Goal: Task Accomplishment & Management: Manage account settings

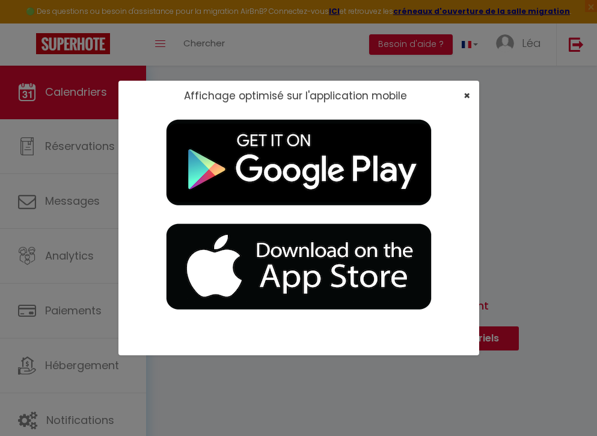
click at [470, 96] on span "×" at bounding box center [467, 95] width 7 height 15
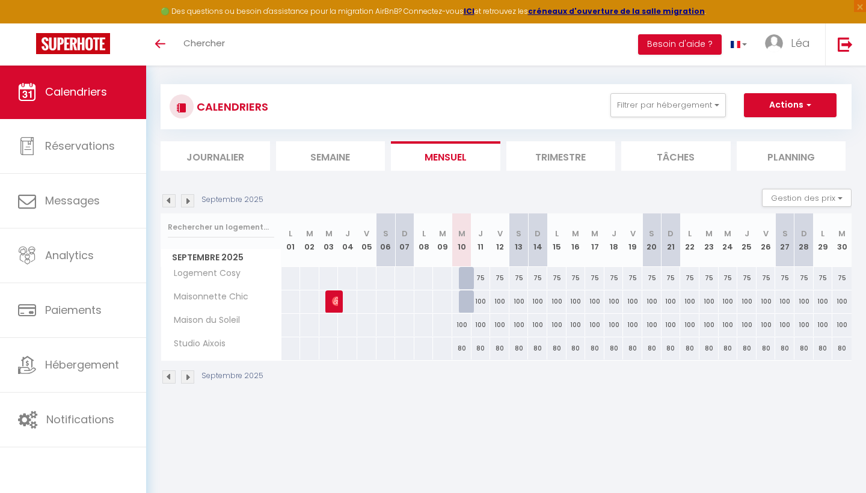
scroll to position [7, 0]
click at [233, 327] on span "Maison du Soleil" at bounding box center [203, 320] width 80 height 13
click at [335, 304] on img at bounding box center [337, 302] width 10 height 10
select select "OK"
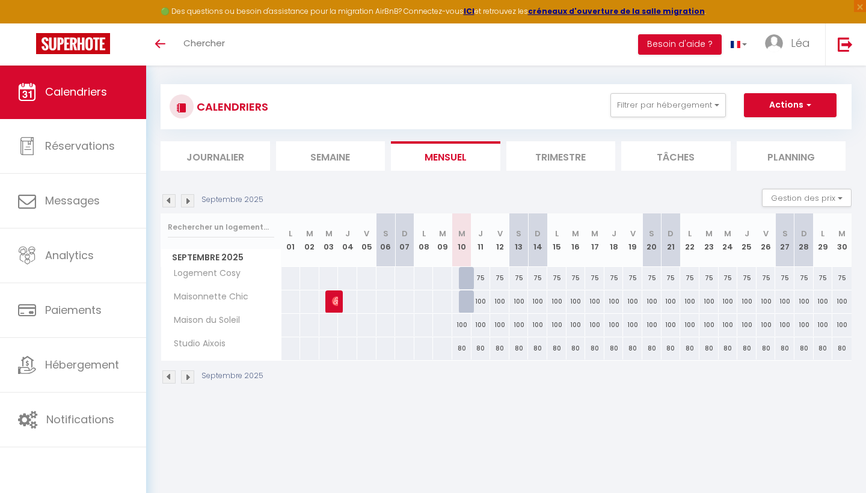
select select "0"
select select "1"
select select
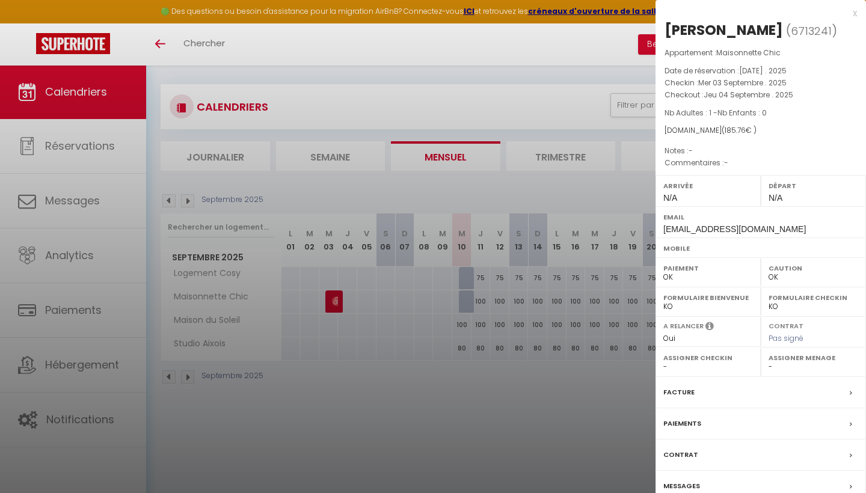
click at [855, 11] on div "x" at bounding box center [757, 13] width 202 height 14
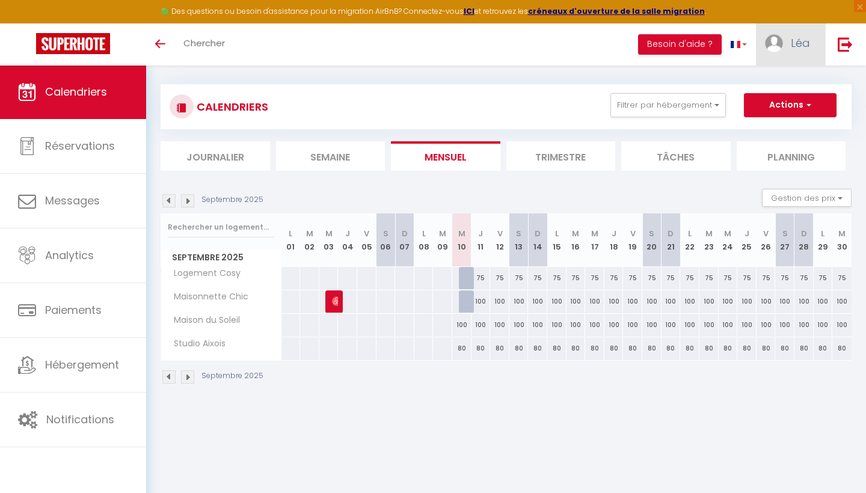
click at [771, 48] on img at bounding box center [774, 43] width 18 height 18
click at [766, 87] on link "Paramètres" at bounding box center [777, 83] width 89 height 20
select select "28"
select select "fr"
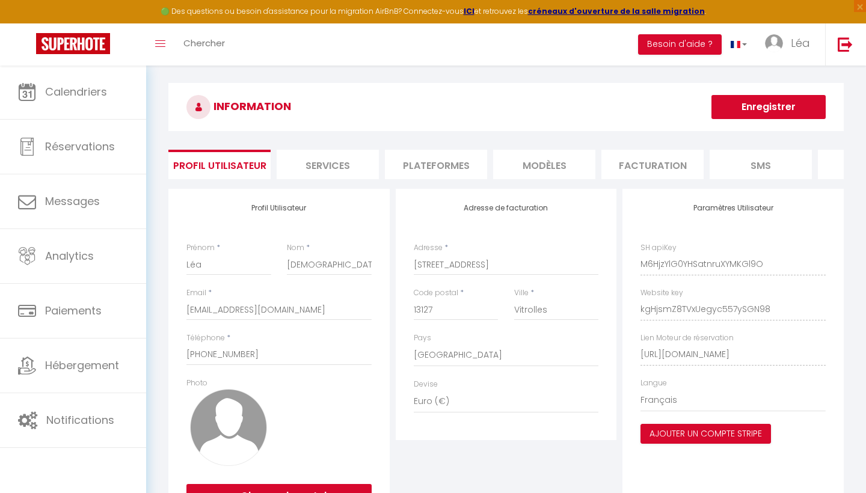
click at [446, 162] on li "Plateformes" at bounding box center [436, 164] width 102 height 29
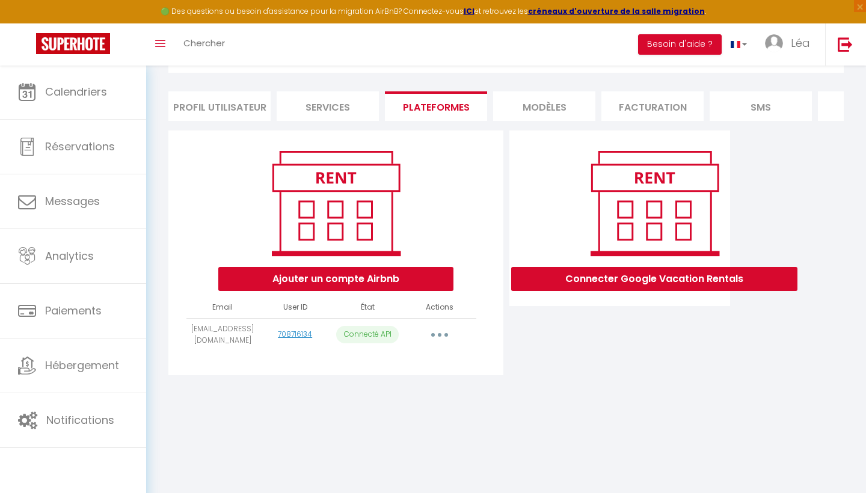
scroll to position [65, 0]
click at [422, 291] on button "Ajouter un compte Airbnb" at bounding box center [335, 279] width 235 height 24
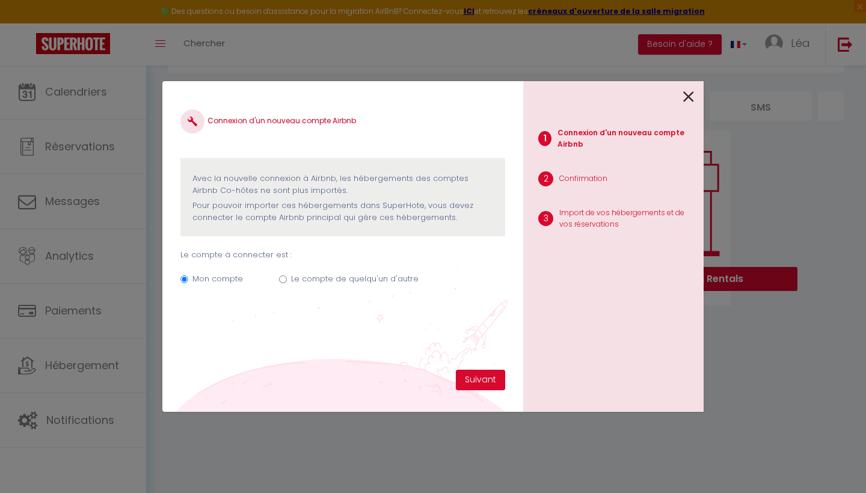
click at [332, 281] on label "Le compte de quelqu'un d'autre" at bounding box center [355, 279] width 128 height 12
click at [287, 281] on input "Le compte de quelqu'un d'autre" at bounding box center [283, 280] width 8 height 8
radio input "true"
radio input "false"
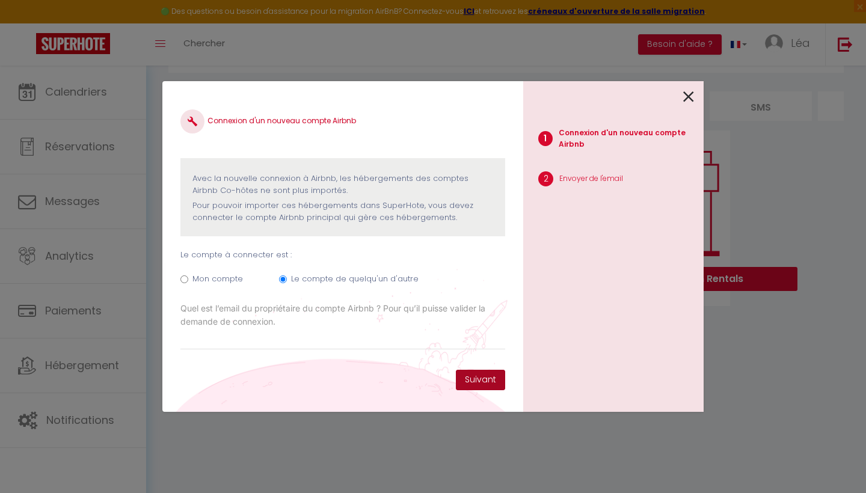
click at [468, 383] on button "Suivant" at bounding box center [480, 380] width 49 height 20
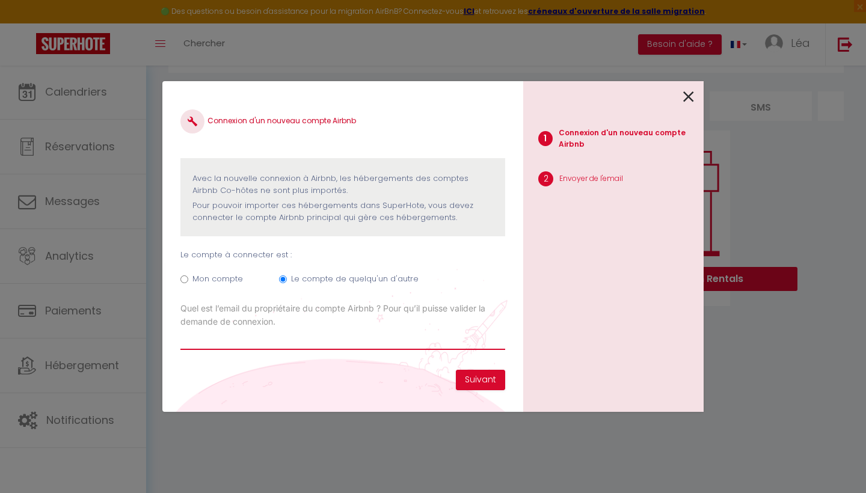
paste input "carolesabatier4@gmail.com"
type input "carolesabatier4@gmail.com"
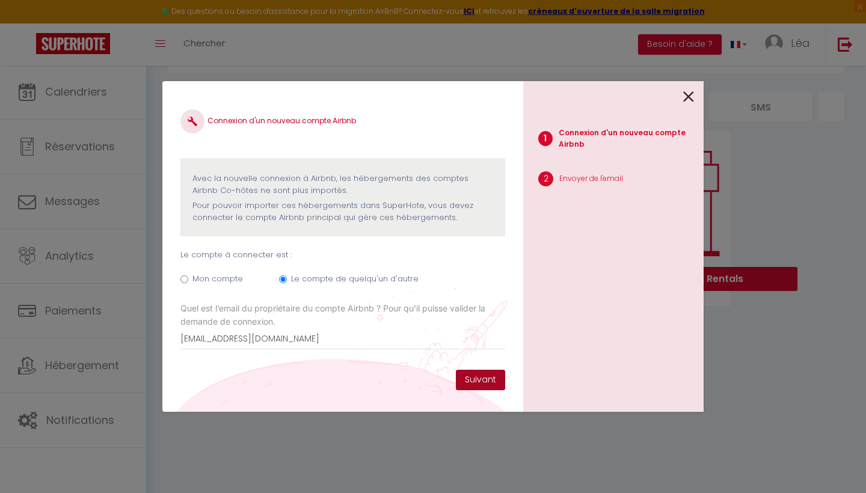
click at [465, 381] on button "Suivant" at bounding box center [480, 380] width 49 height 20
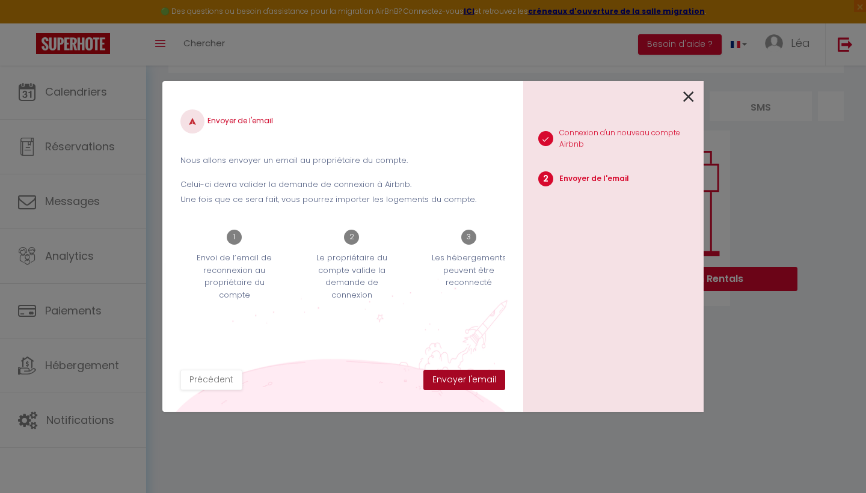
click at [465, 381] on button "Envoyer l'email" at bounding box center [465, 380] width 82 height 20
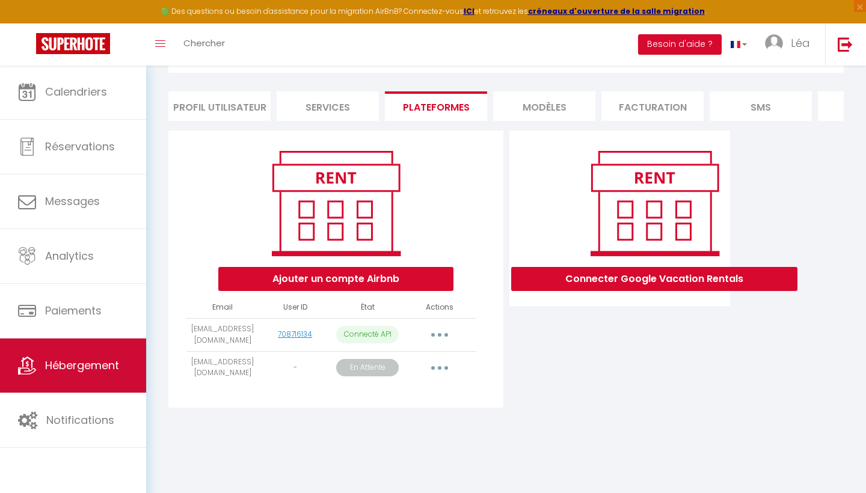
click at [97, 371] on span "Hébergement" at bounding box center [82, 365] width 74 height 15
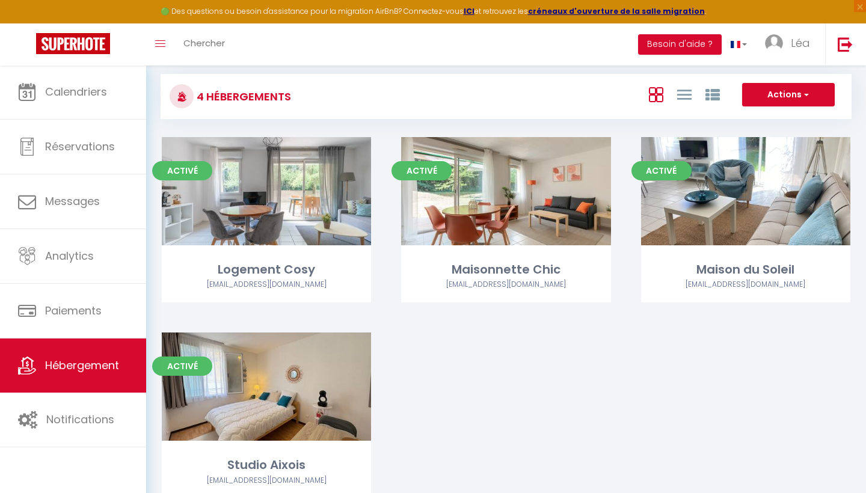
scroll to position [68, 0]
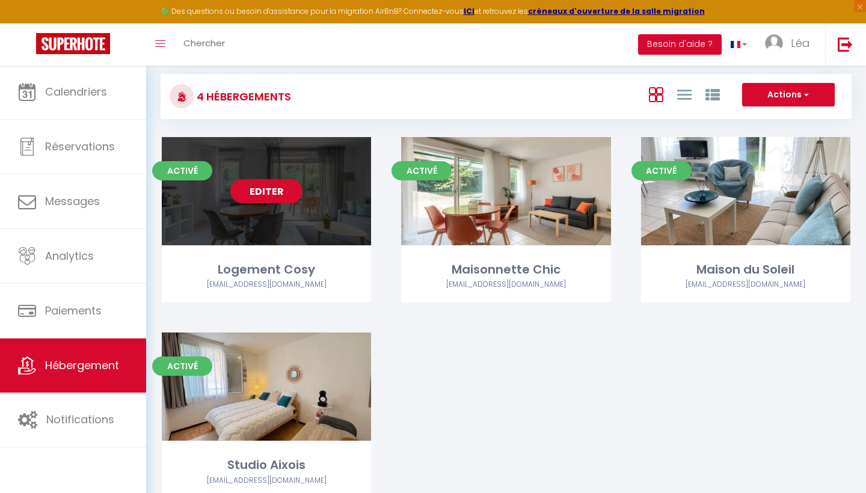
click at [281, 197] on link "Editer" at bounding box center [266, 191] width 72 height 24
click at [280, 196] on link "Editer" at bounding box center [266, 191] width 72 height 24
select select "3"
select select "2"
select select "1"
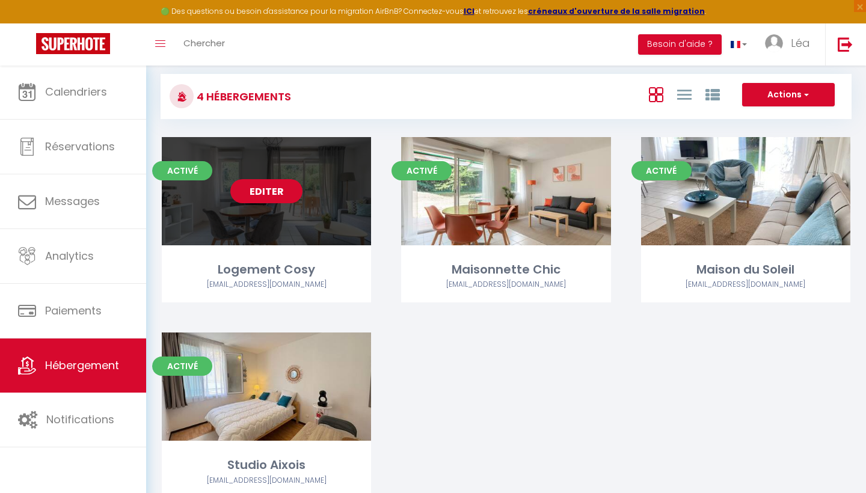
select select "1"
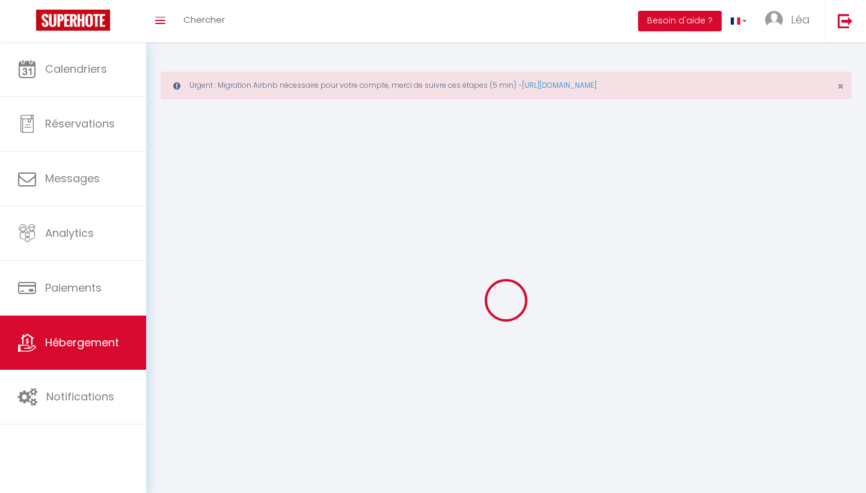
select select
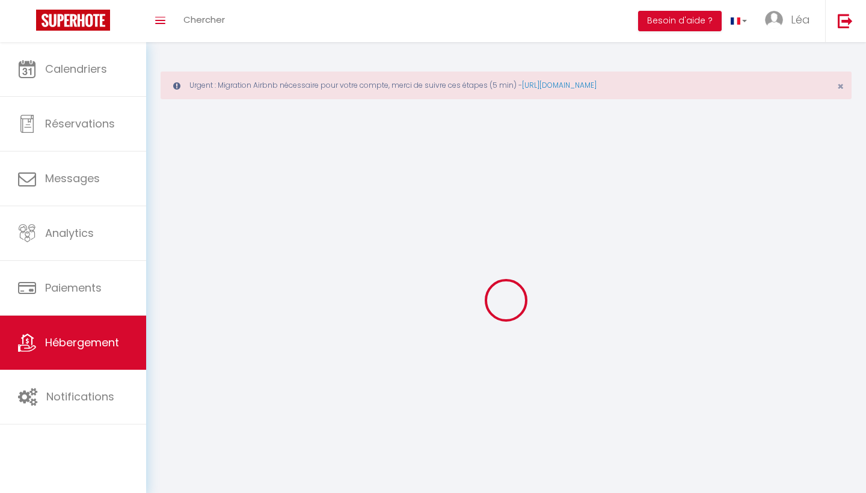
select select
checkbox input "false"
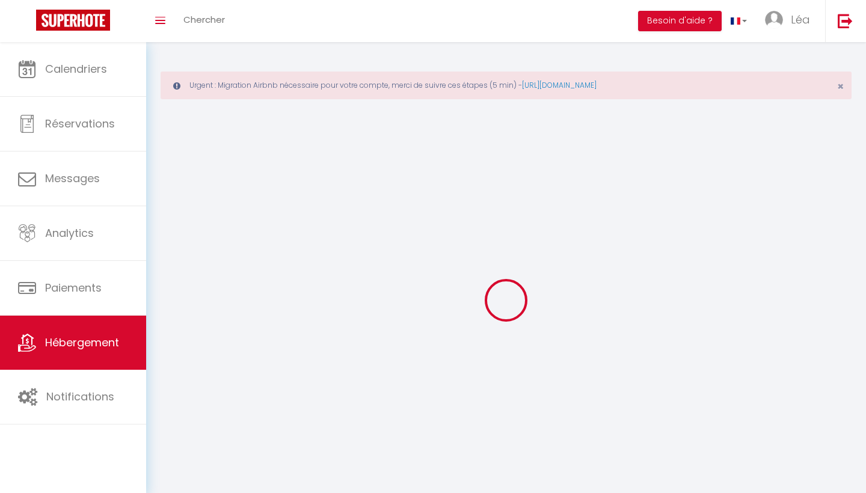
checkbox input "false"
select select
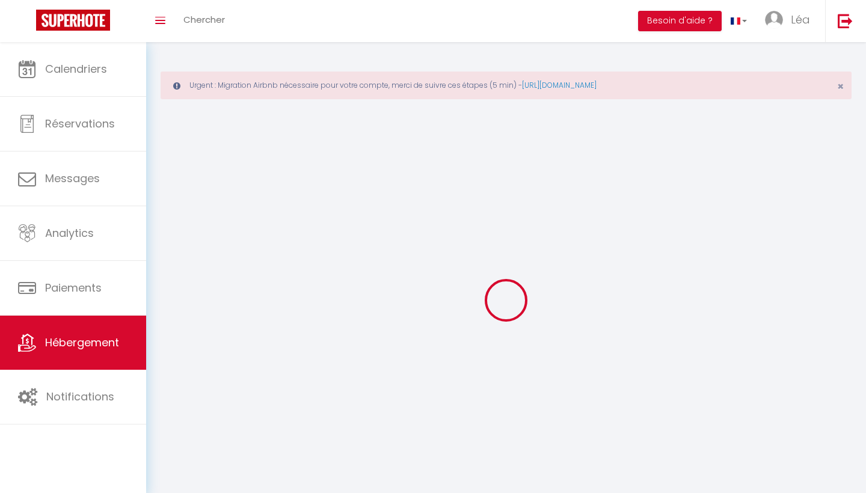
select select
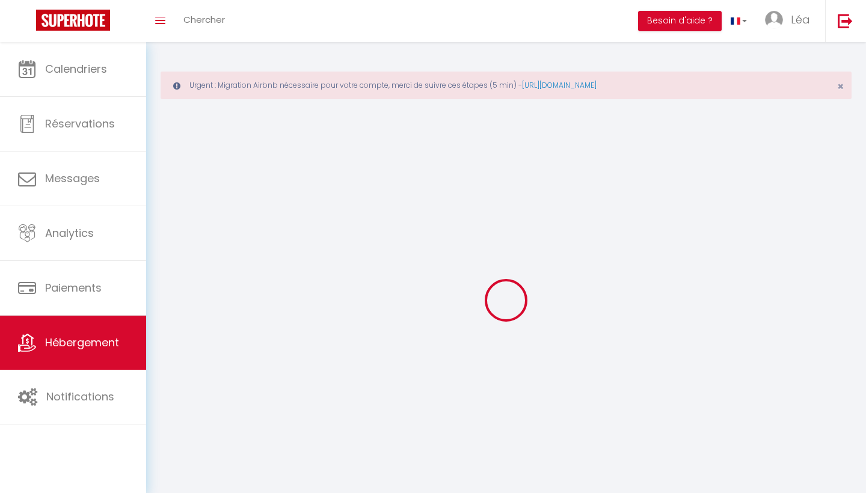
checkbox input "false"
select select
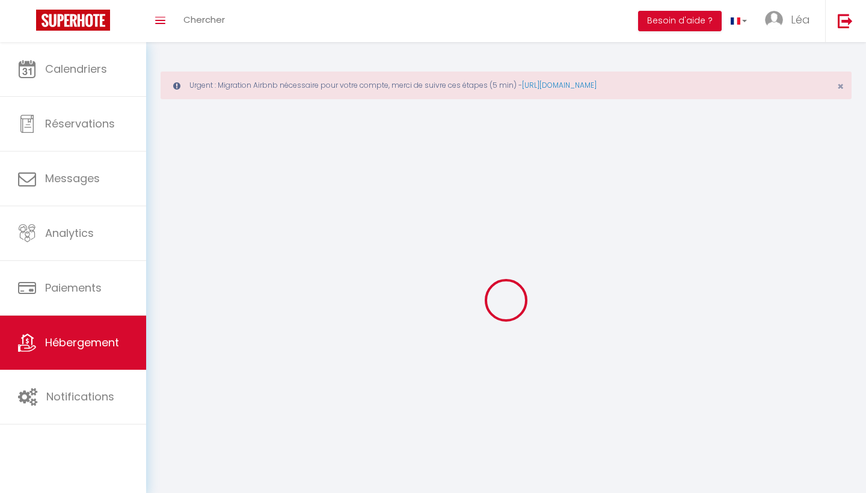
select select
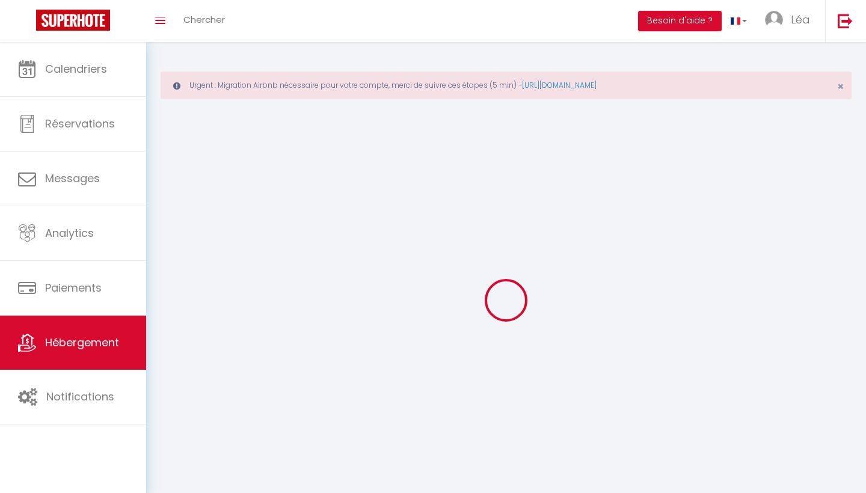
select select
checkbox input "false"
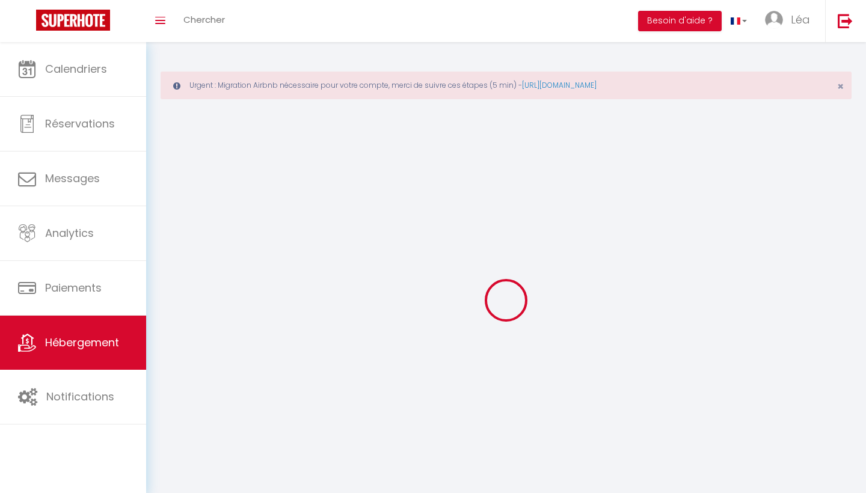
checkbox input "false"
select select
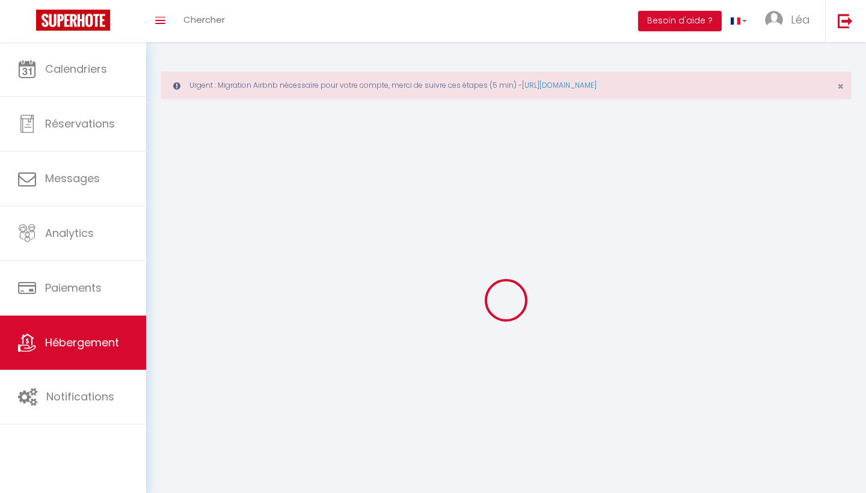
select select
checkbox input "false"
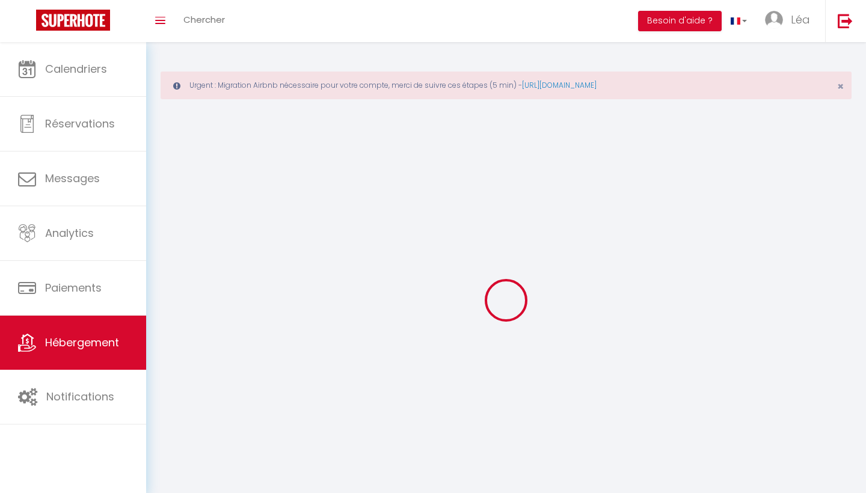
checkbox input "false"
select select
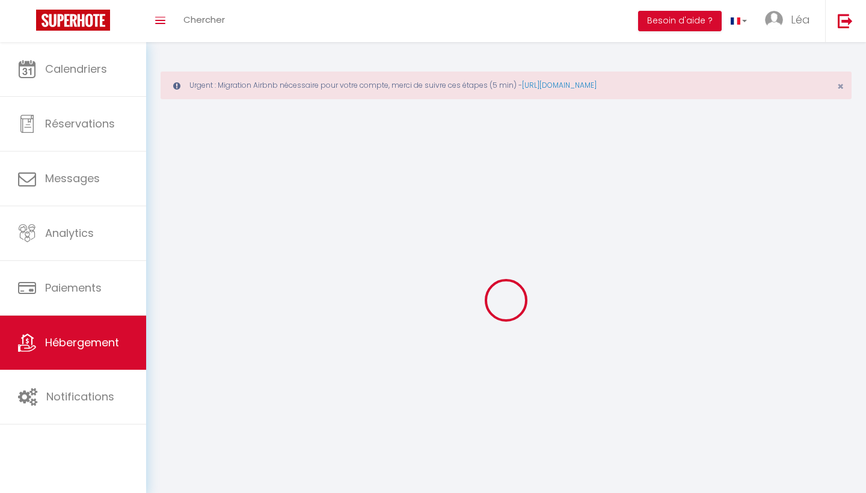
select select "1"
select select "28"
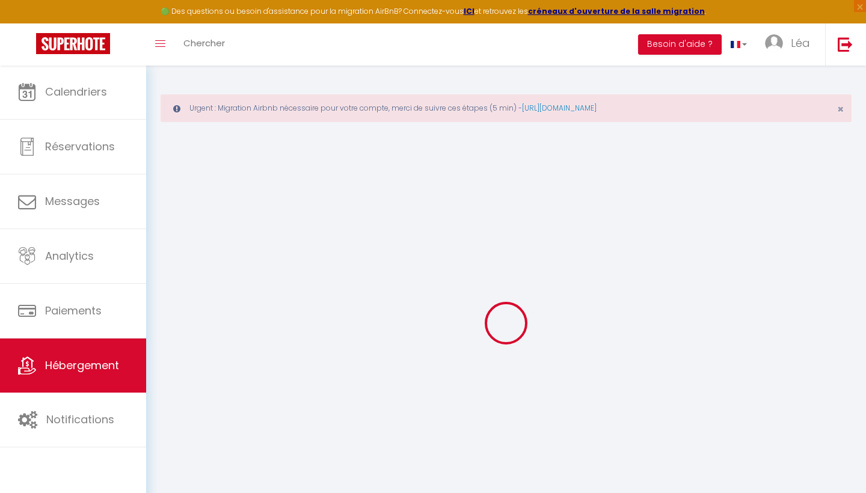
select select
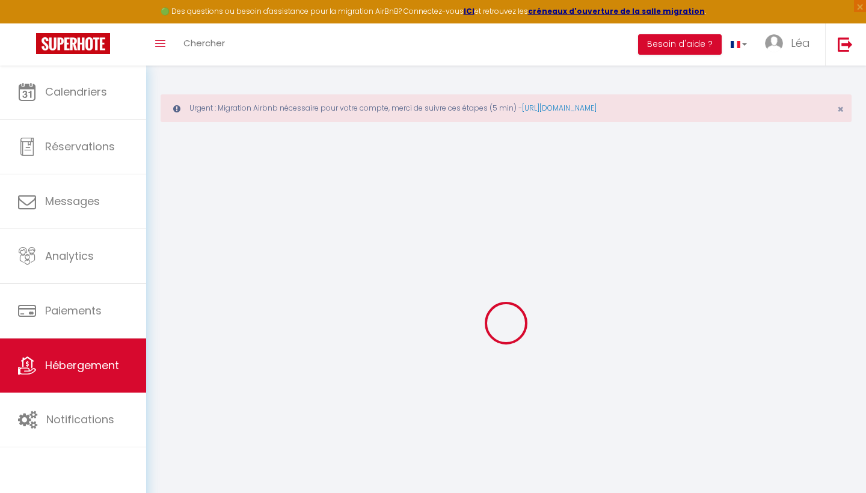
select select
checkbox input "false"
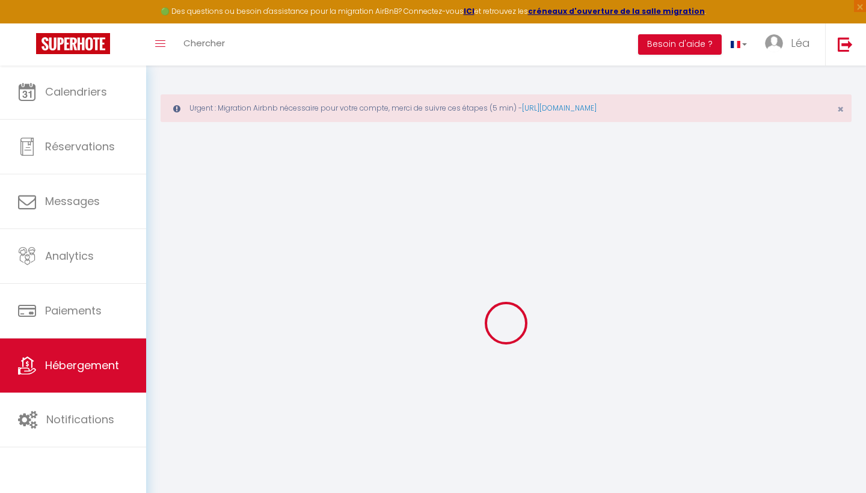
select select
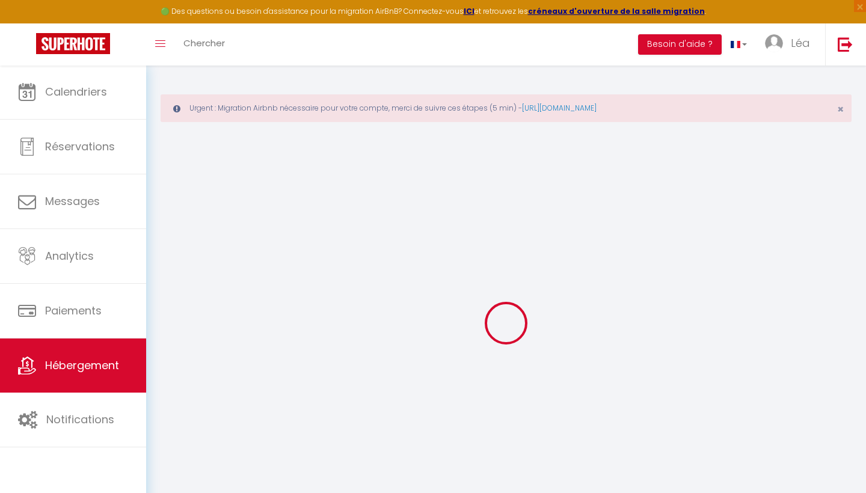
select select
checkbox input "false"
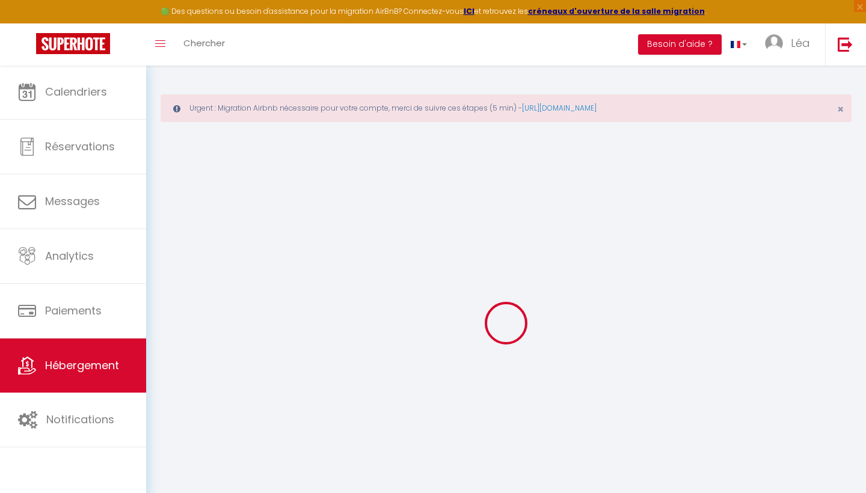
checkbox input "false"
select select
type input "Logement Cosy"
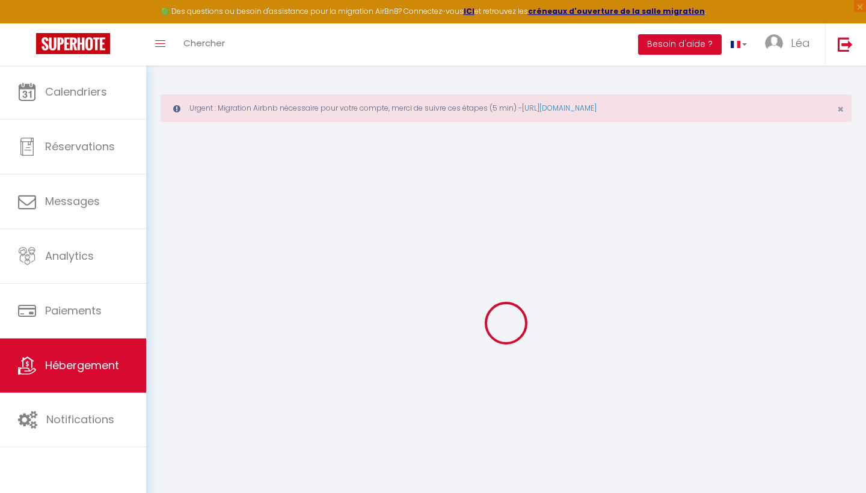
select select "houses"
type input "65"
type input "70"
select select
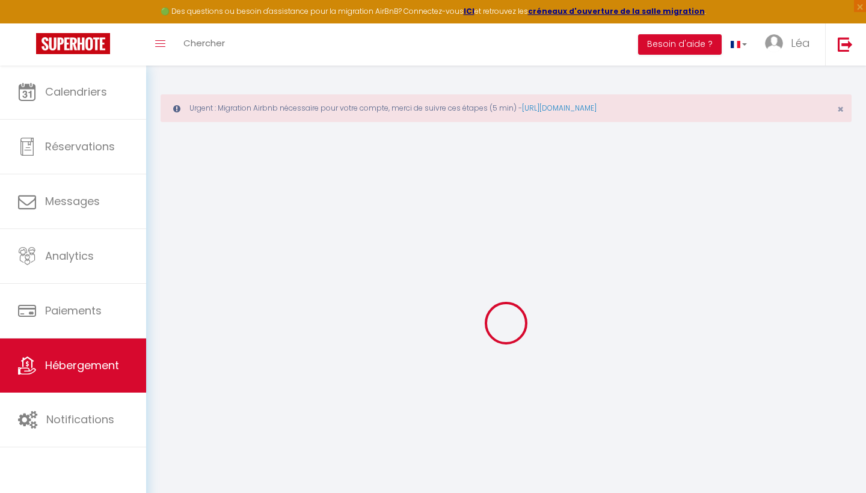
select select
type input "Zone d'aménagement concerté de la Barque"
type input "13710"
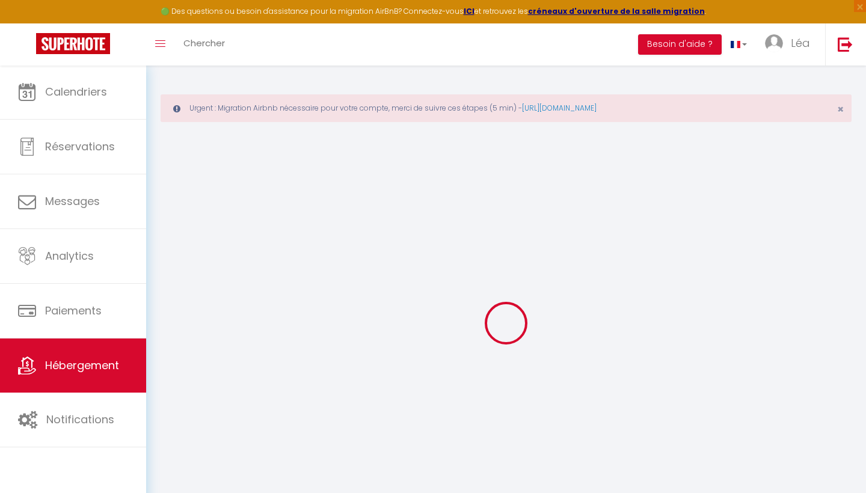
type input "Fuveau"
type input "lea.gay83@gmail.com"
select select
checkbox input "false"
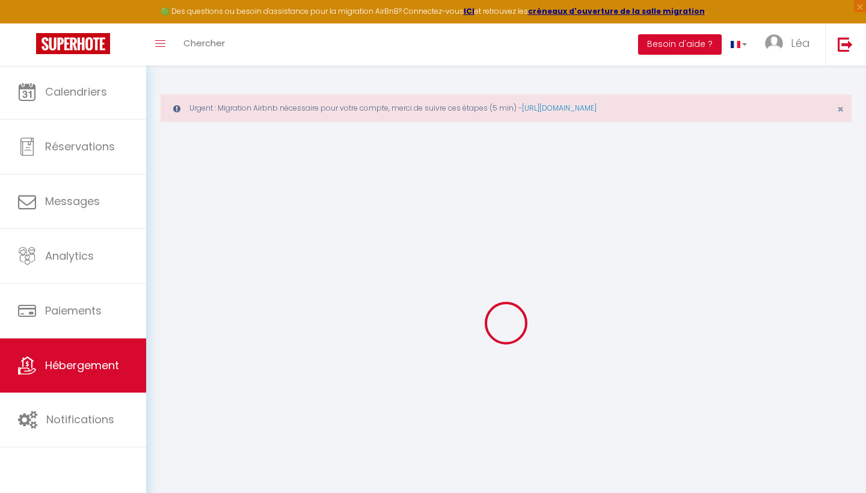
checkbox input "false"
select select
type input "0"
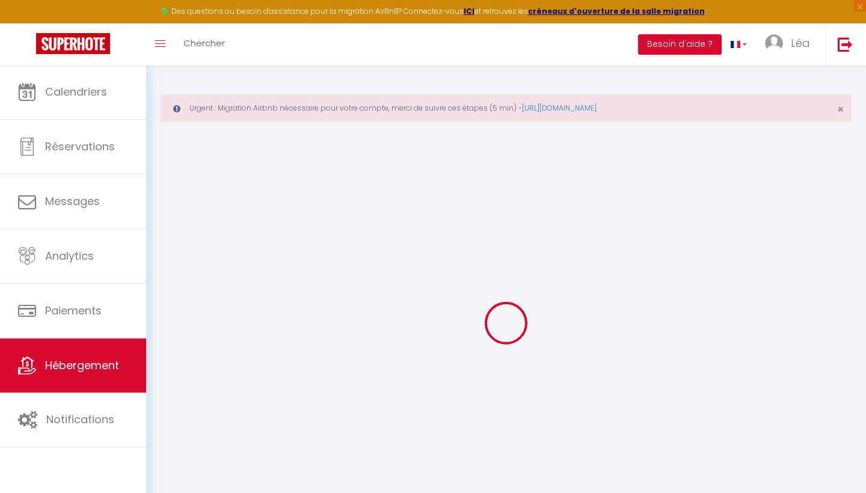
type input "0"
select select
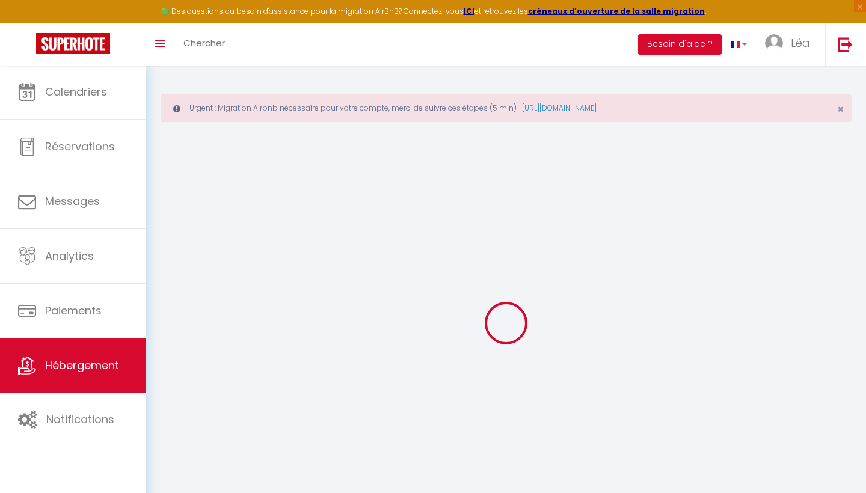
select select
checkbox input "false"
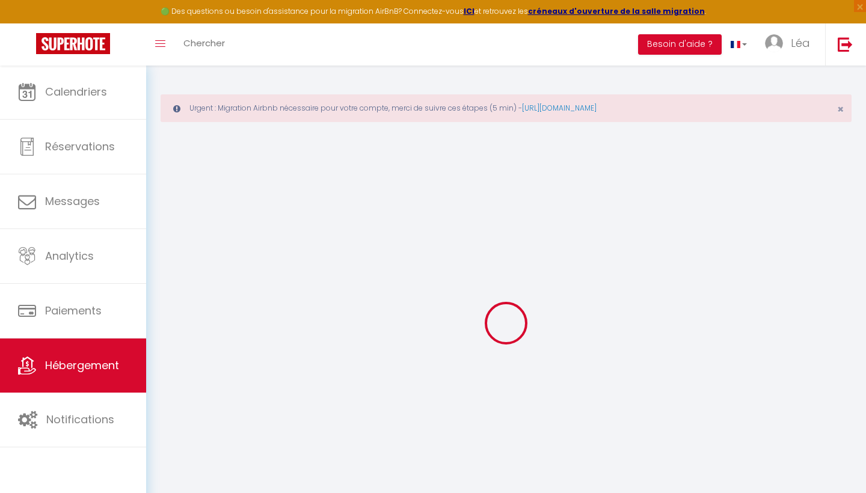
checkbox input "false"
select select
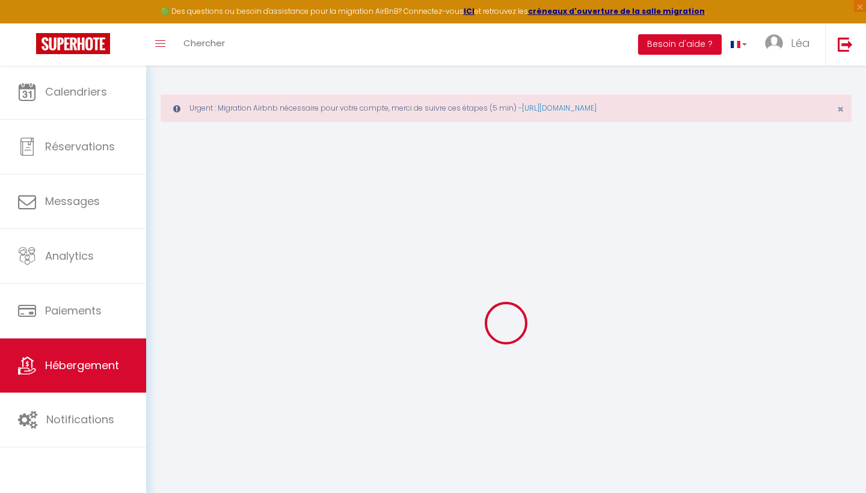
select select
checkbox input "false"
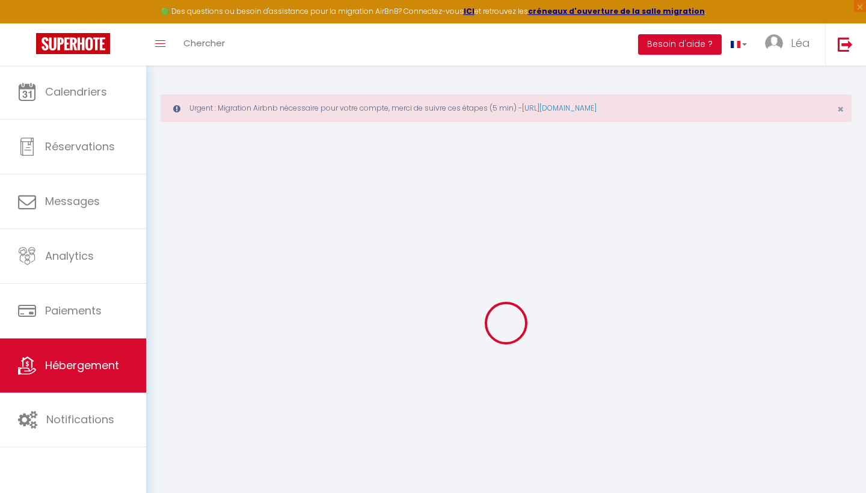
checkbox input "false"
select select
checkbox input "false"
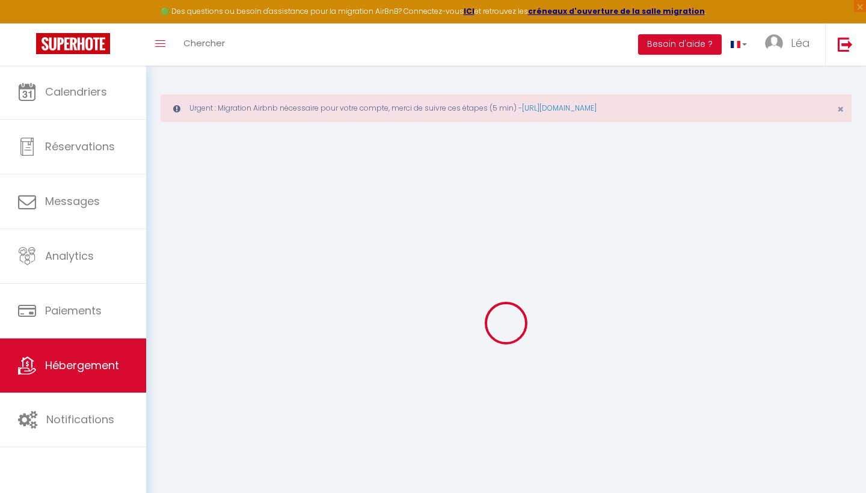
checkbox input "false"
select select "16:00"
select select "23:45"
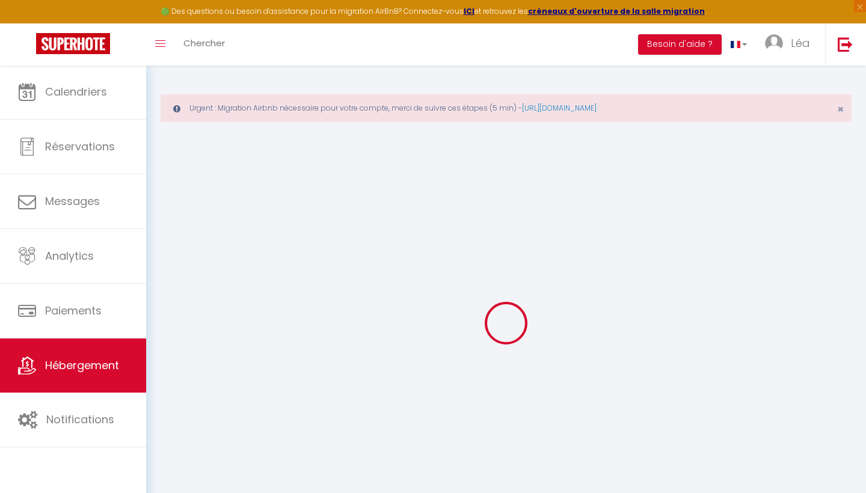
select select "10:00"
select select "30"
select select "120"
select select
checkbox input "false"
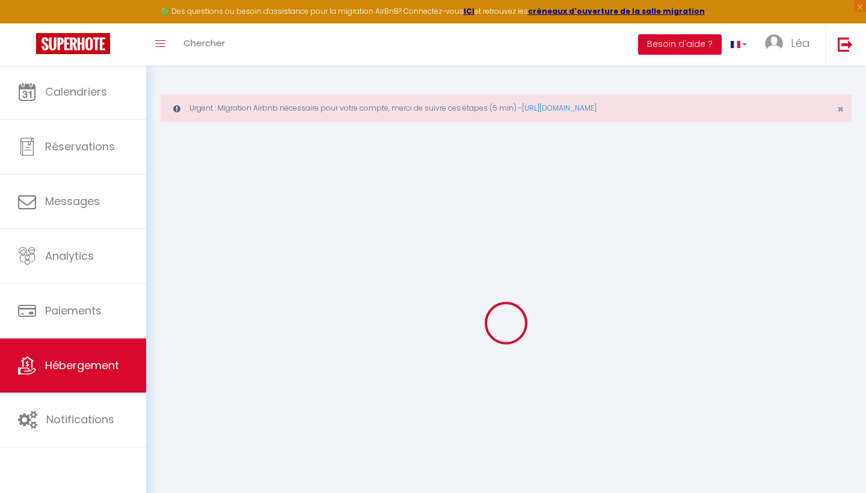
checkbox input "false"
select select
checkbox input "false"
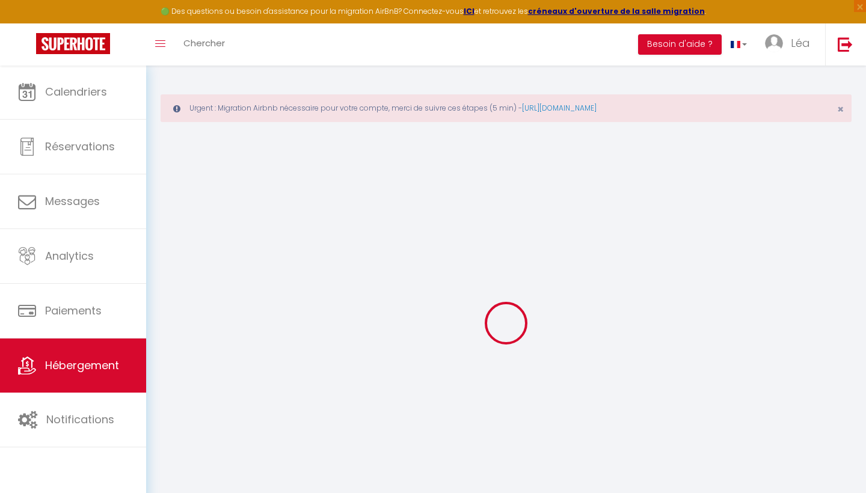
checkbox input "false"
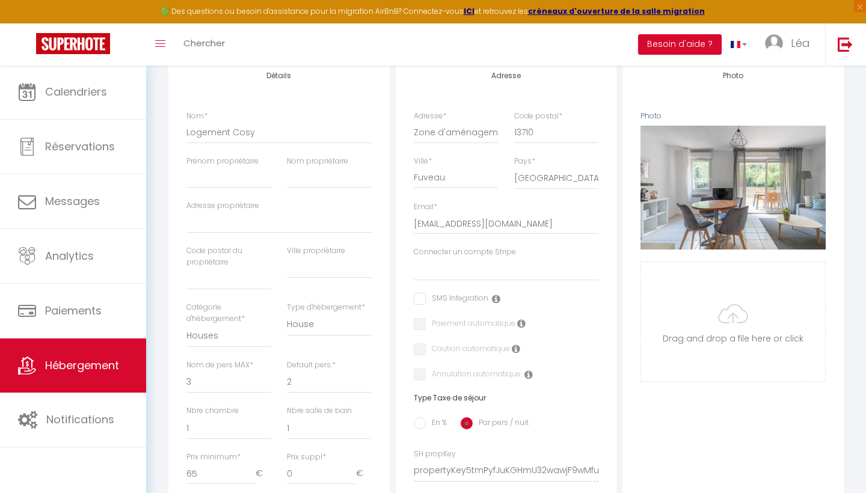
select select
checkbox input "false"
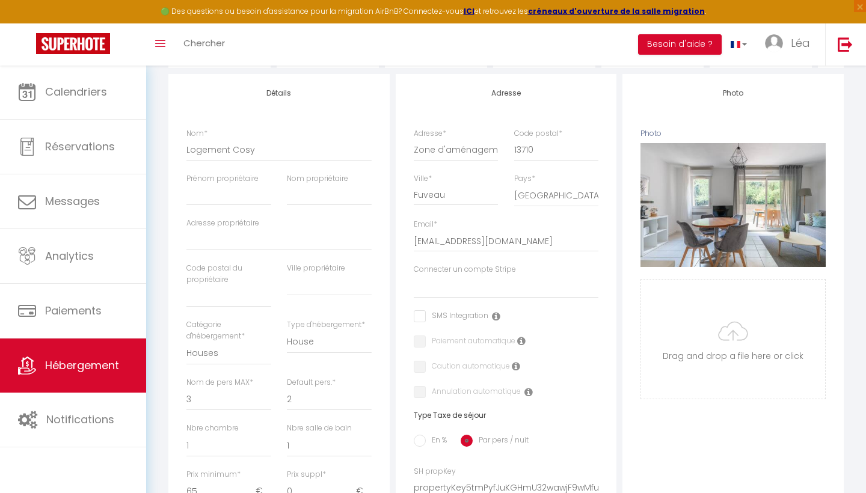
scroll to position [193, 0]
click at [84, 369] on span "Hébergement" at bounding box center [82, 365] width 74 height 15
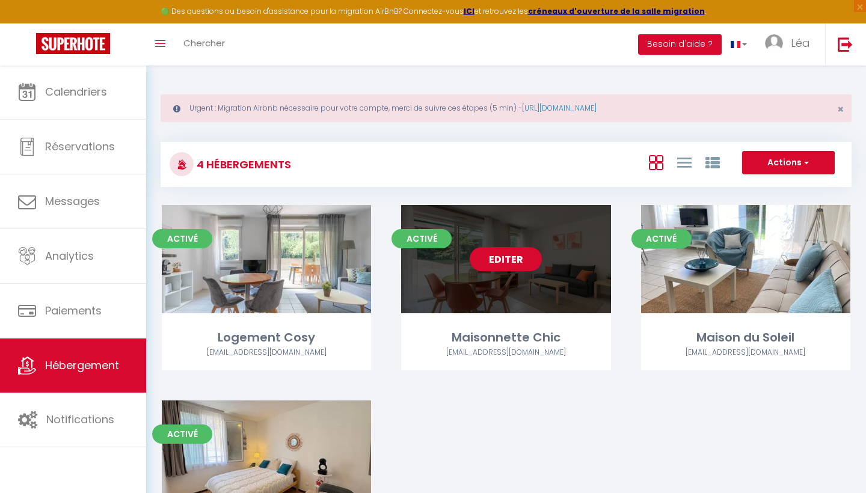
click at [496, 263] on link "Editer" at bounding box center [506, 259] width 72 height 24
select select "3"
select select "2"
select select "1"
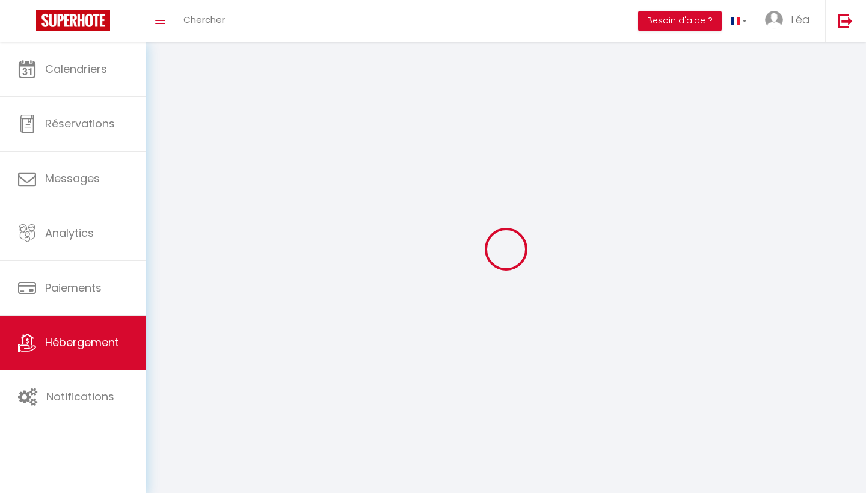
select select
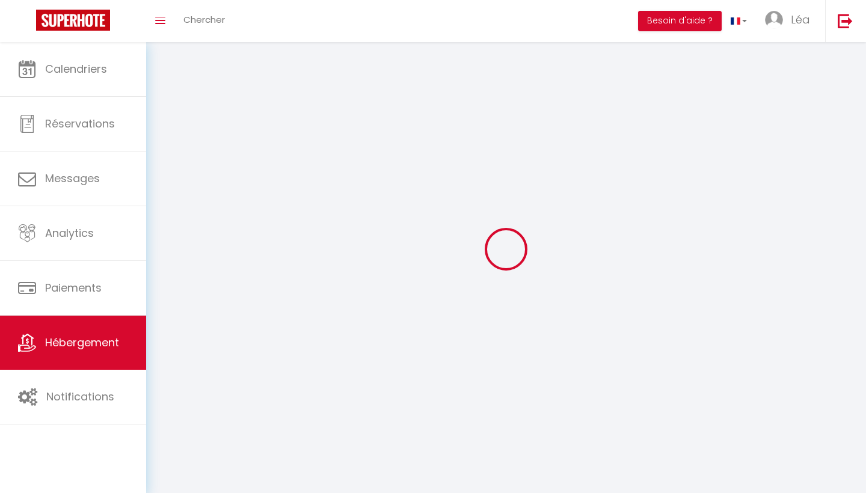
select select
checkbox input "false"
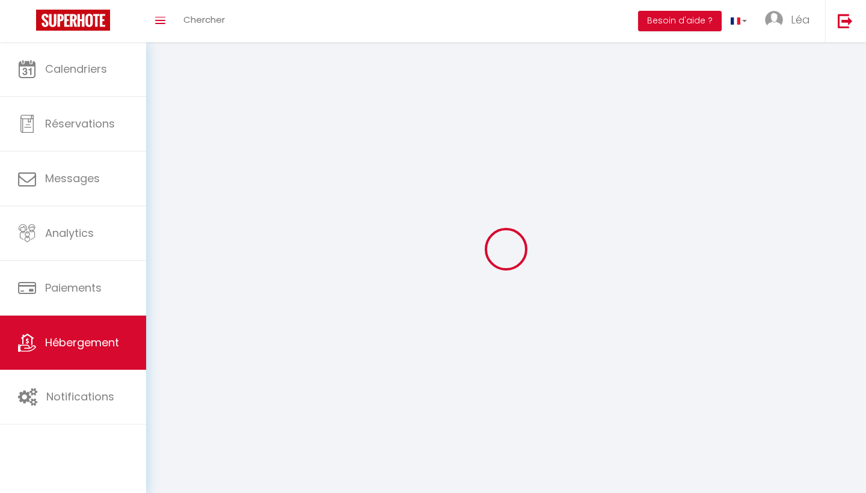
checkbox input "false"
select select
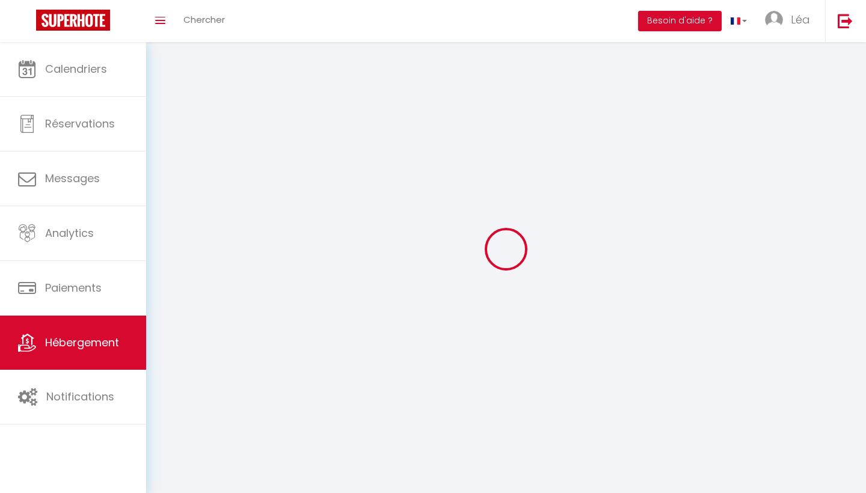
select select
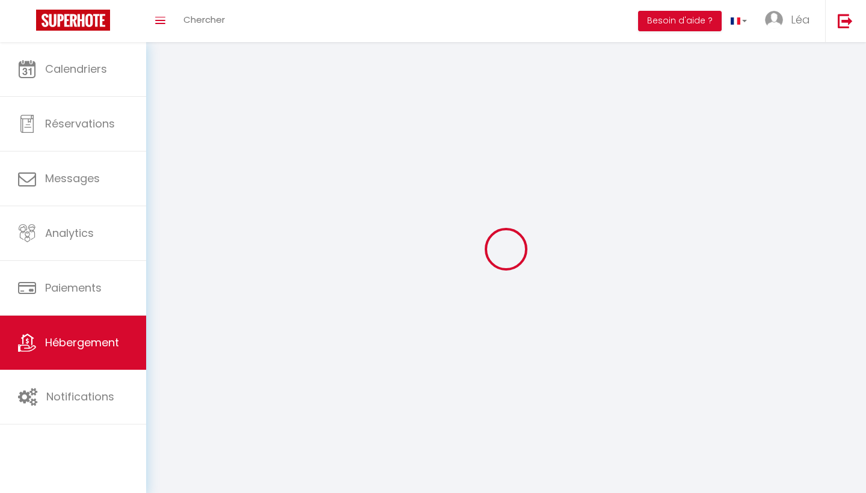
select select
checkbox input "false"
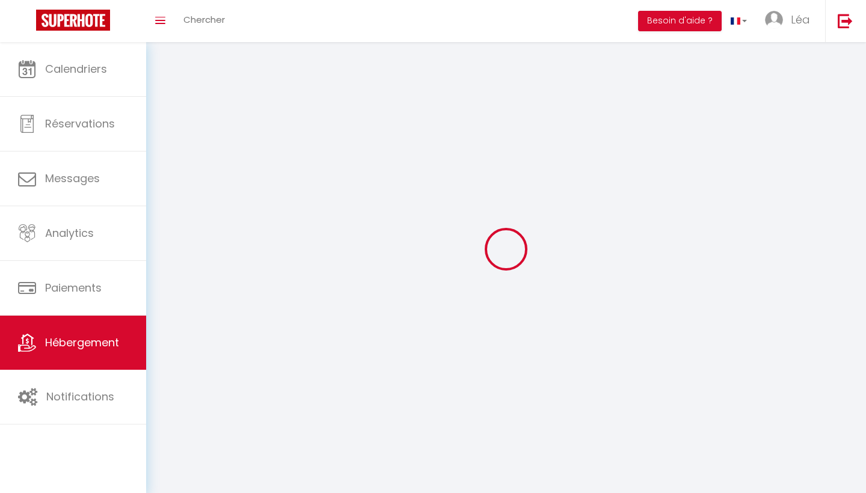
select select
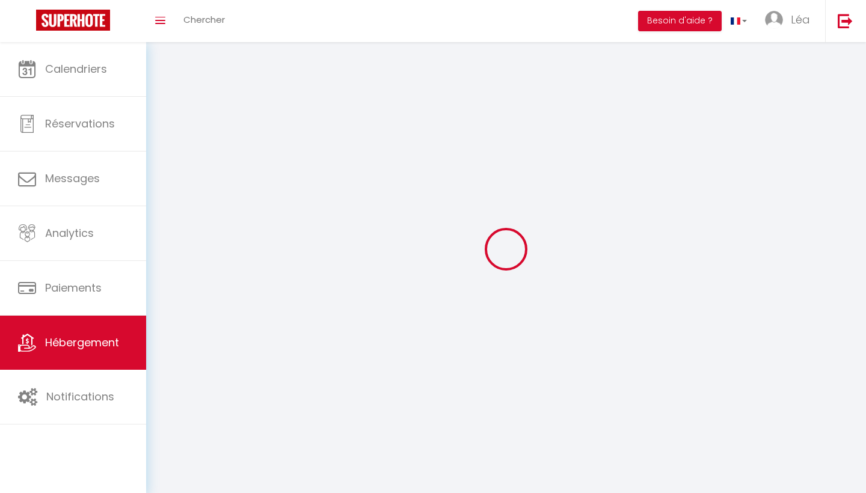
select select
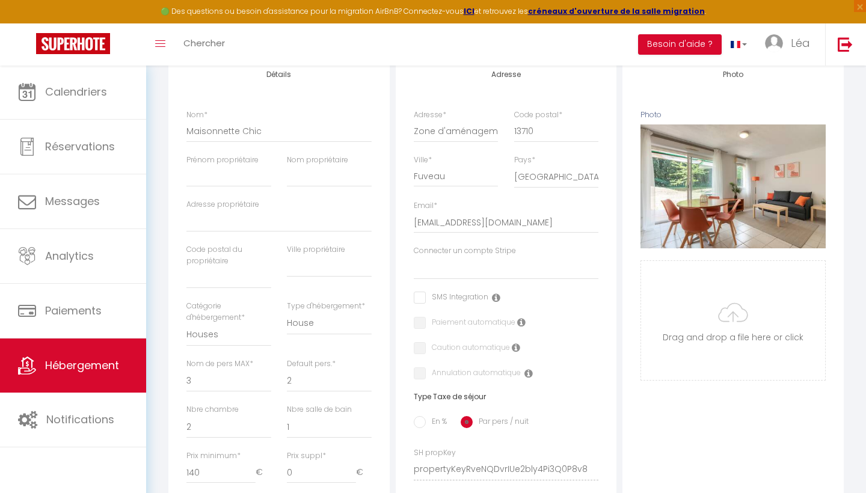
scroll to position [212, 0]
click at [78, 360] on span "Hébergement" at bounding box center [82, 365] width 74 height 15
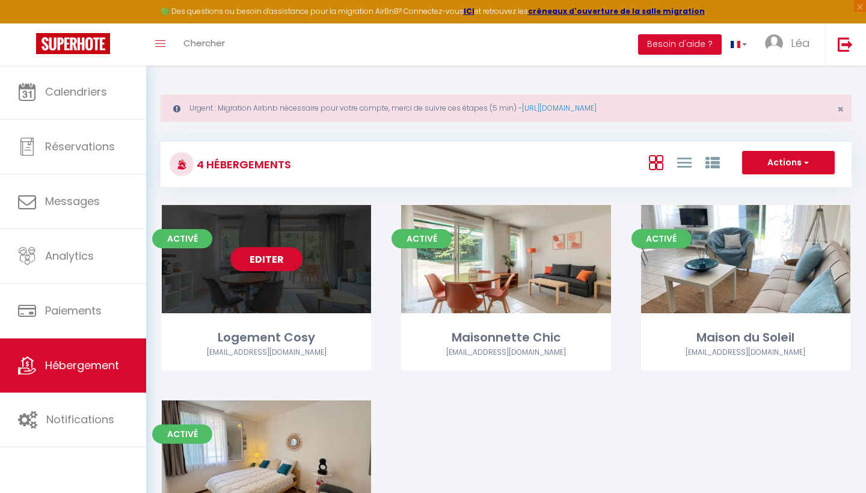
click at [270, 267] on link "Editer" at bounding box center [266, 259] width 72 height 24
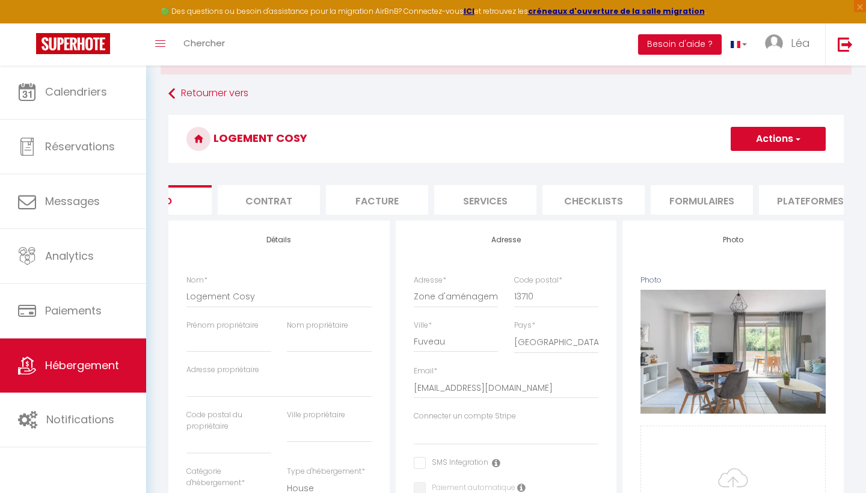
scroll to position [0, 70]
click at [775, 203] on li "Plateformes" at bounding box center [800, 199] width 102 height 29
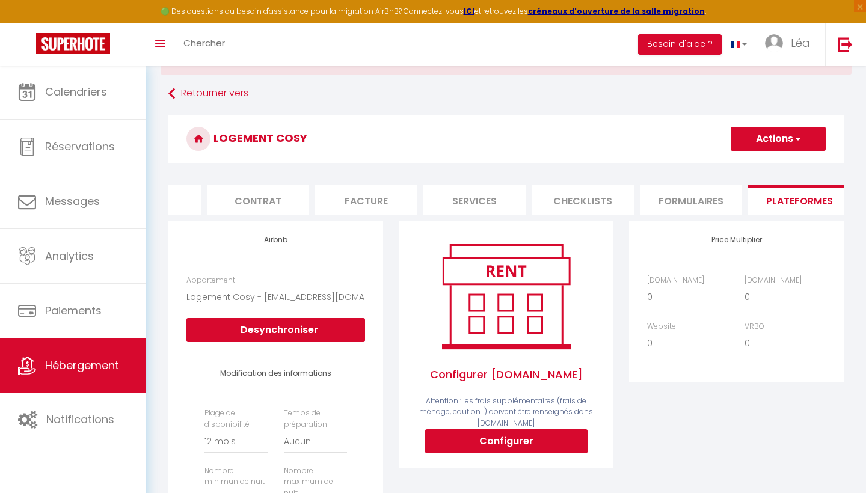
click at [530, 442] on button "Configurer" at bounding box center [506, 442] width 162 height 24
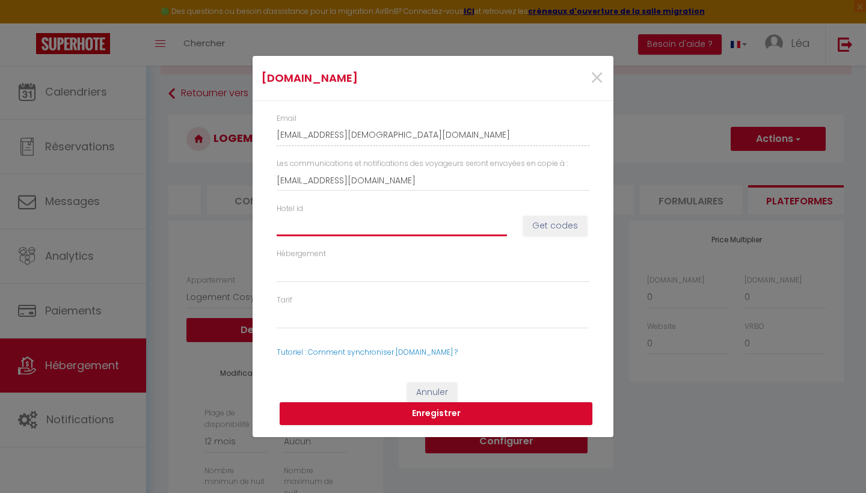
paste input "14649092"
click at [570, 229] on button "Get codes" at bounding box center [555, 226] width 64 height 20
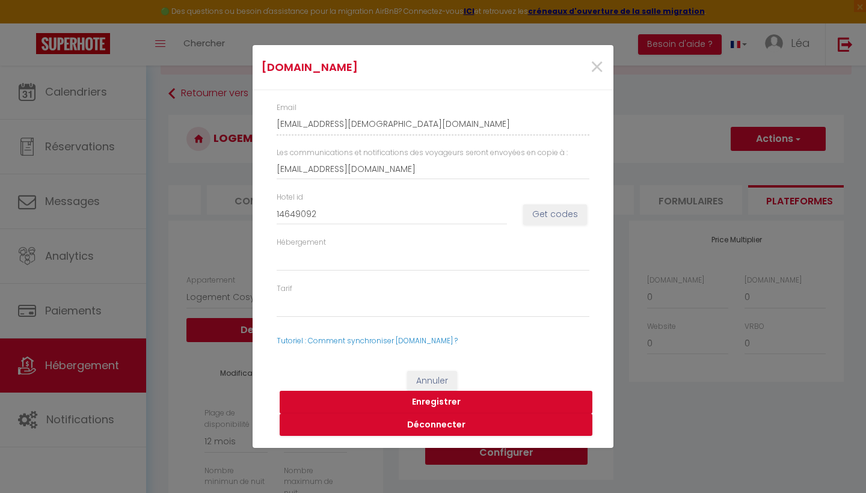
click at [452, 400] on button "Enregistrer" at bounding box center [436, 402] width 313 height 23
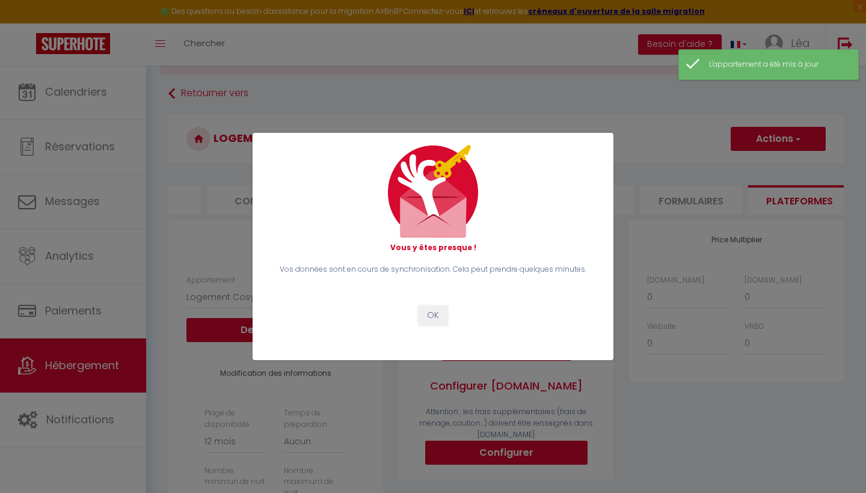
click at [442, 316] on button "OK" at bounding box center [433, 316] width 30 height 20
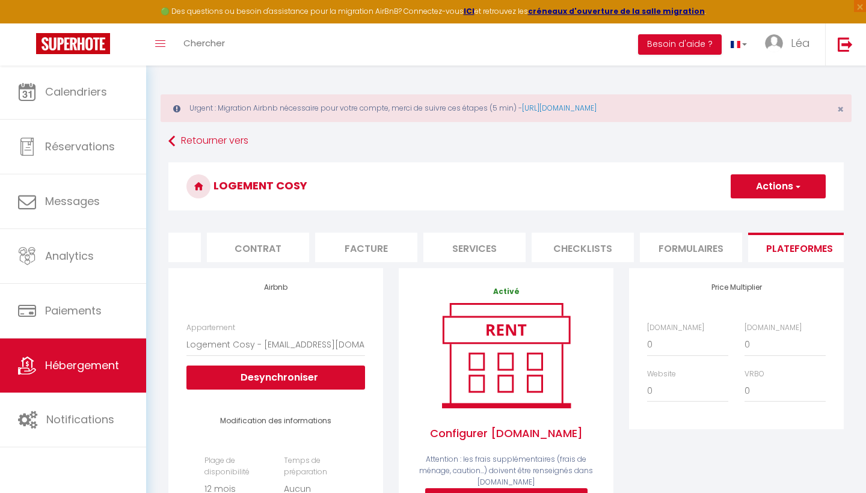
click at [91, 380] on link "Hébergement" at bounding box center [73, 366] width 146 height 54
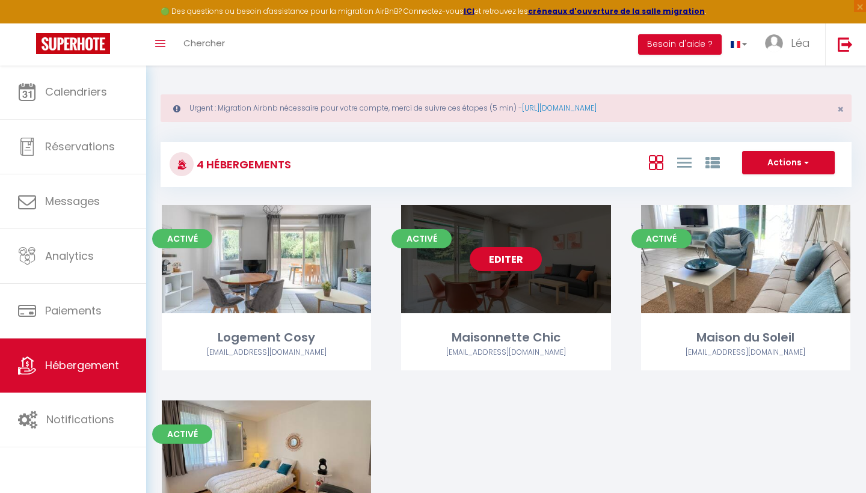
click at [513, 253] on link "Editer" at bounding box center [506, 259] width 72 height 24
click at [500, 263] on link "Editer" at bounding box center [506, 259] width 72 height 24
click at [488, 332] on div "Maisonnette Chic" at bounding box center [505, 338] width 209 height 19
click at [496, 360] on div "Maisonnette Chic immotjn@gmail.com" at bounding box center [505, 350] width 209 height 42
click at [501, 280] on div "Editer" at bounding box center [505, 259] width 209 height 108
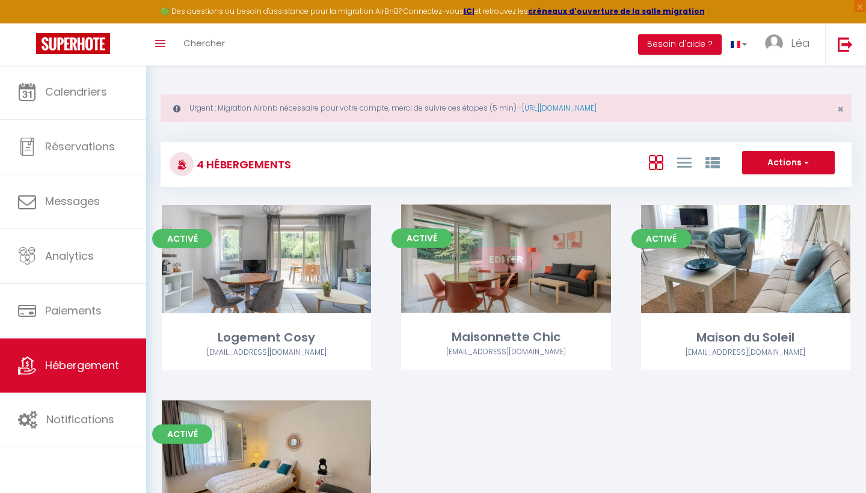
click at [505, 264] on link "Editer" at bounding box center [506, 259] width 72 height 24
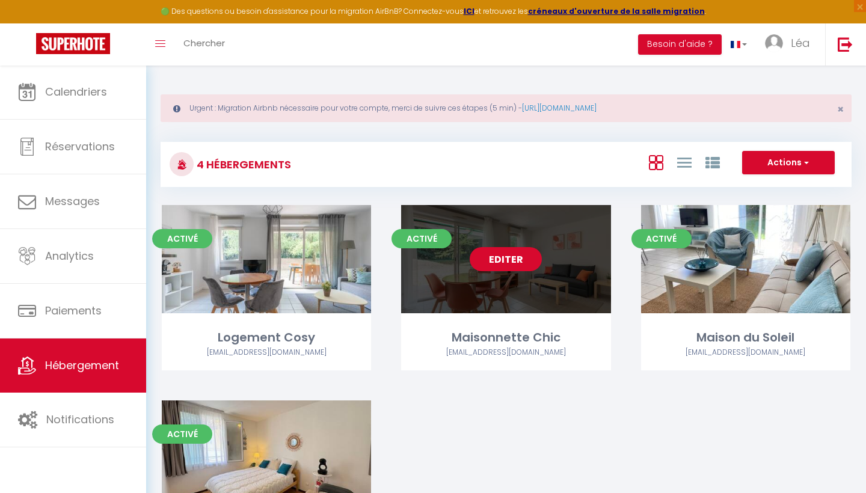
click at [505, 263] on link "Editer" at bounding box center [506, 259] width 72 height 24
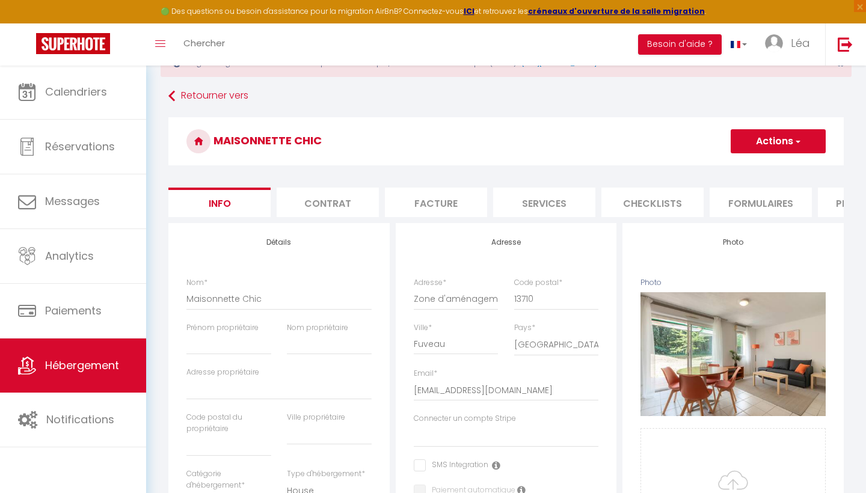
scroll to position [38, 0]
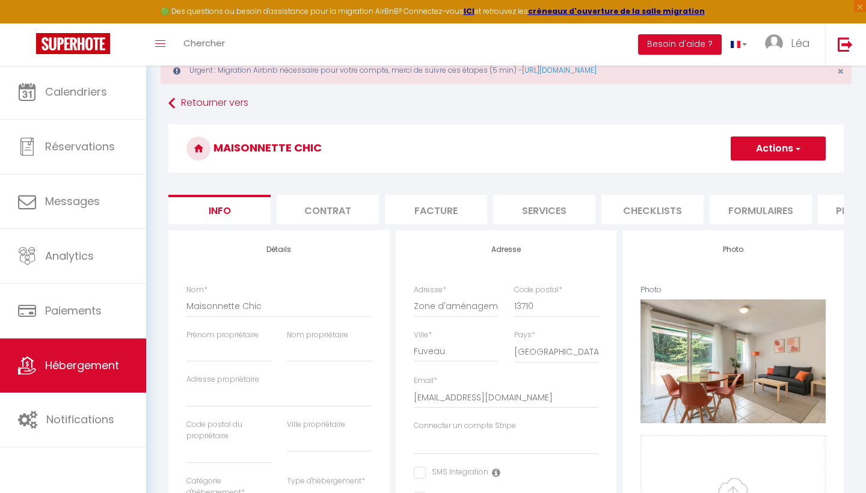
click at [831, 222] on li "Plateformes" at bounding box center [869, 209] width 102 height 29
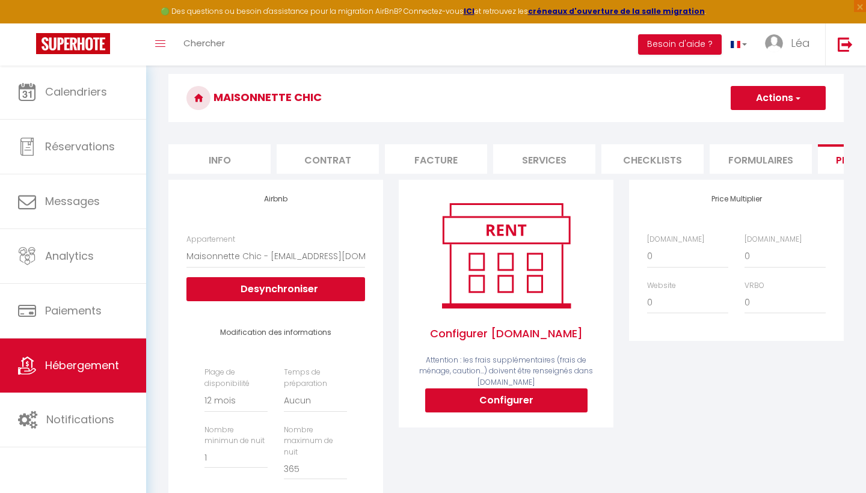
scroll to position [90, 0]
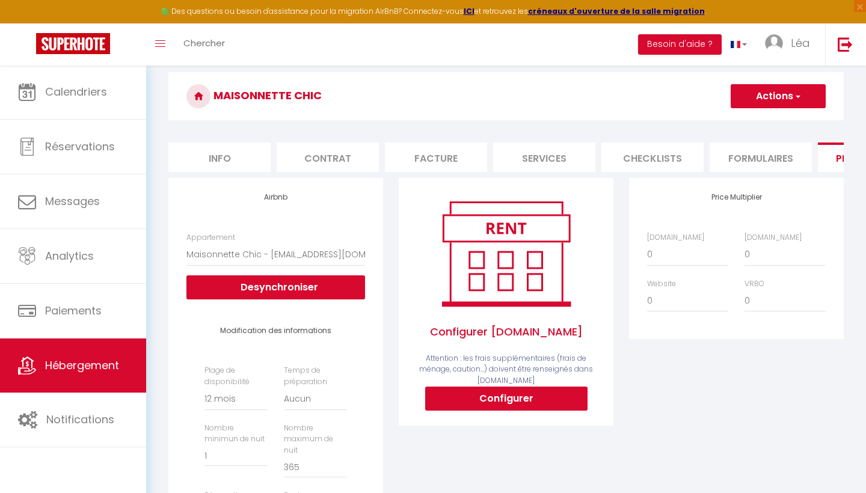
click at [496, 398] on button "Configurer" at bounding box center [506, 399] width 162 height 24
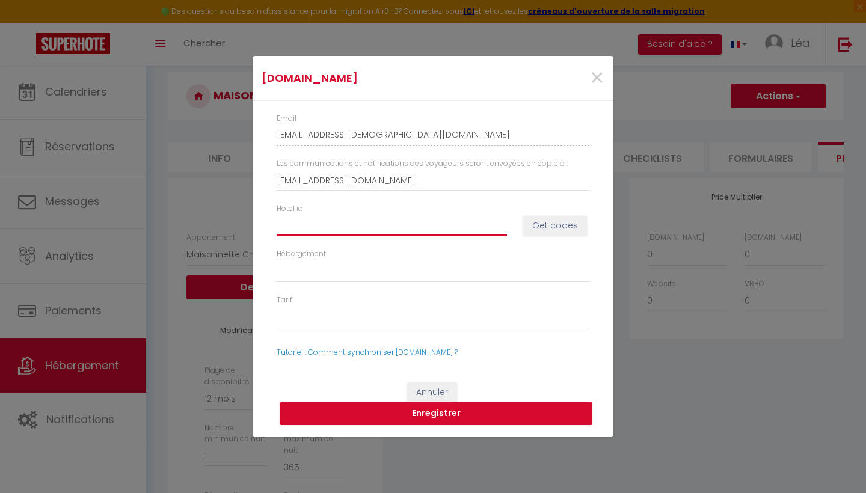
click at [413, 221] on input "Hotel id" at bounding box center [392, 226] width 230 height 22
paste input "14649092"
click at [555, 226] on button "Get codes" at bounding box center [555, 226] width 64 height 20
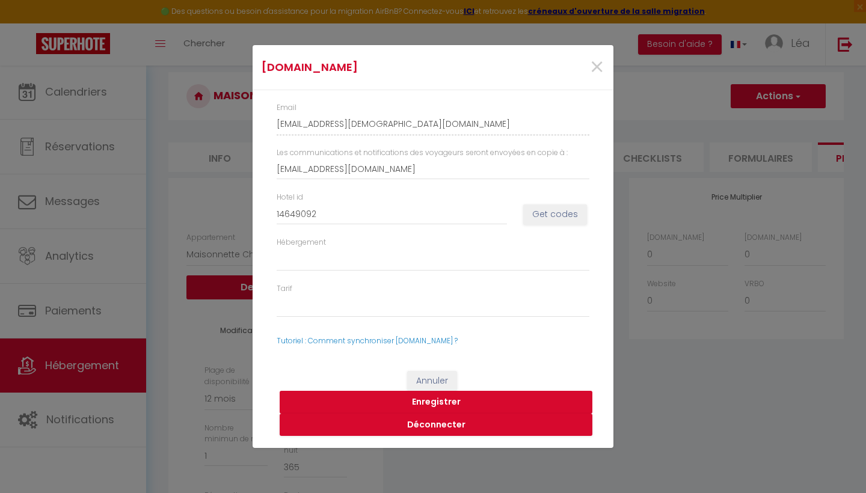
click at [498, 396] on button "Enregistrer" at bounding box center [436, 402] width 313 height 23
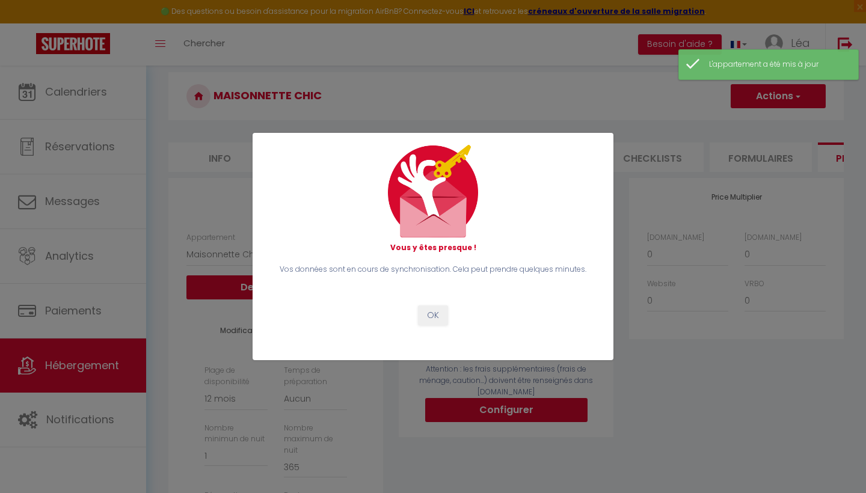
click at [436, 312] on button "OK" at bounding box center [433, 316] width 30 height 20
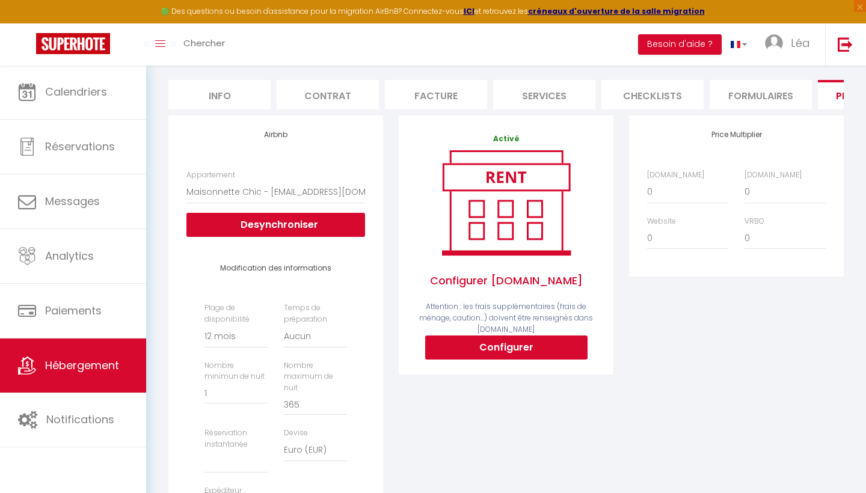
scroll to position [153, 0]
click at [750, 387] on div "Price Multiplier Airbnb.com 0 + 1 % + 2 % + 3 % + 4 % + 5 % + 6 % + 7 %" at bounding box center [737, 372] width 230 height 513
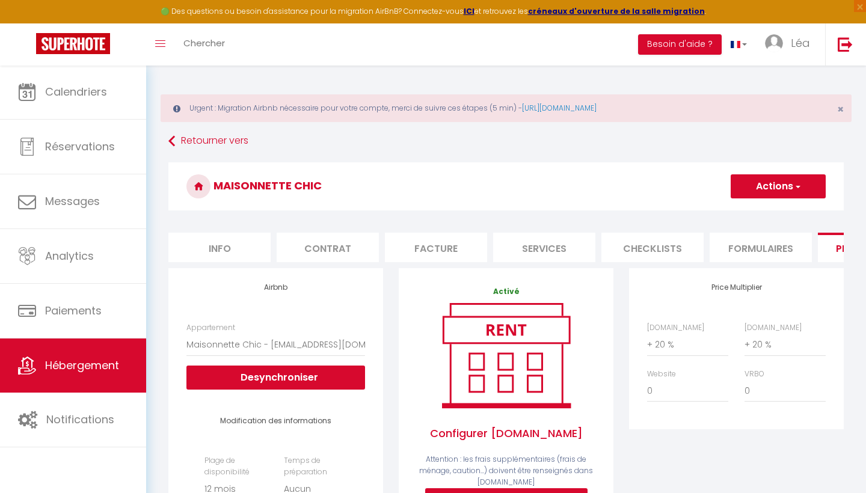
scroll to position [0, 0]
click at [774, 184] on button "Actions" at bounding box center [778, 186] width 95 height 24
click at [762, 214] on link "Enregistrer" at bounding box center [777, 213] width 95 height 16
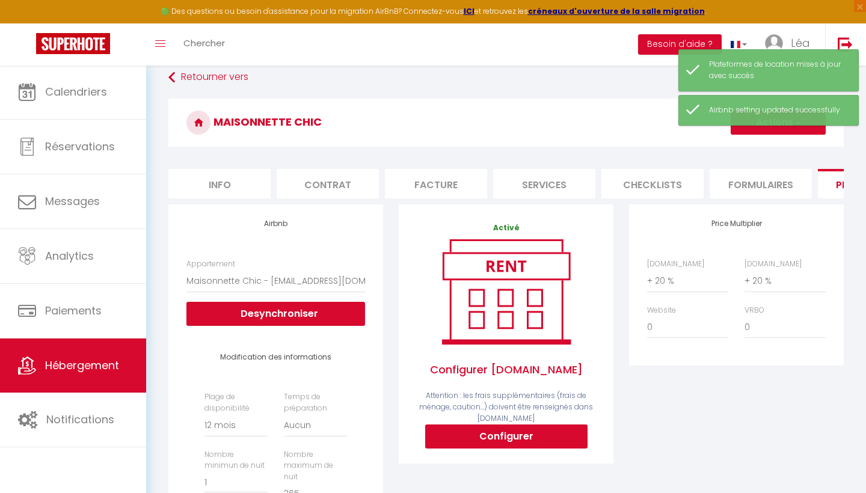
scroll to position [64, 0]
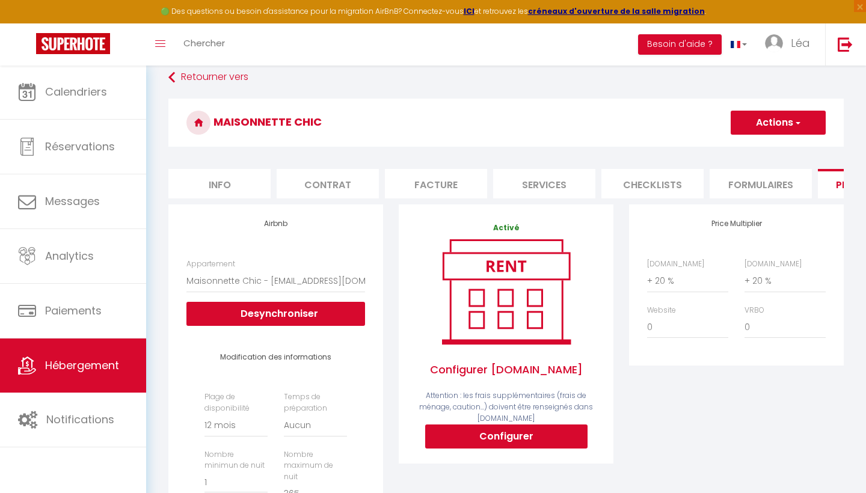
click at [90, 365] on span "Hébergement" at bounding box center [82, 365] width 74 height 15
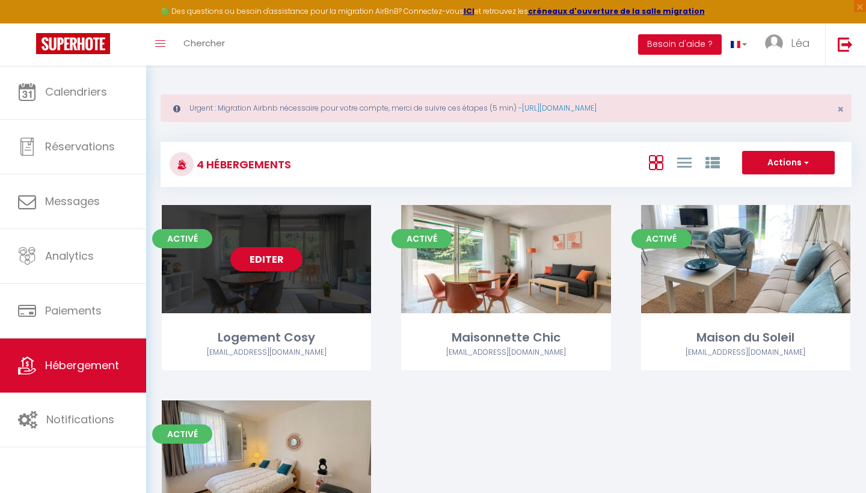
click at [301, 271] on div "Editer" at bounding box center [266, 259] width 209 height 108
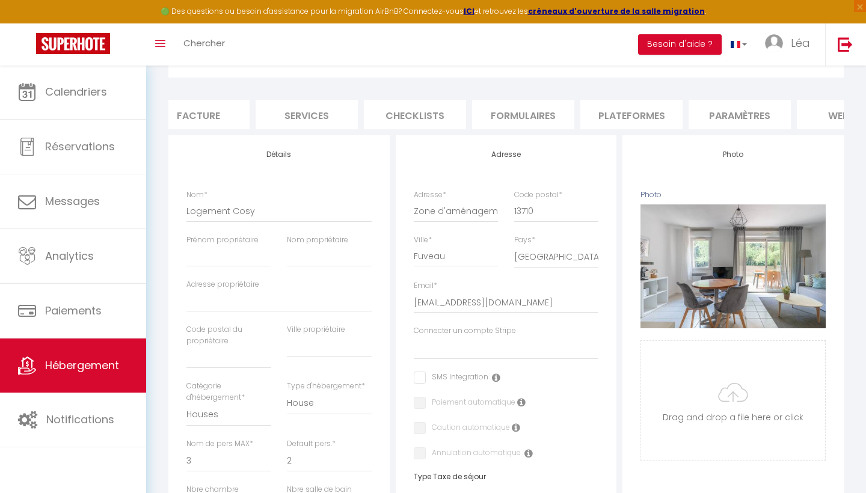
scroll to position [0, 246]
click at [652, 114] on li "Plateformes" at bounding box center [623, 114] width 102 height 29
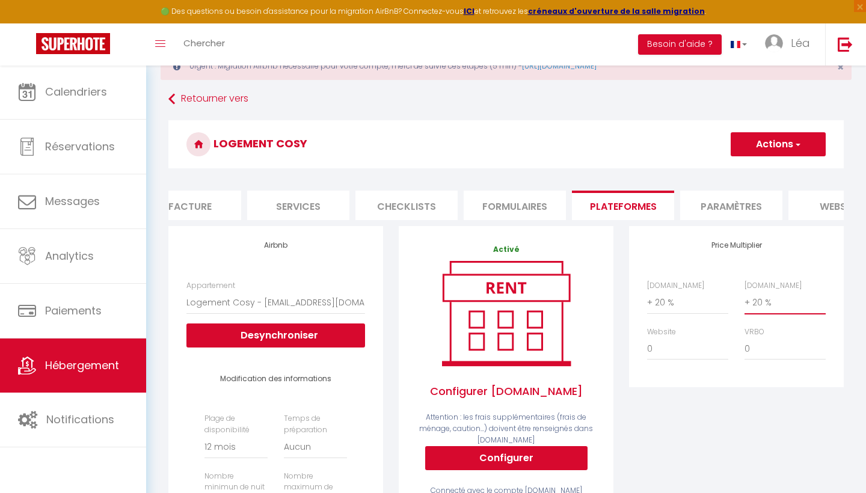
scroll to position [8, 0]
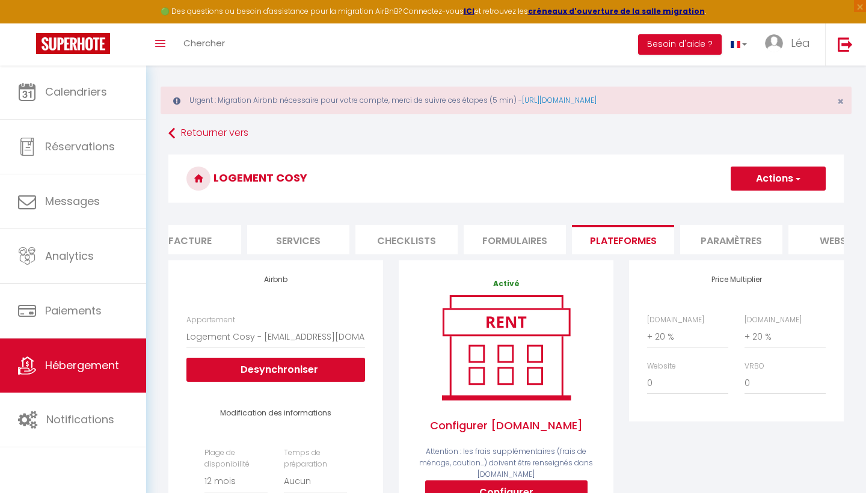
click at [789, 191] on h3 "Logement Cosy" at bounding box center [506, 179] width 676 height 48
click at [770, 180] on button "Actions" at bounding box center [778, 179] width 95 height 24
click at [761, 205] on link "Enregistrer" at bounding box center [777, 205] width 95 height 16
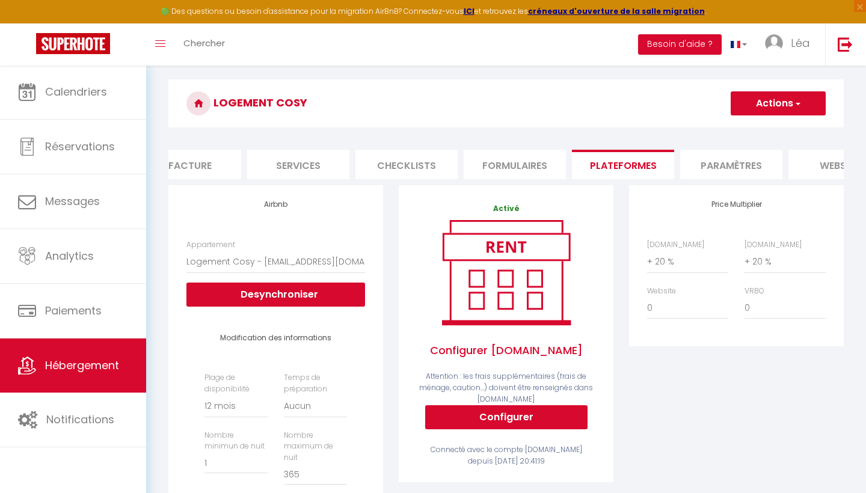
scroll to position [84, 0]
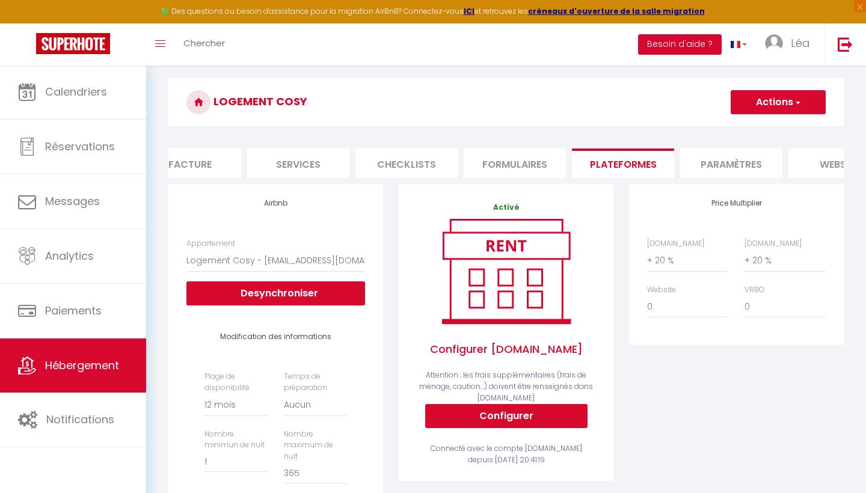
click at [687, 50] on button "Besoin d'aide ?" at bounding box center [680, 44] width 84 height 20
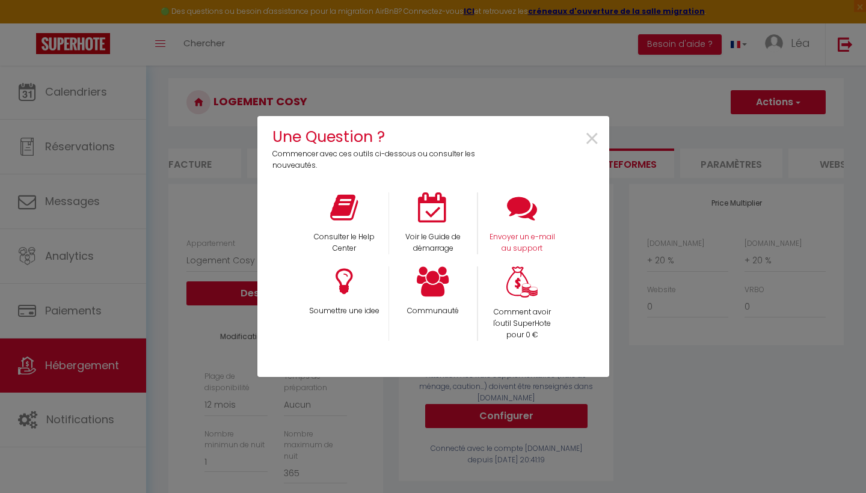
click at [537, 224] on div "Envoyer un e-mail au support" at bounding box center [522, 224] width 89 height 62
click at [436, 211] on icon at bounding box center [433, 208] width 30 height 30
click at [590, 144] on span "×" at bounding box center [592, 139] width 16 height 38
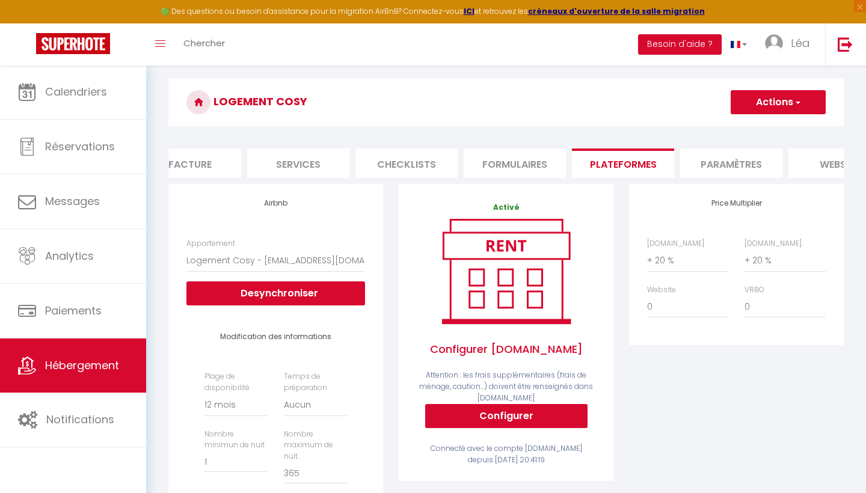
drag, startPoint x: 449, startPoint y: 306, endPoint x: 413, endPoint y: 282, distance: 43.9
click at [449, 306] on img at bounding box center [506, 272] width 153 height 116
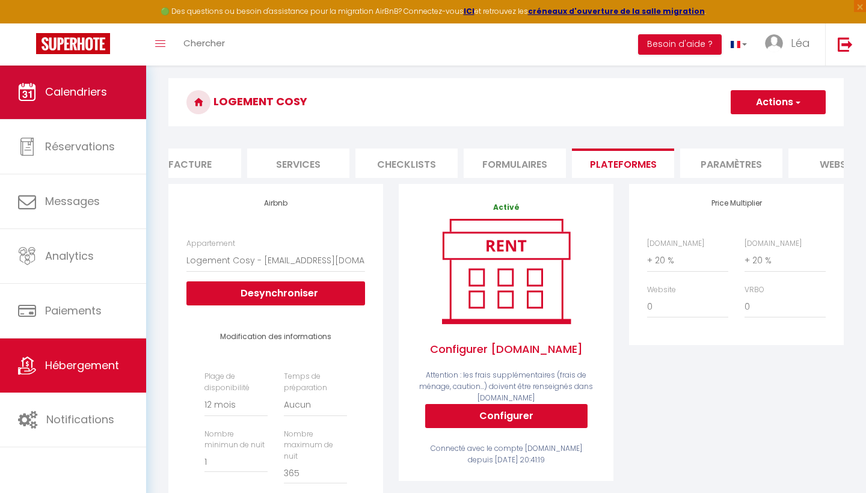
click at [117, 110] on link "Calendriers" at bounding box center [73, 92] width 146 height 54
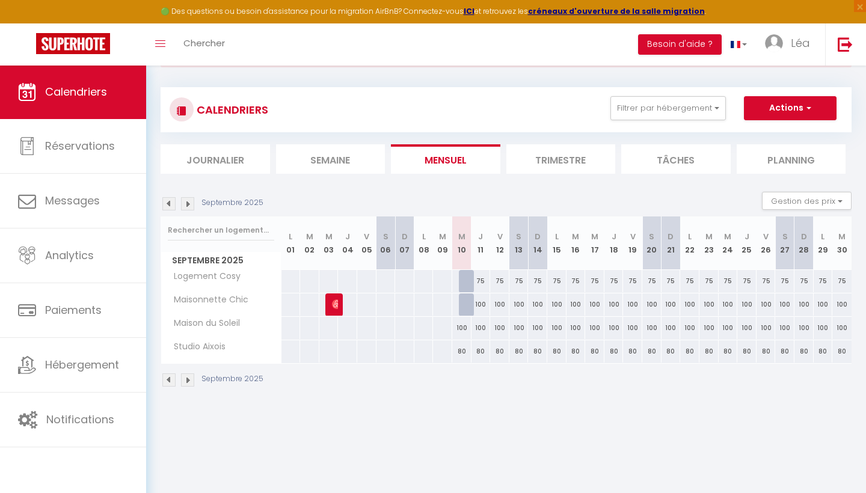
scroll to position [55, 0]
click at [771, 53] on link "Léa" at bounding box center [790, 44] width 69 height 42
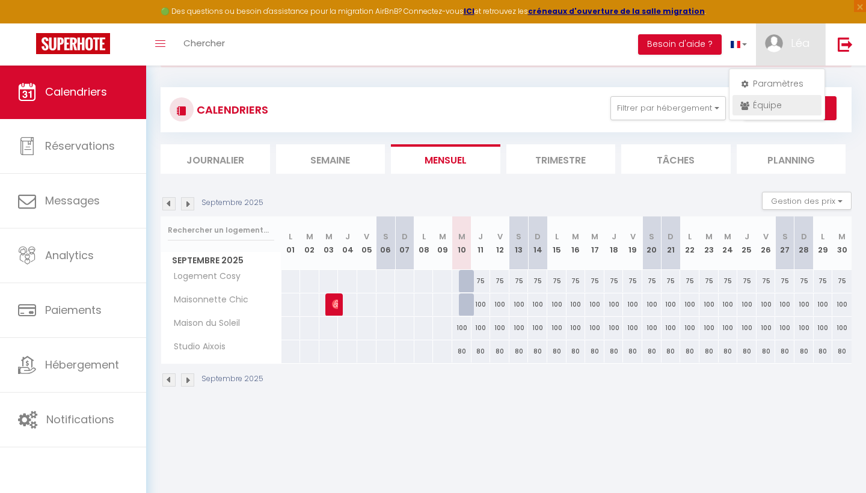
click at [754, 102] on link "Équipe" at bounding box center [777, 105] width 89 height 20
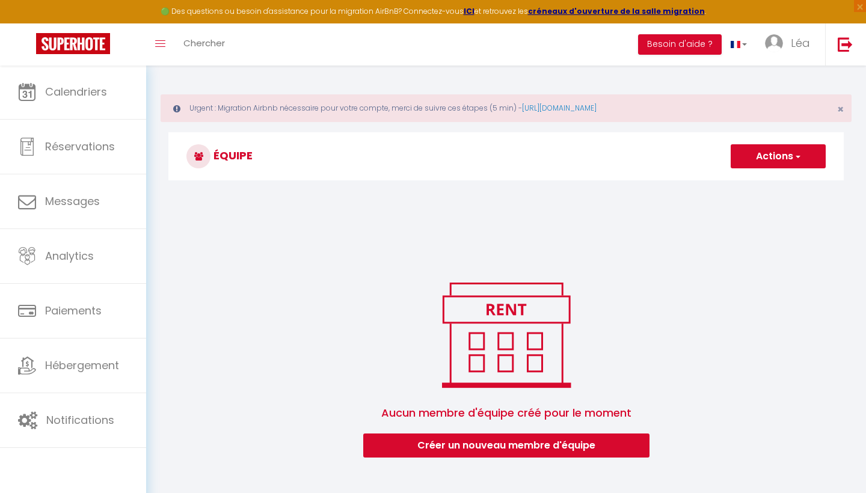
click at [546, 453] on button "Créer un nouveau membre d'équipe" at bounding box center [506, 446] width 286 height 24
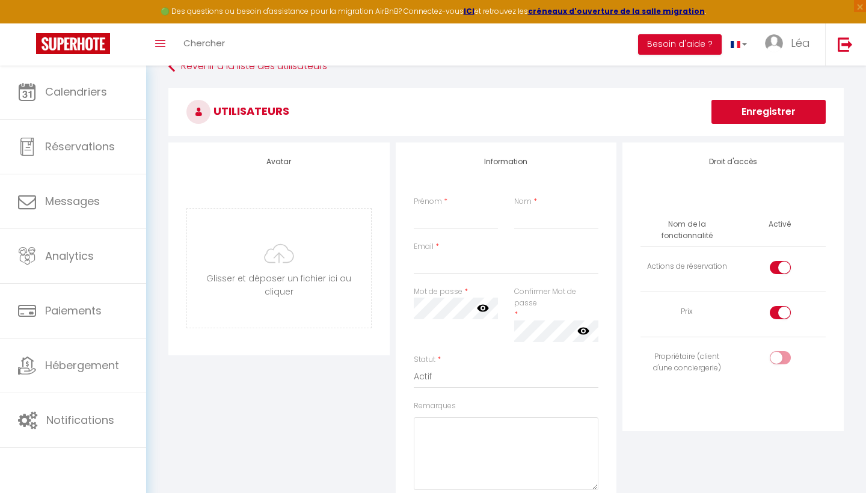
scroll to position [83, 0]
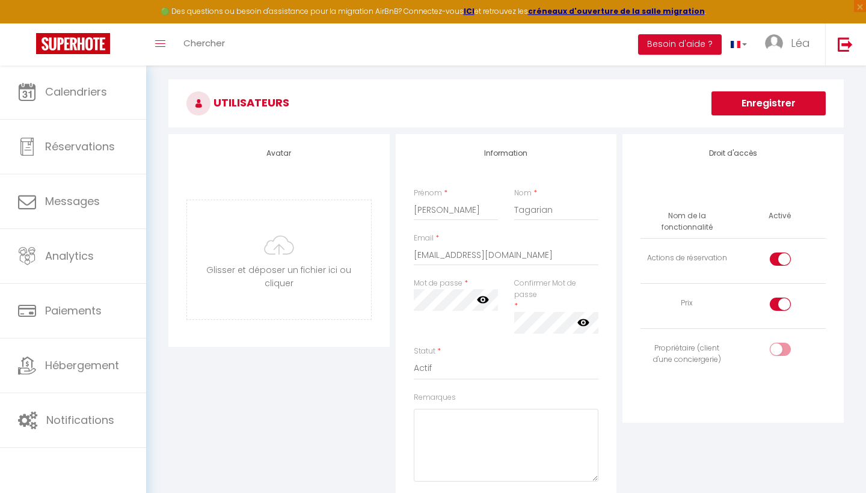
click at [460, 293] on div "Information Prénom * Pauline Nom * Tagarian Email * aixtracleanpro@gmail.com Mo…" at bounding box center [506, 353] width 221 height 438
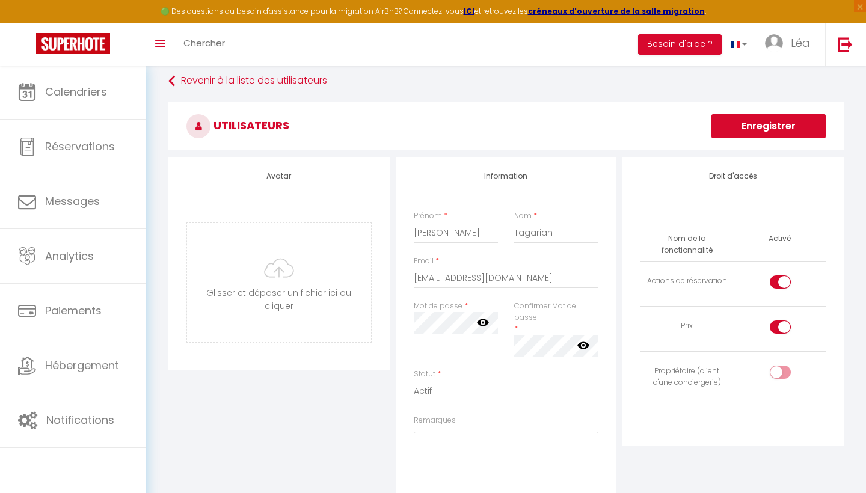
scroll to position [62, 0]
click at [487, 320] on icon at bounding box center [483, 321] width 12 height 7
click at [484, 320] on icon at bounding box center [483, 321] width 12 height 12
click at [485, 321] on icon at bounding box center [483, 321] width 12 height 12
click at [412, 318] on div "Mot de passe * Votre mot de passe doit comporter au moins 8 caractères et conte…" at bounding box center [456, 333] width 100 height 68
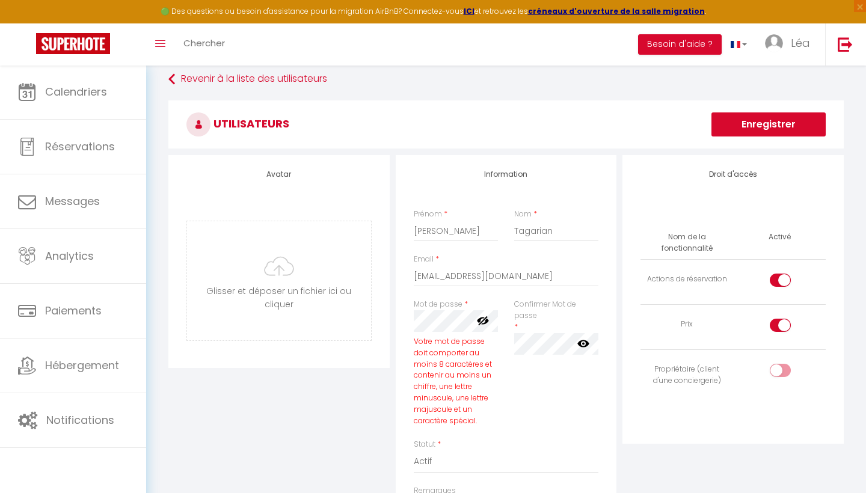
click at [549, 321] on div "Confirmer Mot de passe * false" at bounding box center [556, 327] width 85 height 56
click at [587, 338] on icon at bounding box center [584, 344] width 12 height 12
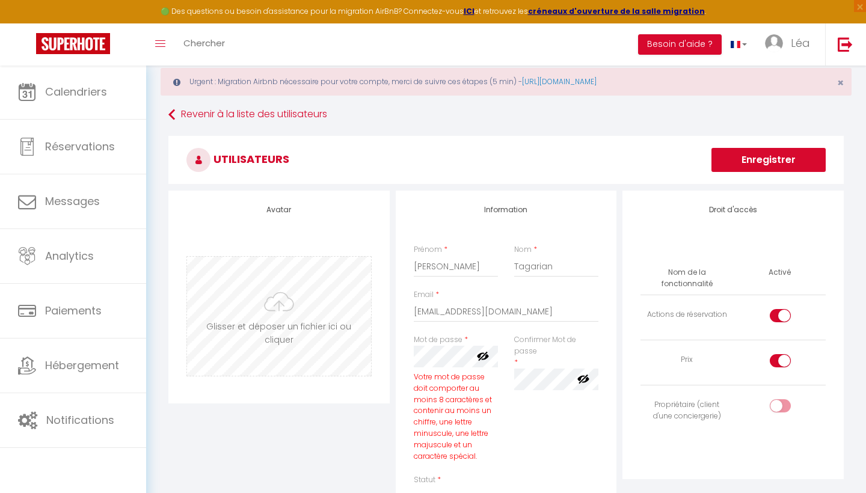
scroll to position [23, 0]
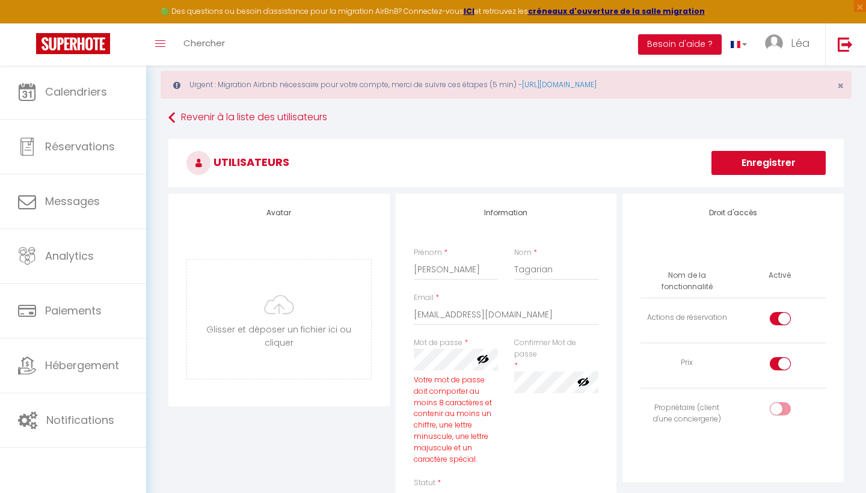
click at [783, 362] on input "checkbox" at bounding box center [790, 366] width 21 height 18
click at [778, 323] on div at bounding box center [780, 318] width 21 height 13
click at [780, 323] on input "checkbox" at bounding box center [790, 321] width 21 height 18
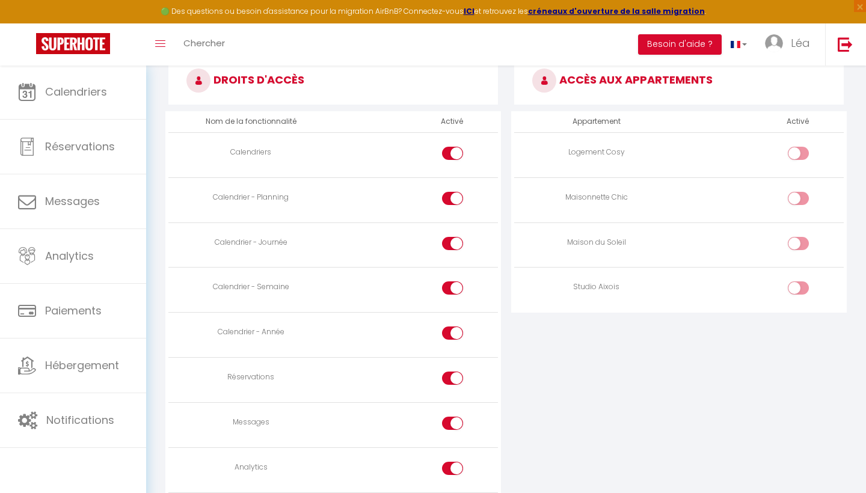
scroll to position [717, 0]
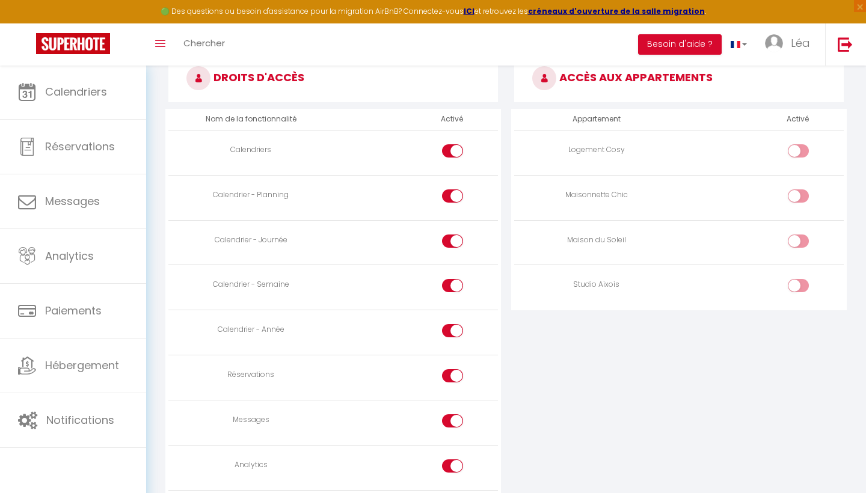
click at [797, 144] on div at bounding box center [798, 150] width 21 height 13
click at [798, 144] on input "checkbox" at bounding box center [808, 153] width 21 height 18
click at [804, 190] on input "checkbox" at bounding box center [808, 199] width 21 height 18
click at [802, 235] on input "checkbox" at bounding box center [808, 244] width 21 height 18
click at [801, 265] on td at bounding box center [761, 287] width 165 height 45
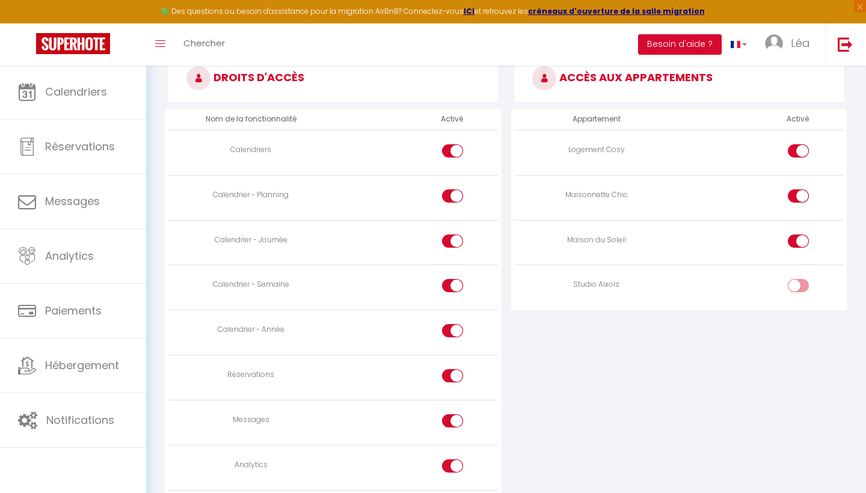
click at [801, 279] on input "checkbox" at bounding box center [808, 288] width 21 height 18
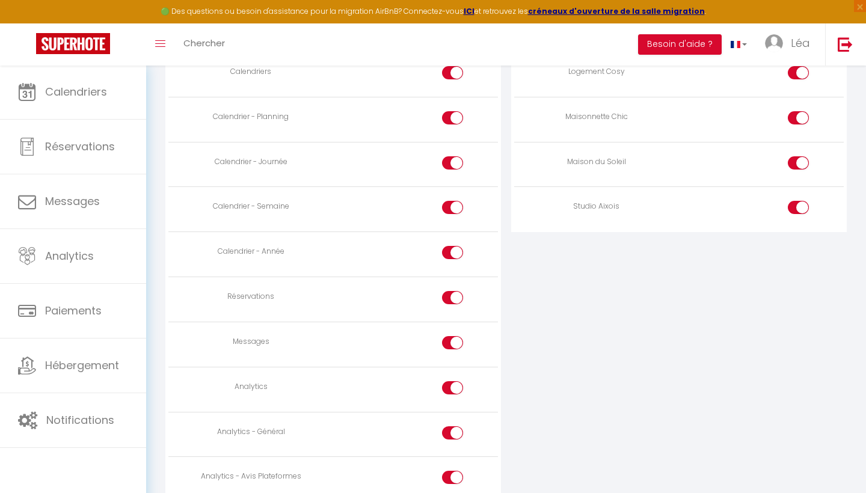
scroll to position [797, 0]
click at [458, 289] on input "checkbox" at bounding box center [463, 298] width 21 height 18
click at [458, 335] on input "checkbox" at bounding box center [463, 344] width 21 height 18
click at [457, 380] on input "checkbox" at bounding box center [463, 389] width 21 height 18
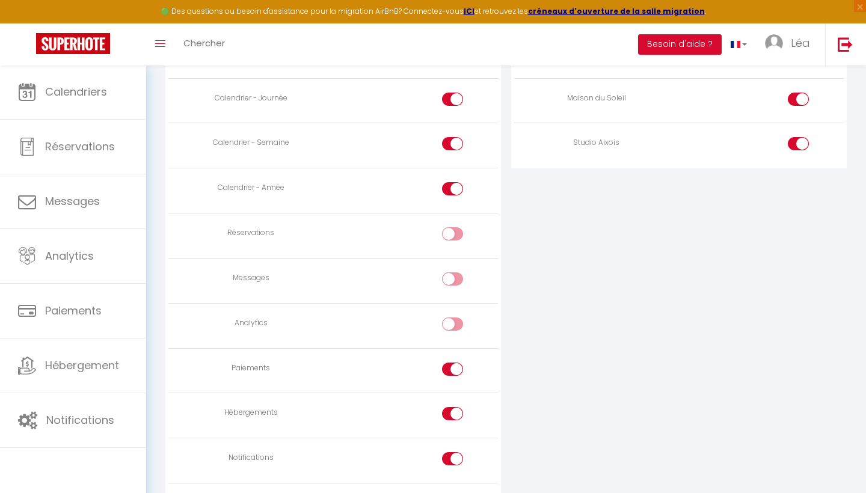
scroll to position [879, 0]
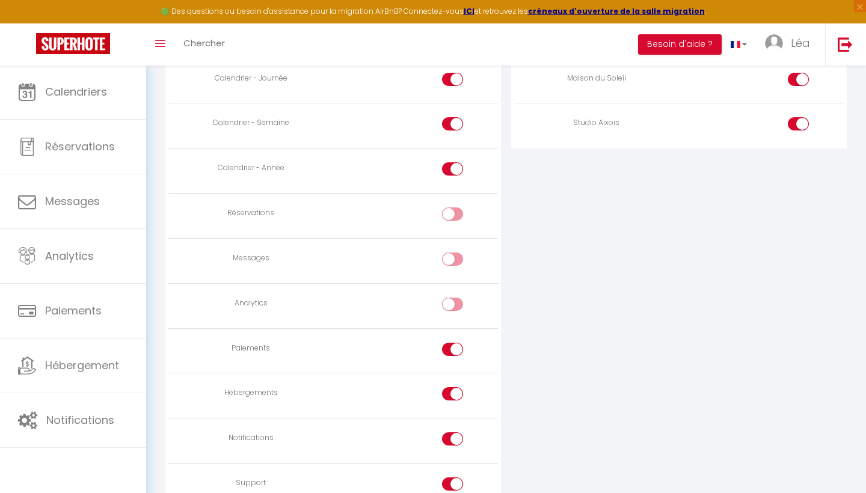
click at [455, 343] on input "checkbox" at bounding box center [463, 352] width 21 height 18
click at [456, 387] on input "checkbox" at bounding box center [463, 396] width 21 height 18
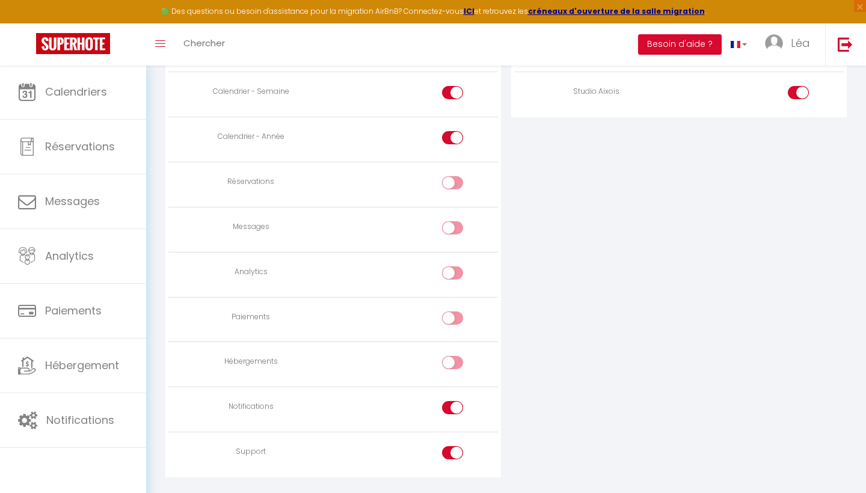
click at [454, 409] on div at bounding box center [452, 414] width 21 height 26
click at [459, 401] on input "checkbox" at bounding box center [463, 410] width 21 height 18
click at [458, 446] on input "checkbox" at bounding box center [463, 455] width 21 height 18
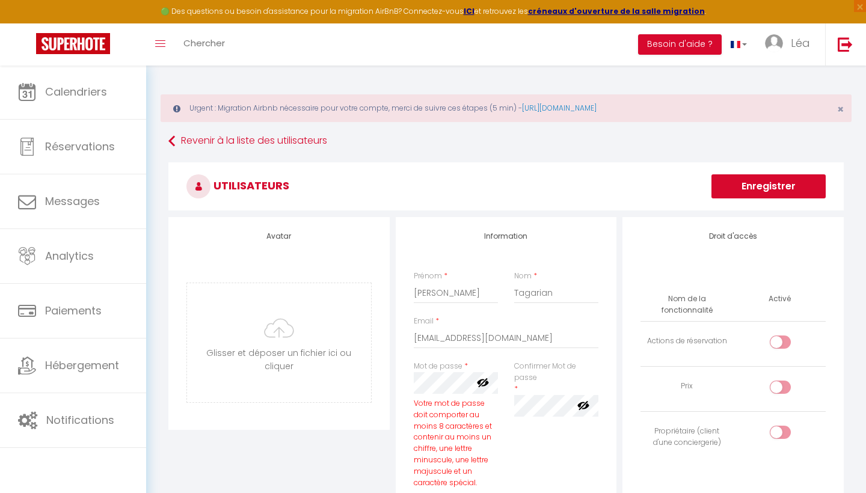
scroll to position [0, 0]
click at [756, 194] on button "Enregistrer" at bounding box center [769, 186] width 114 height 24
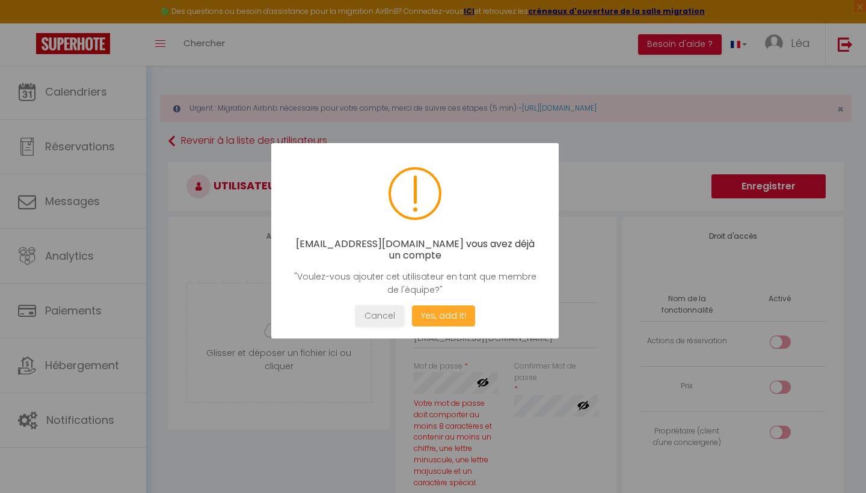
click at [469, 315] on button "Yes, add it!" at bounding box center [443, 316] width 63 height 21
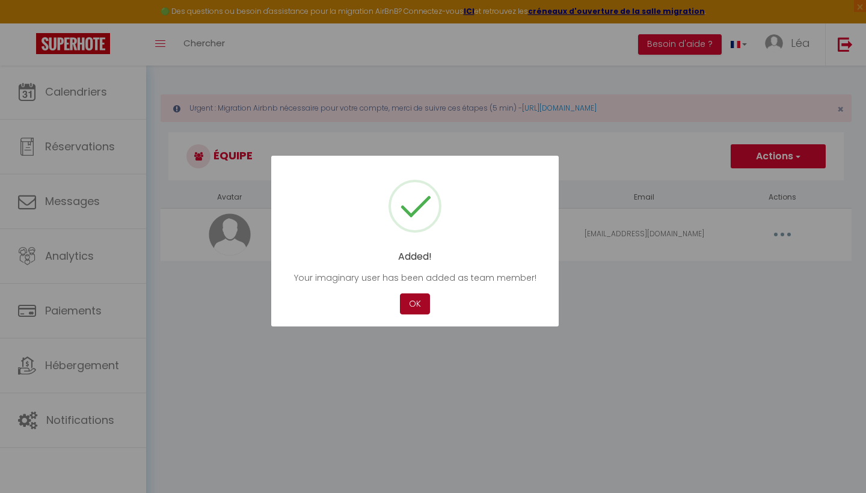
click at [430, 309] on button "OK" at bounding box center [415, 304] width 30 height 21
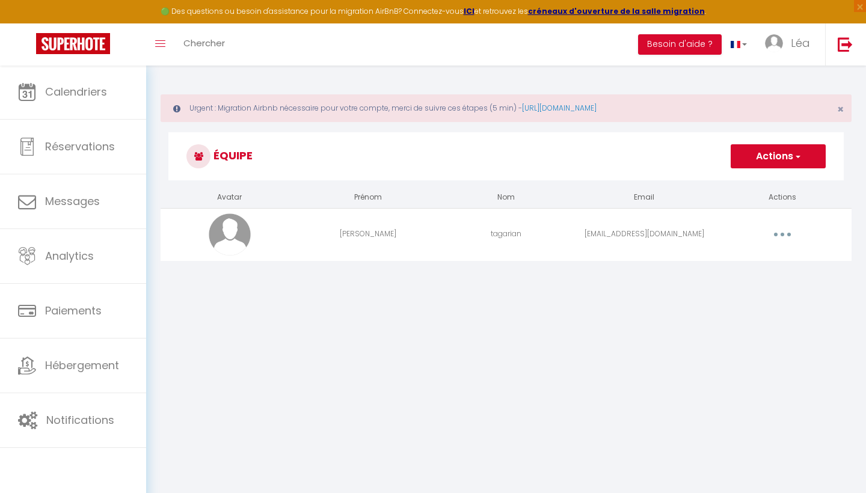
click at [780, 228] on button "button" at bounding box center [783, 234] width 34 height 19
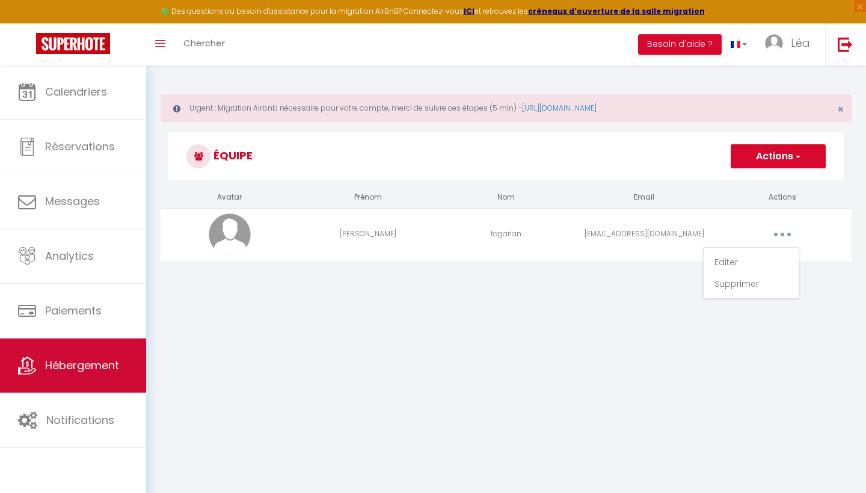
click at [105, 381] on link "Hébergement" at bounding box center [73, 366] width 146 height 54
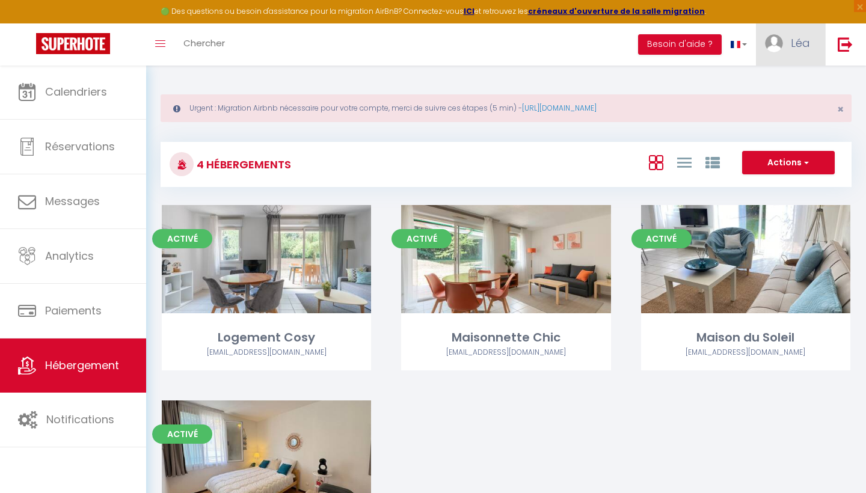
click at [797, 51] on link "Léa" at bounding box center [790, 44] width 69 height 42
click at [780, 105] on link "Équipe" at bounding box center [777, 105] width 89 height 20
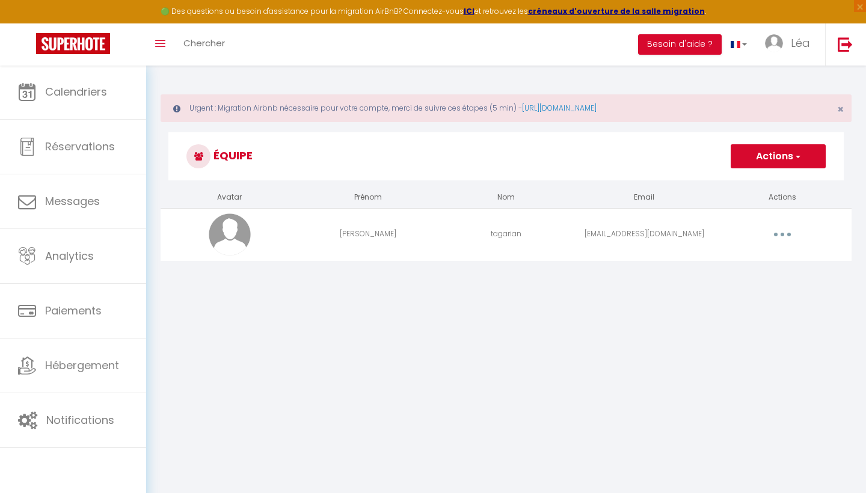
click at [807, 152] on button "Actions" at bounding box center [778, 156] width 95 height 24
click at [791, 244] on td "Editer Supprimer" at bounding box center [783, 234] width 138 height 52
click at [792, 236] on button "button" at bounding box center [783, 234] width 34 height 19
click at [759, 266] on link "Editer" at bounding box center [751, 262] width 89 height 20
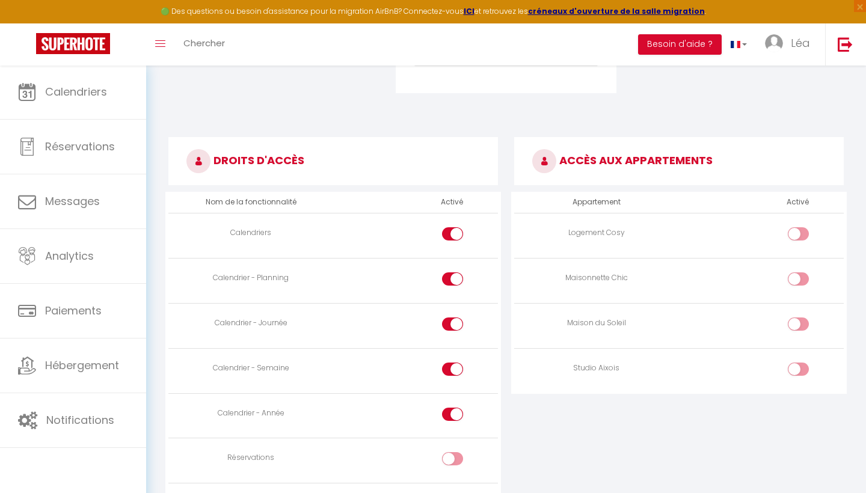
scroll to position [627, 0]
click at [803, 365] on input "checkbox" at bounding box center [808, 372] width 21 height 18
click at [800, 325] on input "checkbox" at bounding box center [808, 327] width 21 height 18
click at [798, 277] on input "checkbox" at bounding box center [808, 282] width 21 height 18
click at [799, 227] on input "checkbox" at bounding box center [808, 236] width 21 height 18
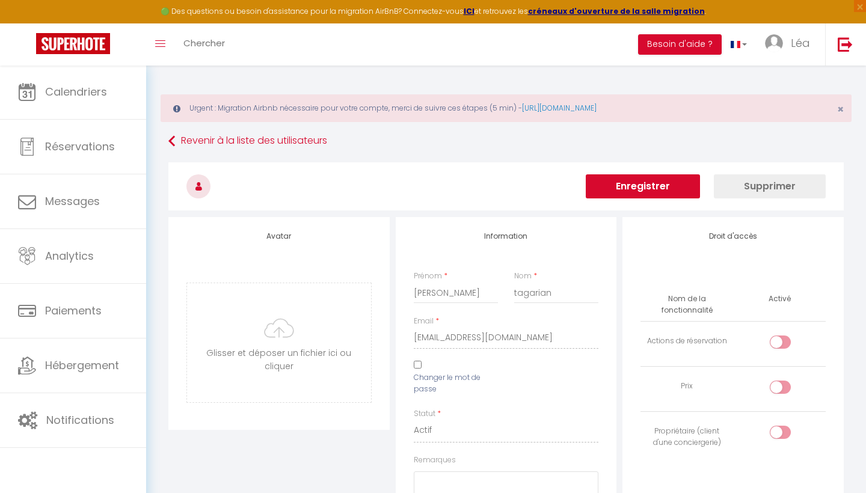
scroll to position [0, 0]
click at [670, 192] on button "Enregistrer" at bounding box center [643, 186] width 114 height 24
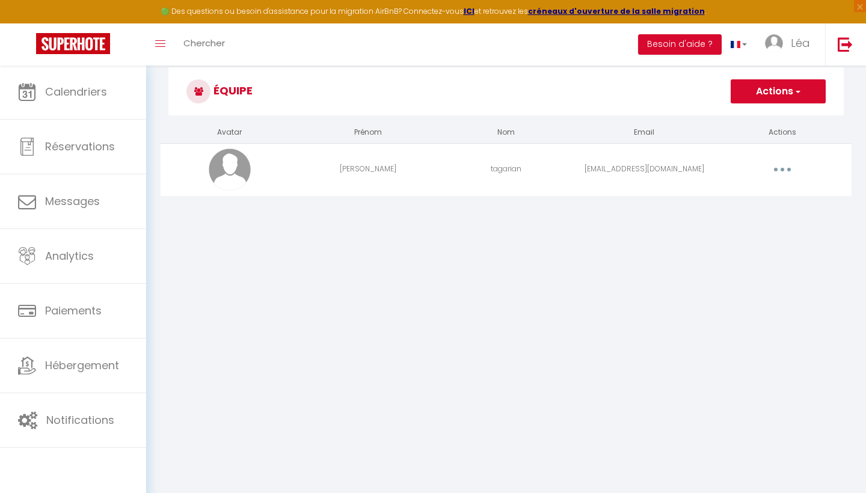
scroll to position [65, 0]
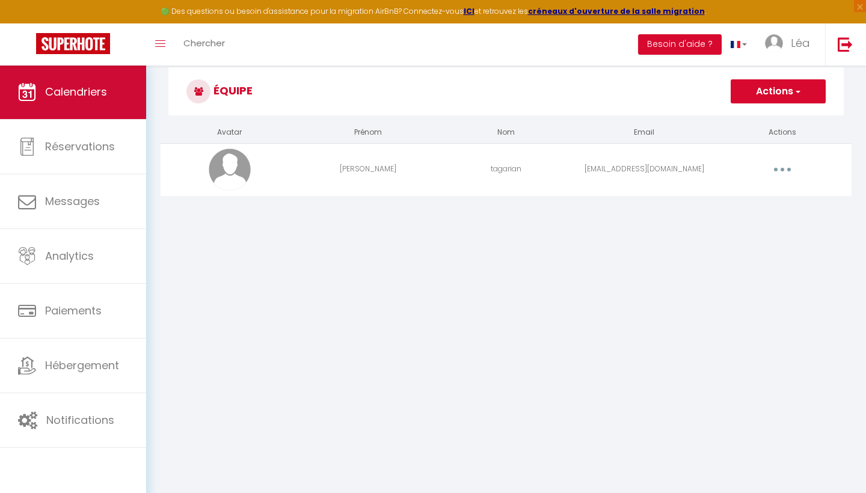
click at [99, 98] on span "Calendriers" at bounding box center [76, 91] width 62 height 15
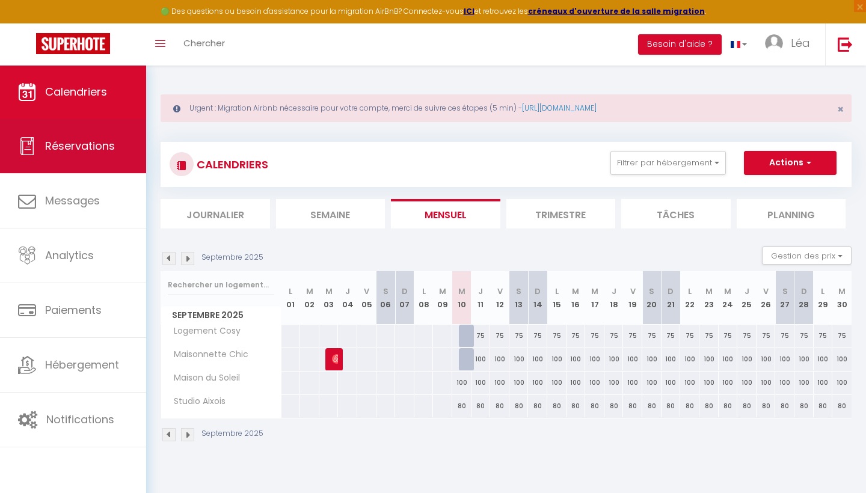
click at [94, 158] on link "Réservations" at bounding box center [73, 146] width 146 height 54
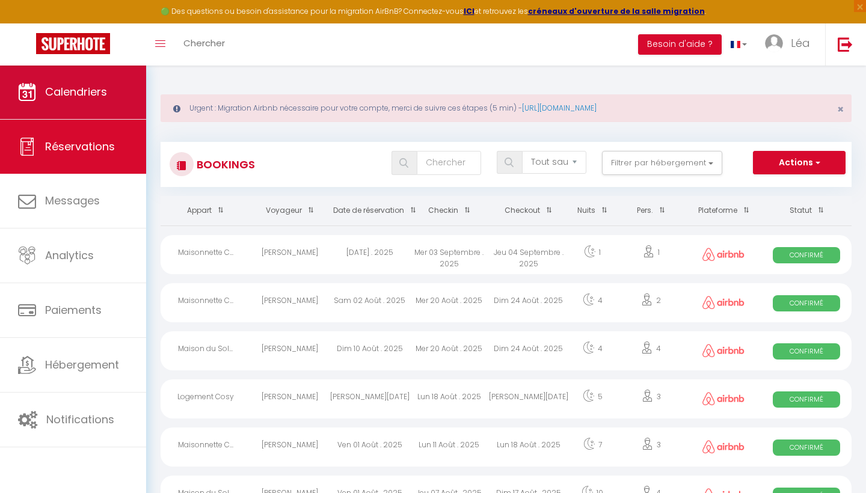
click at [71, 96] on span "Calendriers" at bounding box center [76, 91] width 62 height 15
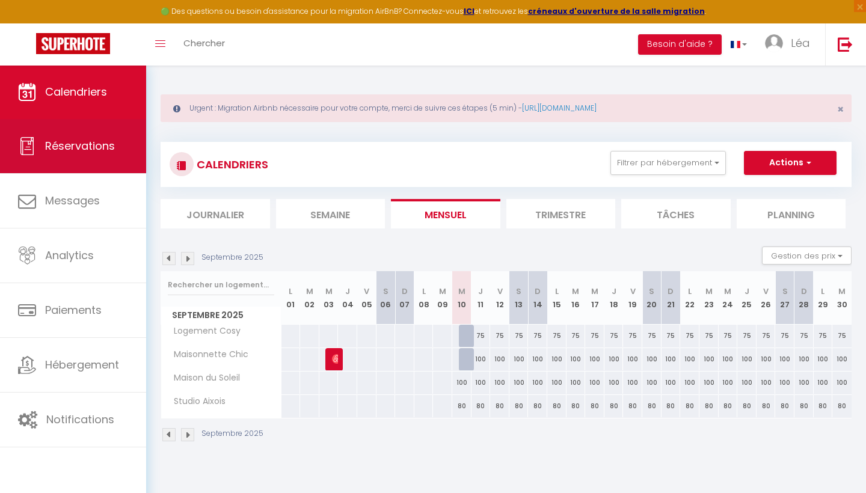
click at [79, 143] on span "Réservations" at bounding box center [80, 145] width 70 height 15
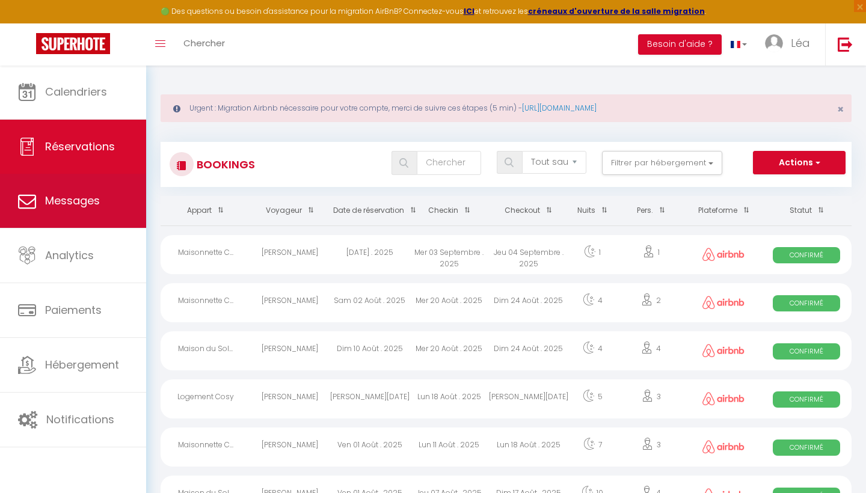
click at [102, 200] on link "Messages" at bounding box center [73, 201] width 146 height 54
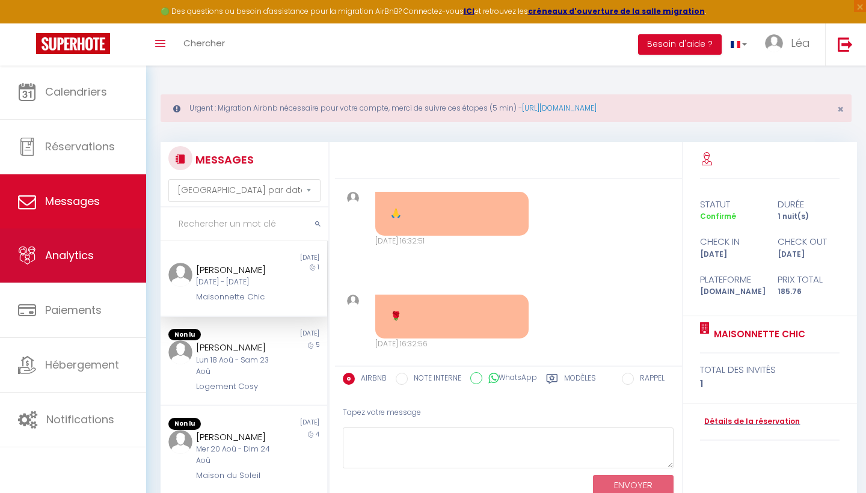
click at [53, 257] on span "Analytics" at bounding box center [69, 255] width 49 height 15
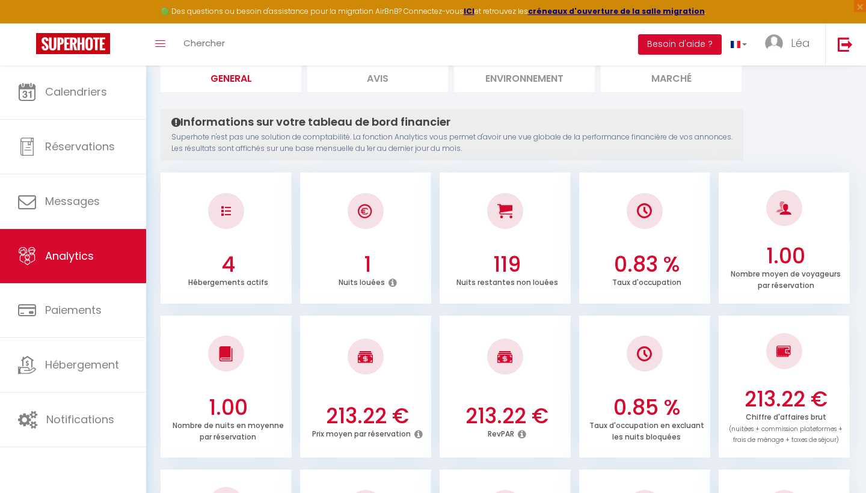
scroll to position [142, 0]
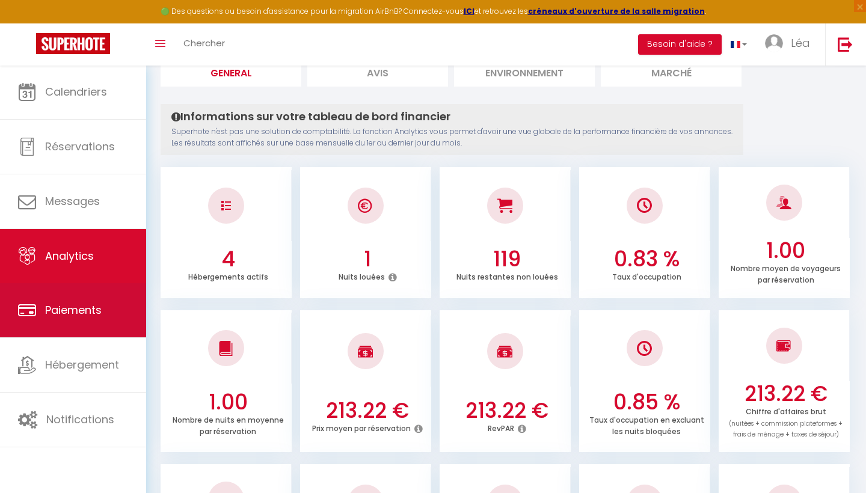
click at [99, 324] on link "Paiements" at bounding box center [73, 310] width 146 height 54
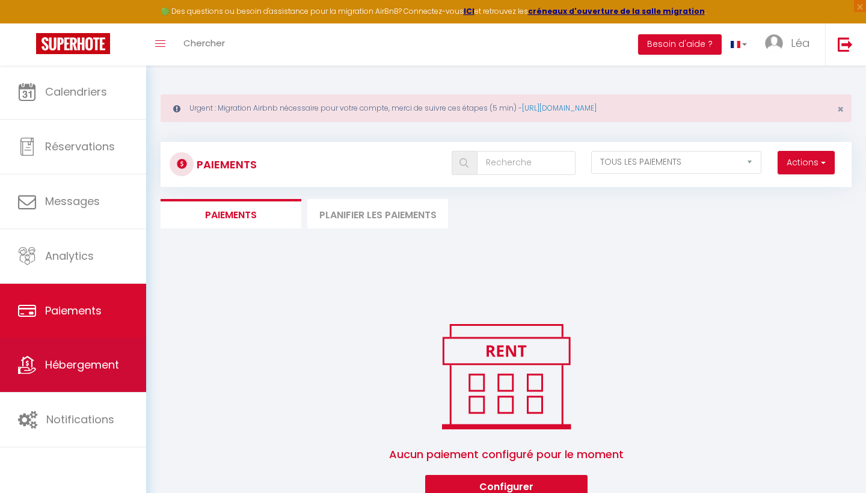
click at [96, 369] on span "Hébergement" at bounding box center [82, 364] width 74 height 15
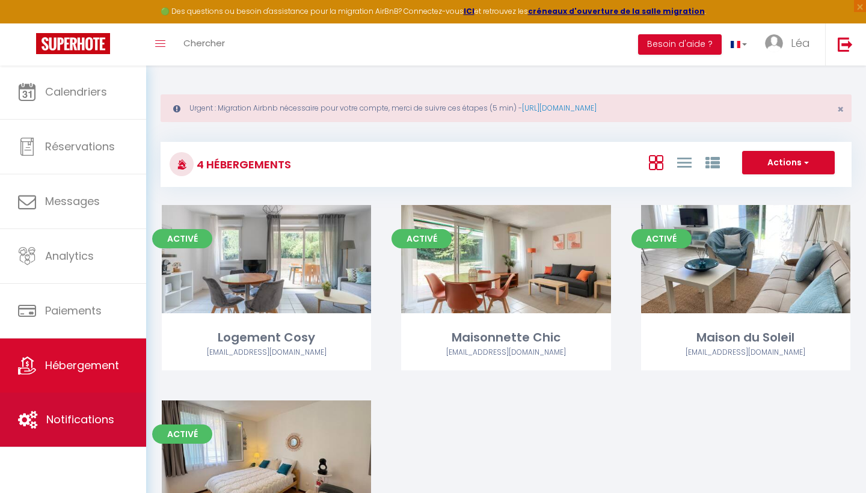
click at [102, 416] on span "Notifications" at bounding box center [80, 419] width 68 height 15
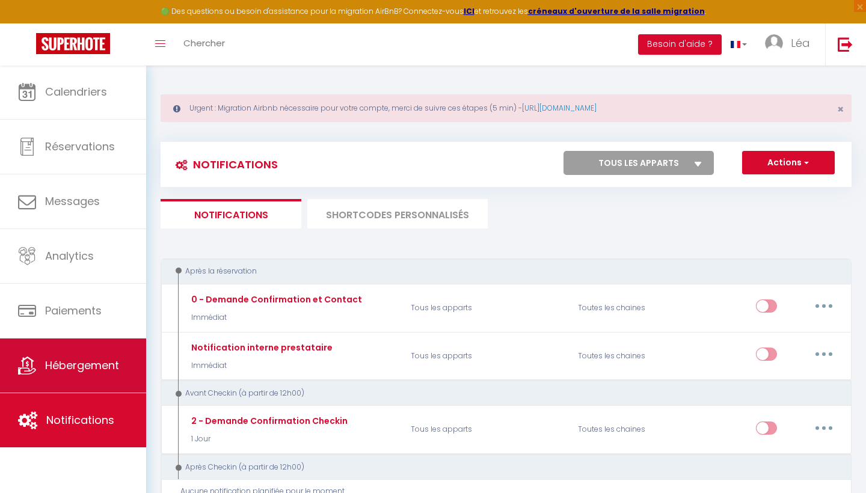
click at [94, 380] on link "Hébergement" at bounding box center [73, 366] width 146 height 54
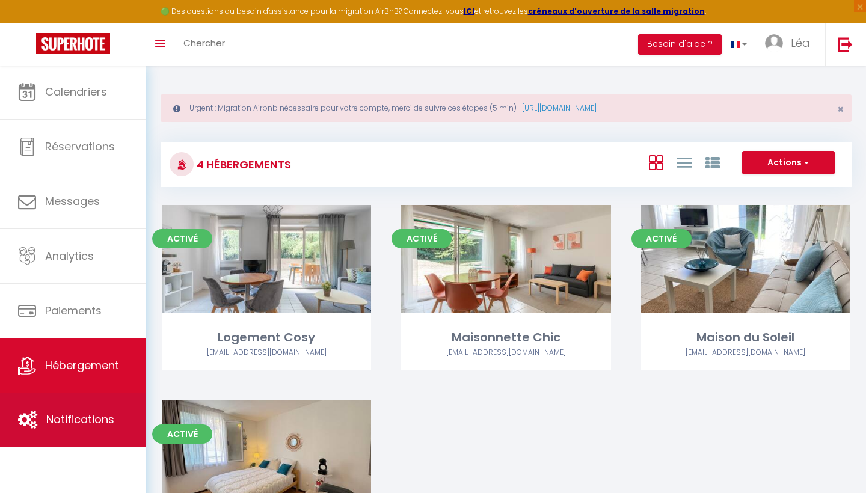
click at [86, 410] on link "Notifications" at bounding box center [73, 420] width 146 height 54
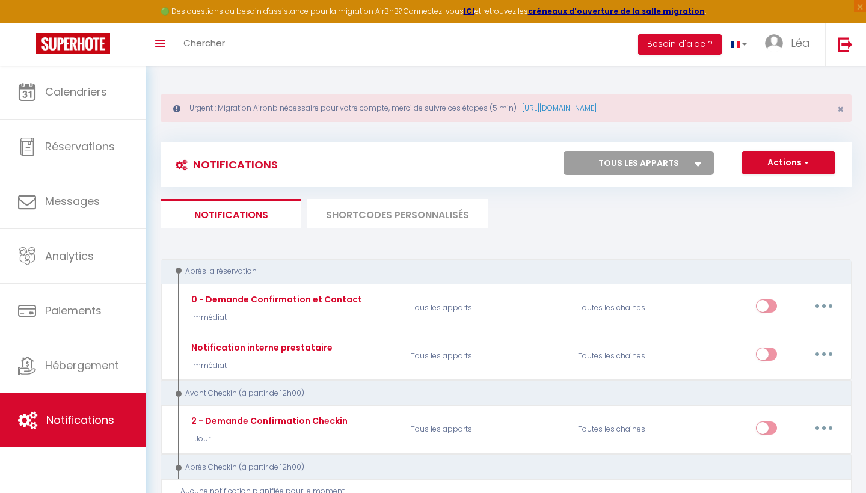
click at [406, 213] on li "SHORTCODES PERSONNALISÉS" at bounding box center [397, 213] width 181 height 29
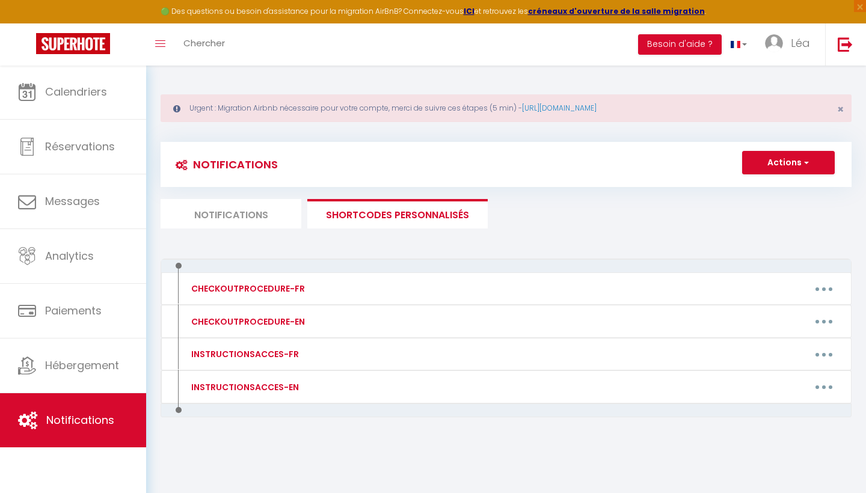
click at [278, 213] on li "Notifications" at bounding box center [231, 213] width 141 height 29
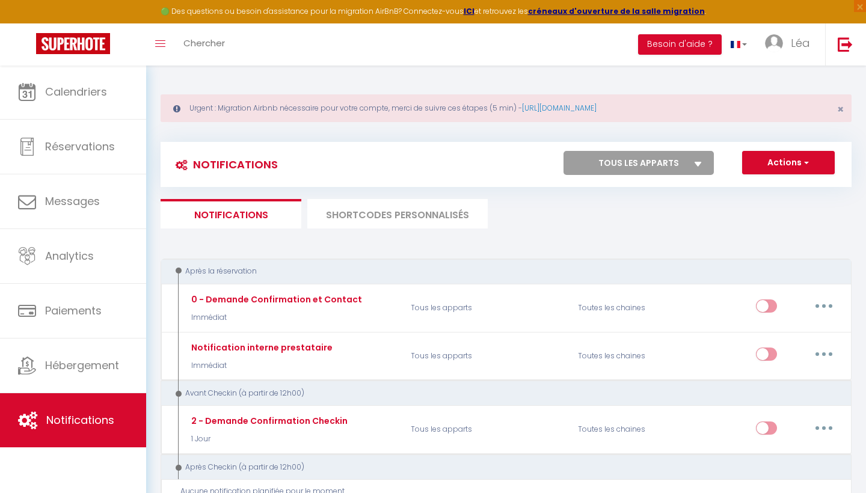
click at [811, 162] on button "Actions" at bounding box center [788, 163] width 93 height 24
click at [680, 206] on ul "Notifications SHORTCODES PERSONNALISÉS" at bounding box center [506, 213] width 691 height 29
click at [809, 159] on span "button" at bounding box center [805, 162] width 7 height 12
click at [776, 186] on link "Nouvelle Notification" at bounding box center [771, 189] width 125 height 16
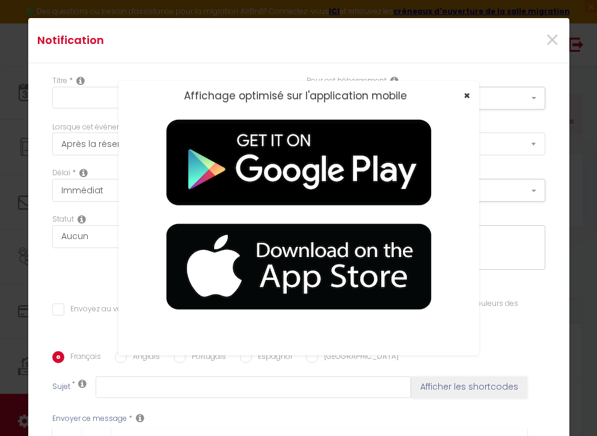
click at [465, 94] on span "×" at bounding box center [467, 95] width 7 height 15
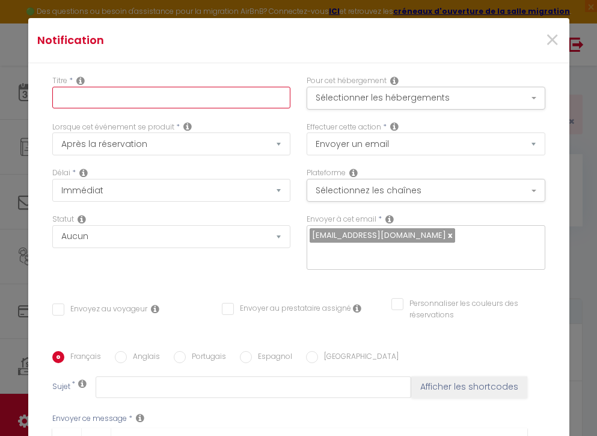
click at [171, 93] on input "text" at bounding box center [171, 98] width 239 height 22
click at [79, 81] on icon at bounding box center [80, 81] width 8 height 10
click at [118, 102] on input "text" at bounding box center [171, 98] width 239 height 22
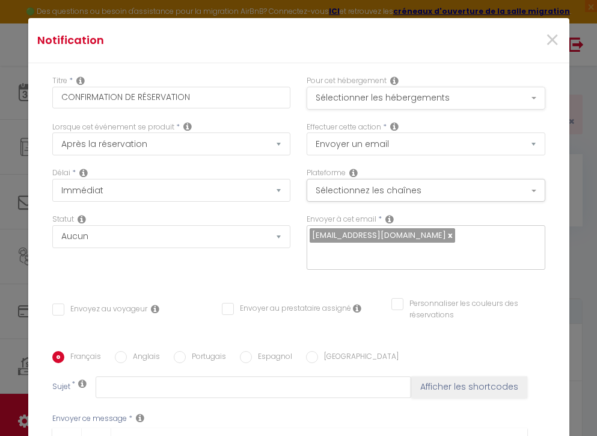
click at [357, 99] on button "Sélectionner les hébergements" at bounding box center [426, 98] width 239 height 23
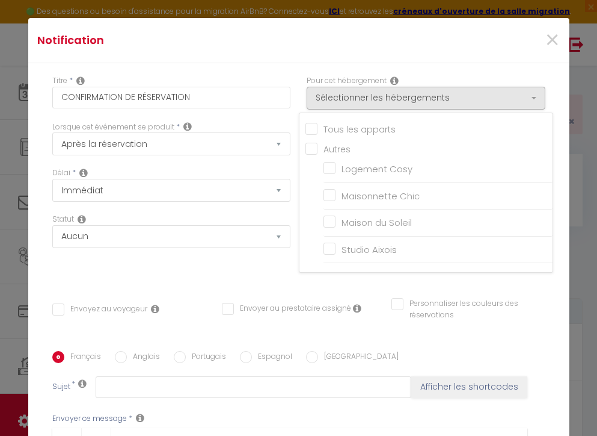
click at [348, 132] on input "Tous les apparts" at bounding box center [429, 128] width 247 height 12
click at [261, 279] on div "Statut Aucun Si la réservation est payée Si réservation non payée Si la caution…" at bounding box center [171, 248] width 255 height 68
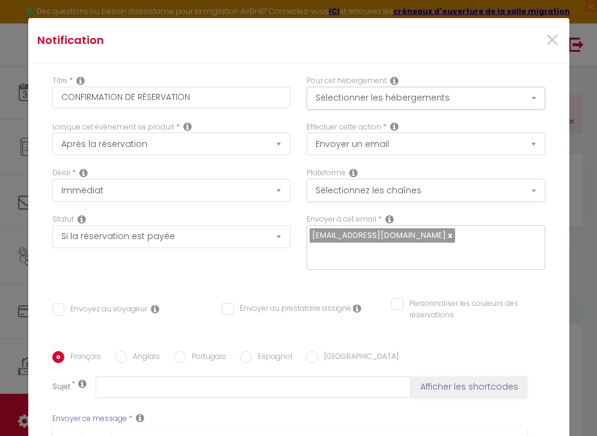
click at [320, 198] on button "Sélectionnez les chaînes" at bounding box center [426, 190] width 239 height 23
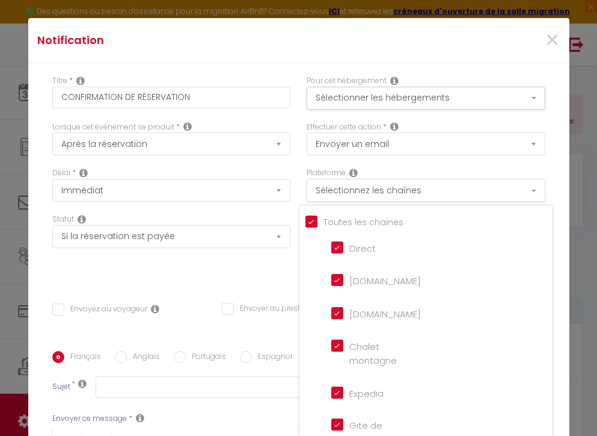
click at [320, 198] on button "Sélectionnez les chaînes" at bounding box center [426, 190] width 239 height 23
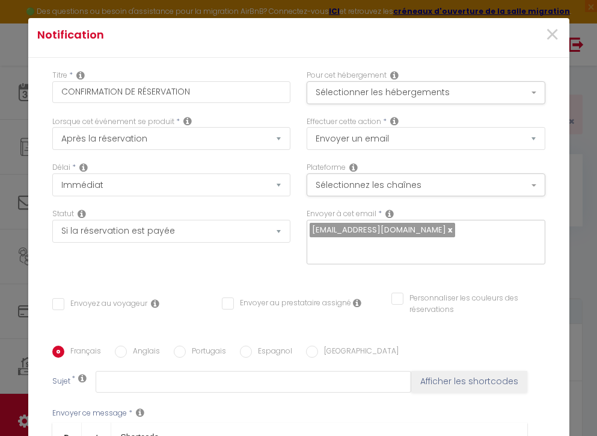
scroll to position [2, 0]
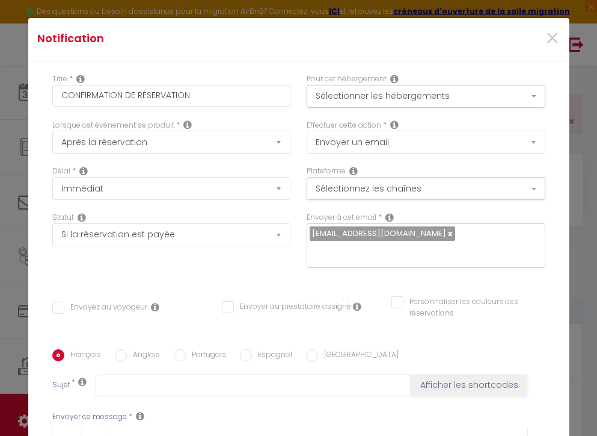
click at [391, 115] on div "Pour cet hébergement Sélectionner les hébergements Tous les apparts Autres Loge…" at bounding box center [426, 96] width 255 height 46
click at [391, 111] on div "Pour cet hébergement Sélectionner les hébergements Tous les apparts Autres Loge…" at bounding box center [426, 96] width 255 height 46
click at [389, 102] on button "Sélectionner les hébergements" at bounding box center [426, 96] width 239 height 23
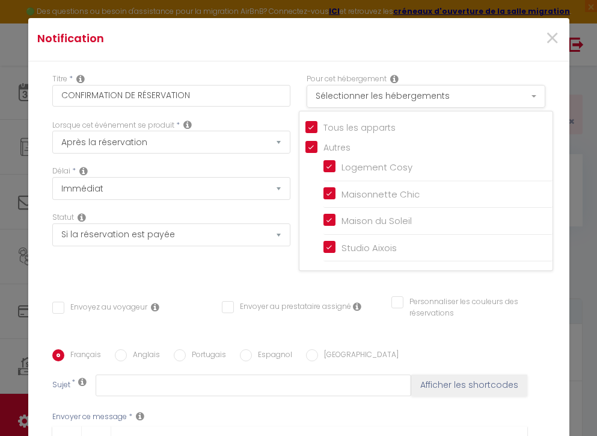
click at [390, 88] on button "Sélectionner les hébergements" at bounding box center [426, 96] width 239 height 23
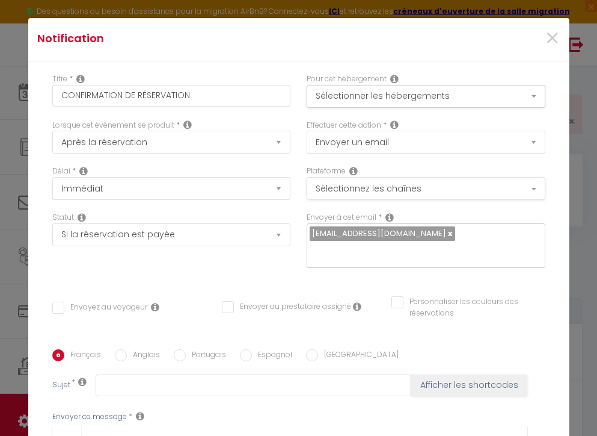
click at [402, 181] on button "Sélectionnez les chaînes" at bounding box center [426, 188] width 239 height 23
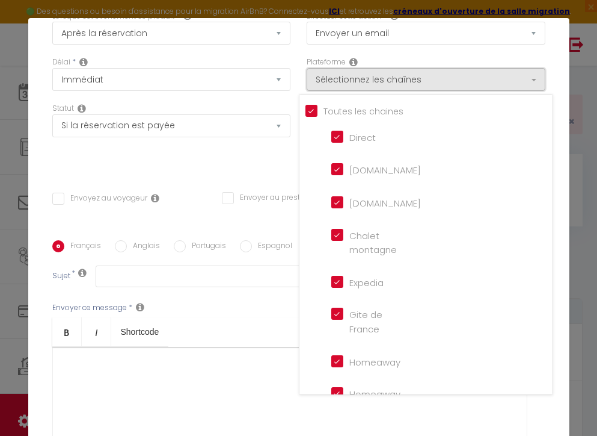
scroll to position [0, 0]
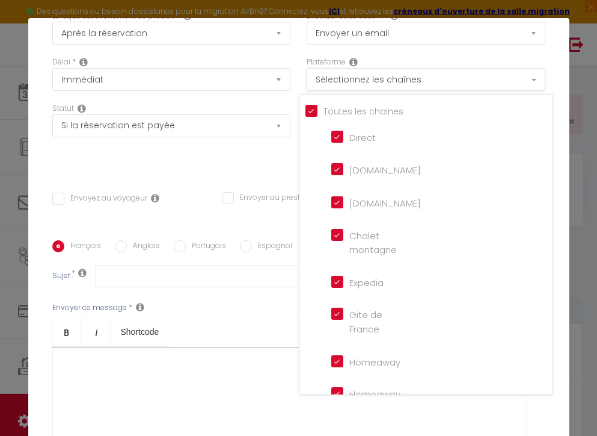
click at [437, 79] on button "Sélectionnez les chaînes" at bounding box center [426, 79] width 239 height 23
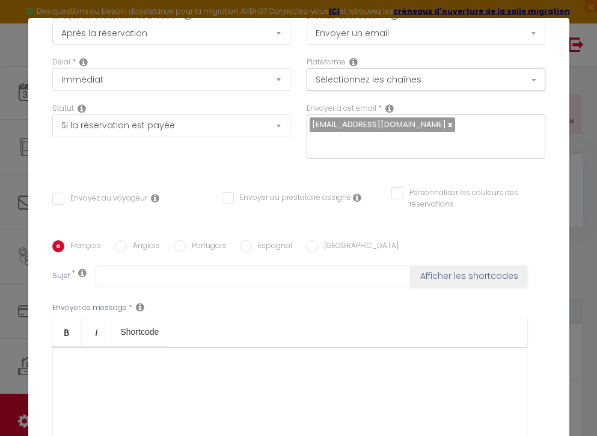
click at [79, 200] on input "Envoyez au voyageur" at bounding box center [99, 199] width 95 height 12
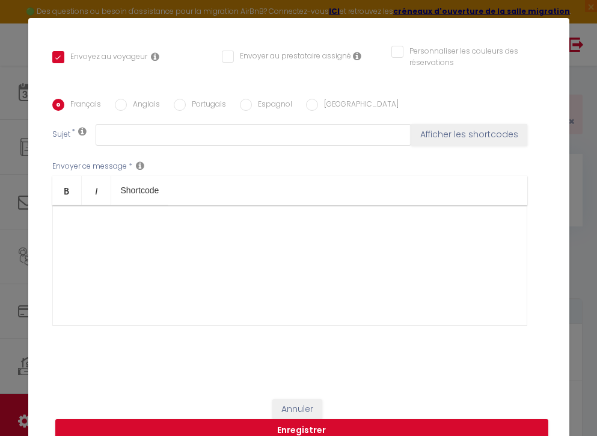
scroll to position [252, 0]
click at [125, 249] on div at bounding box center [289, 266] width 475 height 120
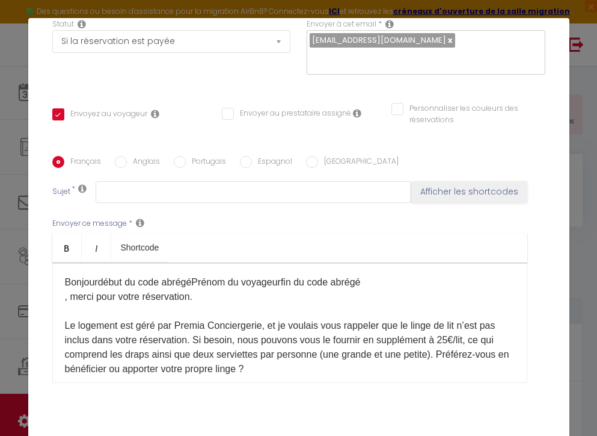
scroll to position [0, 0]
click at [196, 282] on p "Bonjour début du code abrégé Prénom du voyageur fin du code abrégé , merci pour…" at bounding box center [290, 412] width 450 height 274
click at [287, 283] on span "fin du code abrégé" at bounding box center [321, 282] width 80 height 10
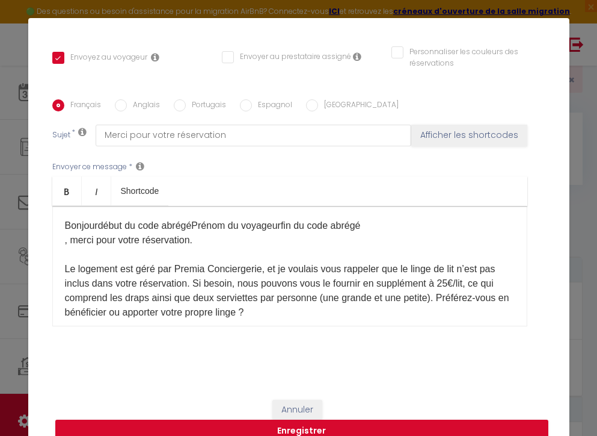
drag, startPoint x: 100, startPoint y: 226, endPoint x: 289, endPoint y: 226, distance: 188.3
click at [289, 226] on p "Bonjour début du code abrégé Prénom du voyageur fin du code abrégé , merci pour…" at bounding box center [290, 355] width 450 height 274
drag, startPoint x: 209, startPoint y: 229, endPoint x: 103, endPoint y: 226, distance: 105.3
click at [103, 226] on p "Bonjour fin du code abrégé , merci pour votre réservation. Le logement est géré…" at bounding box center [290, 355] width 450 height 274
click at [457, 135] on button "Afficher les shortcodes" at bounding box center [470, 136] width 116 height 22
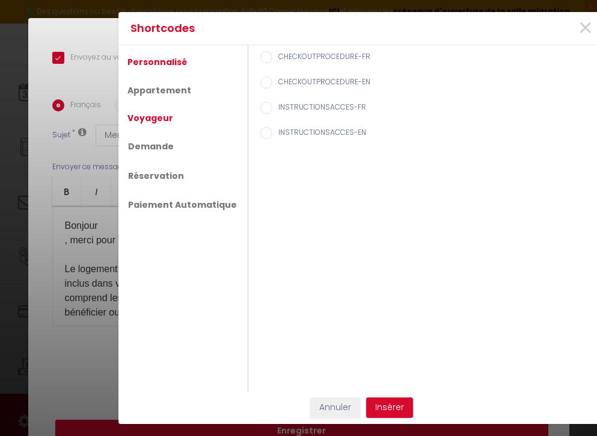
click at [169, 123] on link "Voyageur" at bounding box center [151, 118] width 58 height 22
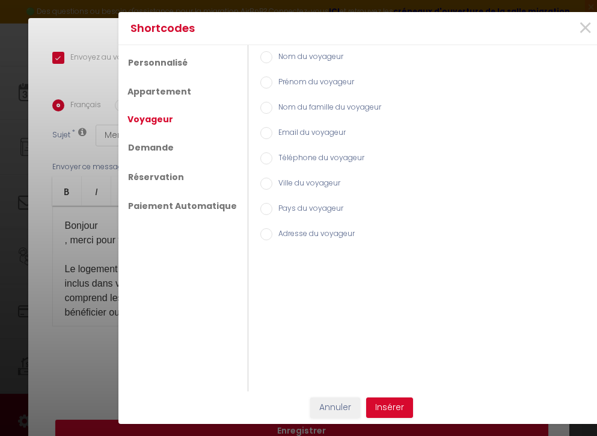
click at [273, 58] on label "Nom du voyageur" at bounding box center [308, 57] width 71 height 13
click at [271, 58] on input "Nom du voyageur" at bounding box center [267, 57] width 12 height 12
click at [384, 410] on button "Insérer" at bounding box center [389, 407] width 47 height 20
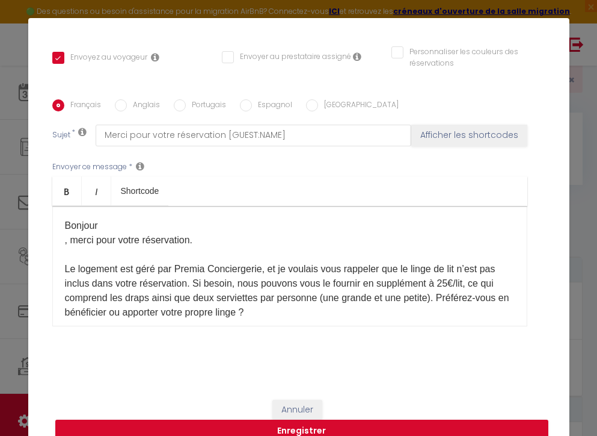
drag, startPoint x: 166, startPoint y: 231, endPoint x: 53, endPoint y: 229, distance: 113.1
click at [53, 229] on div "Bonjour , merci pour votre réservation. Le logement est géré par Premia Concier…" at bounding box center [289, 266] width 475 height 120
click at [61, 249] on div "Bonjour , merci pour votre réservation. Le logement est géré par Premia Concier…" at bounding box center [289, 266] width 475 height 120
click at [68, 239] on span ", merci pour votre réservation." at bounding box center [129, 240] width 128 height 10
click at [62, 240] on div "Bonjour , merci pour votre réservation. Le logement est géré par Premia Concier…" at bounding box center [289, 266] width 475 height 120
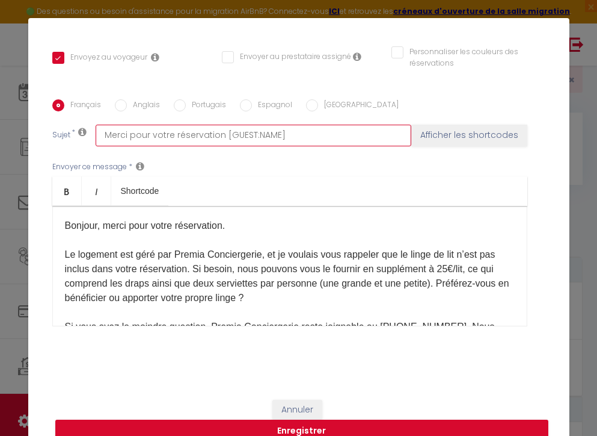
click at [290, 136] on input "Merci pour votre réservation [GUEST:NAME]" at bounding box center [254, 136] width 316 height 22
drag, startPoint x: 291, startPoint y: 138, endPoint x: 218, endPoint y: 136, distance: 72.2
click at [220, 137] on input "Merci pour votre réservation [GUEST:NAME]" at bounding box center [254, 136] width 316 height 22
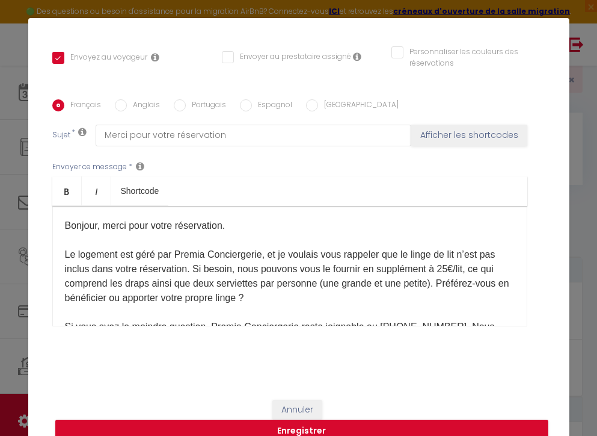
click at [108, 226] on span ", merci pour votre réservation." at bounding box center [161, 225] width 128 height 10
click at [477, 134] on button "Afficher les shortcodes" at bounding box center [470, 136] width 116 height 22
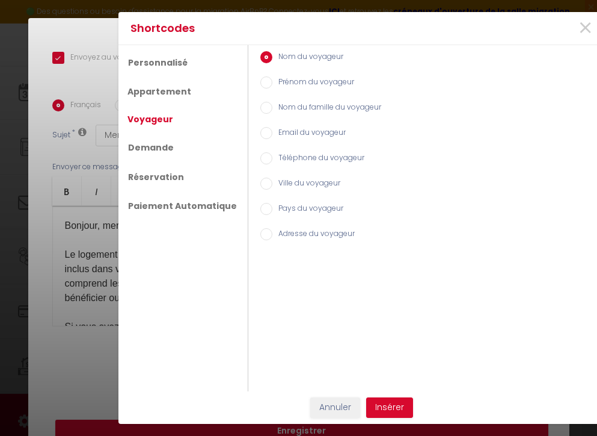
click at [265, 58] on input "Nom du voyageur" at bounding box center [267, 57] width 12 height 12
click at [394, 410] on button "Insérer" at bounding box center [389, 407] width 47 height 20
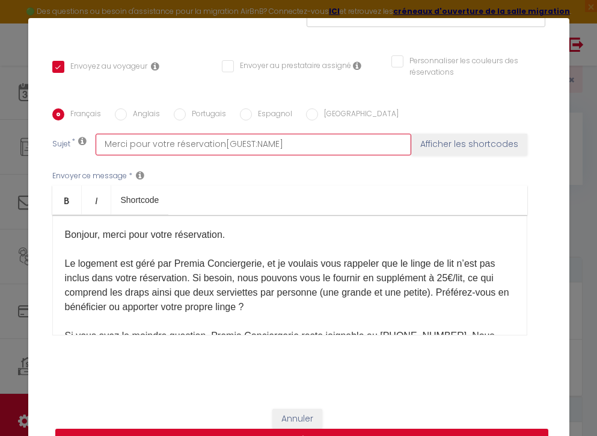
click at [221, 147] on input "Merci pour votre réservation[GUEST:NAME]" at bounding box center [254, 145] width 316 height 22
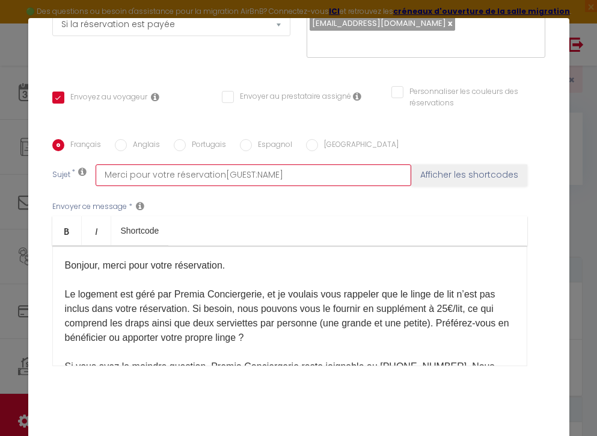
scroll to position [214, 0]
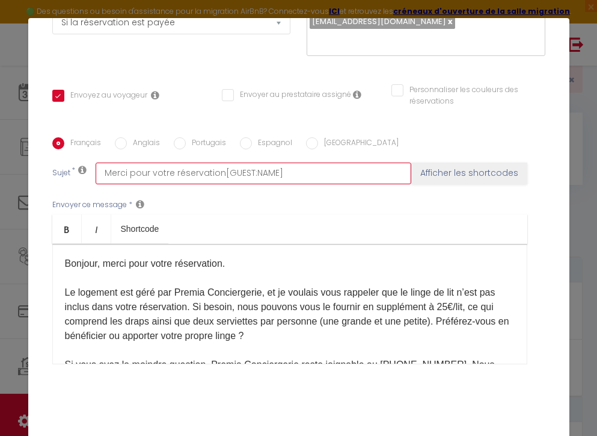
drag, startPoint x: 222, startPoint y: 174, endPoint x: 73, endPoint y: 170, distance: 148.7
click at [75, 170] on div "Sujet * Merci pour votre réservation[GUEST:NAME] Afficher les shortcodes" at bounding box center [298, 173] width 493 height 22
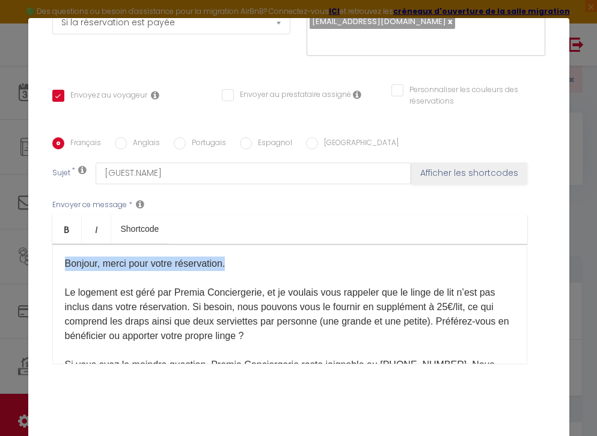
drag, startPoint x: 255, startPoint y: 263, endPoint x: -4, endPoint y: 267, distance: 259.4
click at [0, 267] on html "🟢 Des questions ou besoin d'assistance pour la migration AirBnB? Connectez-vous…" at bounding box center [298, 176] width 597 height 436
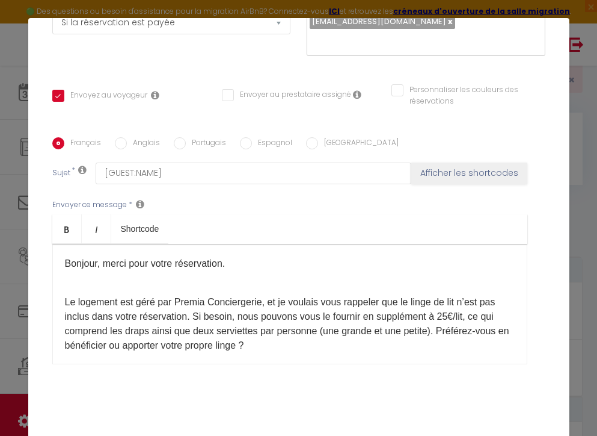
click at [101, 262] on span ", merci pour votre réservation." at bounding box center [161, 263] width 128 height 10
click at [107, 265] on span ", merci pour votre réservation." at bounding box center [161, 263] width 128 height 10
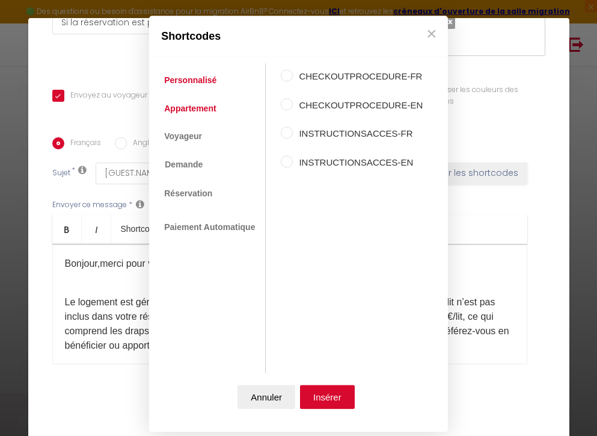
click at [201, 104] on link "Appartement" at bounding box center [190, 108] width 64 height 22
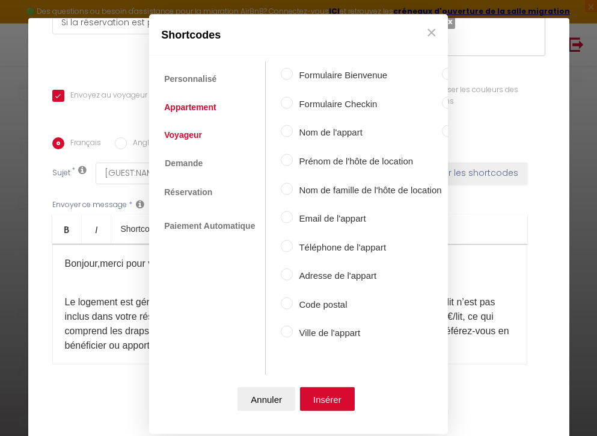
click at [202, 138] on link "Voyageur" at bounding box center [183, 134] width 50 height 22
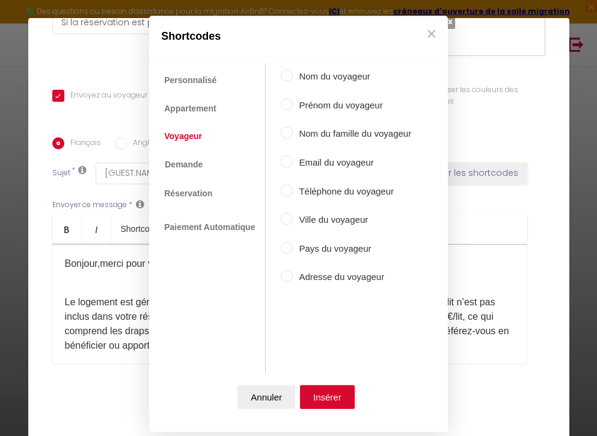
click at [312, 75] on label "Nom du voyageur" at bounding box center [352, 77] width 119 height 14
click at [293, 75] on input "Nom du voyageur" at bounding box center [287, 76] width 12 height 12
click at [282, 73] on input "Nom du voyageur" at bounding box center [287, 76] width 12 height 12
click at [291, 111] on div "Prénom du voyageur" at bounding box center [346, 106] width 131 height 17
click at [291, 103] on input "Prénom du voyageur" at bounding box center [287, 104] width 12 height 12
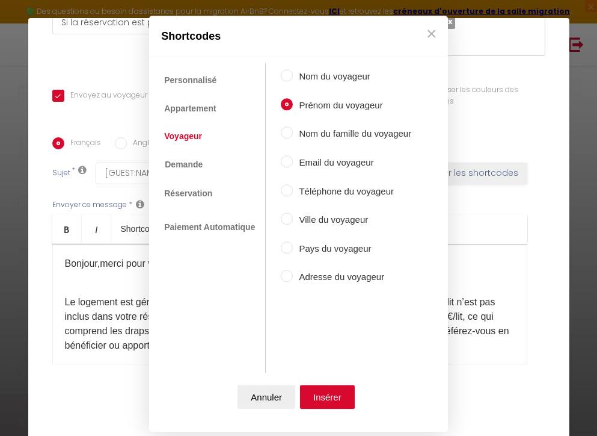
click at [285, 78] on input "Nom du voyageur" at bounding box center [287, 76] width 12 height 12
click at [289, 111] on div "Prénom du voyageur" at bounding box center [346, 106] width 131 height 17
click at [288, 106] on input "Prénom du voyageur" at bounding box center [287, 104] width 12 height 12
click at [332, 400] on button "Insérer" at bounding box center [327, 397] width 55 height 24
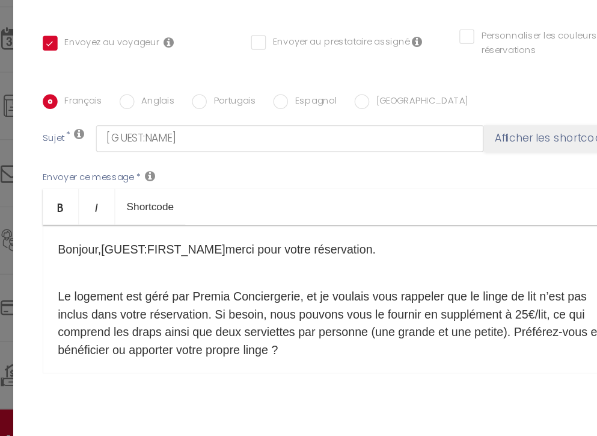
scroll to position [43, 0]
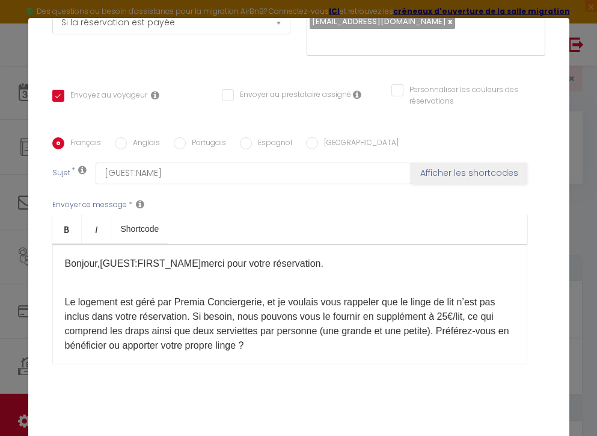
click at [196, 264] on span ", [GUEST:FIRST_NAME] ​ merci pour votre réservation." at bounding box center [210, 263] width 226 height 10
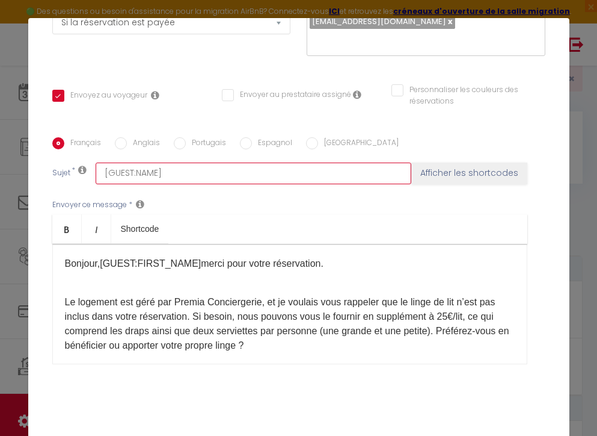
click at [183, 172] on input "[GUEST:NAME]" at bounding box center [254, 173] width 316 height 22
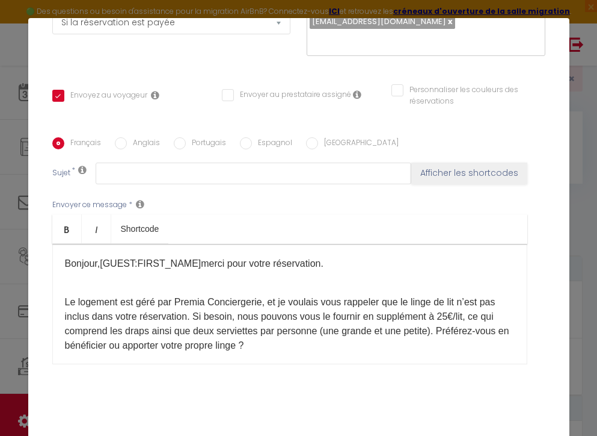
click at [200, 262] on span ", [GUEST:FIRST_NAME] ​ merci pour votre réservation." at bounding box center [210, 263] width 226 height 10
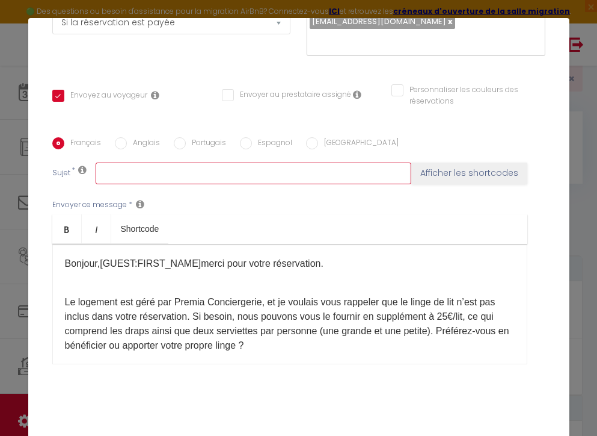
click at [137, 176] on input "text" at bounding box center [254, 173] width 316 height 22
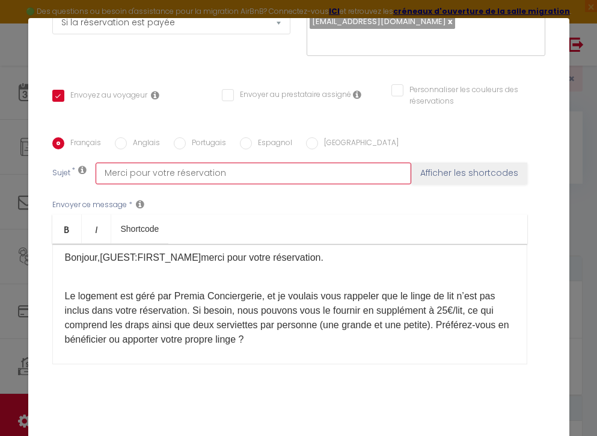
scroll to position [0, 0]
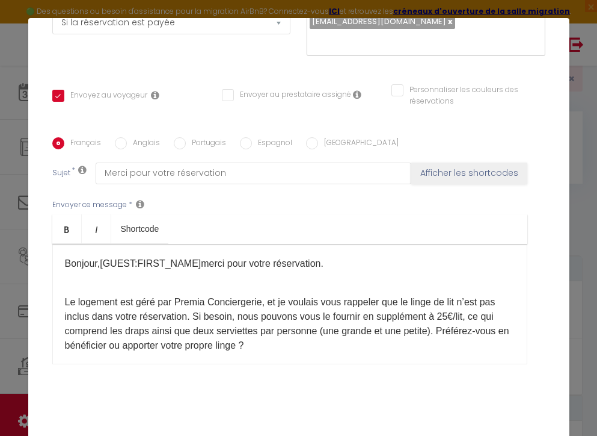
click at [322, 221] on ul "Bold Italic Shortcode" at bounding box center [289, 228] width 475 height 29
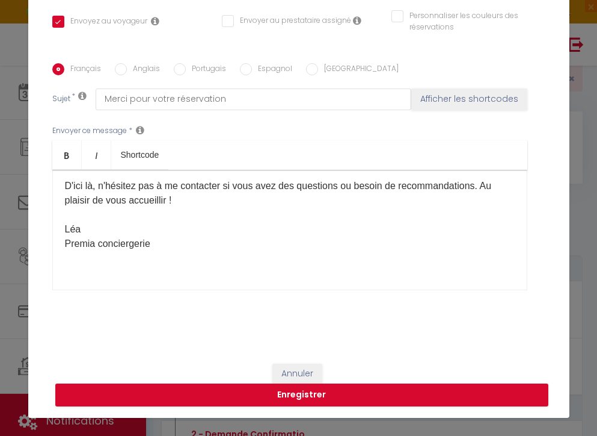
scroll to position [36, 0]
click at [334, 390] on button "Enregistrer" at bounding box center [301, 394] width 493 height 23
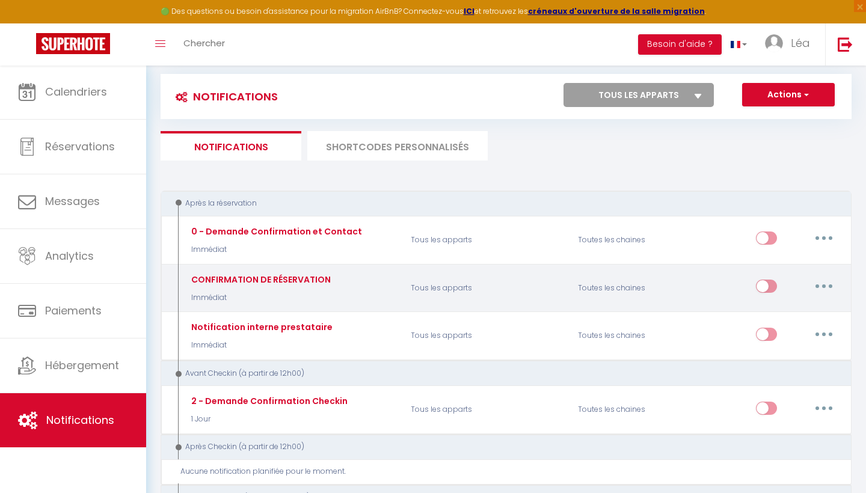
scroll to position [68, 0]
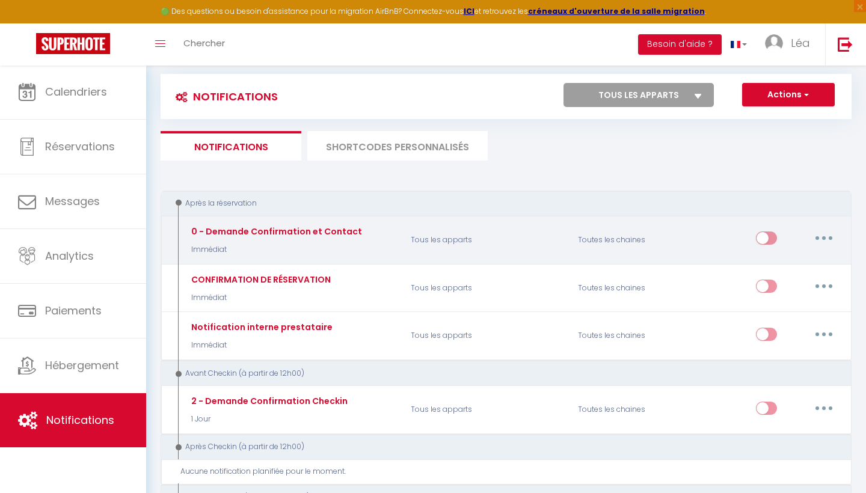
click at [758, 239] on input "checkbox" at bounding box center [766, 241] width 21 height 18
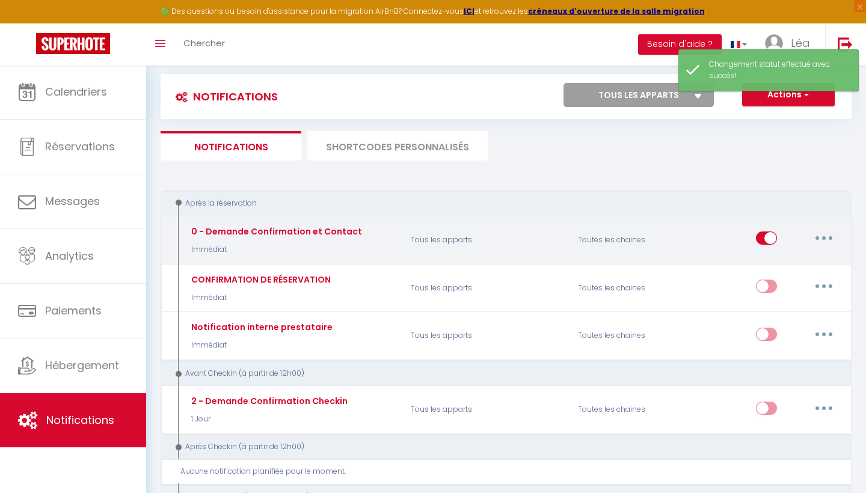
click at [768, 239] on input "checkbox" at bounding box center [766, 241] width 21 height 18
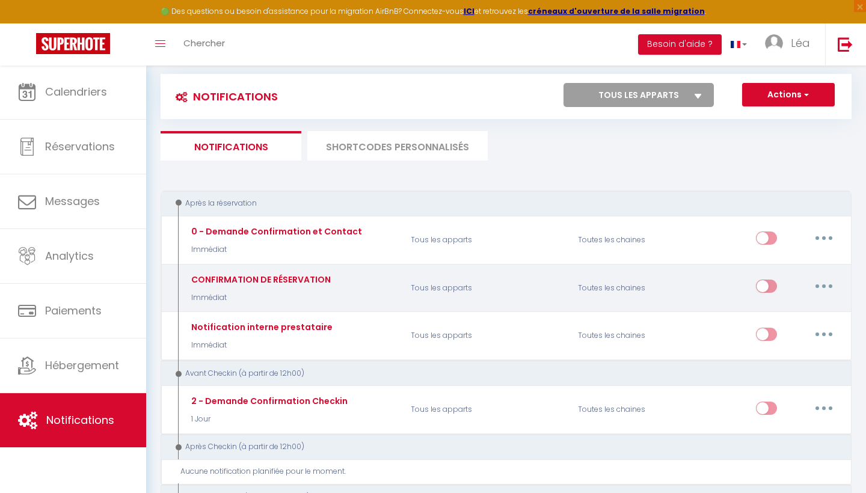
click at [765, 285] on input "checkbox" at bounding box center [766, 289] width 21 height 18
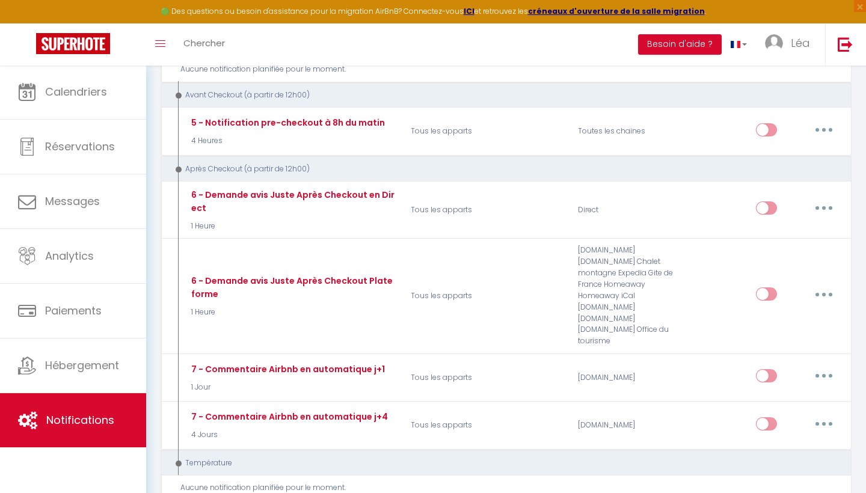
scroll to position [520, 0]
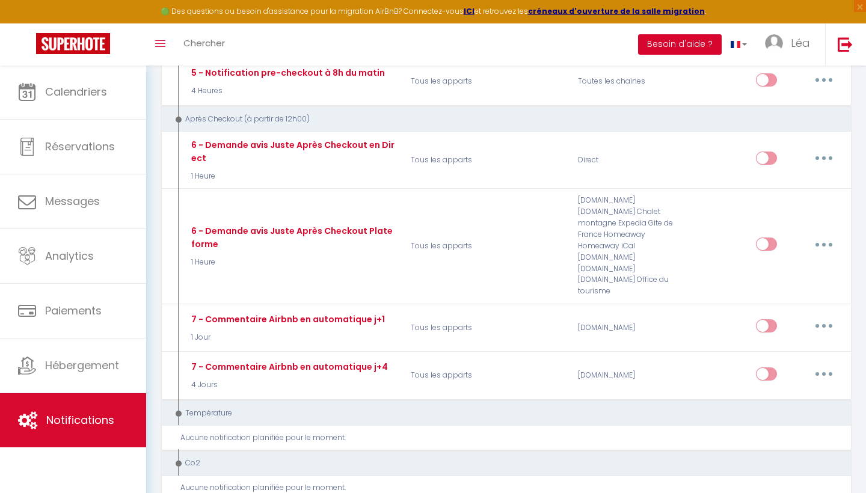
click at [699, 49] on button "Besoin d'aide ?" at bounding box center [680, 44] width 84 height 20
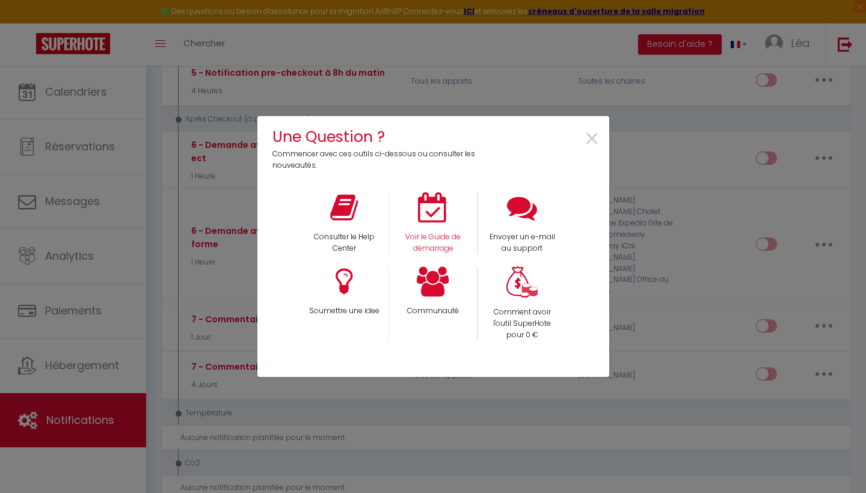
click at [414, 238] on p "Voir le Guide de démarrage" at bounding box center [433, 243] width 72 height 23
click at [585, 144] on span "×" at bounding box center [592, 139] width 16 height 38
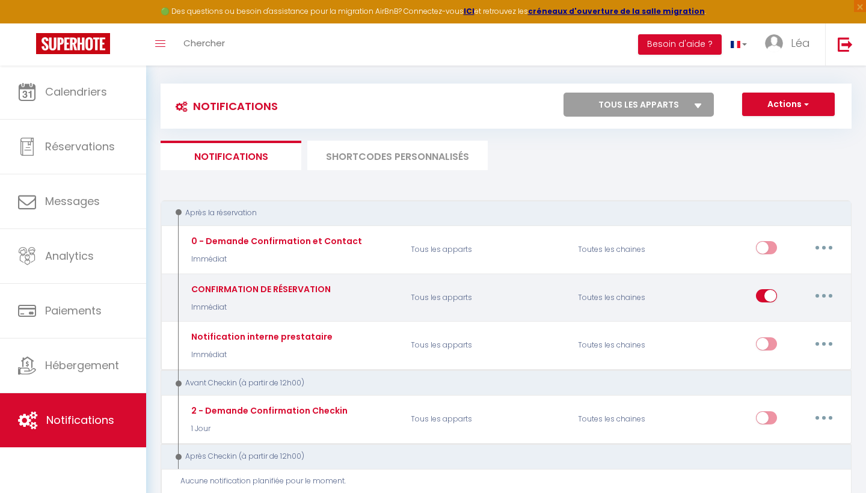
scroll to position [58, 0]
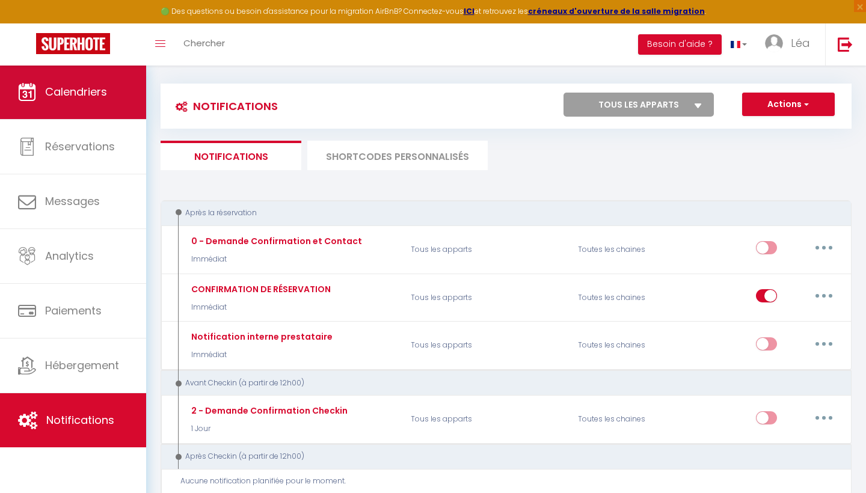
click at [90, 91] on span "Calendriers" at bounding box center [76, 91] width 62 height 15
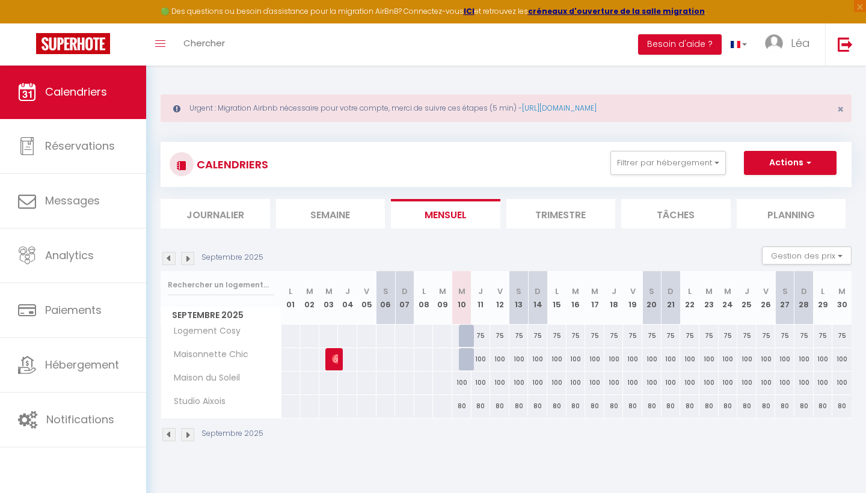
click at [68, 81] on link "Calendriers" at bounding box center [73, 92] width 146 height 54
click at [680, 40] on button "Besoin d'aide ?" at bounding box center [680, 44] width 84 height 20
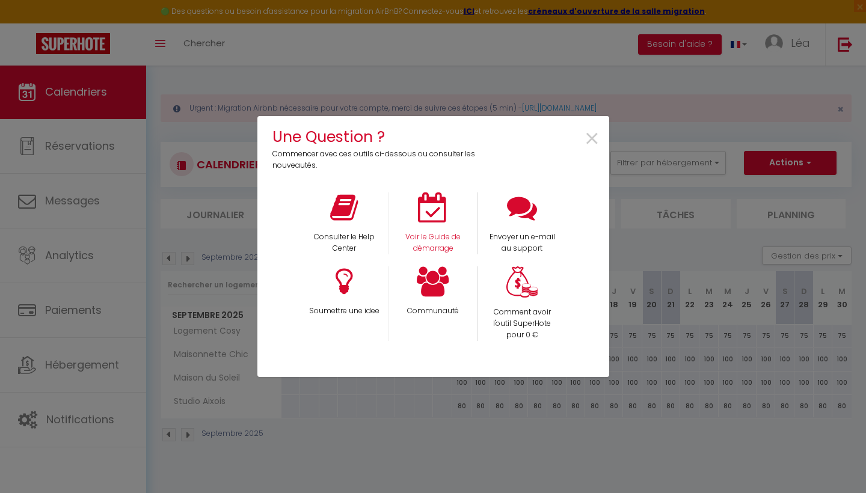
click at [429, 222] on icon at bounding box center [433, 208] width 30 height 30
click at [596, 142] on span "×" at bounding box center [592, 139] width 16 height 38
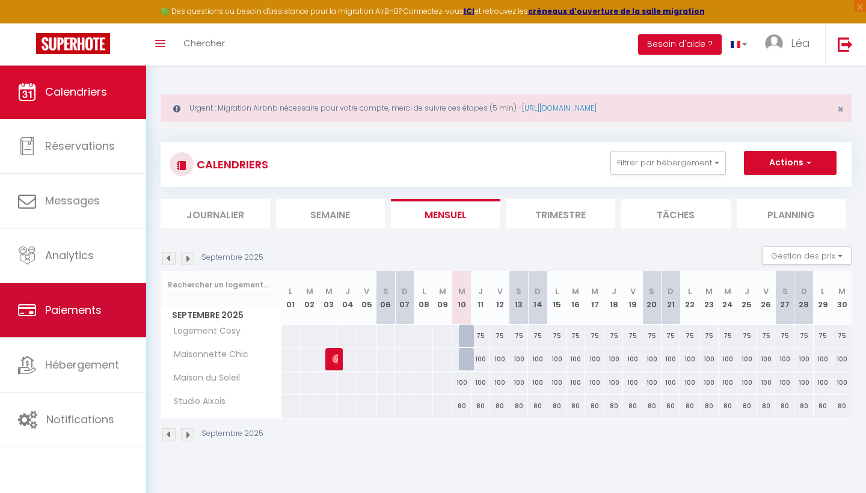
click at [127, 318] on link "Paiements" at bounding box center [73, 310] width 146 height 54
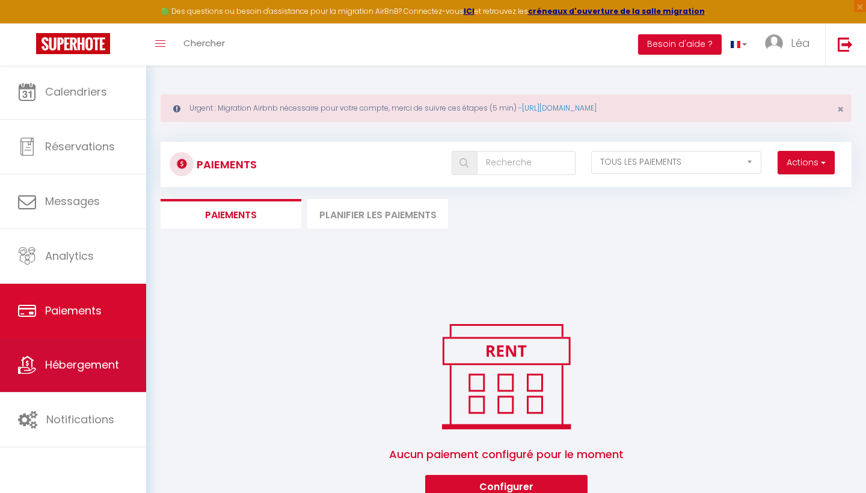
click at [121, 377] on link "Hébergement" at bounding box center [73, 365] width 146 height 54
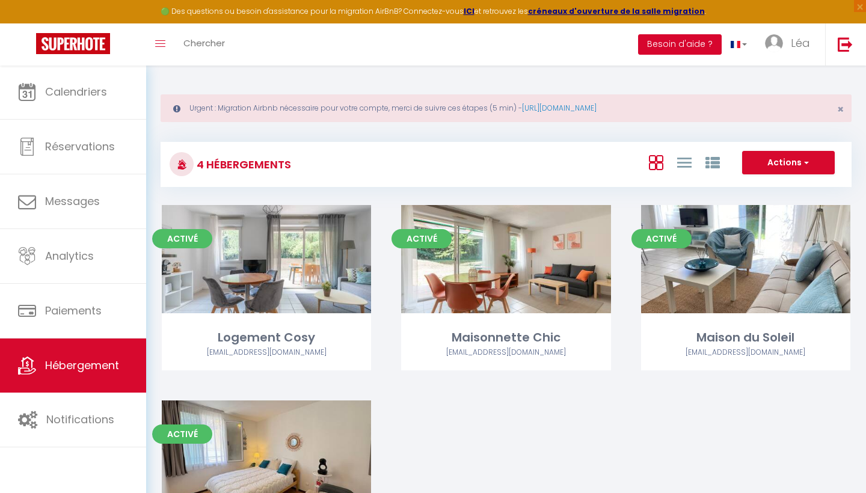
click at [695, 42] on button "Besoin d'aide ?" at bounding box center [680, 44] width 84 height 20
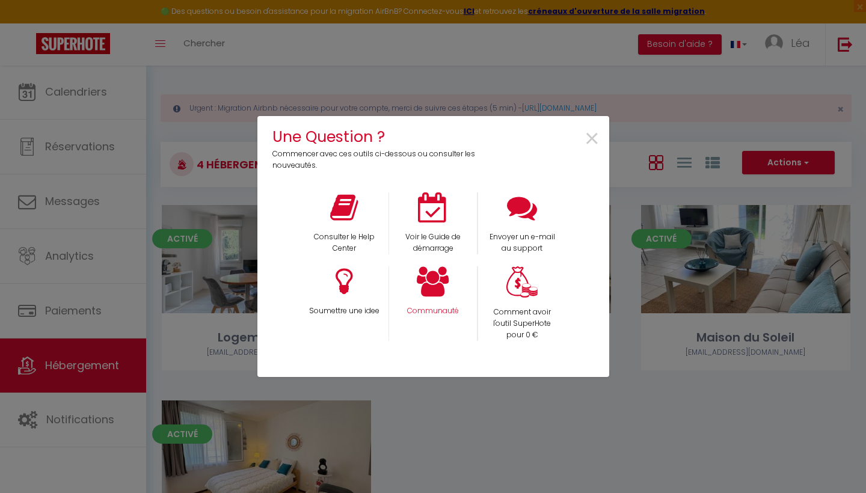
click at [445, 302] on div "Communauté" at bounding box center [433, 304] width 89 height 75
click at [419, 275] on icon at bounding box center [433, 282] width 32 height 30
click at [590, 143] on span "×" at bounding box center [592, 139] width 16 height 38
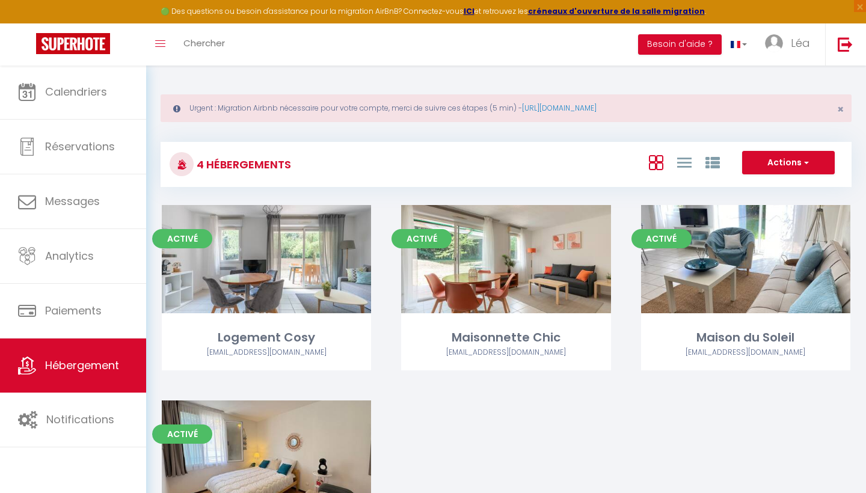
click at [804, 164] on span "button" at bounding box center [805, 162] width 7 height 12
click at [779, 187] on li "Créer un Hébergement" at bounding box center [779, 187] width 110 height 13
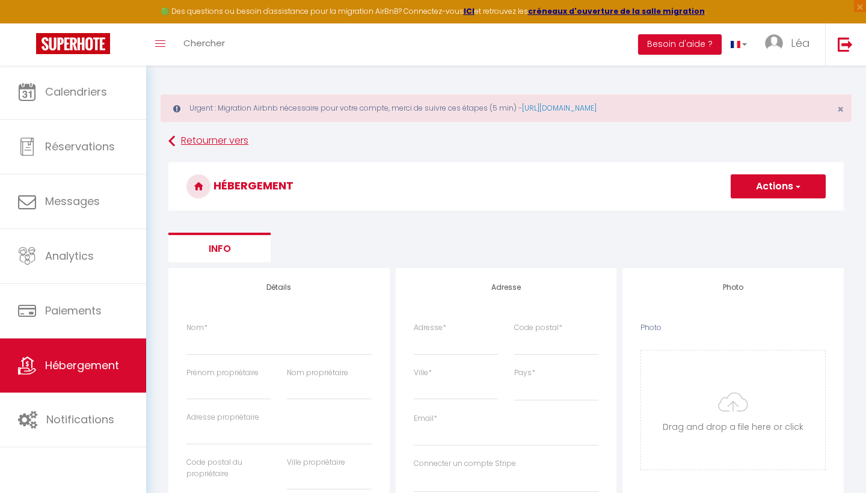
click at [174, 144] on icon at bounding box center [171, 142] width 7 height 22
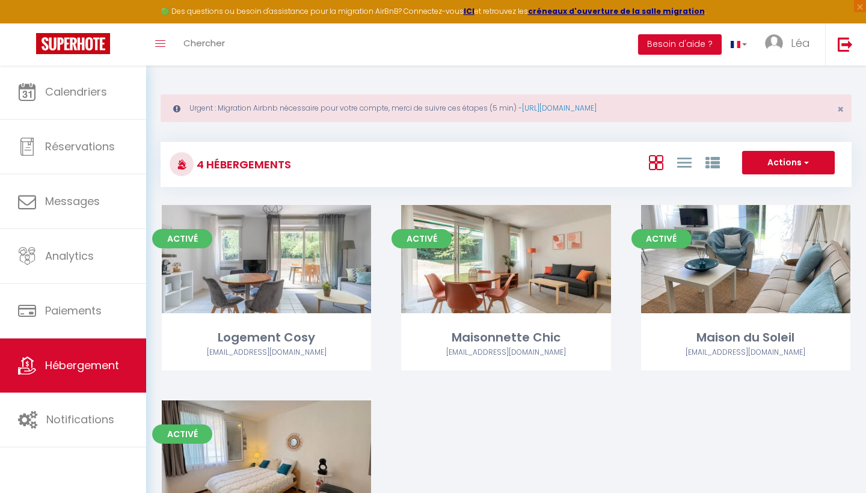
click at [795, 156] on button "Actions" at bounding box center [788, 163] width 93 height 24
click at [780, 190] on li "Créer un Hébergement" at bounding box center [779, 187] width 110 height 13
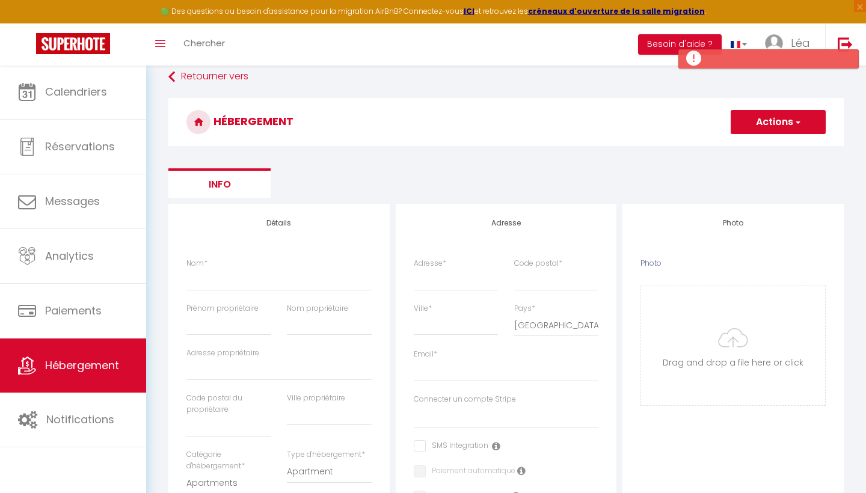
scroll to position [90, 0]
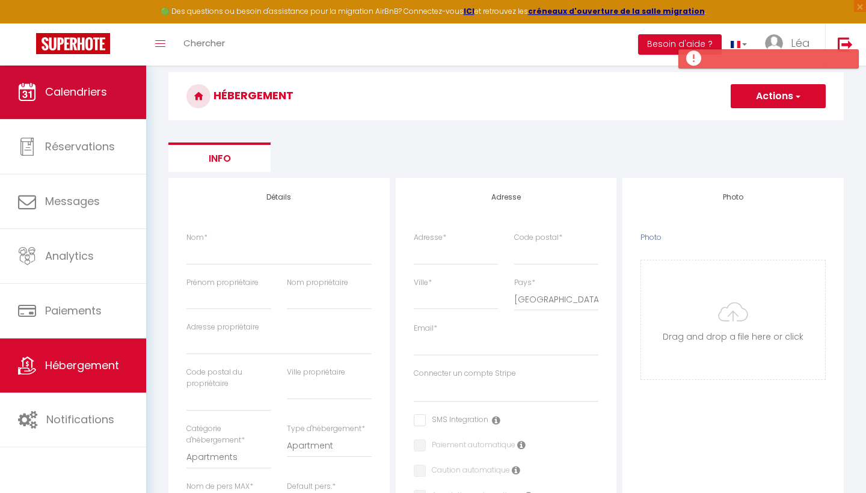
click at [97, 102] on link "Calendriers" at bounding box center [73, 92] width 146 height 54
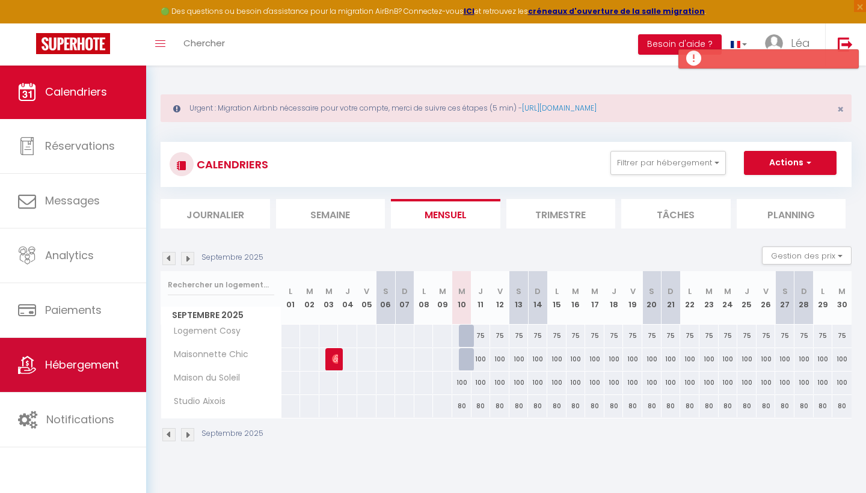
click at [74, 375] on link "Hébergement" at bounding box center [73, 365] width 146 height 54
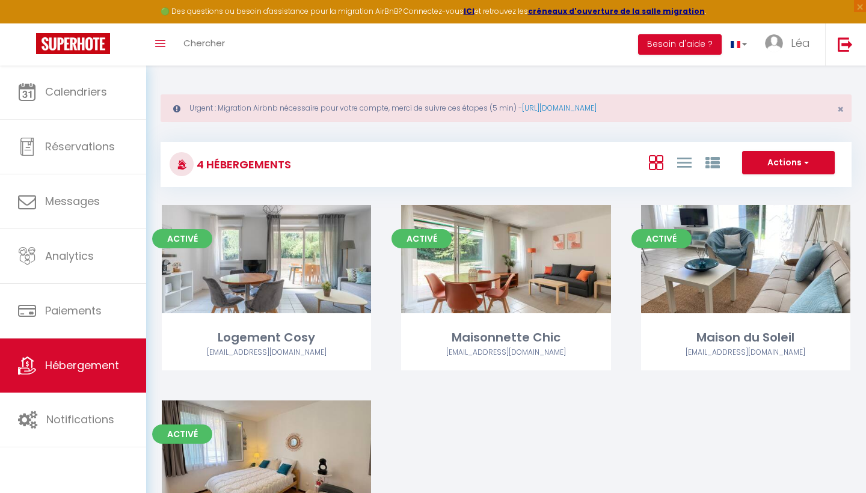
click at [191, 173] on div "4 Hébergements" at bounding box center [231, 164] width 122 height 27
click at [794, 165] on button "Actions" at bounding box center [788, 163] width 93 height 24
click at [779, 188] on li "Créer un Hébergement" at bounding box center [779, 187] width 110 height 13
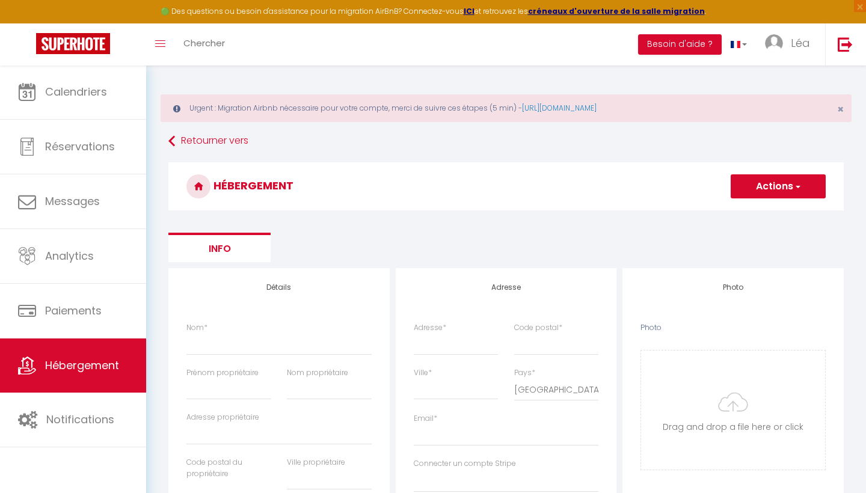
click at [96, 371] on span "Hébergement" at bounding box center [82, 365] width 74 height 15
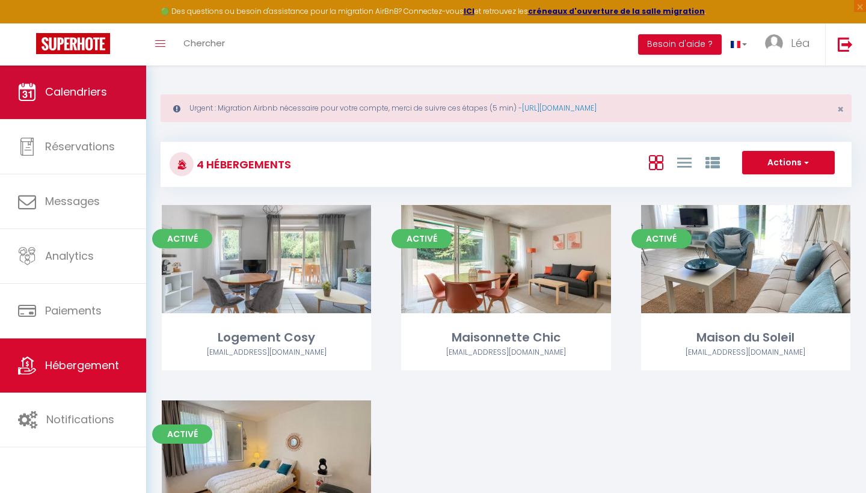
click at [100, 106] on link "Calendriers" at bounding box center [73, 92] width 146 height 54
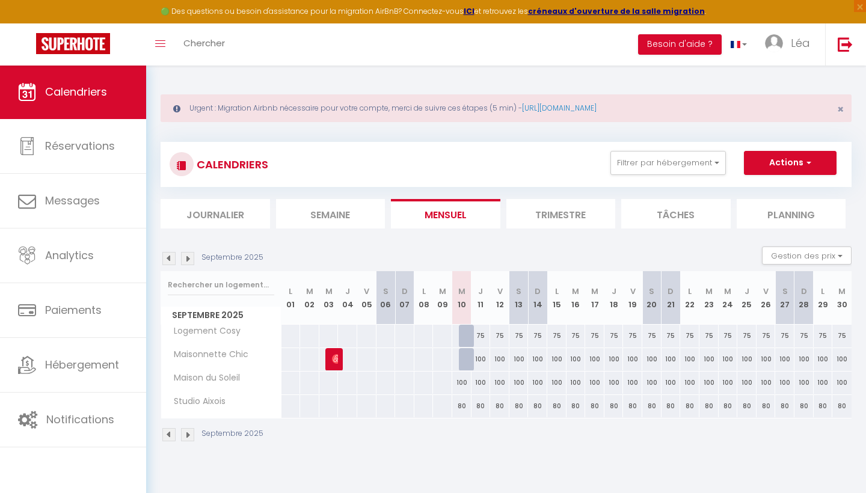
click at [261, 218] on li "Journalier" at bounding box center [216, 213] width 110 height 29
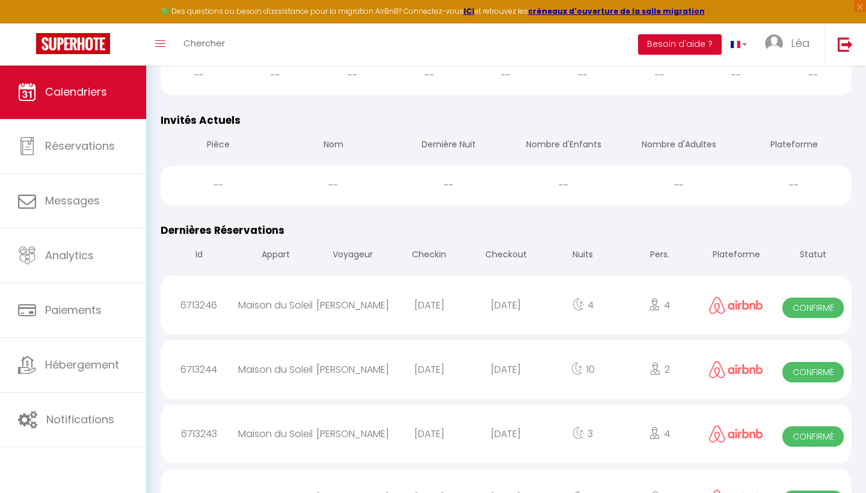
scroll to position [484, 0]
click at [377, 299] on div "[PERSON_NAME]" at bounding box center [352, 305] width 77 height 39
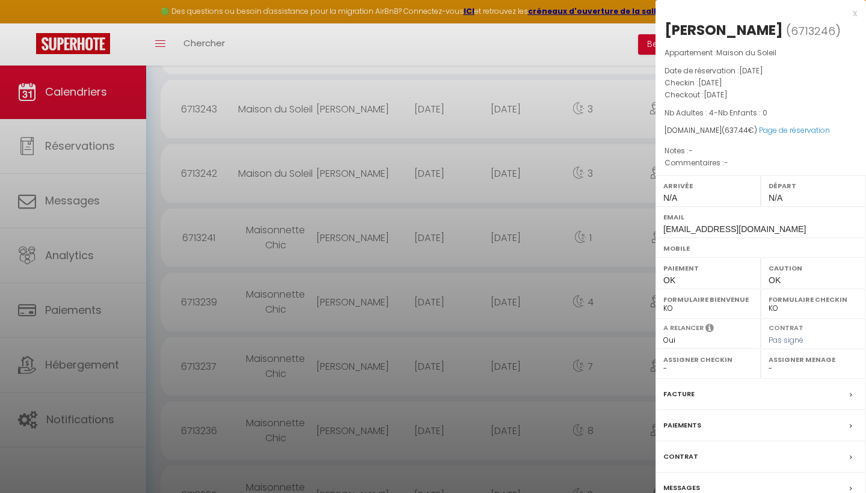
scroll to position [846, 0]
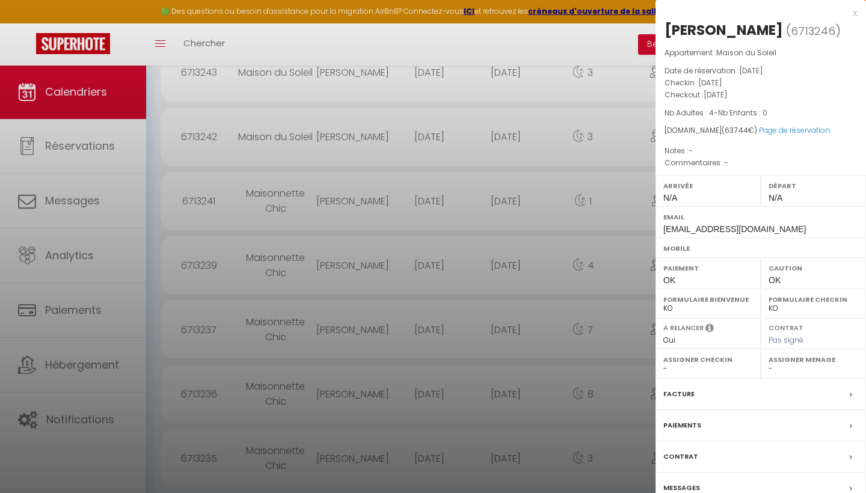
click at [703, 380] on div "Facture" at bounding box center [761, 394] width 211 height 31
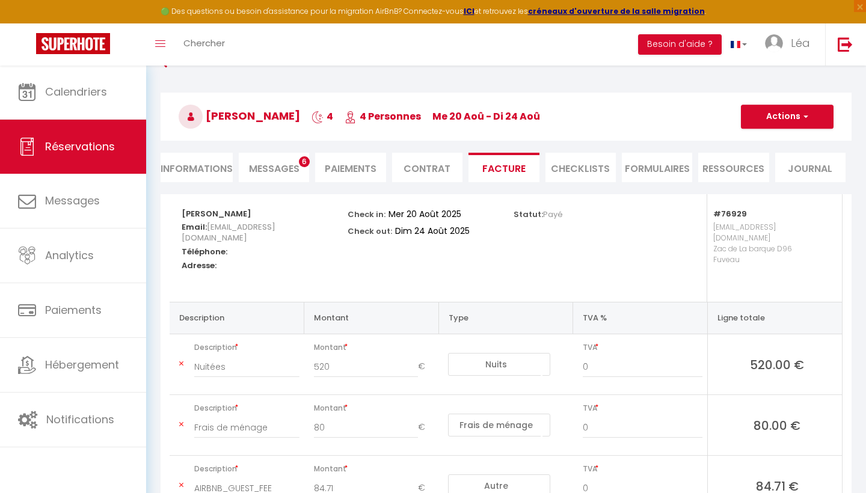
scroll to position [81, 0]
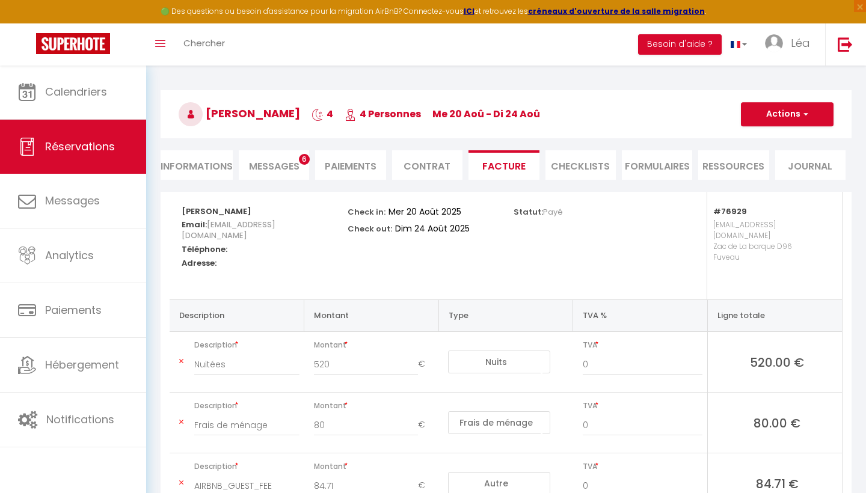
click at [806, 114] on span "button" at bounding box center [804, 114] width 7 height 11
click at [791, 159] on link "Aperçu et éditer" at bounding box center [778, 157] width 101 height 16
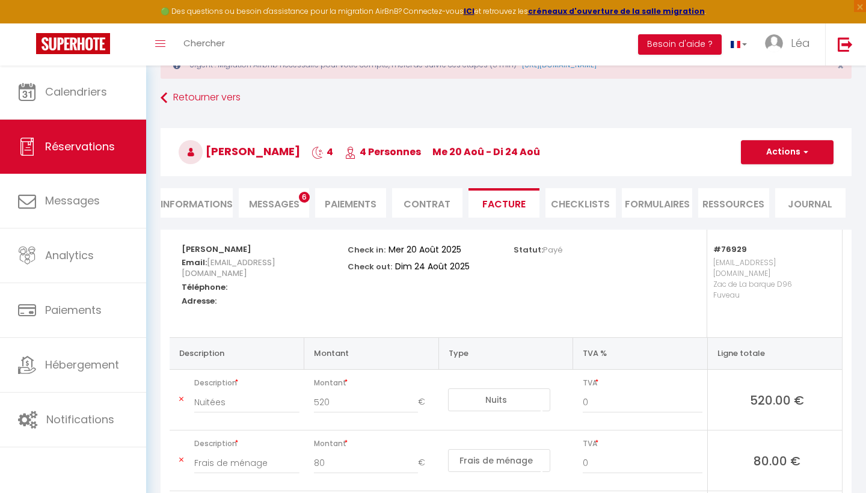
scroll to position [28, 0]
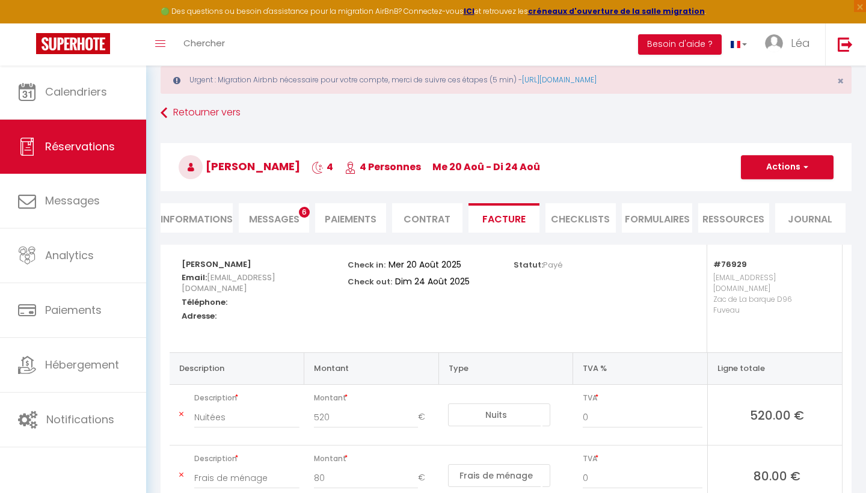
click at [200, 209] on li "Informations" at bounding box center [197, 217] width 72 height 29
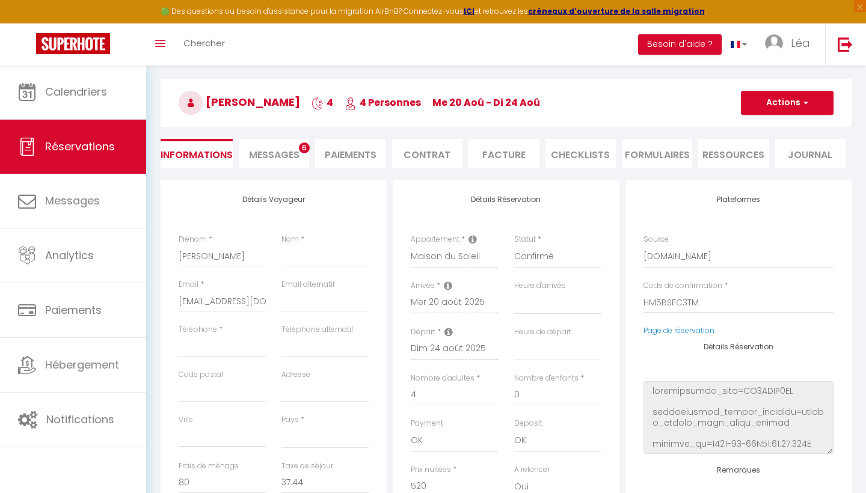
scroll to position [87, 0]
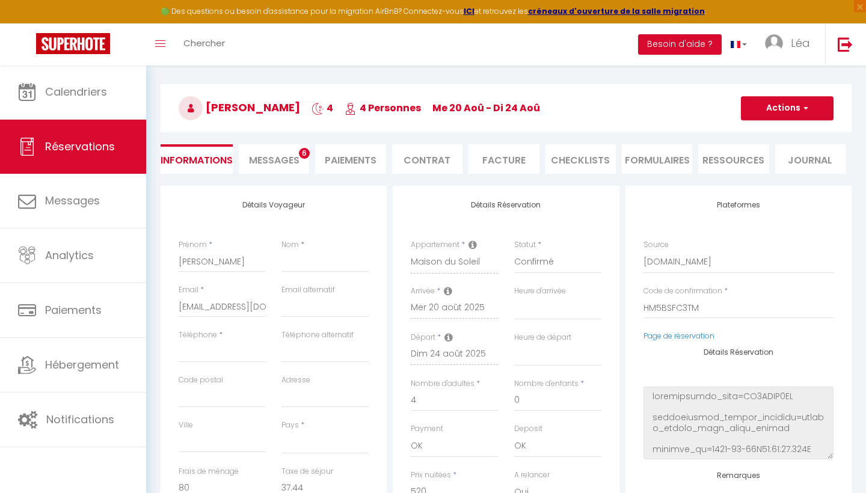
click at [286, 159] on span "Messages" at bounding box center [274, 160] width 51 height 14
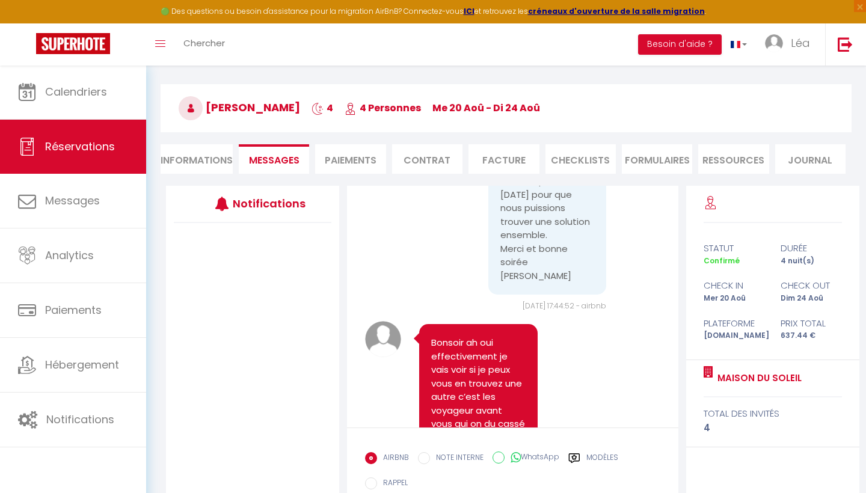
scroll to position [891, 0]
click at [366, 173] on li "Paiements" at bounding box center [350, 158] width 70 height 29
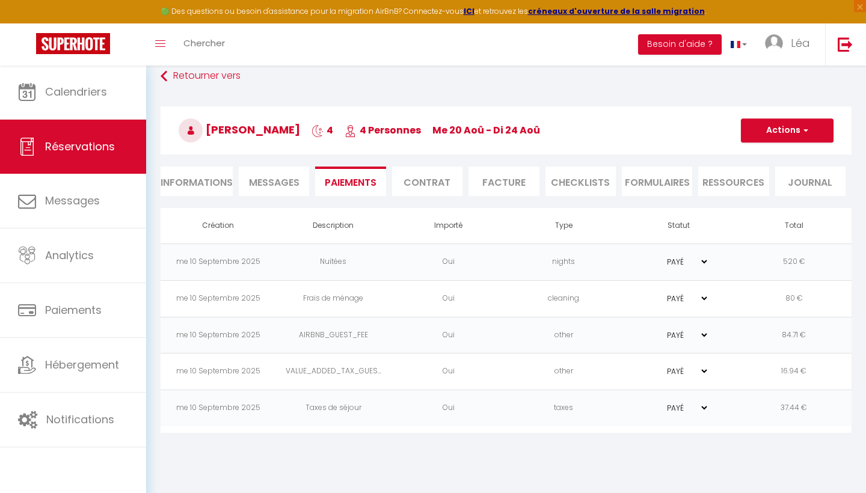
click at [424, 182] on li "Contrat" at bounding box center [427, 181] width 70 height 29
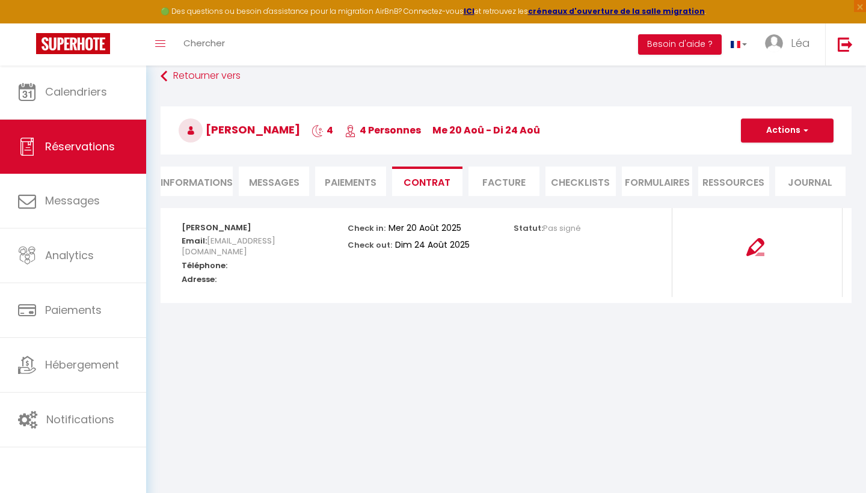
click at [493, 192] on li "Facture" at bounding box center [504, 181] width 70 height 29
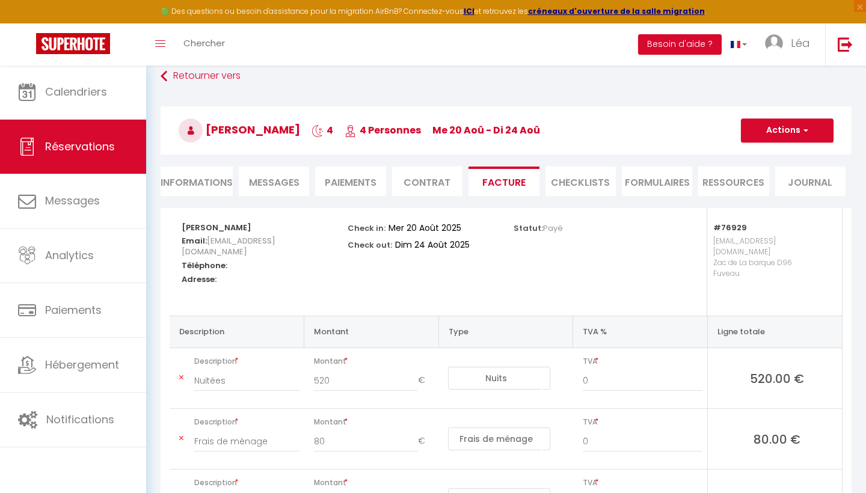
click at [578, 183] on li "CHECKLISTS" at bounding box center [581, 181] width 70 height 29
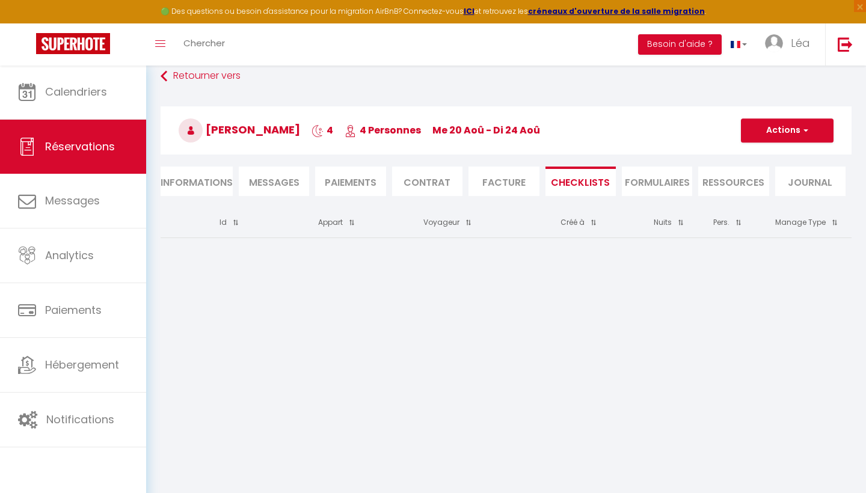
click at [650, 185] on li "FORMULAIRES" at bounding box center [657, 181] width 70 height 29
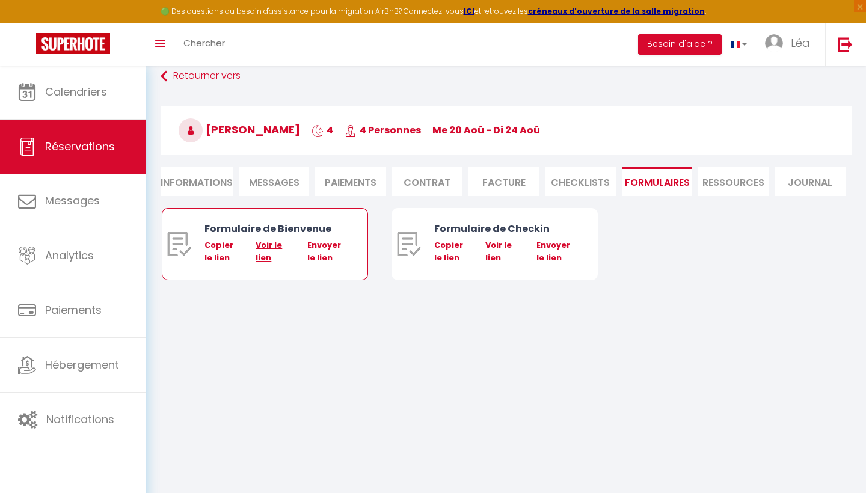
click at [278, 246] on link "Voir le lien" at bounding box center [269, 250] width 26 height 23
click at [730, 177] on li "Ressources" at bounding box center [734, 181] width 70 height 29
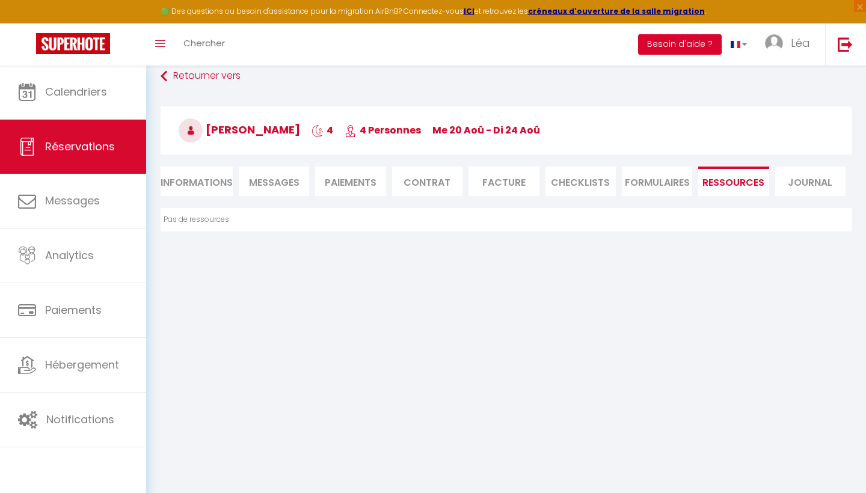
click at [694, 52] on button "Besoin d'aide ?" at bounding box center [680, 44] width 84 height 20
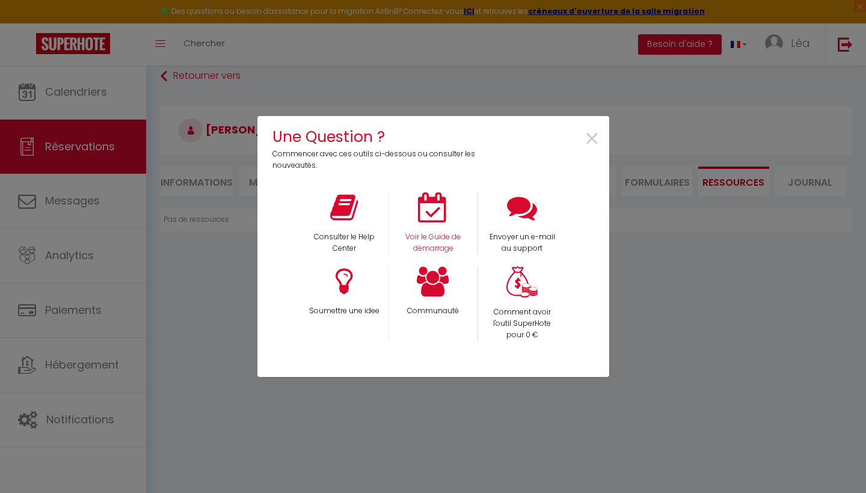
click at [424, 209] on icon at bounding box center [433, 208] width 30 height 30
click at [596, 139] on span "×" at bounding box center [592, 139] width 16 height 38
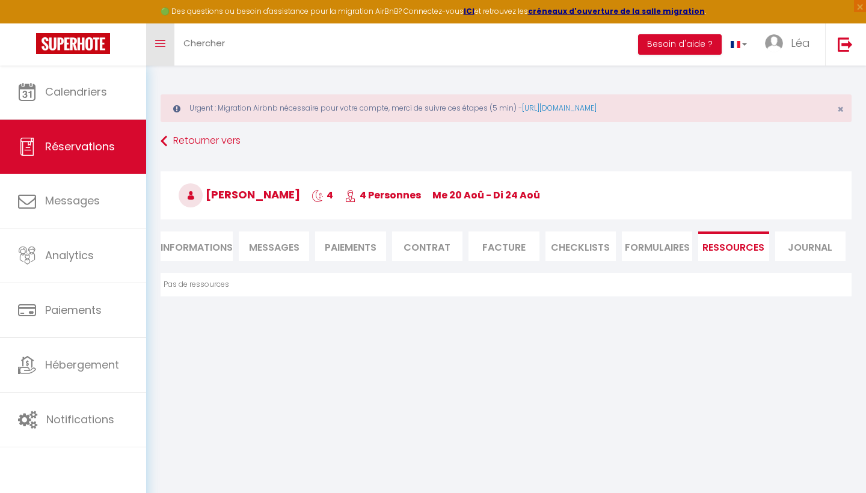
click at [166, 46] on link "Toggle menubar" at bounding box center [160, 44] width 28 height 42
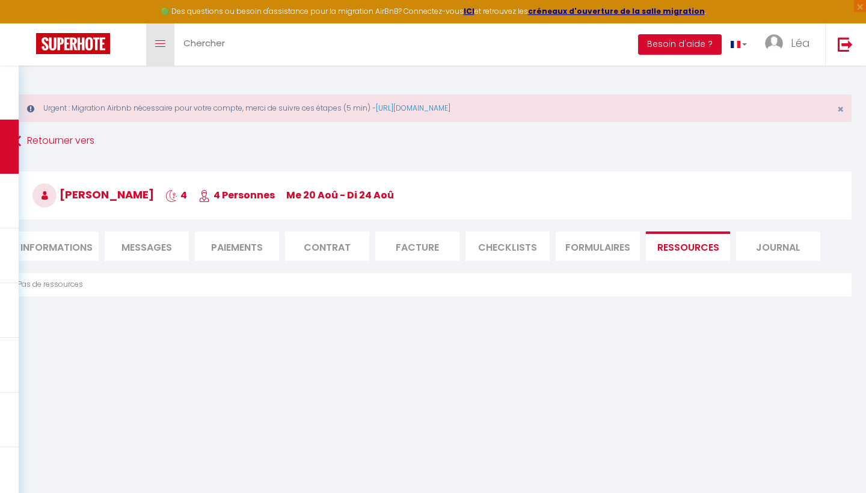
click at [166, 46] on link "Toggle menubar" at bounding box center [160, 44] width 28 height 42
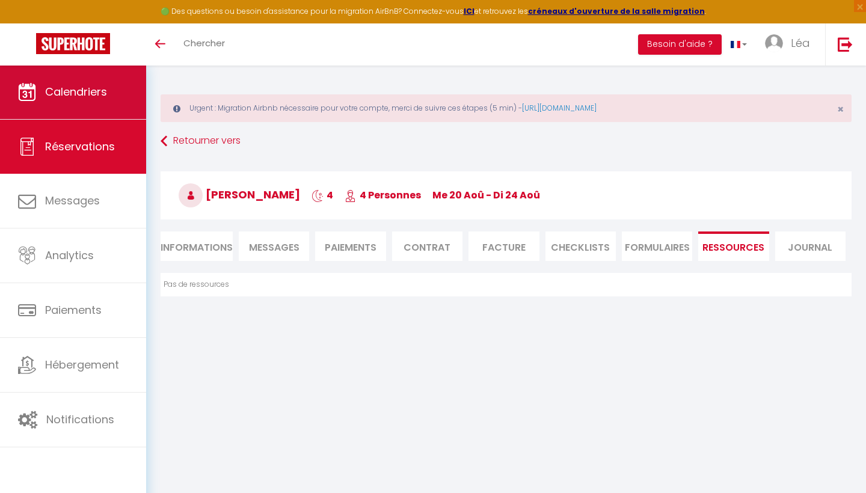
click at [85, 103] on link "Calendriers" at bounding box center [73, 92] width 146 height 54
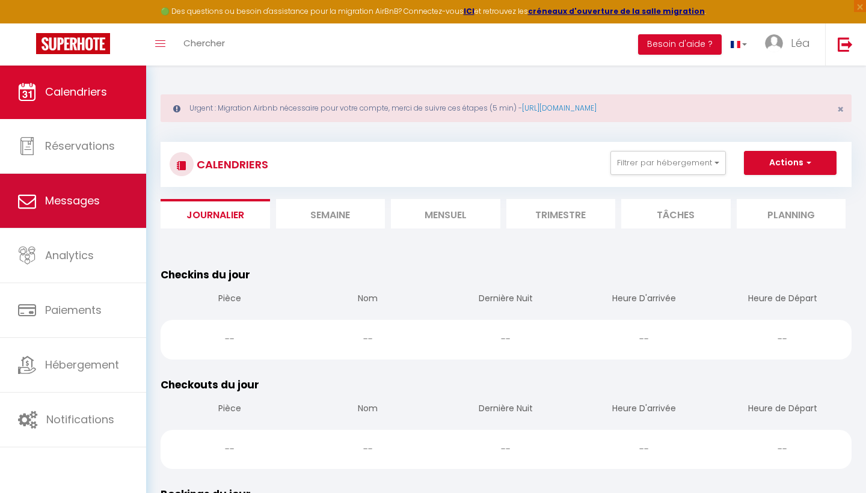
click at [56, 203] on span "Messages" at bounding box center [72, 200] width 55 height 15
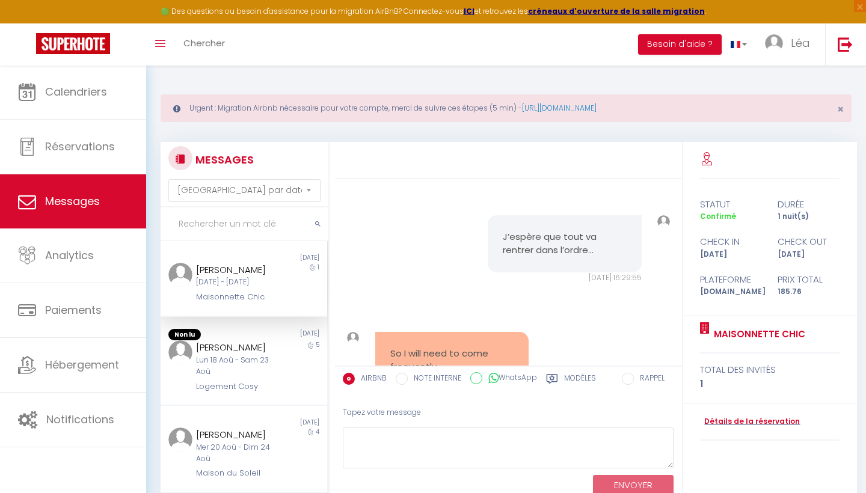
scroll to position [2069, 0]
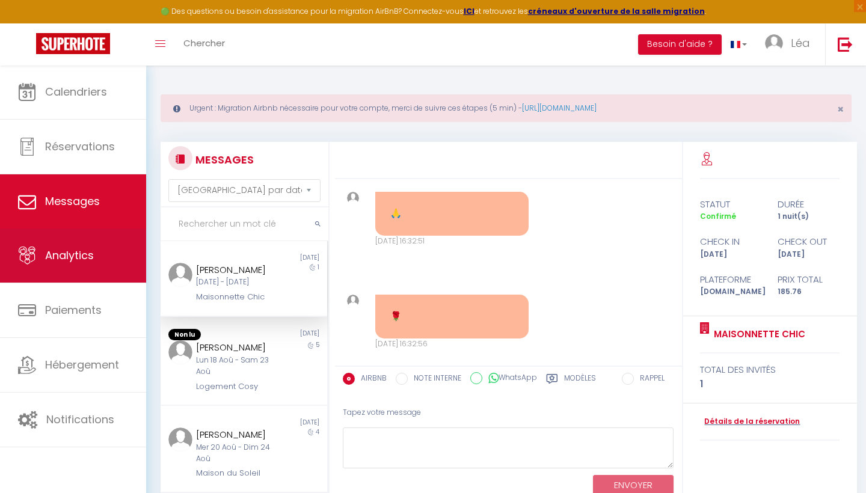
click at [78, 260] on span "Analytics" at bounding box center [69, 255] width 49 height 15
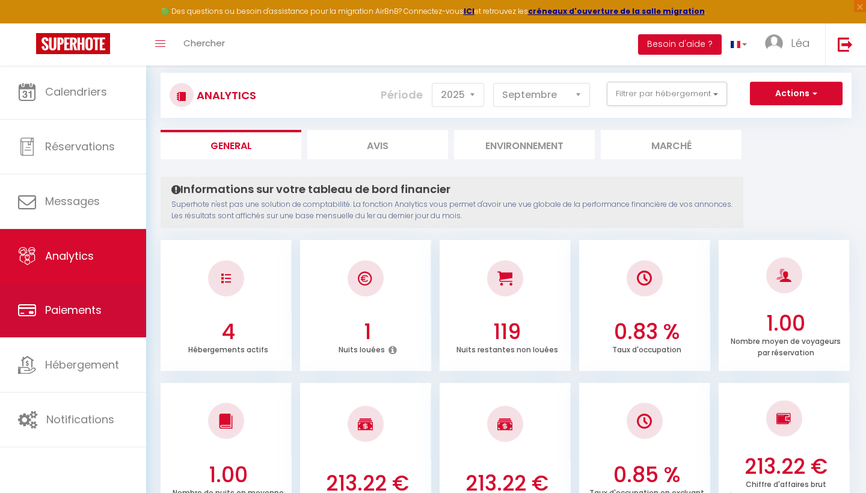
scroll to position [72, 0]
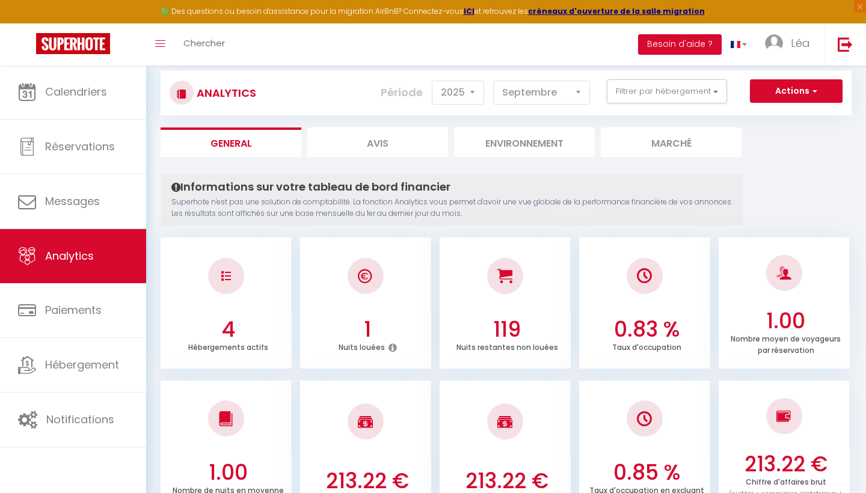
click at [370, 151] on li "Avis" at bounding box center [377, 142] width 141 height 29
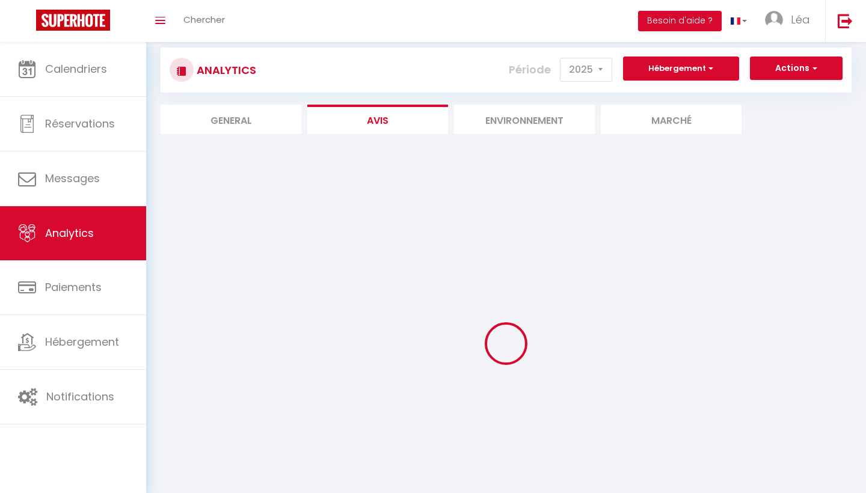
scroll to position [14, 0]
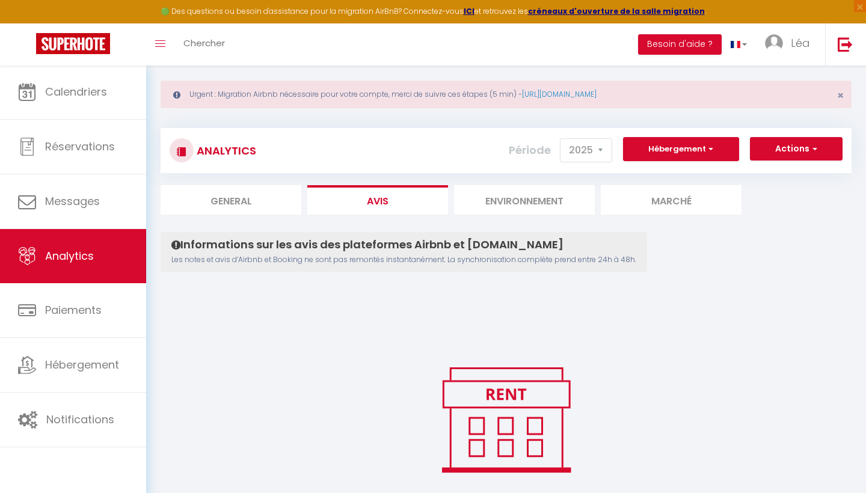
click at [255, 187] on li "General" at bounding box center [231, 199] width 141 height 29
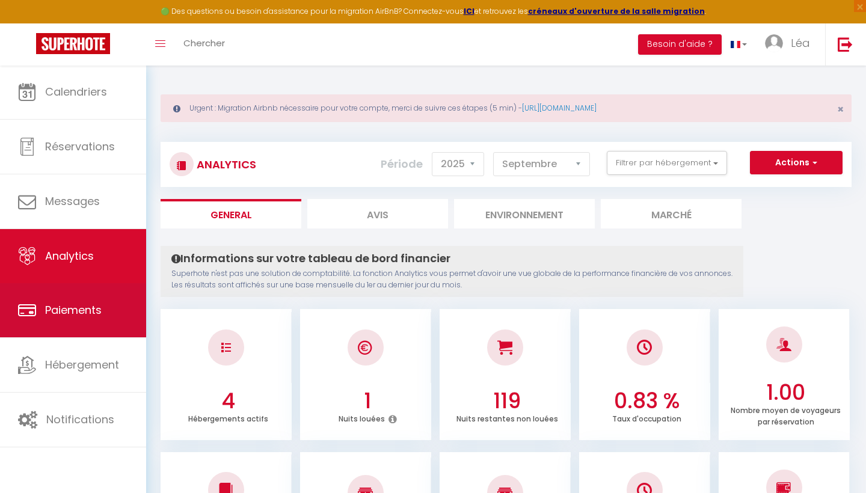
click at [107, 307] on link "Paiements" at bounding box center [73, 310] width 146 height 54
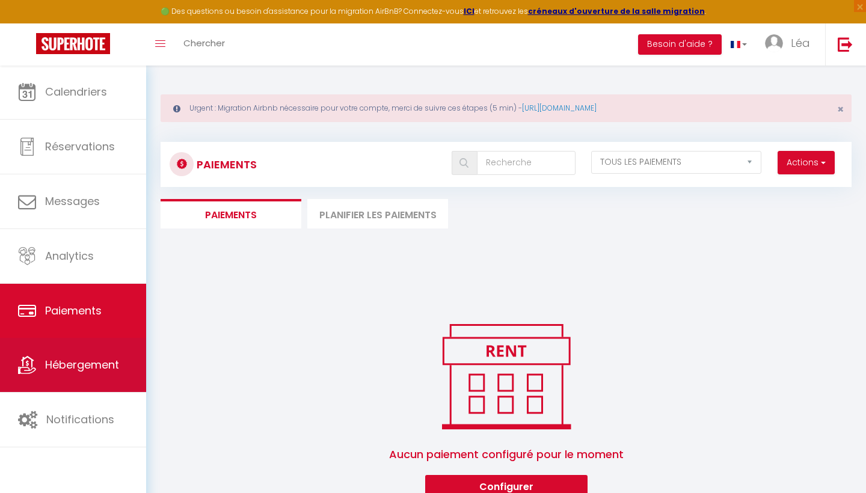
click at [85, 368] on span "Hébergement" at bounding box center [82, 364] width 74 height 15
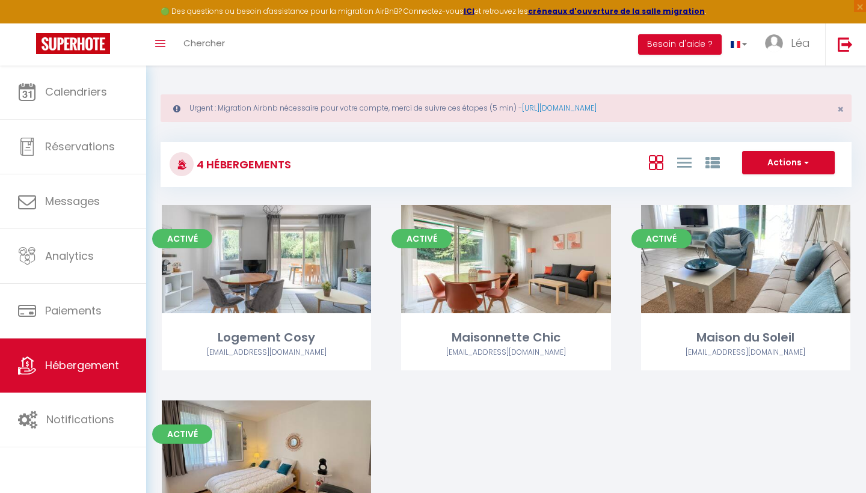
click at [817, 159] on button "Actions" at bounding box center [788, 163] width 93 height 24
click at [795, 203] on li "Nouveau groupe" at bounding box center [779, 200] width 110 height 13
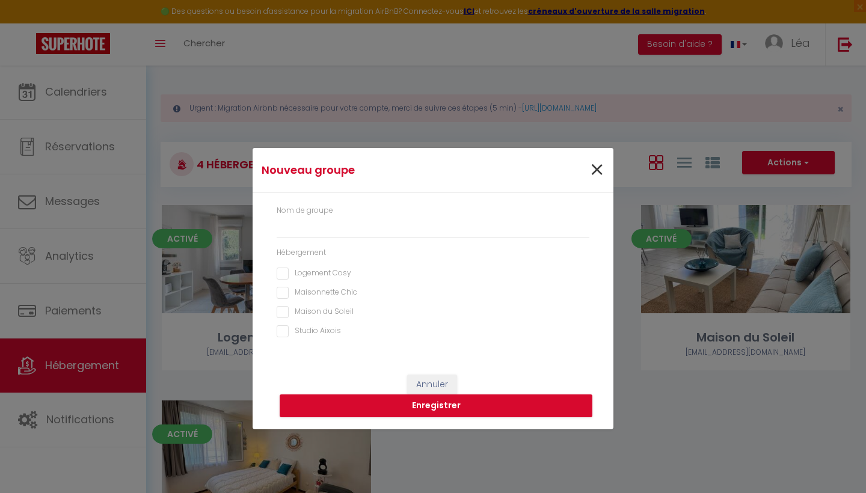
click at [600, 171] on span "×" at bounding box center [597, 170] width 15 height 36
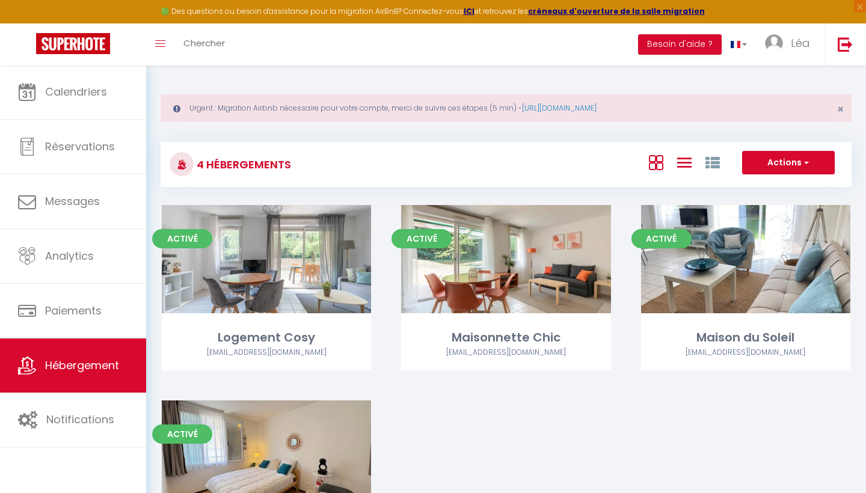
click at [678, 165] on icon at bounding box center [685, 162] width 14 height 15
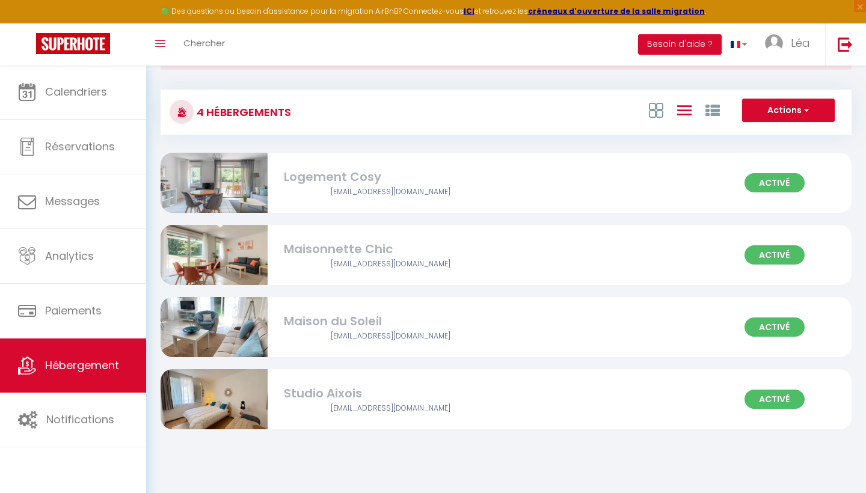
scroll to position [5, 0]
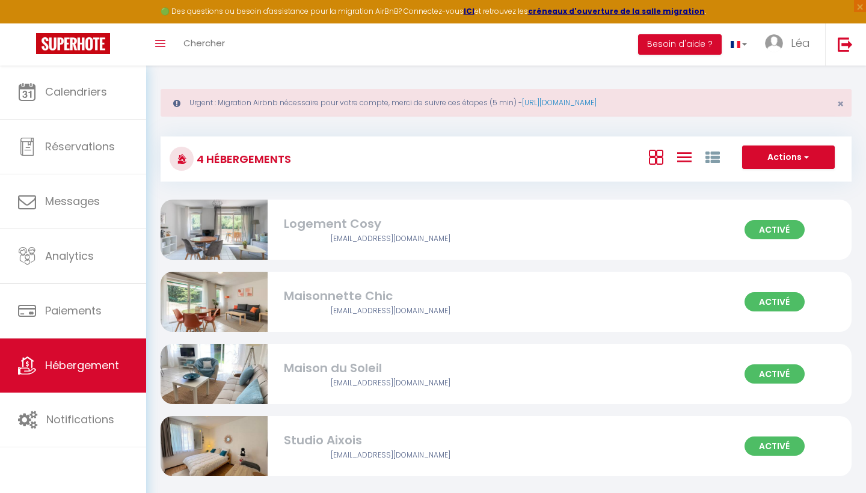
click at [659, 156] on icon at bounding box center [656, 157] width 14 height 15
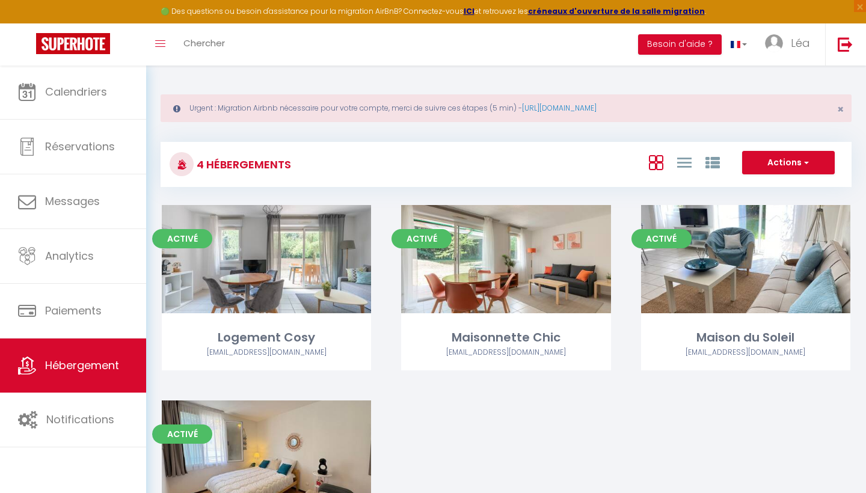
scroll to position [-1, 0]
click at [789, 169] on button "Actions" at bounding box center [788, 163] width 93 height 24
click at [778, 190] on li "Créer un Hébergement" at bounding box center [779, 187] width 110 height 13
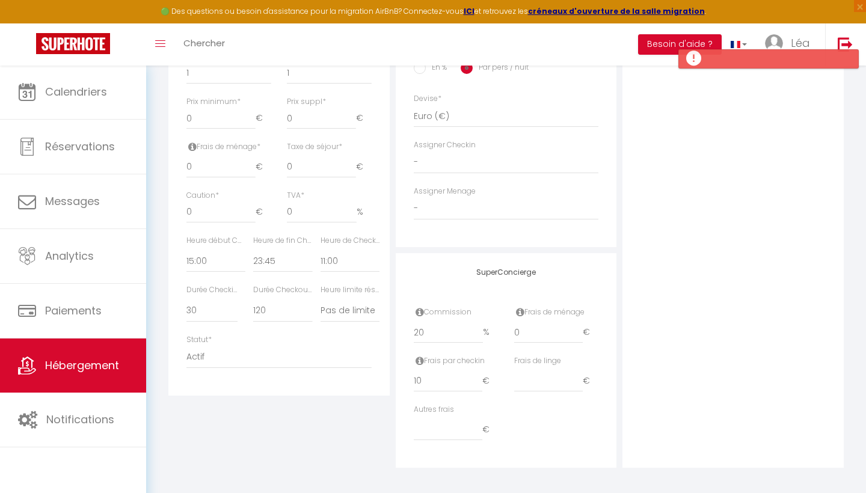
scroll to position [566, 0]
click at [110, 366] on span "Hébergement" at bounding box center [82, 365] width 74 height 15
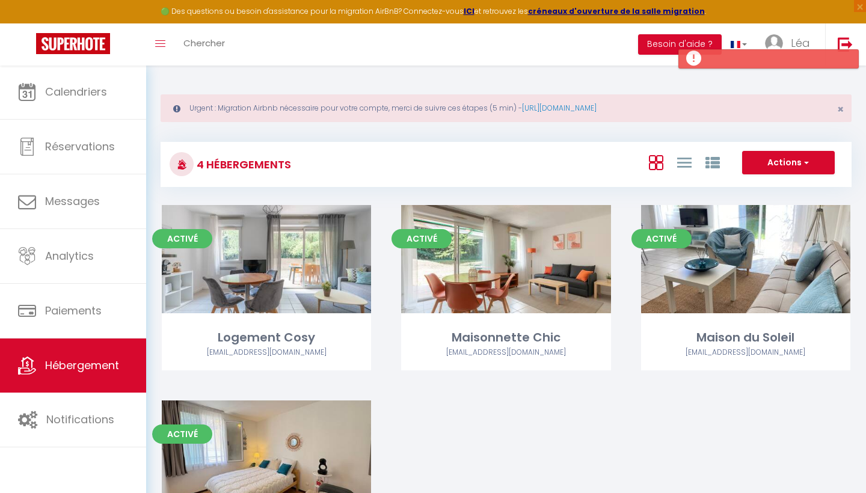
click at [253, 166] on h3 "4 Hébergements" at bounding box center [242, 164] width 97 height 27
click at [178, 164] on icon at bounding box center [182, 164] width 10 height 10
click at [561, 109] on link "https://superhote.com/migration-airbnb" at bounding box center [559, 108] width 75 height 10
click at [841, 103] on span "×" at bounding box center [841, 109] width 7 height 15
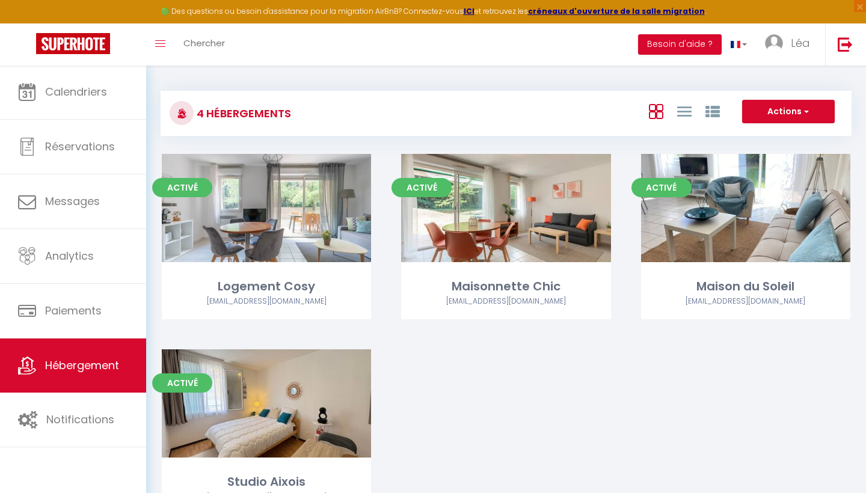
click at [691, 123] on div "Actions Créer un Hébergement Nouveau groupe" at bounding box center [622, 113] width 460 height 27
click at [689, 117] on icon at bounding box center [685, 111] width 14 height 15
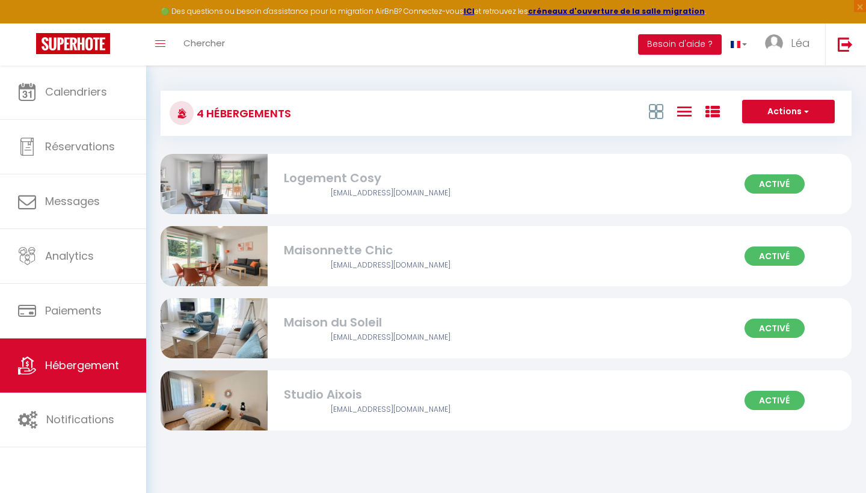
click at [707, 109] on icon at bounding box center [713, 112] width 14 height 14
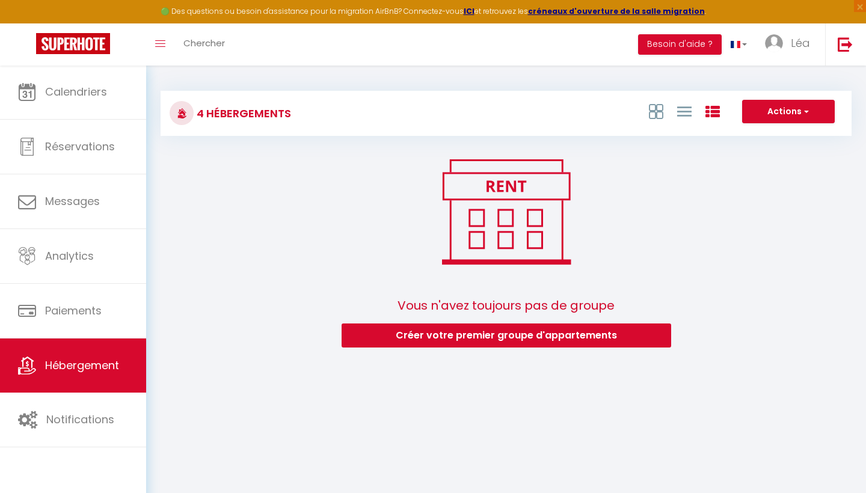
click at [582, 341] on button "Créer votre premier groupe d'appartements" at bounding box center [507, 336] width 330 height 24
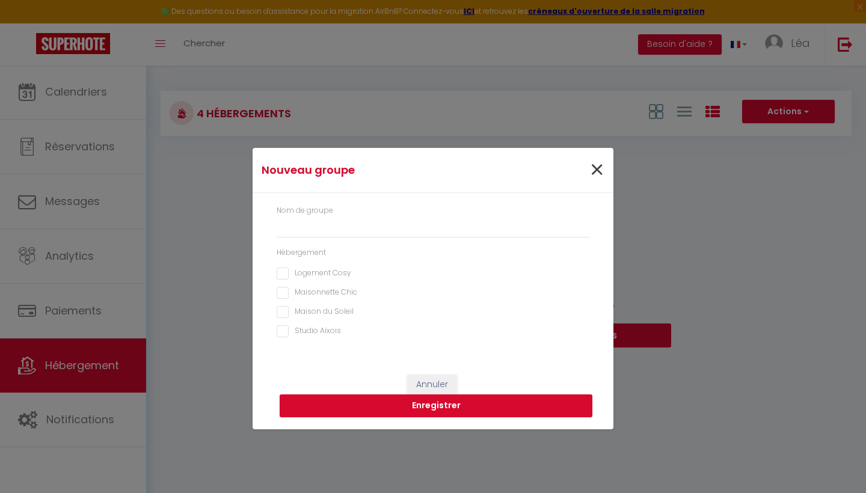
click at [598, 170] on span "×" at bounding box center [597, 170] width 15 height 36
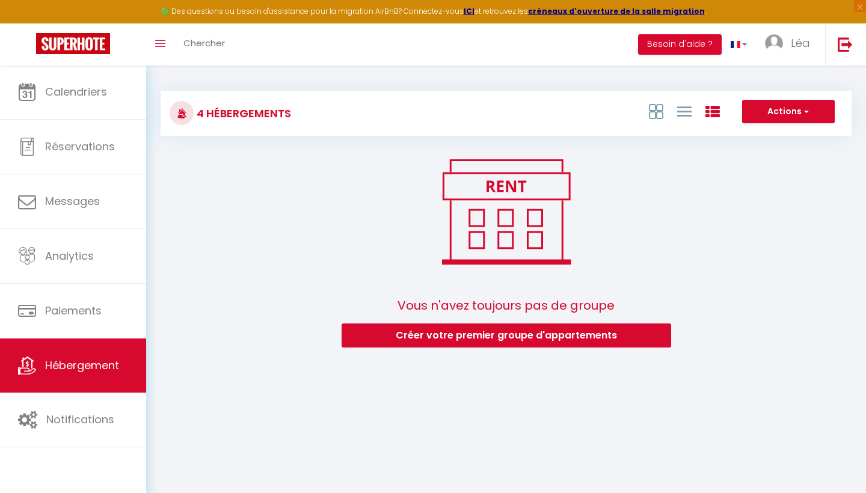
click at [770, 121] on button "Actions" at bounding box center [788, 112] width 93 height 24
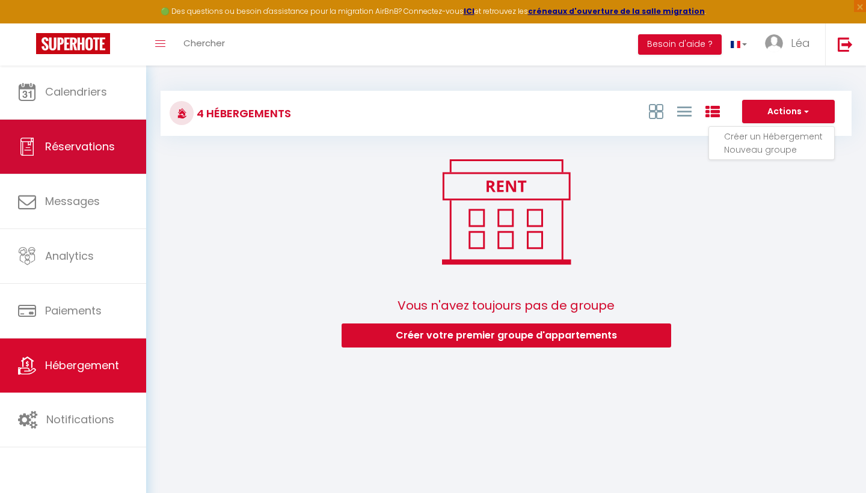
click at [90, 120] on link "Réservations" at bounding box center [73, 147] width 146 height 54
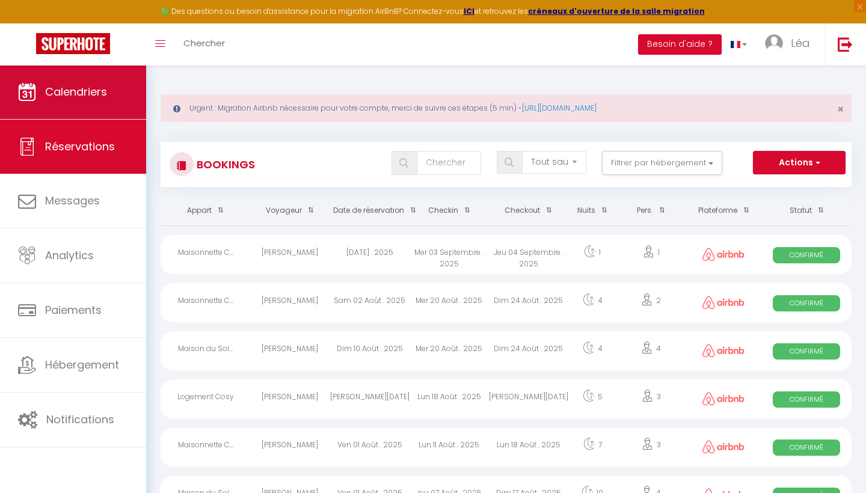
click at [89, 96] on span "Calendriers" at bounding box center [76, 91] width 62 height 15
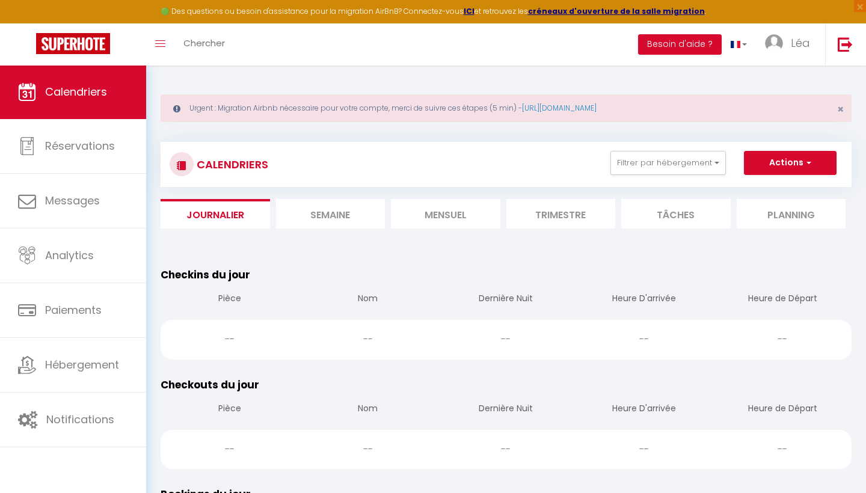
click at [309, 2] on div "🟢 Des questions ou besoin d'assistance pour la migration AirBnB? Connectez-vous…" at bounding box center [433, 11] width 866 height 23
click at [108, 86] on link "Calendriers" at bounding box center [73, 92] width 146 height 54
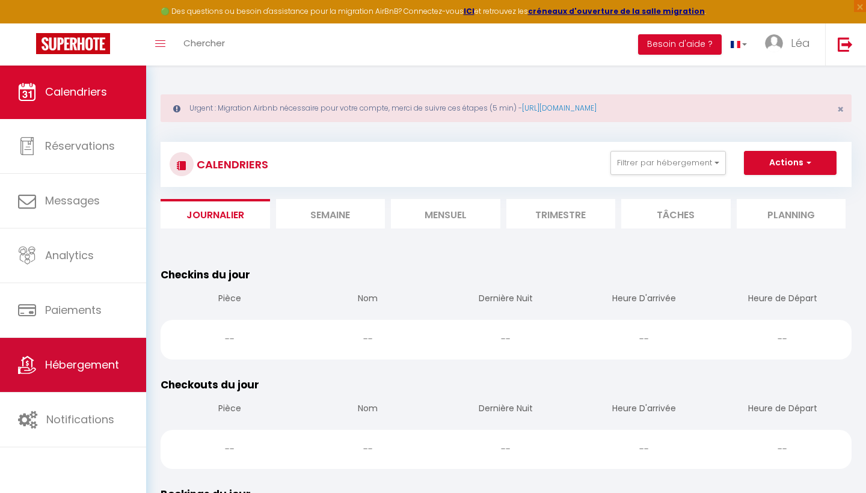
click at [98, 376] on link "Hébergement" at bounding box center [73, 365] width 146 height 54
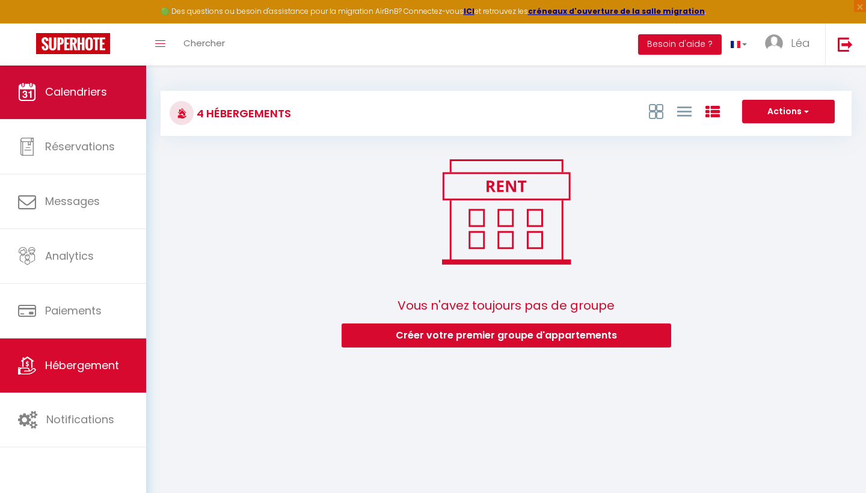
click at [97, 99] on span "Calendriers" at bounding box center [76, 91] width 62 height 15
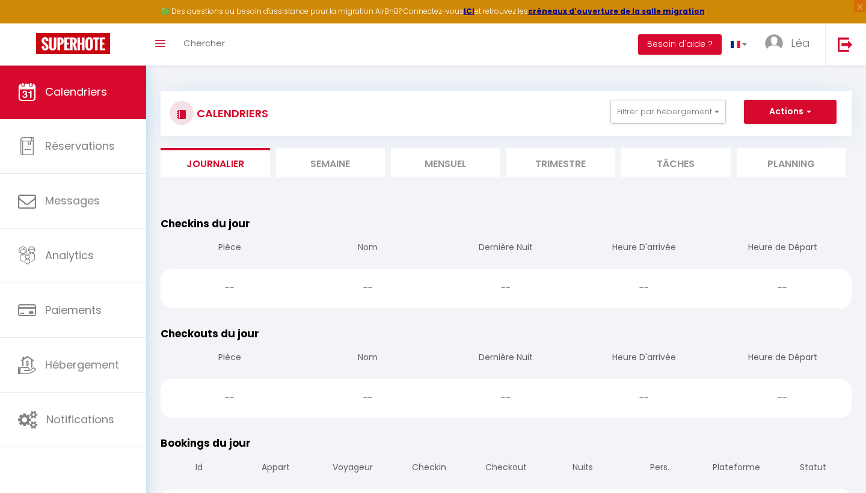
click at [808, 113] on span "button" at bounding box center [807, 111] width 7 height 12
click at [677, 210] on div "Checkins du jour Pièce Nom Dernière Nuit Heure D'arrivée Heure de Départ -- -- …" at bounding box center [506, 262] width 707 height 110
click at [335, 173] on li "Semaine" at bounding box center [331, 162] width 110 height 29
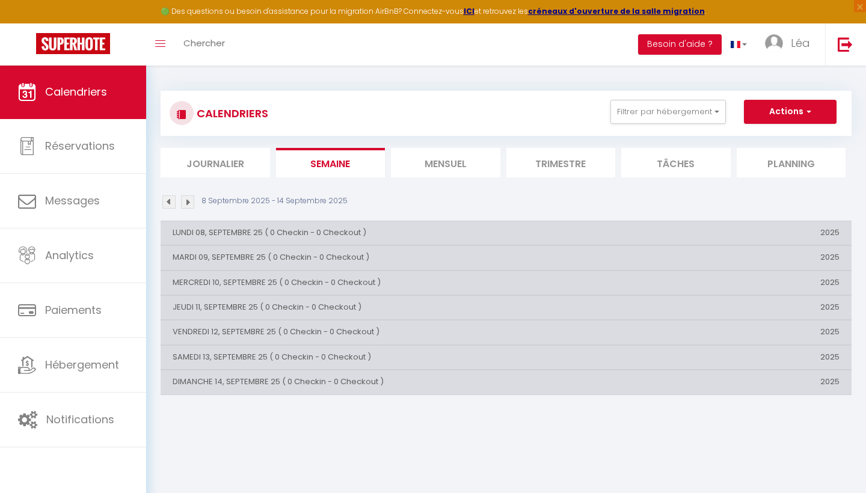
click at [449, 173] on li "Mensuel" at bounding box center [446, 162] width 110 height 29
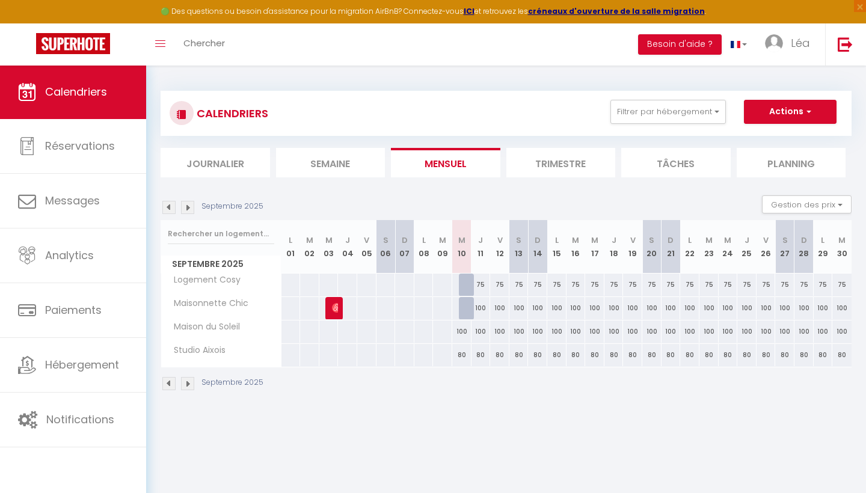
click at [574, 170] on li "Trimestre" at bounding box center [562, 162] width 110 height 29
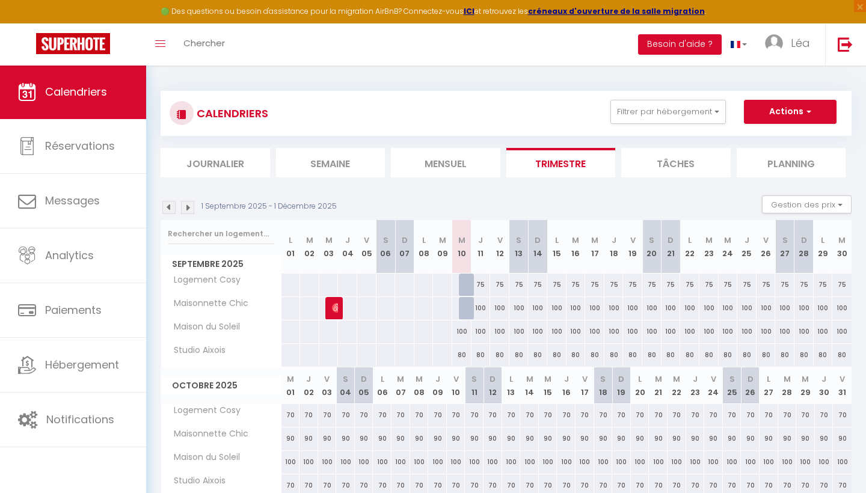
click at [244, 153] on li "Journalier" at bounding box center [216, 162] width 110 height 29
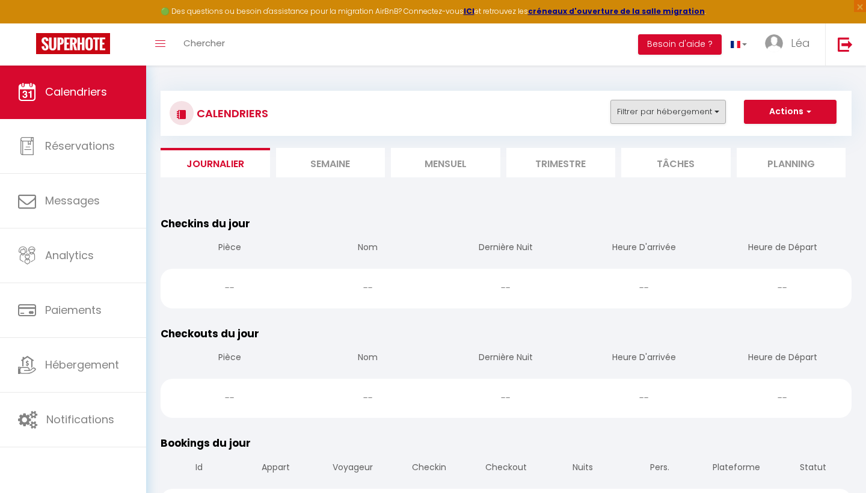
click at [680, 111] on button "Filtrer par hébergement" at bounding box center [669, 112] width 116 height 24
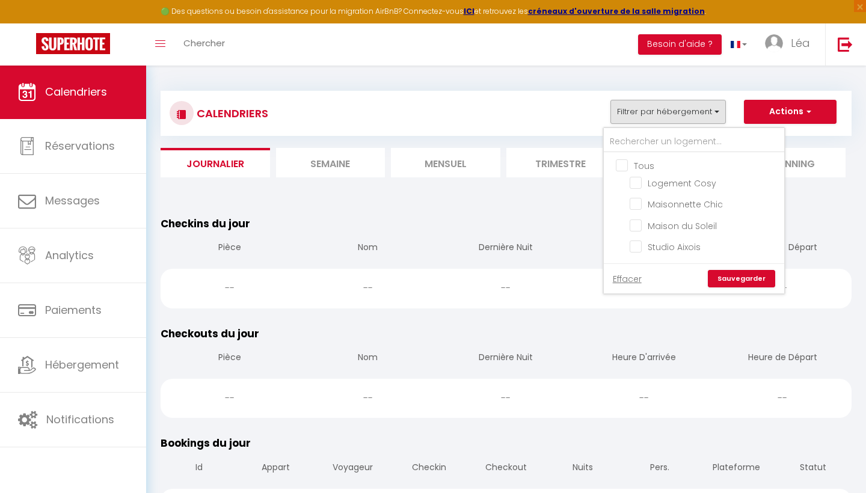
click at [680, 111] on button "Filtrer par hébergement" at bounding box center [669, 112] width 116 height 24
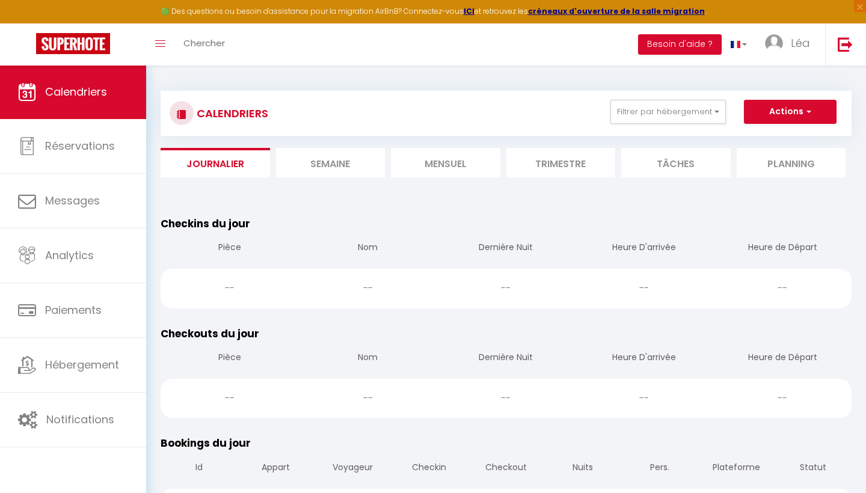
click at [72, 101] on link "Calendriers" at bounding box center [73, 92] width 146 height 54
click at [789, 45] on link "Léa" at bounding box center [790, 44] width 69 height 42
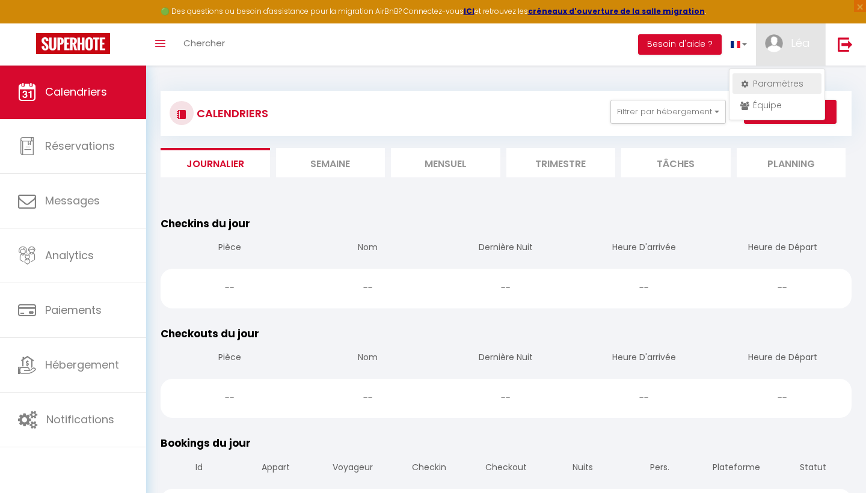
click at [777, 85] on link "Paramètres" at bounding box center [777, 83] width 89 height 20
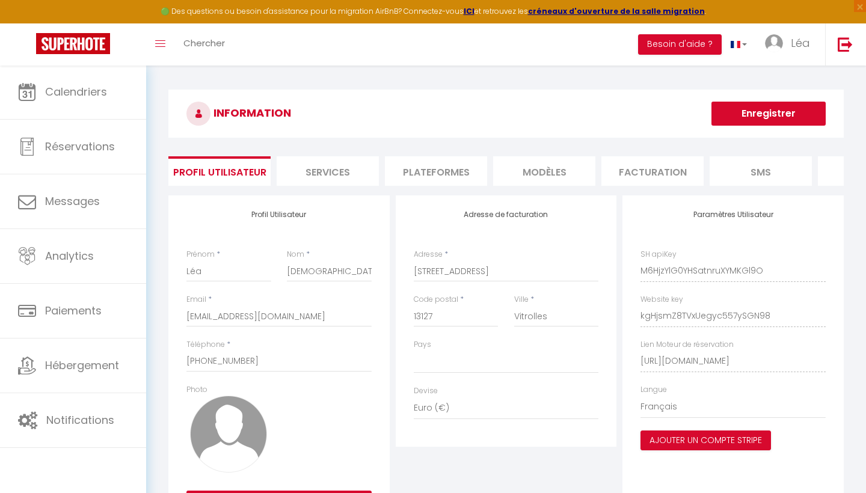
click at [433, 179] on li "Plateformes" at bounding box center [436, 170] width 102 height 29
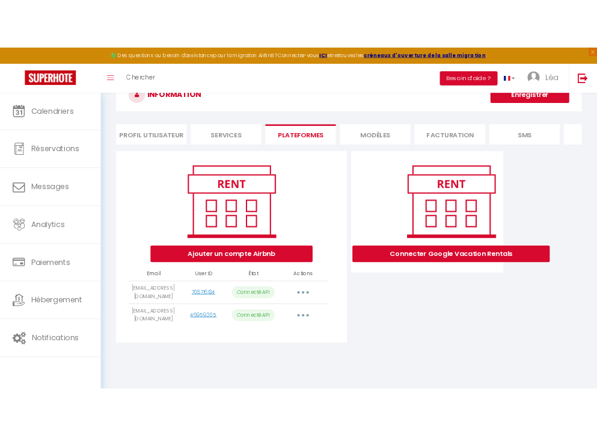
scroll to position [45, 0]
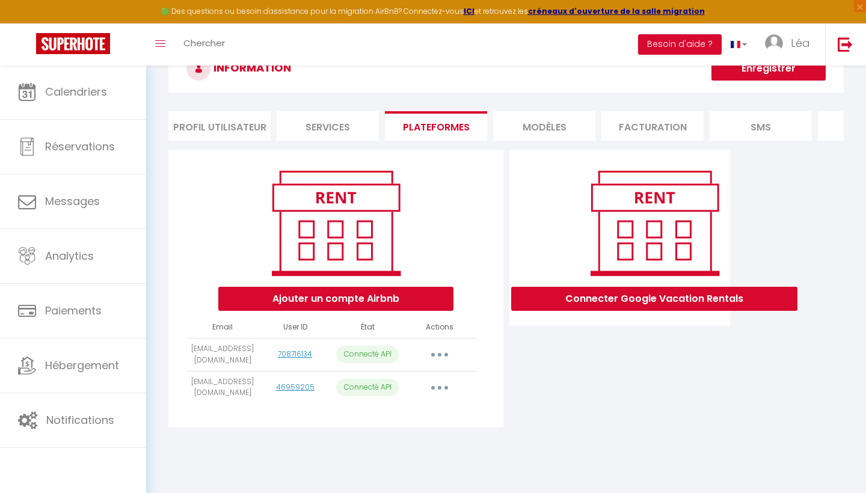
click at [389, 296] on button "Ajouter un compte Airbnb" at bounding box center [335, 299] width 235 height 24
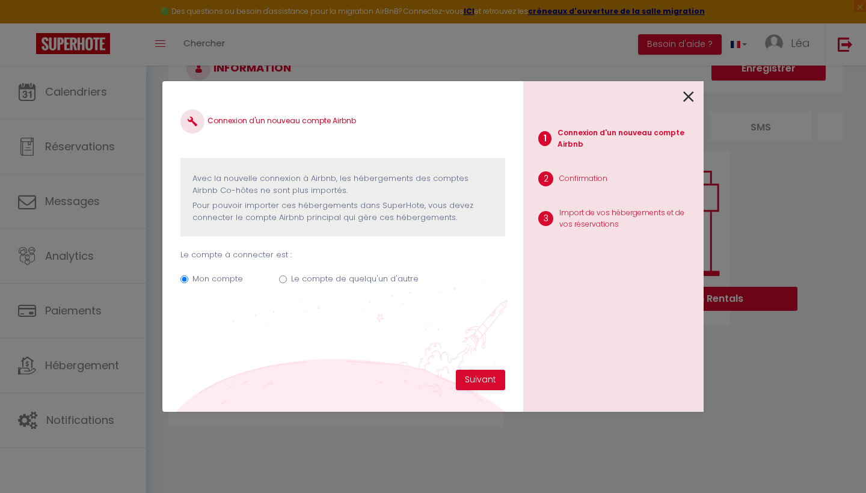
click at [294, 275] on label "Le compte de quelqu'un d'autre" at bounding box center [355, 279] width 128 height 12
click at [287, 276] on input "Le compte de quelqu'un d'autre" at bounding box center [283, 280] width 8 height 8
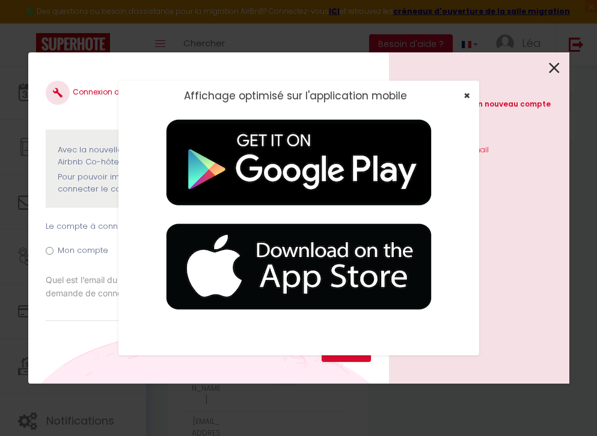
click at [465, 96] on span "×" at bounding box center [467, 95] width 7 height 15
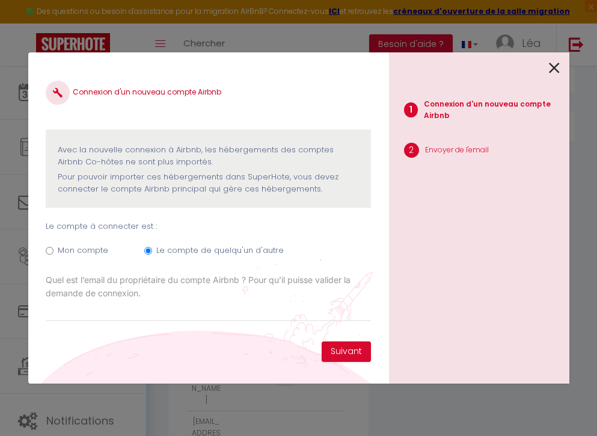
click at [91, 249] on label "Mon compte" at bounding box center [83, 250] width 51 height 12
click at [54, 249] on input "Mon compte" at bounding box center [50, 251] width 8 height 8
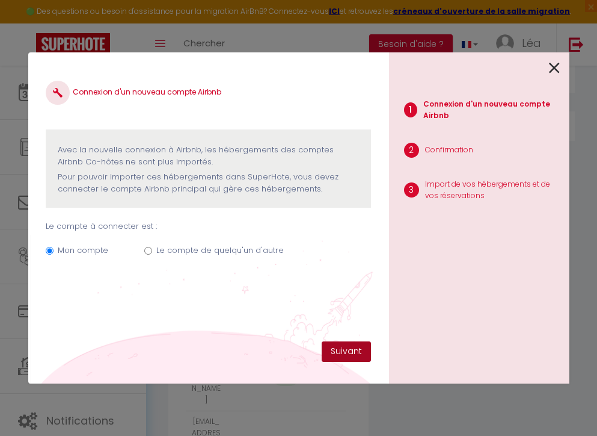
click at [339, 349] on button "Suivant" at bounding box center [346, 351] width 49 height 20
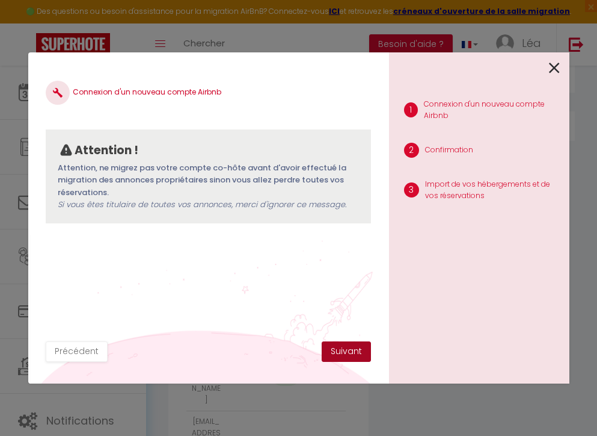
click at [334, 346] on button "Suivant" at bounding box center [346, 351] width 49 height 20
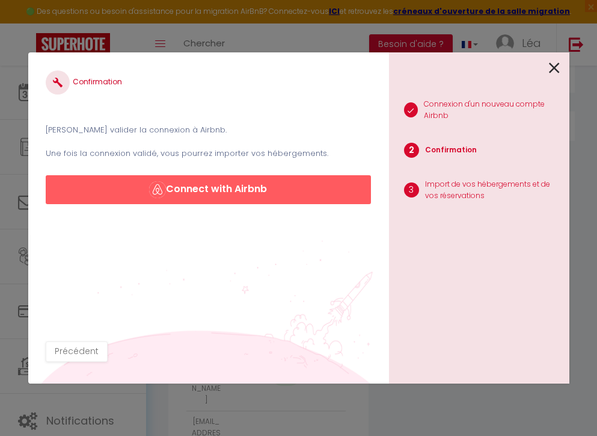
click at [267, 197] on button "Connect with Airbnb" at bounding box center [208, 189] width 325 height 29
click at [573, 66] on div "Confirmation Veuillez valider la connexion à Airbnb. Une fois la connexion vali…" at bounding box center [298, 218] width 597 height 436
click at [560, 66] on icon at bounding box center [554, 68] width 11 height 18
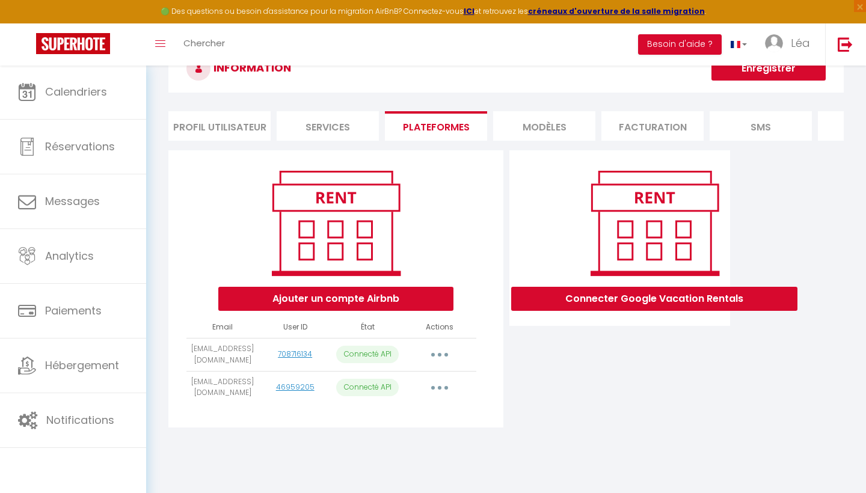
click at [374, 307] on button "Ajouter un compte Airbnb" at bounding box center [335, 299] width 235 height 24
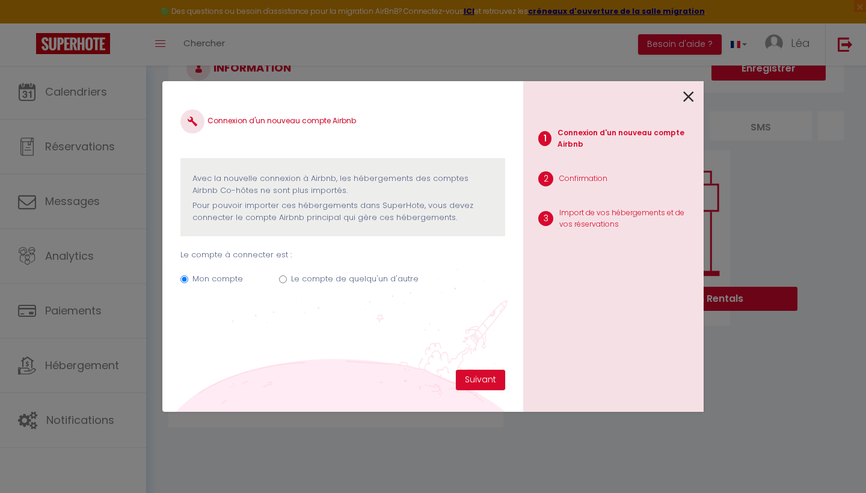
click at [291, 274] on label "Le compte de quelqu'un d'autre" at bounding box center [355, 279] width 128 height 12
click at [287, 276] on input "Le compte de quelqu'un d'autre" at bounding box center [283, 280] width 8 height 8
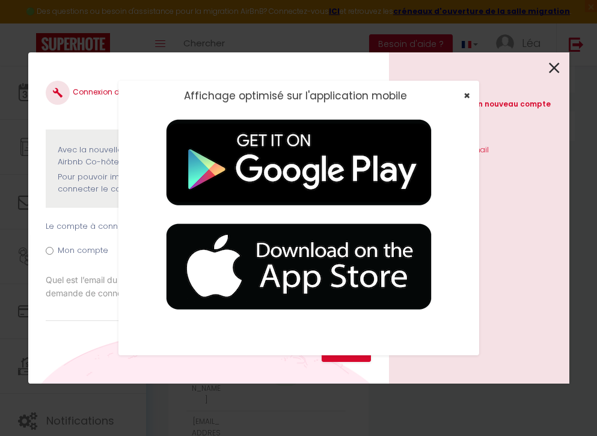
click at [463, 96] on div "×" at bounding box center [463, 96] width 30 height 12
click at [467, 96] on span "×" at bounding box center [467, 95] width 7 height 15
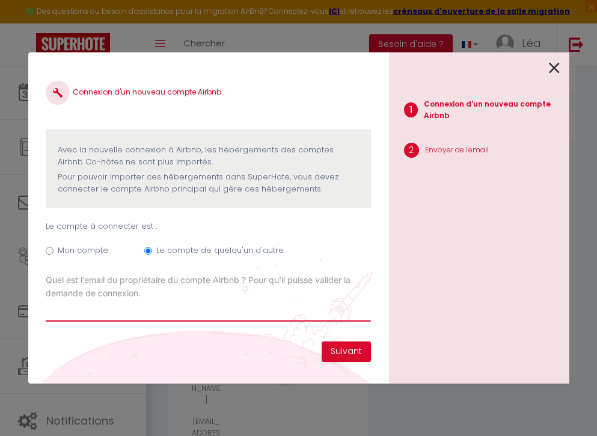
click at [261, 313] on input "Email connexion Airbnb" at bounding box center [208, 311] width 325 height 22
paste input "c.maggengo@gmail.com"
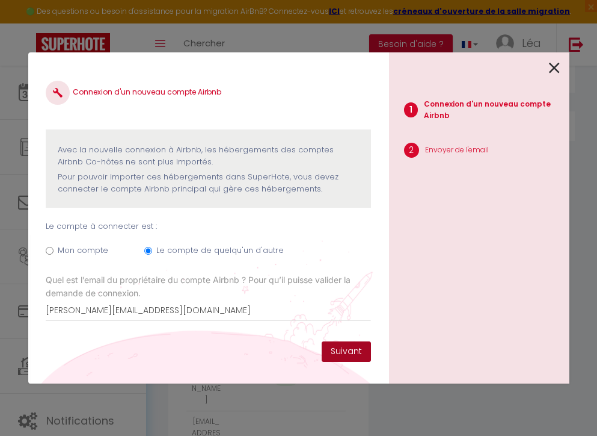
click at [337, 348] on button "Suivant" at bounding box center [346, 351] width 49 height 20
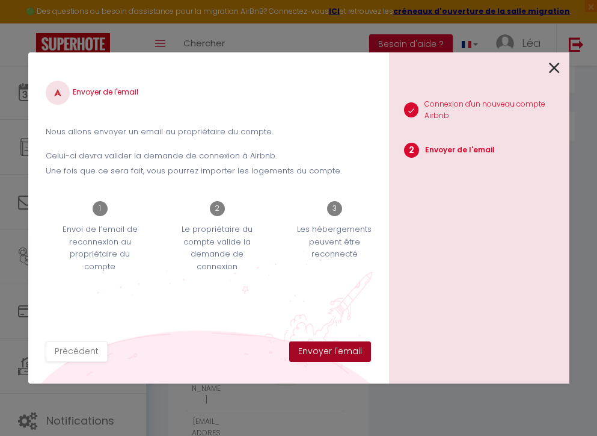
click at [330, 349] on button "Envoyer l'email" at bounding box center [330, 351] width 82 height 20
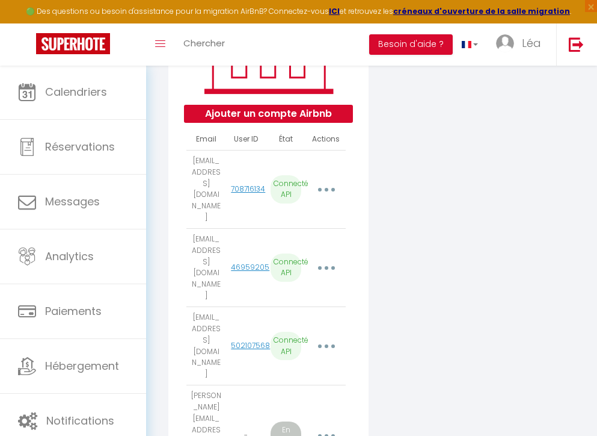
scroll to position [227, 0]
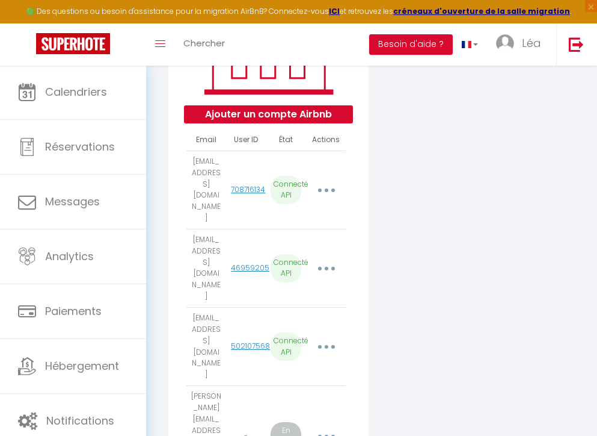
click at [306, 119] on button "Ajouter un compte Airbnb" at bounding box center [268, 114] width 169 height 18
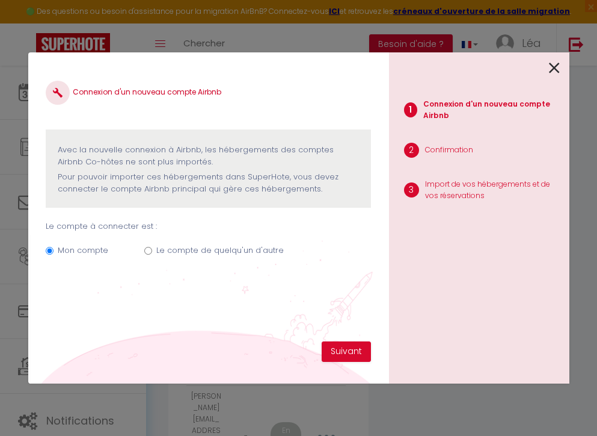
click at [194, 249] on label "Le compte de quelqu'un d'autre" at bounding box center [220, 250] width 128 height 12
click at [152, 249] on input "Le compte de quelqu'un d'autre" at bounding box center [148, 251] width 8 height 8
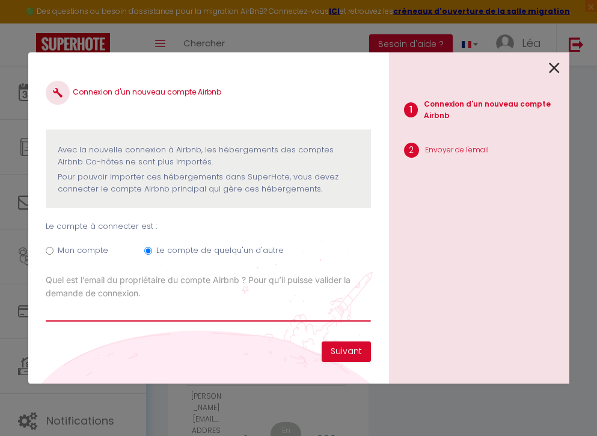
click at [188, 308] on input "Email connexion Airbnb" at bounding box center [208, 311] width 325 height 22
paste input "dang.sopheary@gmail.com"
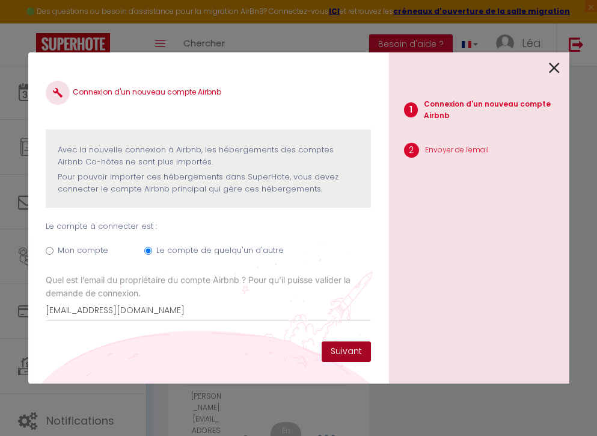
click at [343, 355] on button "Suivant" at bounding box center [346, 351] width 49 height 20
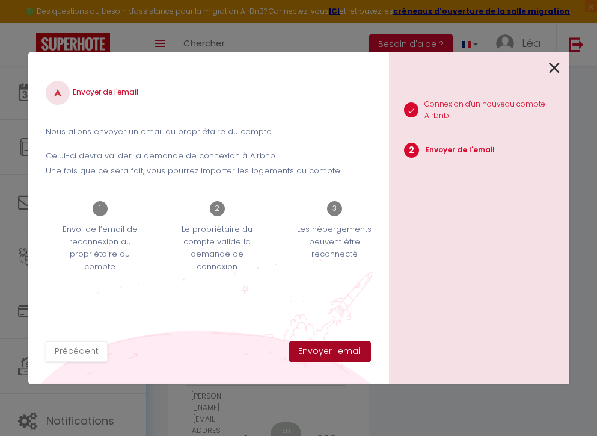
click at [329, 344] on button "Envoyer l'email" at bounding box center [330, 351] width 82 height 20
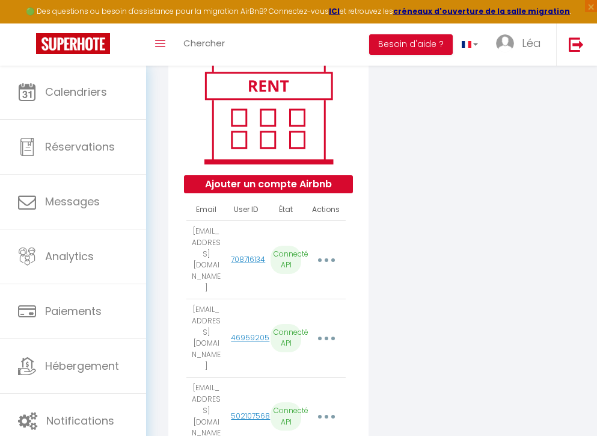
scroll to position [127, 0]
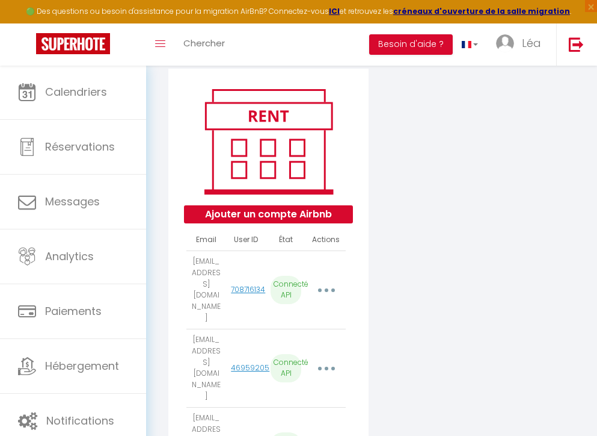
click at [309, 218] on button "Ajouter un compte Airbnb" at bounding box center [268, 214] width 169 height 18
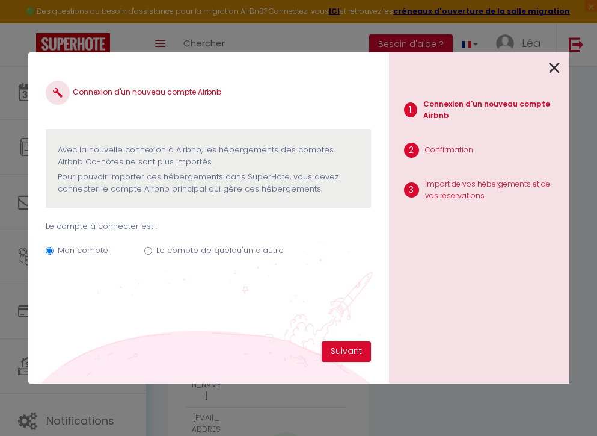
click at [188, 251] on label "Le compte de quelqu'un d'autre" at bounding box center [220, 250] width 128 height 12
click at [152, 251] on input "Le compte de quelqu'un d'autre" at bounding box center [148, 251] width 8 height 8
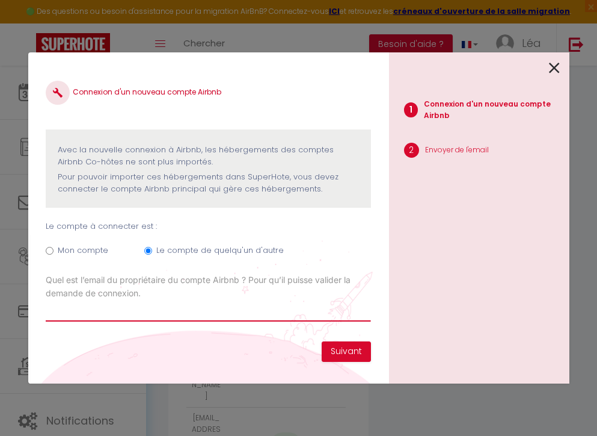
click at [212, 304] on input "Email connexion Airbnb" at bounding box center [208, 311] width 325 height 22
paste input "mary.mazzoni@sfr.fr"
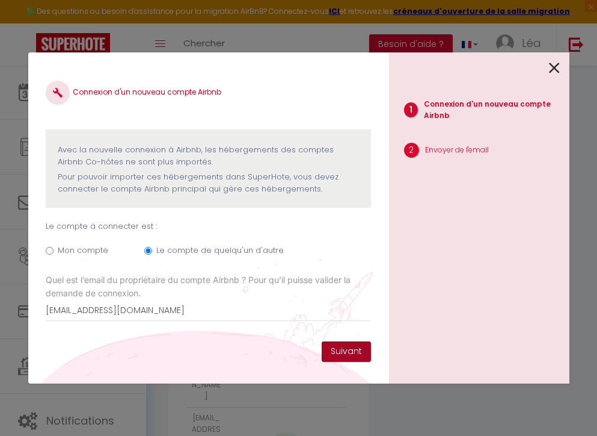
click at [330, 347] on button "Suivant" at bounding box center [346, 351] width 49 height 20
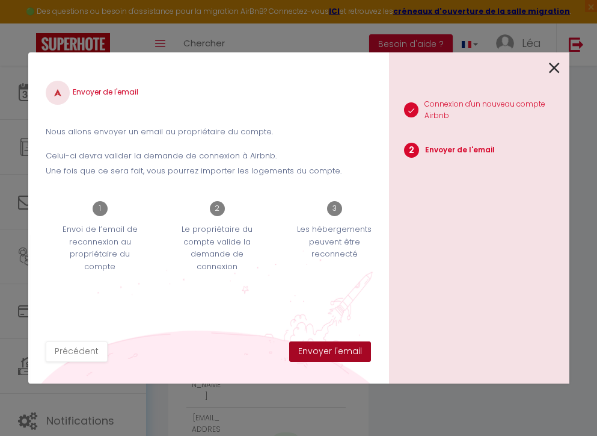
click at [315, 350] on button "Envoyer l'email" at bounding box center [330, 351] width 82 height 20
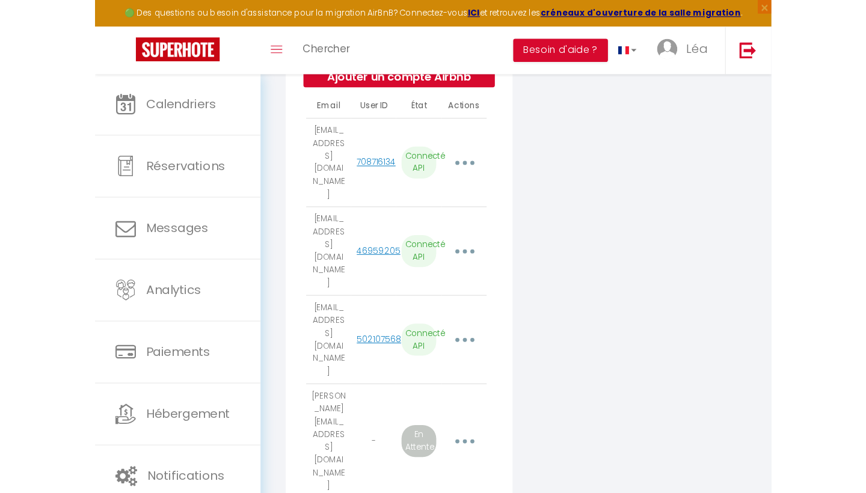
scroll to position [146, 0]
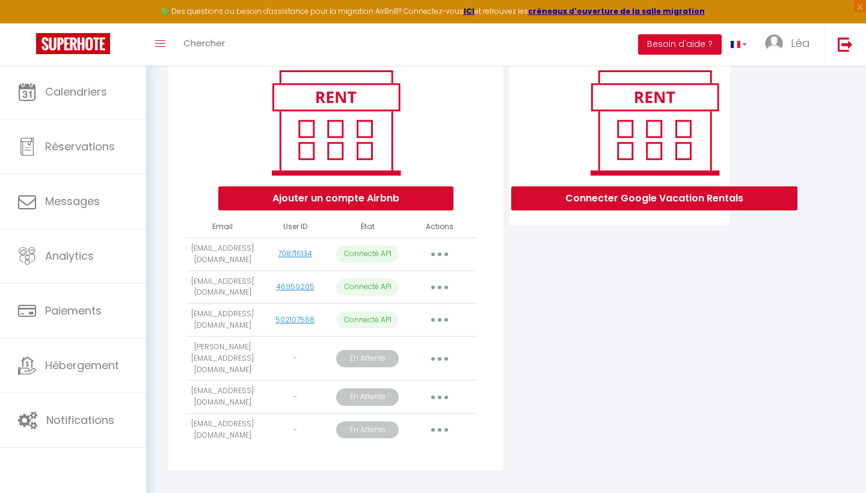
click at [431, 314] on button "button" at bounding box center [440, 319] width 34 height 19
click at [686, 50] on button "Besoin d'aide ?" at bounding box center [680, 44] width 84 height 20
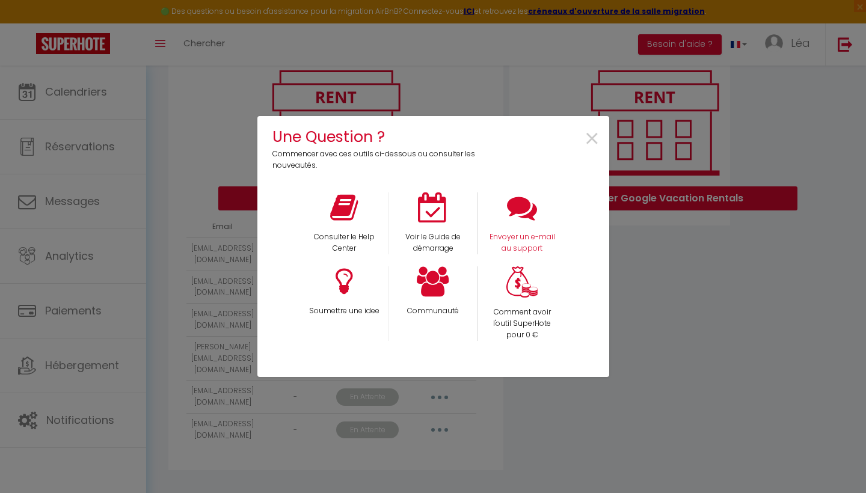
click at [528, 211] on icon at bounding box center [522, 208] width 30 height 30
click at [591, 150] on span "×" at bounding box center [592, 139] width 16 height 38
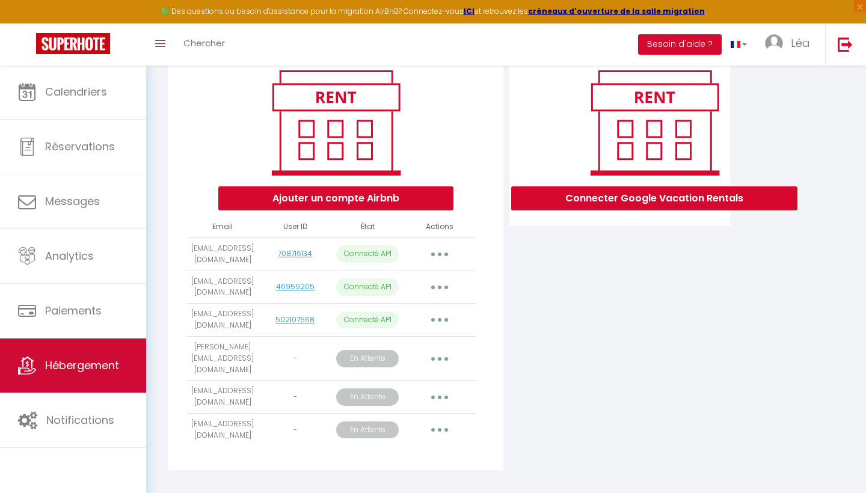
click at [80, 356] on link "Hébergement" at bounding box center [73, 366] width 146 height 54
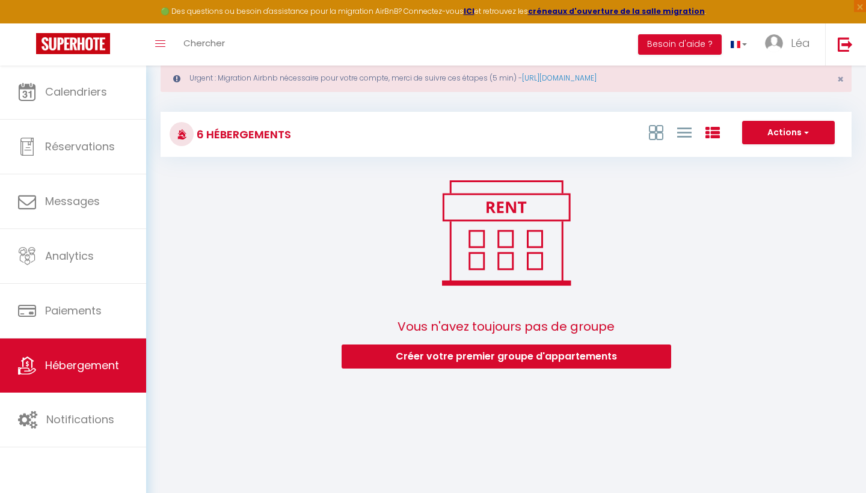
scroll to position [43, 0]
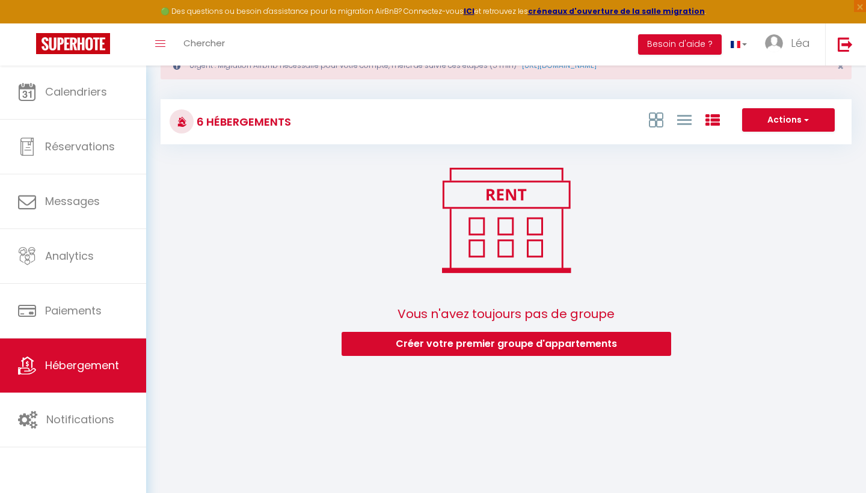
click at [294, 125] on div "6 Hébergements" at bounding box center [277, 121] width 230 height 27
click at [177, 125] on icon at bounding box center [182, 122] width 10 height 10
click at [194, 114] on h3 "6 Hébergements" at bounding box center [242, 121] width 97 height 27
click at [655, 114] on icon at bounding box center [656, 120] width 14 height 15
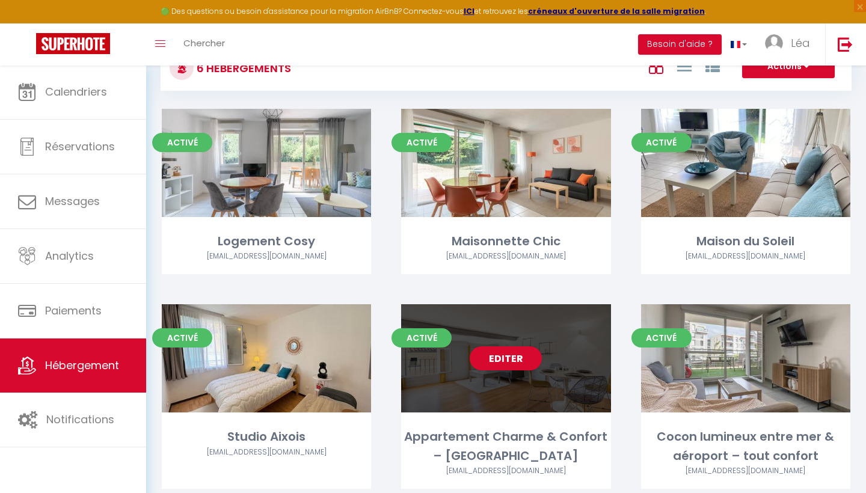
scroll to position [88, 0]
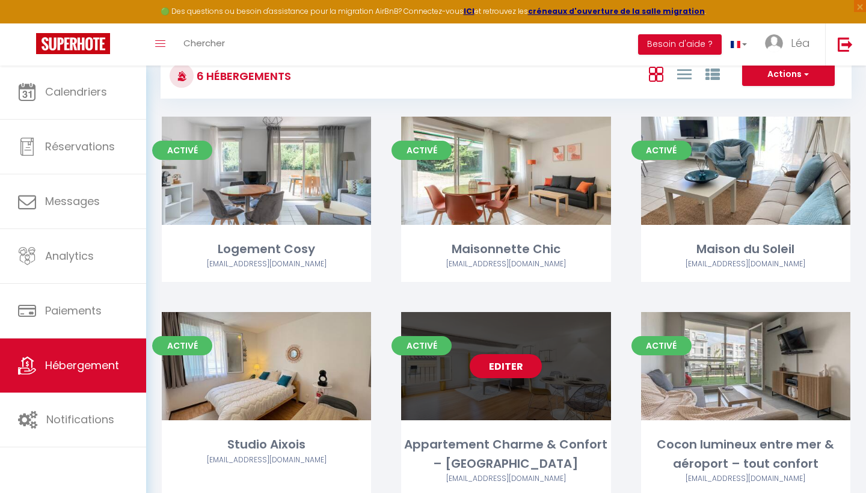
click at [480, 381] on div "Editer" at bounding box center [505, 366] width 209 height 108
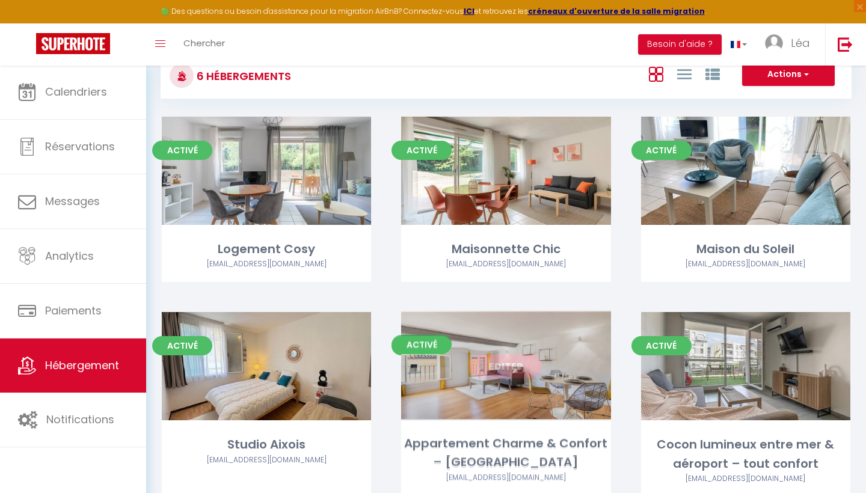
click at [504, 357] on link "Editer" at bounding box center [506, 366] width 72 height 24
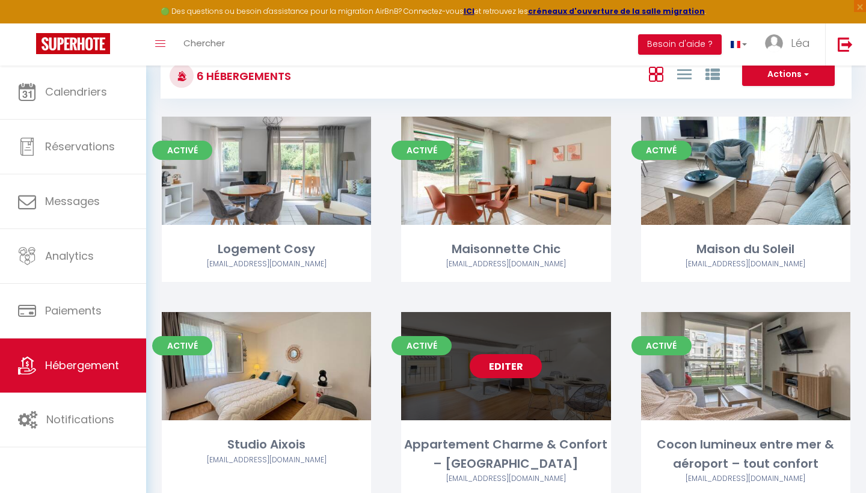
click at [502, 366] on link "Editer" at bounding box center [506, 366] width 72 height 24
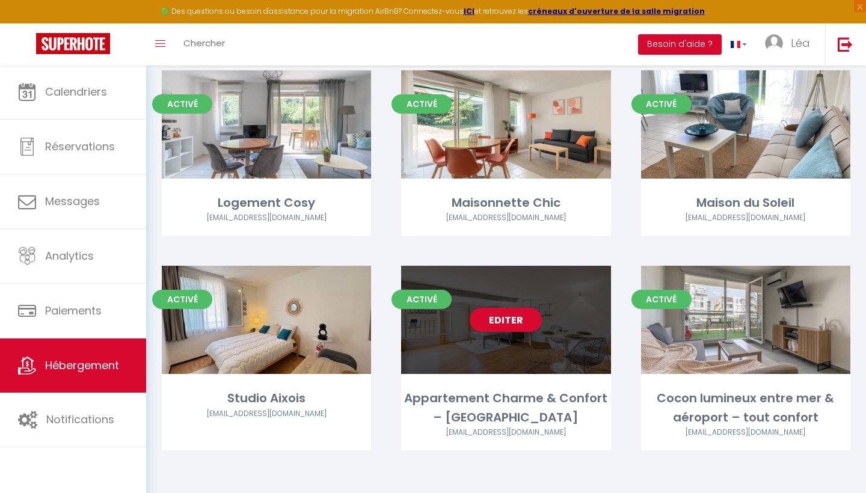
scroll to position [134, 0]
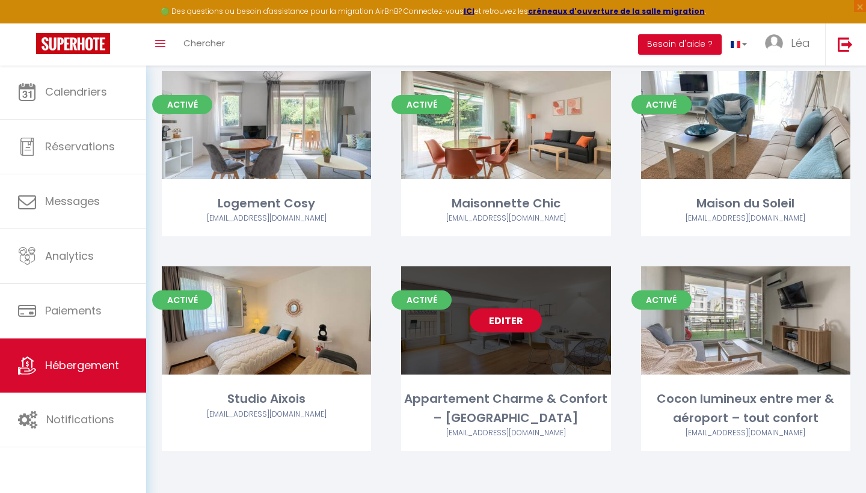
click at [505, 318] on link "Editer" at bounding box center [506, 321] width 72 height 24
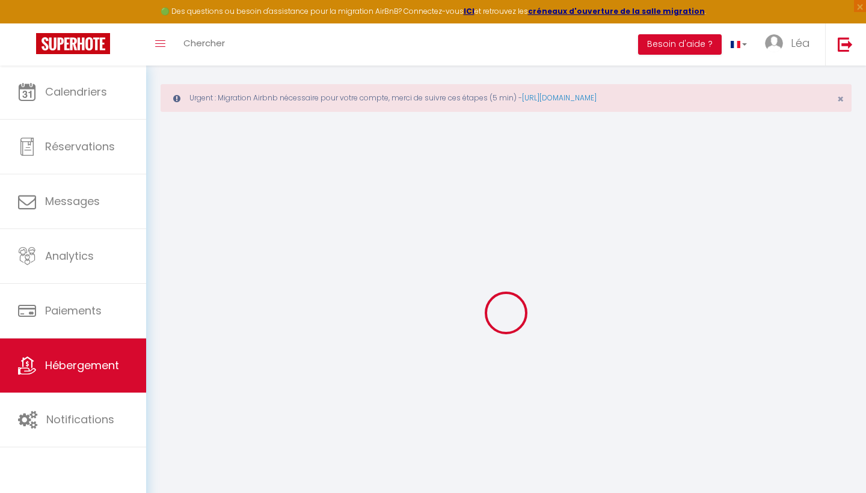
scroll to position [14, 0]
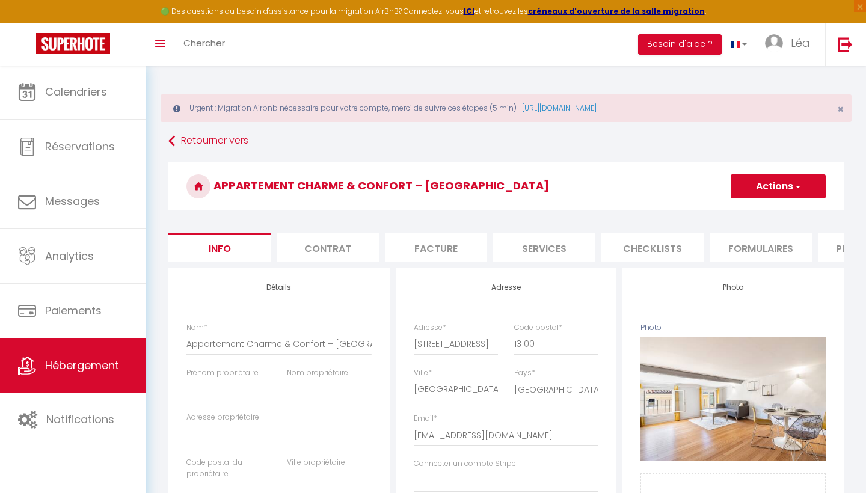
click at [823, 253] on li "Plateformes" at bounding box center [869, 247] width 102 height 29
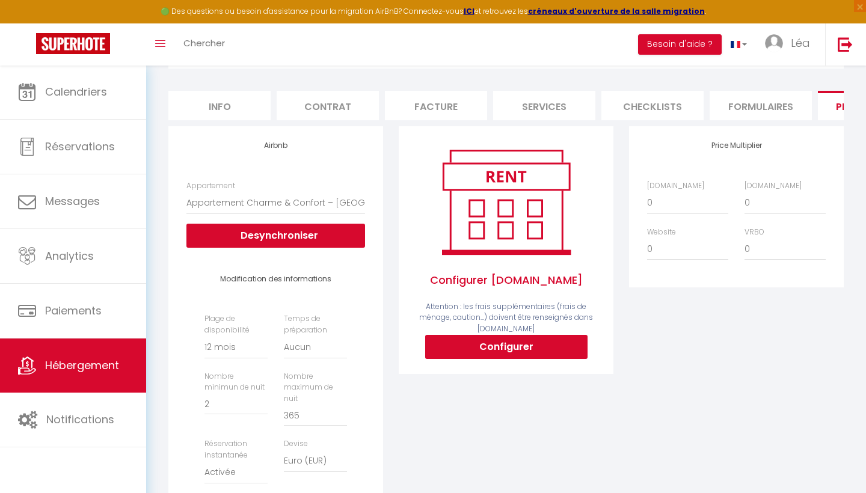
scroll to position [146, 0]
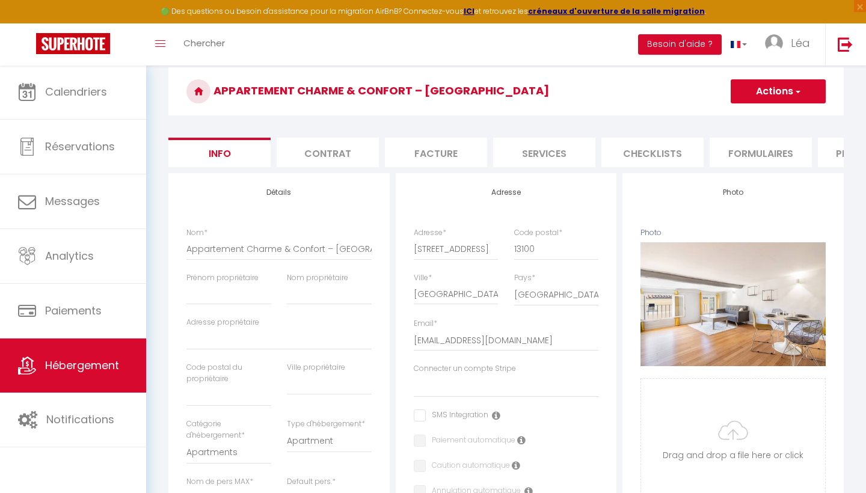
scroll to position [14, 0]
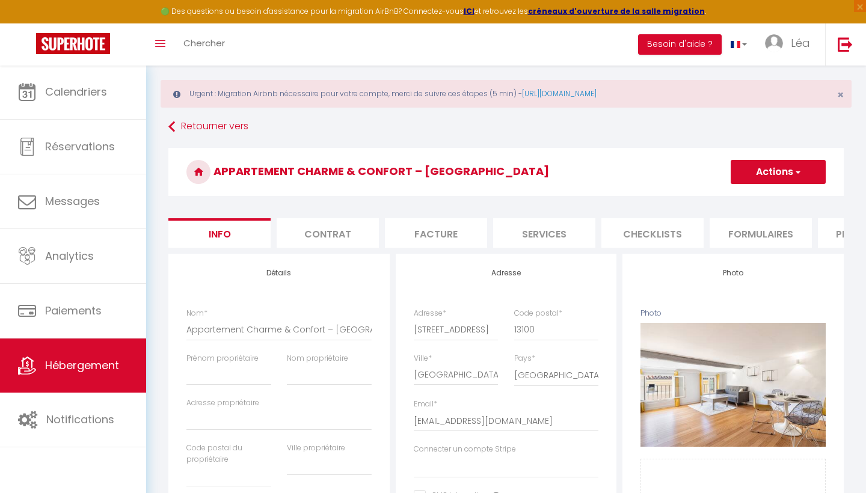
click at [843, 232] on li "Plateformes" at bounding box center [869, 232] width 102 height 29
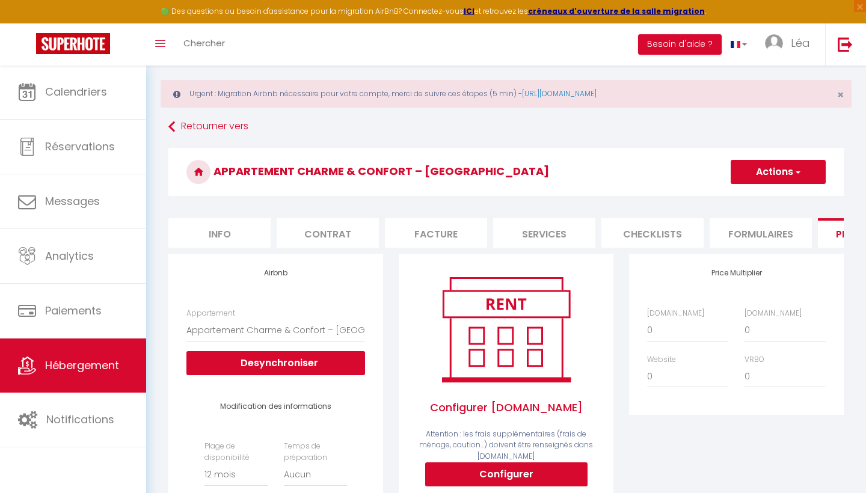
scroll to position [0, 2]
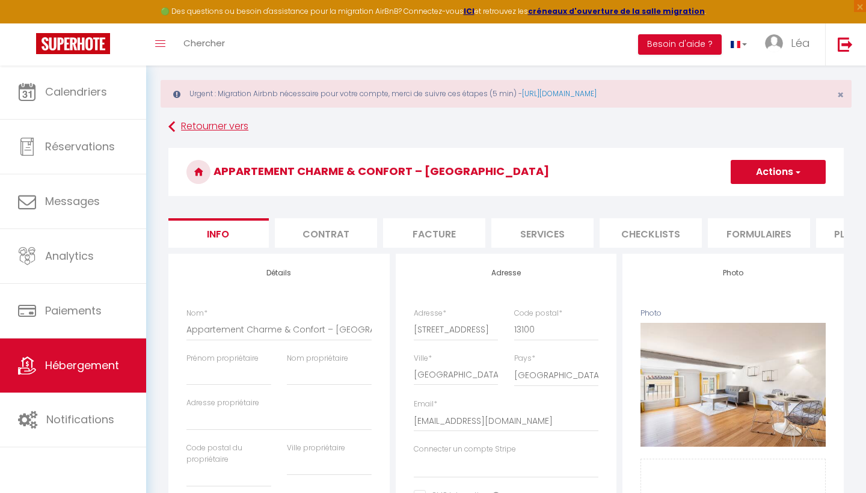
click at [169, 132] on icon at bounding box center [171, 127] width 7 height 22
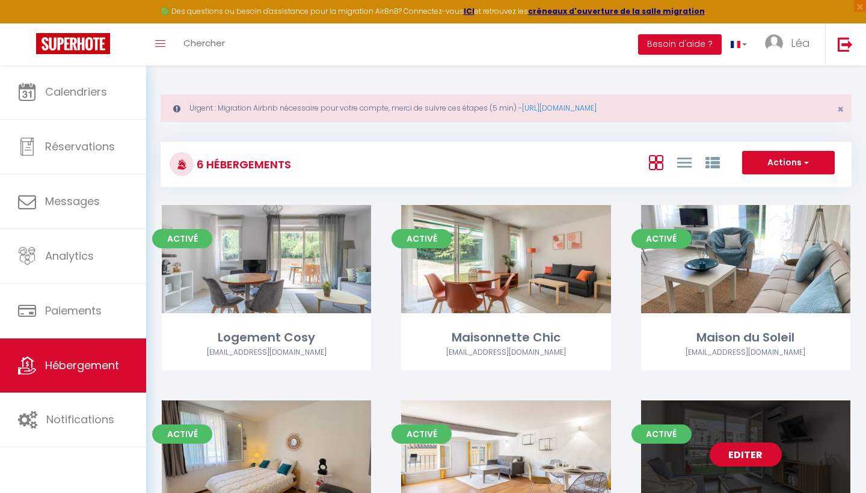
click at [708, 451] on div "Editer" at bounding box center [745, 455] width 209 height 108
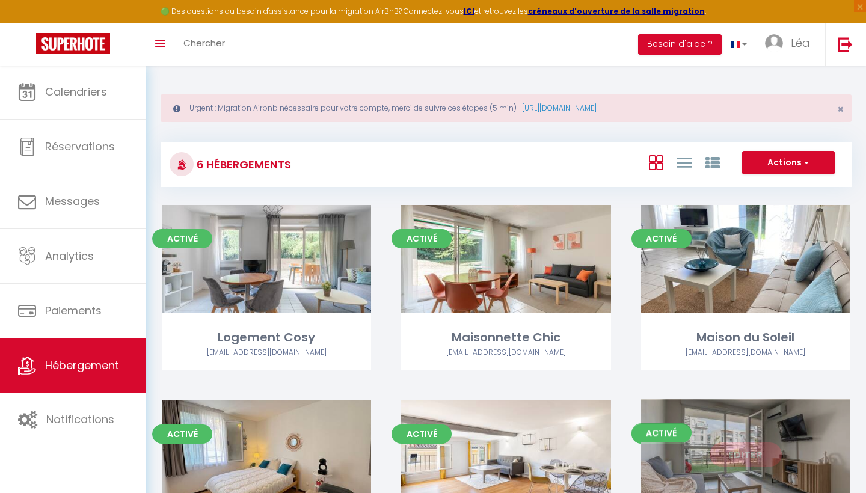
click at [735, 453] on link "Editer" at bounding box center [746, 455] width 72 height 24
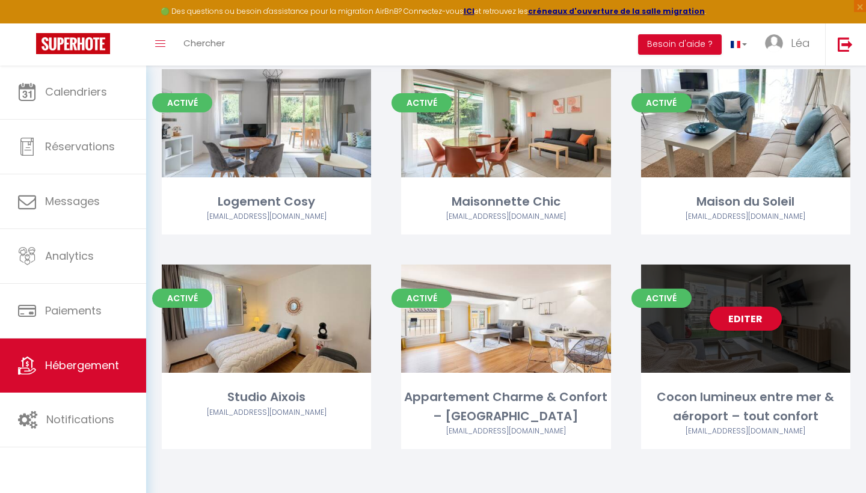
scroll to position [135, 0]
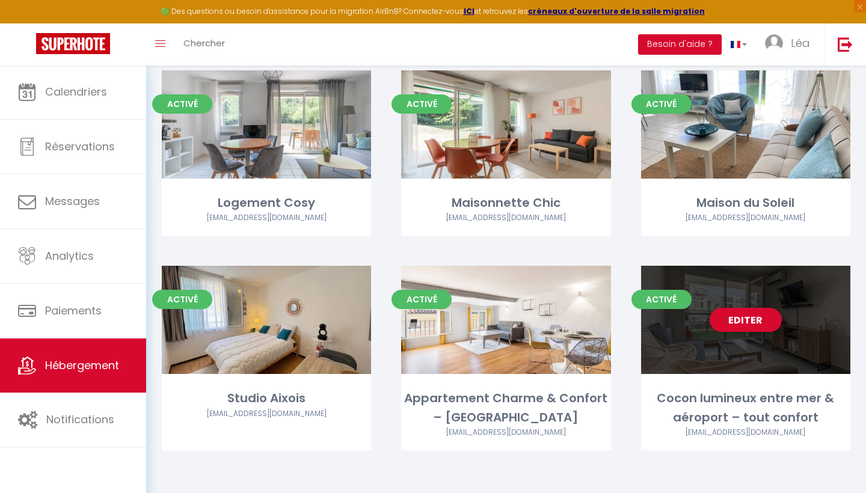
click at [703, 359] on div "Editer" at bounding box center [745, 320] width 209 height 108
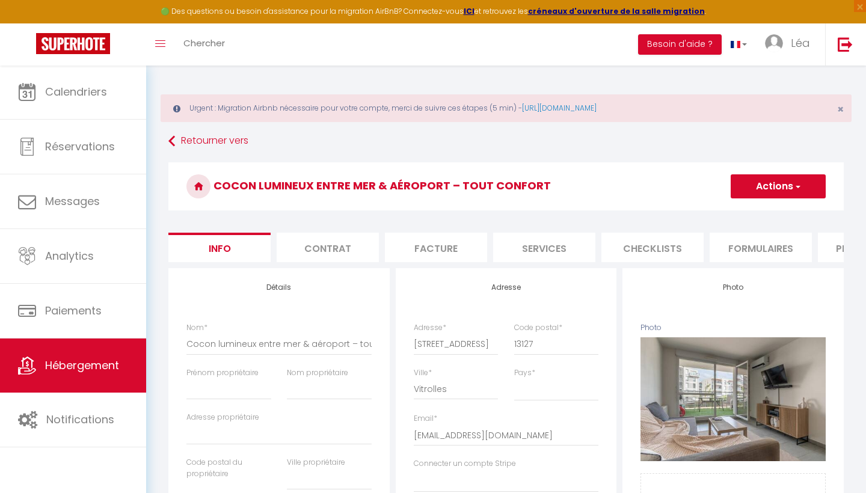
click at [826, 241] on li "Plateformes" at bounding box center [869, 247] width 102 height 29
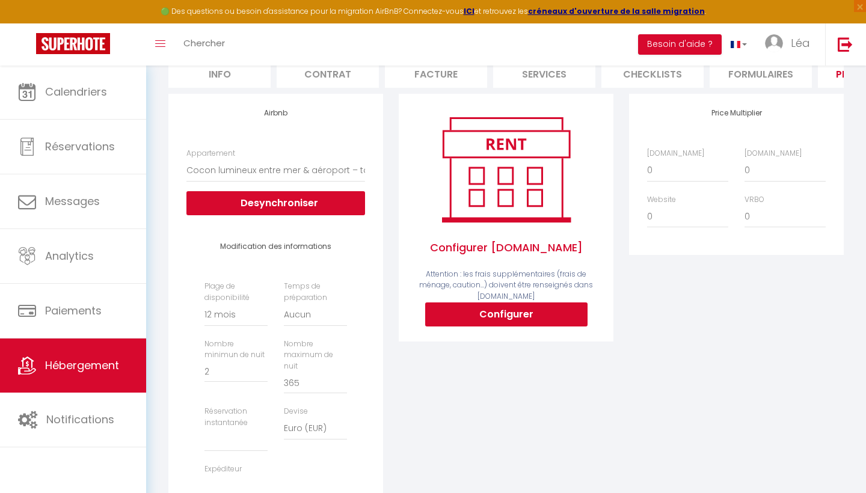
scroll to position [207, 0]
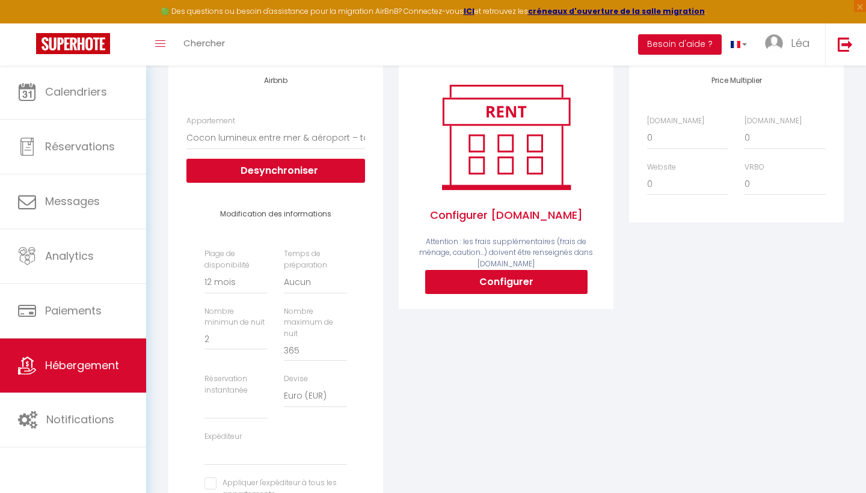
click at [505, 279] on button "Configurer" at bounding box center [506, 282] width 162 height 24
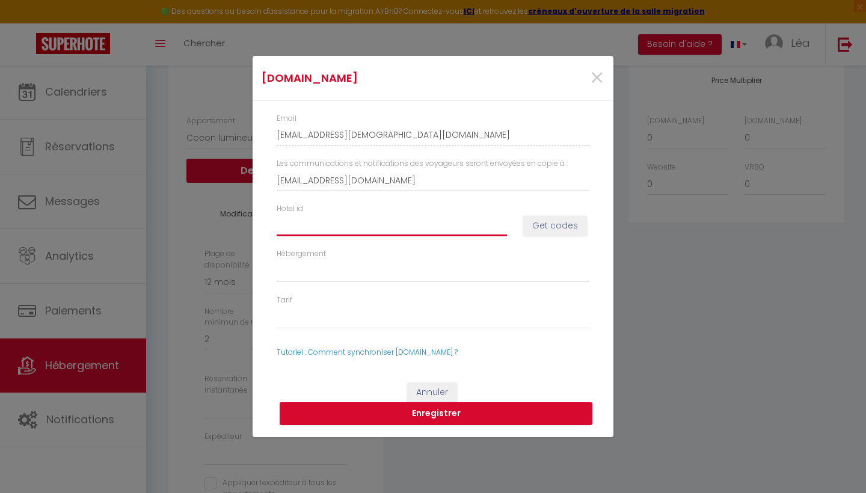
click at [386, 217] on input "Hotel id" at bounding box center [392, 226] width 230 height 22
paste input "mary.mazzoni@sfr.fr"
drag, startPoint x: 386, startPoint y: 226, endPoint x: 226, endPoint y: 223, distance: 160.7
click at [227, 225] on div "Booking.com × Email lea-gay-pwvqmqag_property@reply.superhote.com Les communica…" at bounding box center [433, 246] width 866 height 493
paste input "14622013"
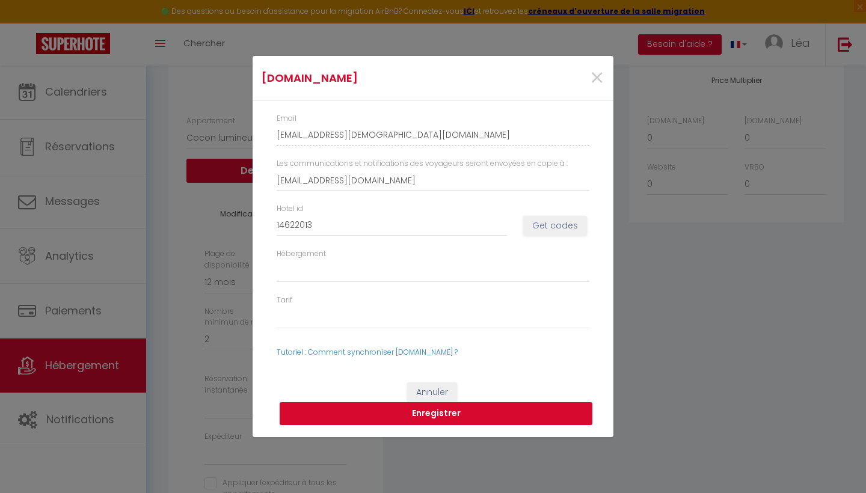
click at [445, 413] on button "Enregistrer" at bounding box center [436, 414] width 313 height 23
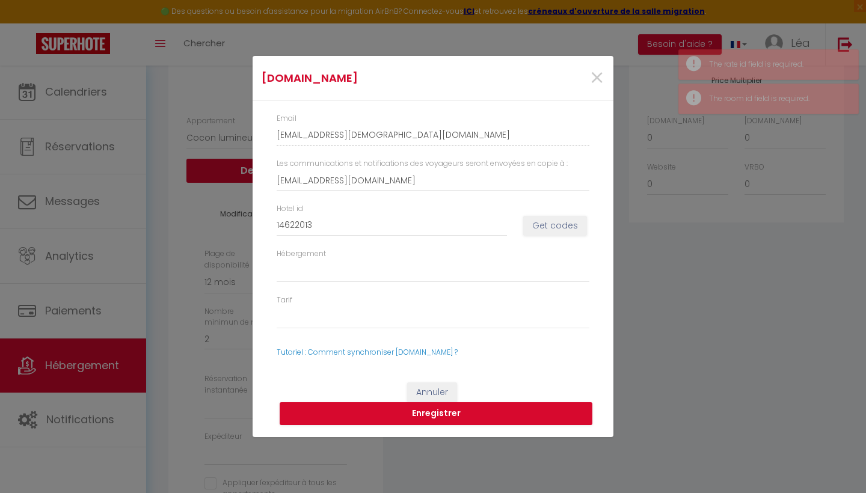
click at [408, 398] on button "Annuler" at bounding box center [432, 393] width 50 height 20
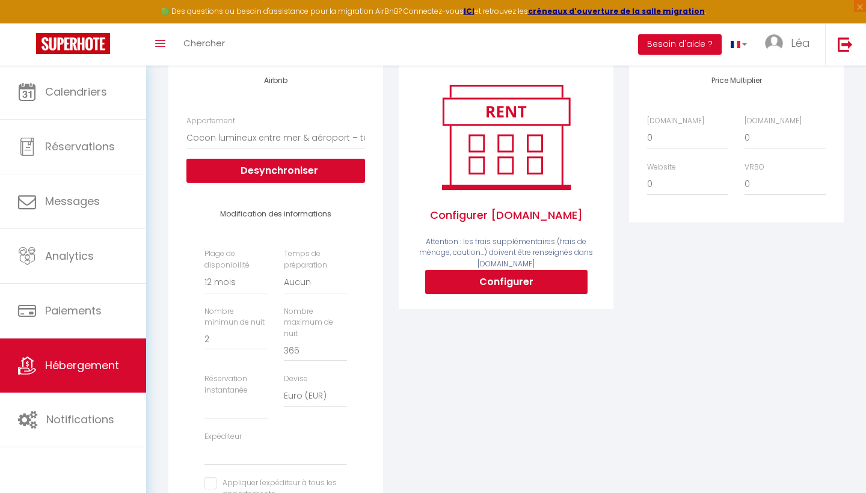
click at [520, 290] on button "Configurer" at bounding box center [506, 282] width 162 height 24
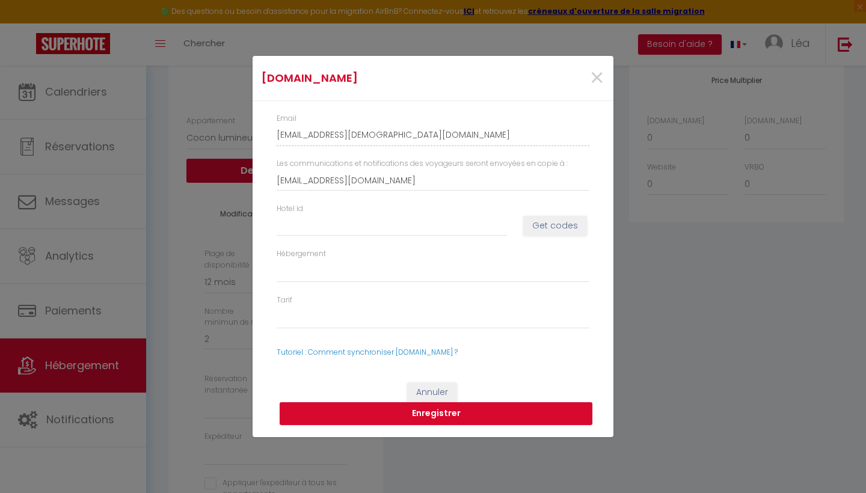
click at [447, 241] on div "Hotel id Get codes" at bounding box center [433, 225] width 329 height 45
click at [429, 229] on input "Hotel id" at bounding box center [392, 226] width 230 height 22
paste input "14622013"
click at [561, 227] on button "Get codes" at bounding box center [555, 226] width 64 height 20
click at [386, 227] on input "14622013" at bounding box center [392, 226] width 230 height 22
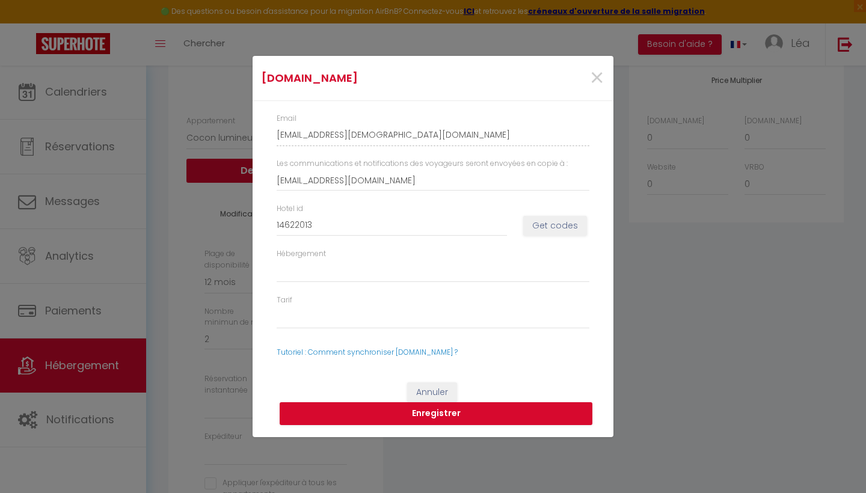
click at [552, 222] on button "Get codes" at bounding box center [555, 226] width 64 height 20
click at [445, 229] on input "14622013" at bounding box center [392, 226] width 230 height 22
click at [541, 229] on button "Get codes" at bounding box center [555, 226] width 64 height 20
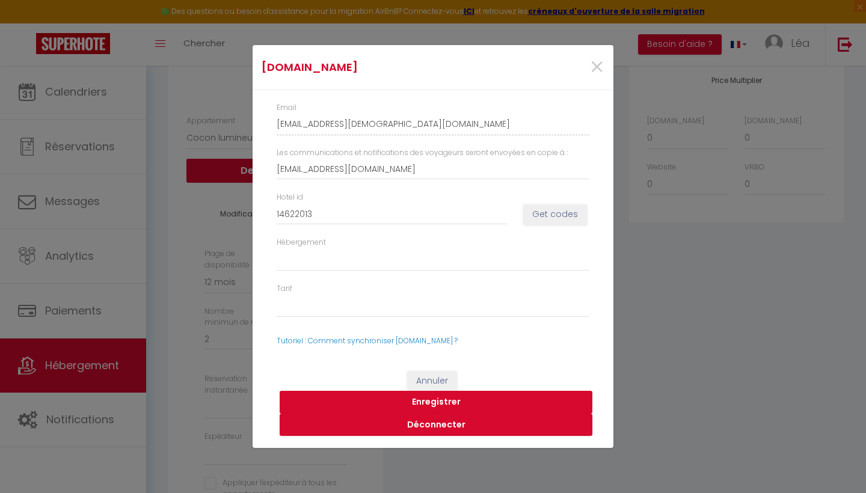
click at [432, 404] on button "Enregistrer" at bounding box center [436, 402] width 313 height 23
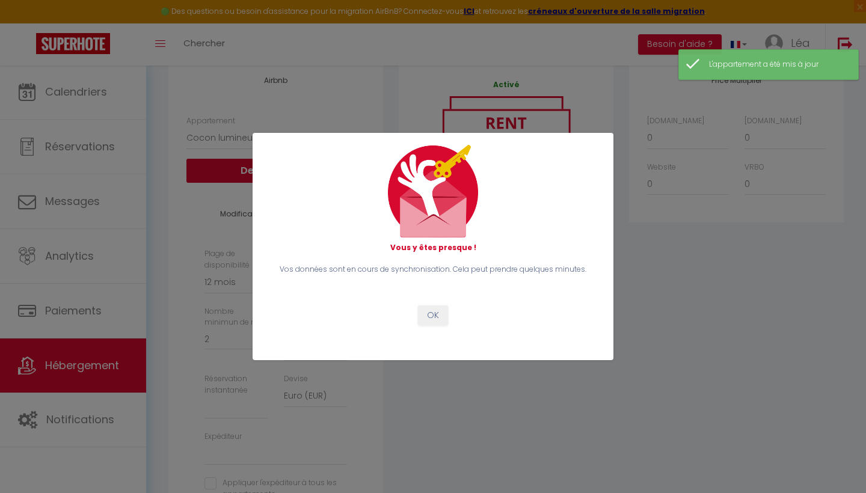
click at [427, 329] on div "Vous y êtes presque ! Vos données sont en cours de synchronisation. Cela peut p…" at bounding box center [433, 246] width 329 height 203
click at [439, 313] on button "OK" at bounding box center [433, 316] width 30 height 20
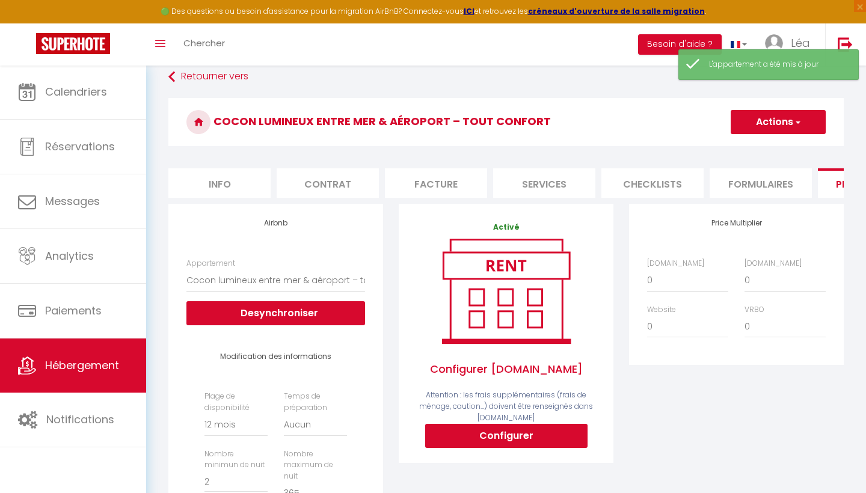
scroll to position [44, 0]
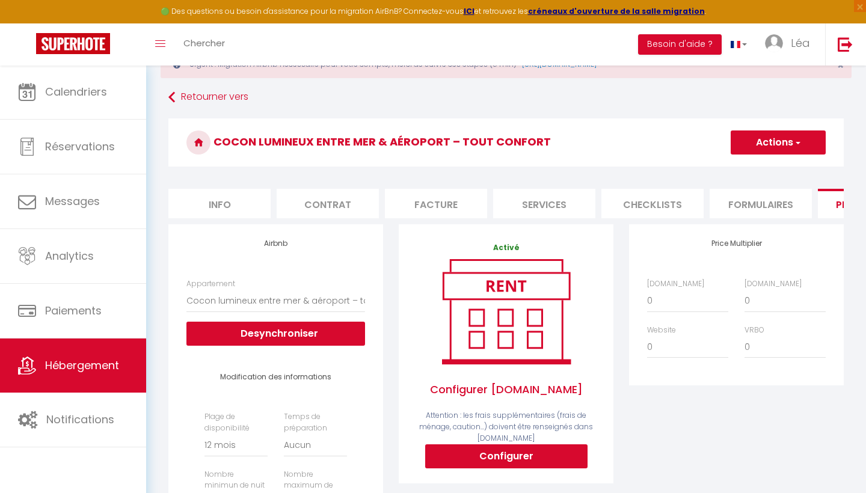
click at [826, 217] on li "Plateformes" at bounding box center [869, 203] width 102 height 29
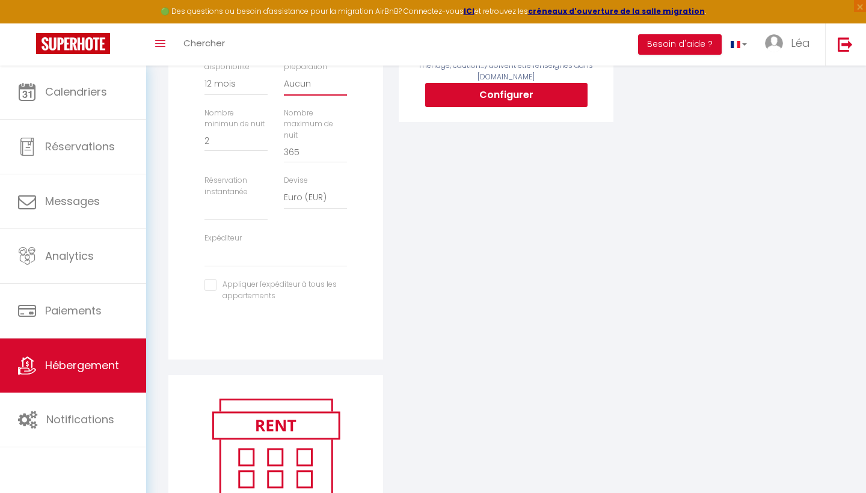
scroll to position [424, 0]
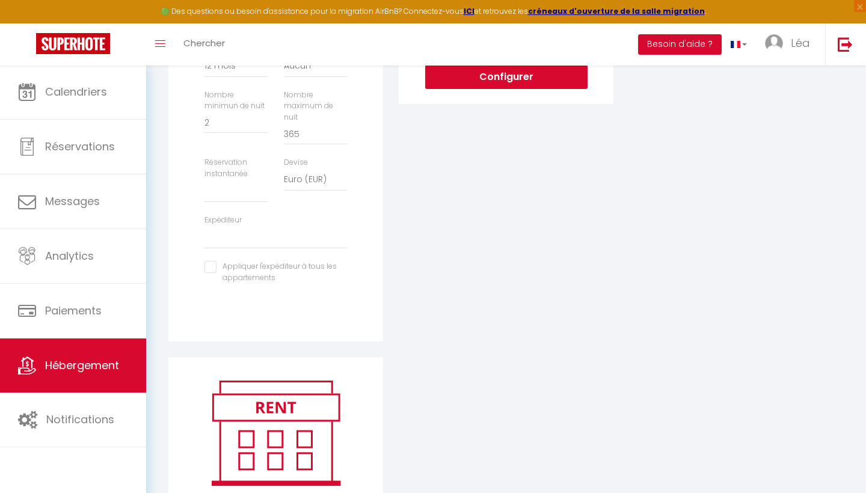
click at [232, 157] on label "Réservation instantanée" at bounding box center [236, 168] width 63 height 23
click at [235, 194] on div "Plage de disponibilité Date indisponible par defaut 1 mois 3 mois 6 mois 9 mois…" at bounding box center [276, 164] width 158 height 264
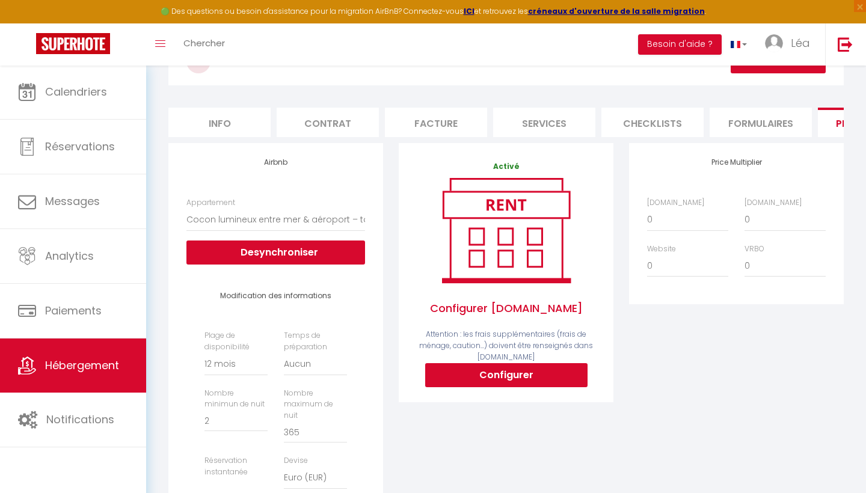
scroll to position [96, 0]
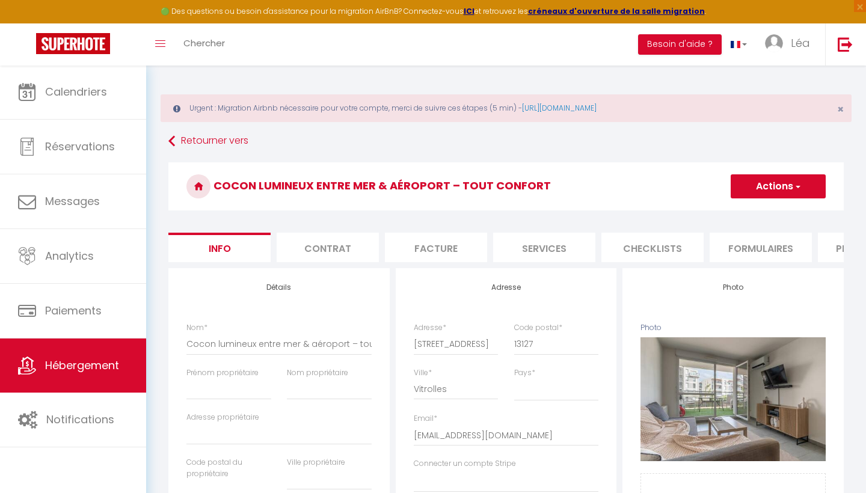
click at [88, 381] on link "Hébergement" at bounding box center [73, 366] width 146 height 54
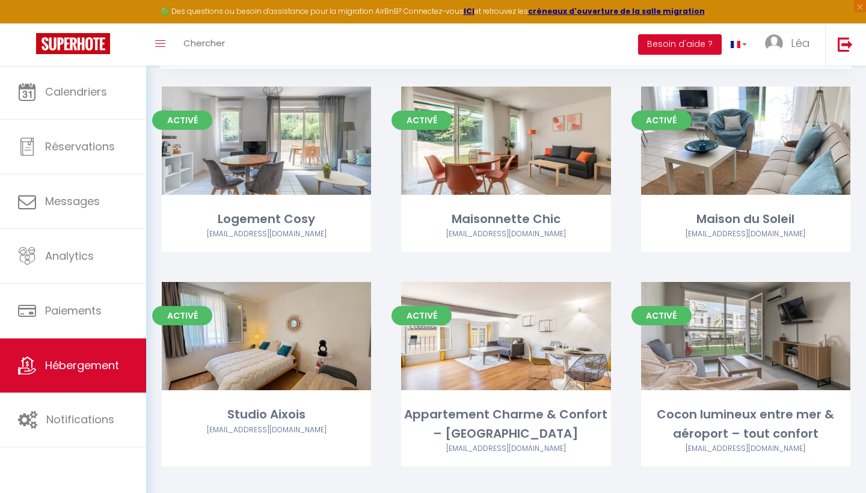
scroll to position [117, 0]
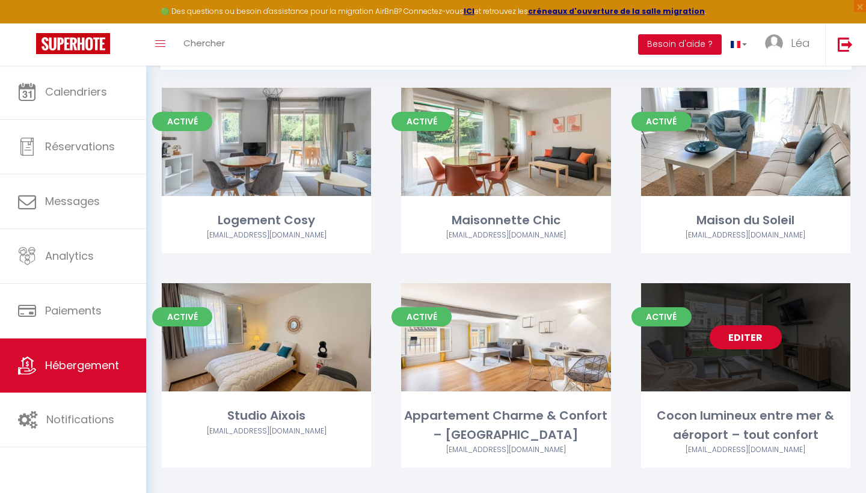
click at [741, 345] on link "Editer" at bounding box center [746, 338] width 72 height 24
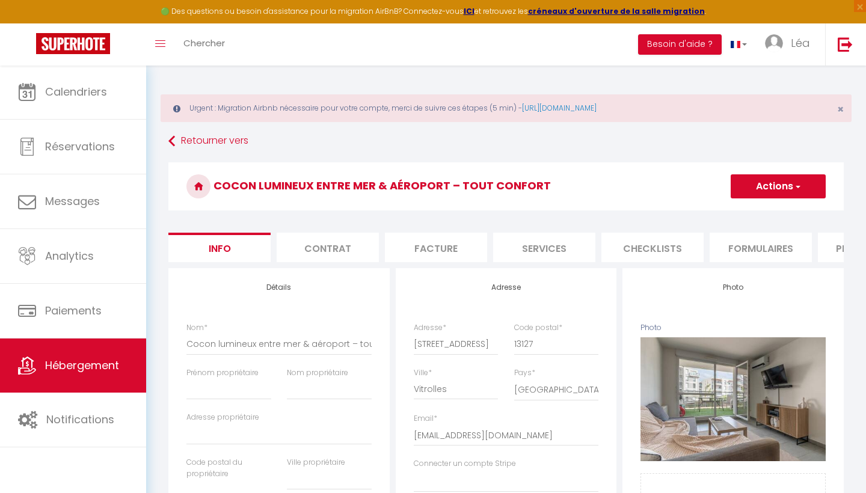
click at [829, 249] on li "Plateformes" at bounding box center [869, 247] width 102 height 29
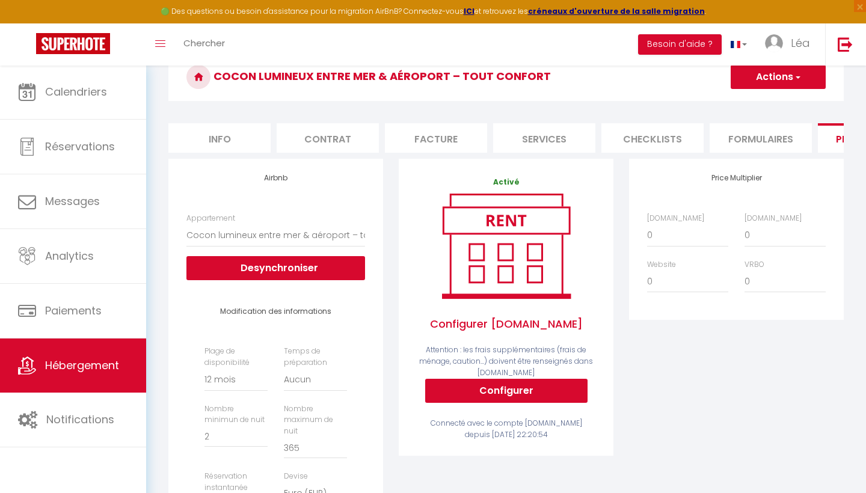
scroll to position [206, 0]
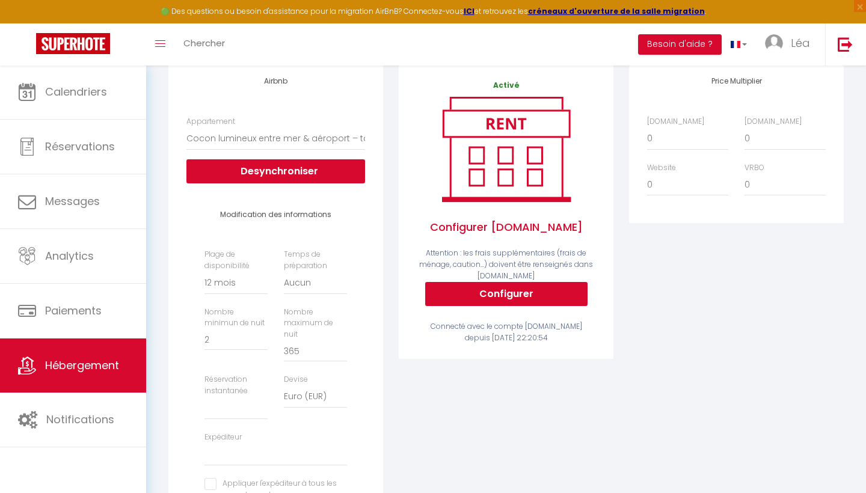
click at [524, 290] on button "Configurer" at bounding box center [506, 294] width 162 height 24
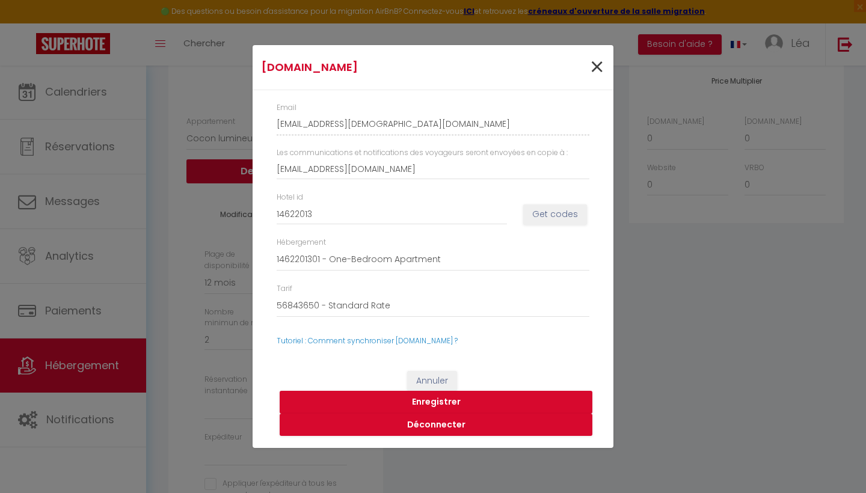
click at [597, 68] on span "×" at bounding box center [597, 67] width 15 height 36
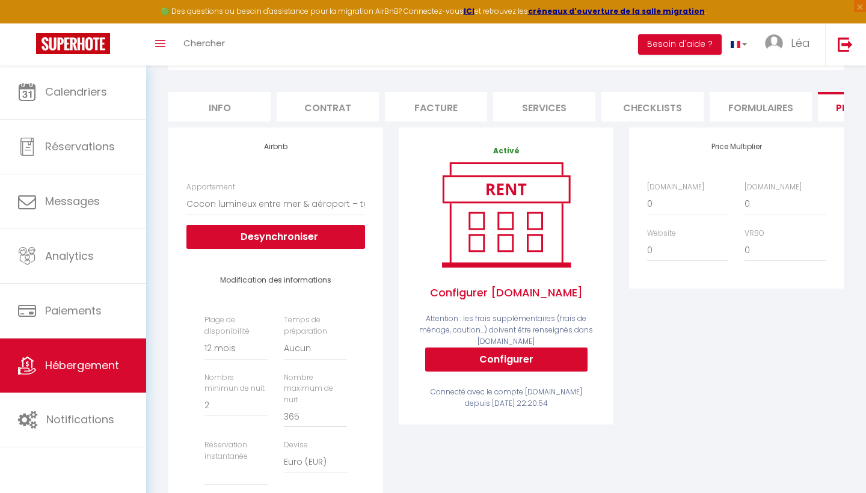
scroll to position [137, 0]
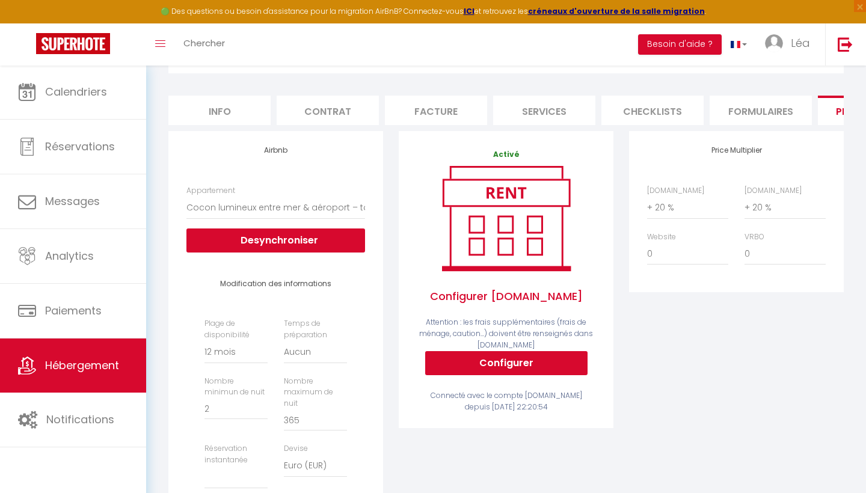
click at [655, 341] on div "Price Multiplier Airbnb.com 0 + 1 % + 2 % + 3 % + 4 % + 5 % + 6 % + 7 %" at bounding box center [737, 387] width 230 height 513
click at [104, 360] on span "Hébergement" at bounding box center [82, 365] width 74 height 15
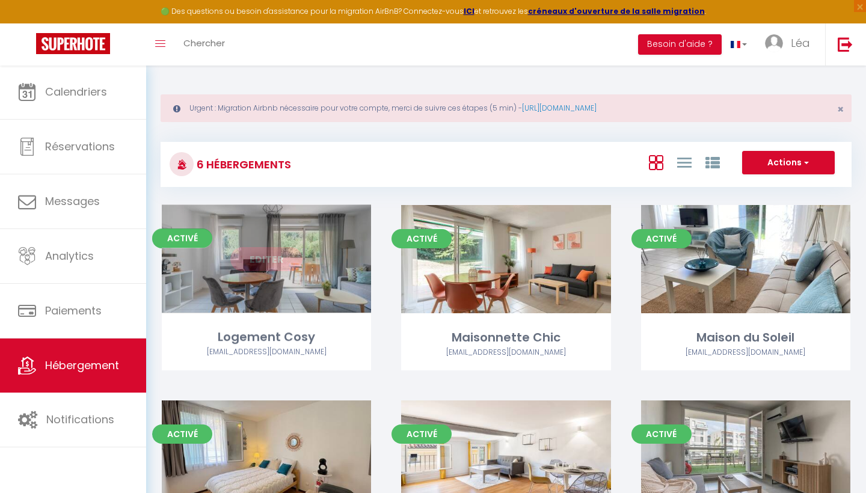
click at [292, 277] on div "Editer" at bounding box center [266, 259] width 209 height 108
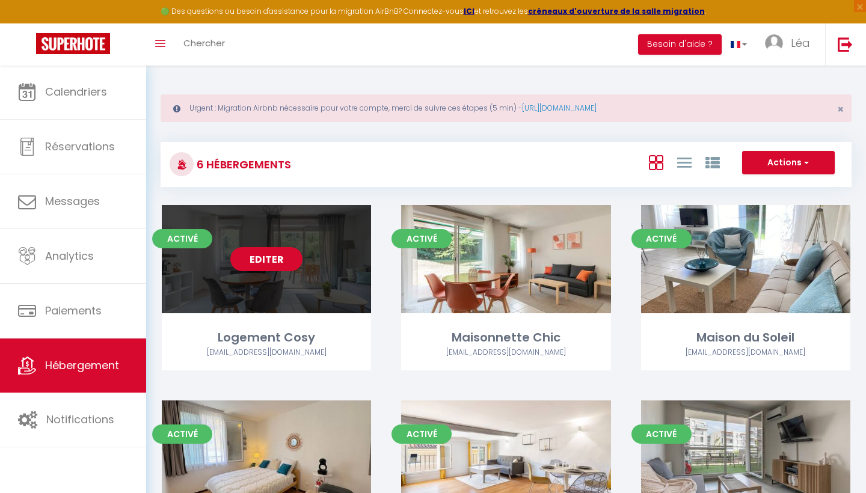
click at [271, 261] on link "Editer" at bounding box center [266, 259] width 72 height 24
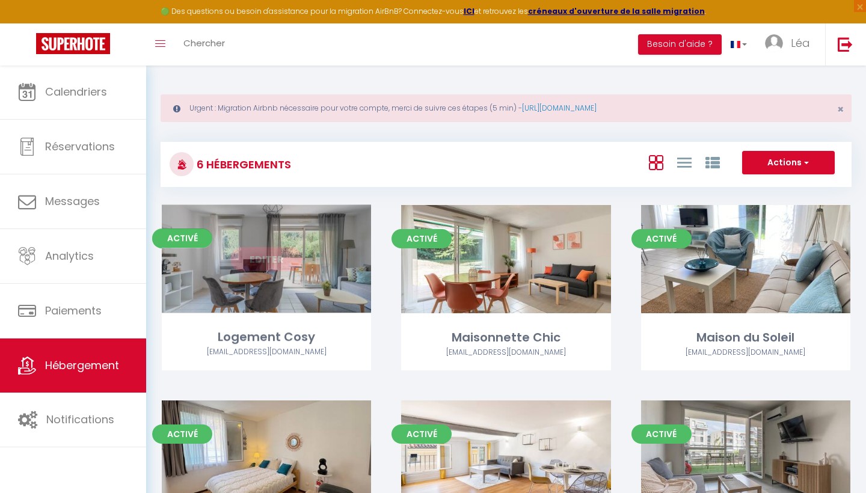
click at [285, 262] on link "Editer" at bounding box center [266, 259] width 72 height 24
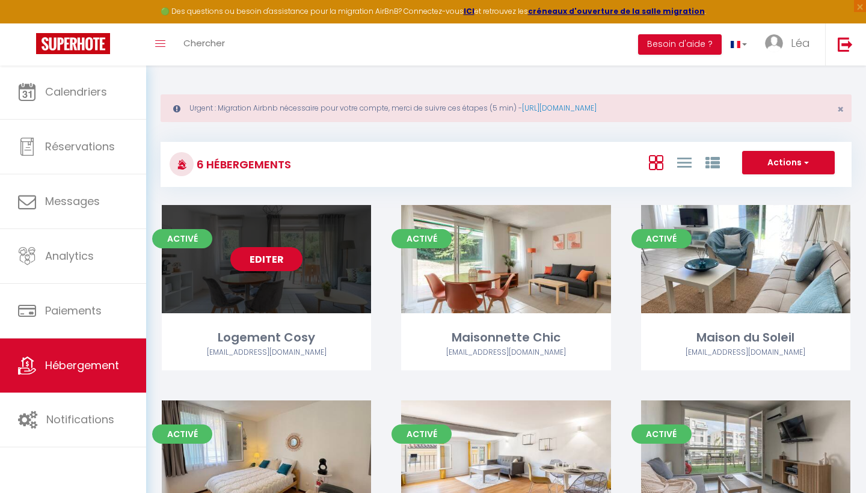
click at [265, 259] on link "Editer" at bounding box center [266, 259] width 72 height 24
click at [276, 324] on div "Activé Editer Logement Cosy immotjn@gmail.com" at bounding box center [266, 287] width 209 height 165
click at [191, 239] on span "Activé" at bounding box center [182, 238] width 60 height 19
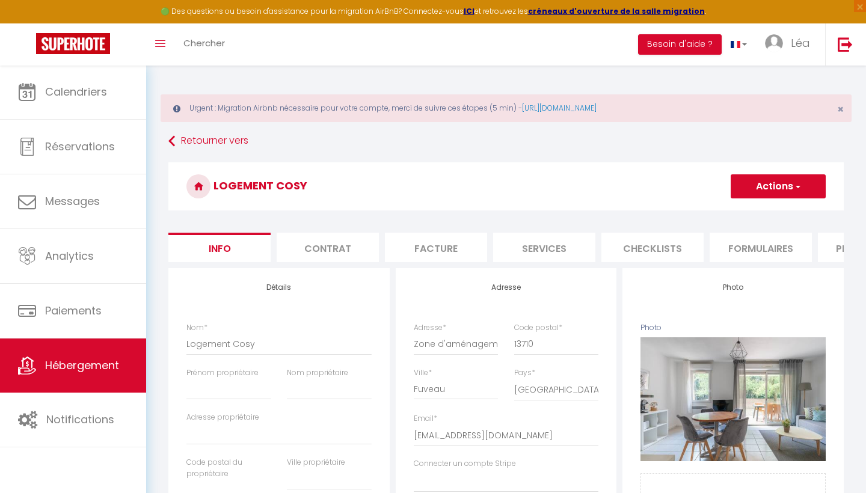
click at [830, 247] on li "Plateformes" at bounding box center [869, 247] width 102 height 29
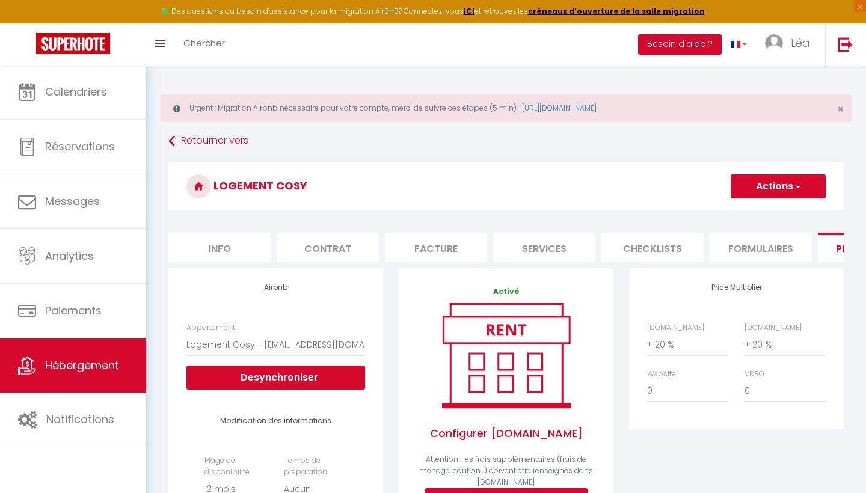
click at [87, 365] on span "Hébergement" at bounding box center [82, 365] width 74 height 15
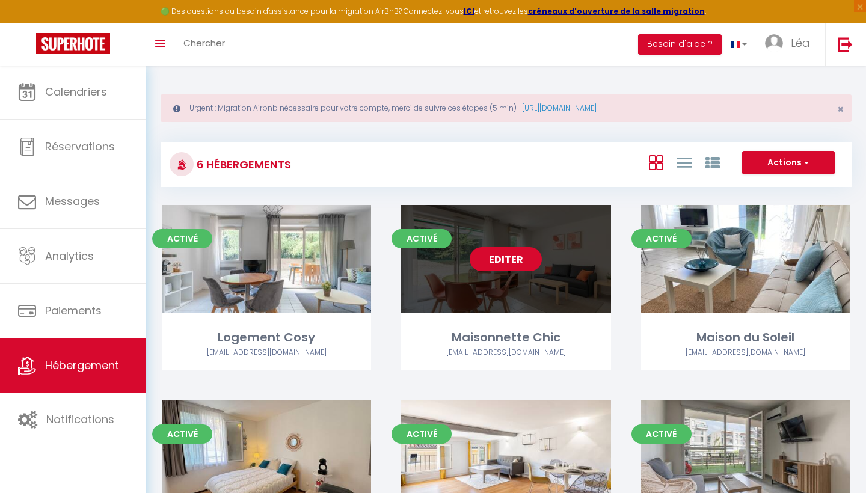
click at [537, 256] on link "Editer" at bounding box center [506, 259] width 72 height 24
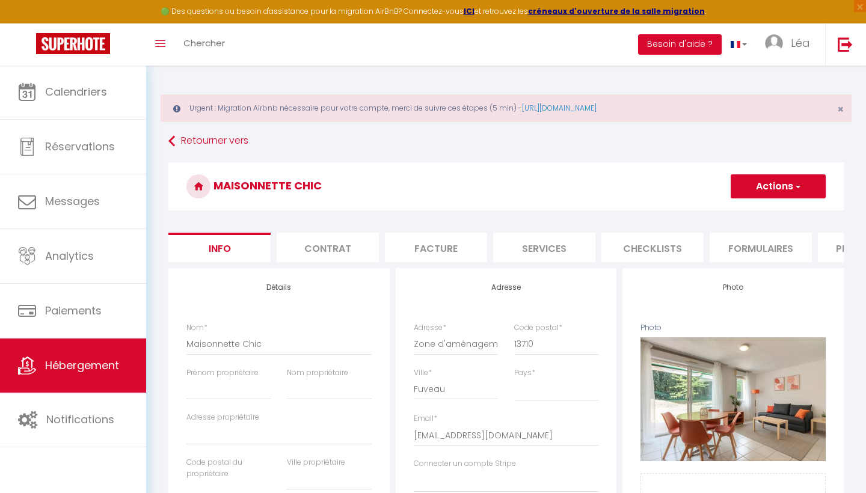
click at [830, 251] on li "Plateformes" at bounding box center [869, 247] width 102 height 29
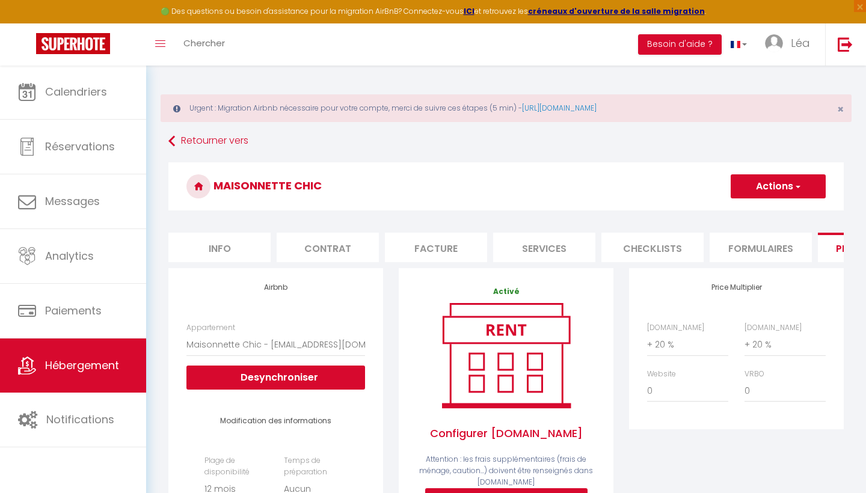
click at [114, 377] on link "Hébergement" at bounding box center [73, 366] width 146 height 54
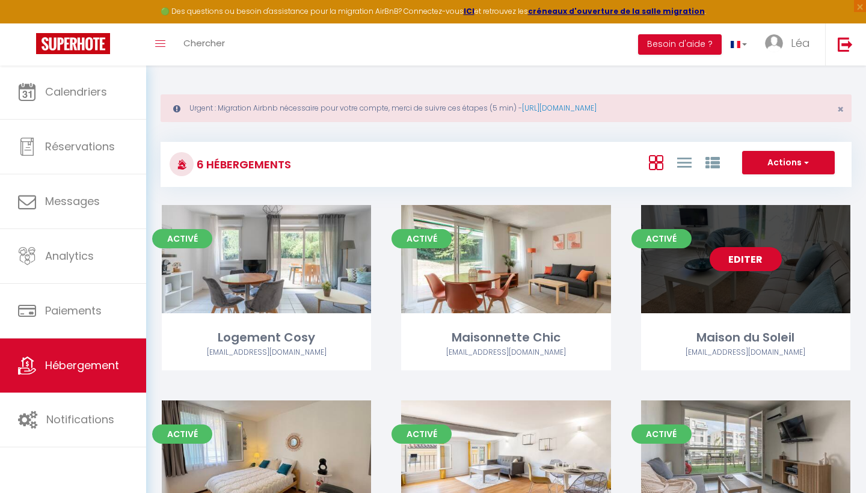
click at [684, 265] on div "Editer" at bounding box center [745, 259] width 209 height 108
click at [756, 261] on link "Editer" at bounding box center [746, 259] width 72 height 24
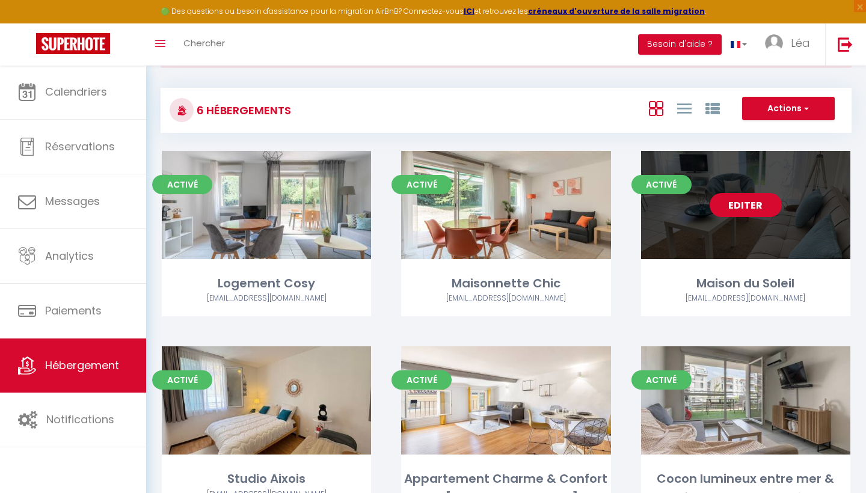
click at [741, 199] on link "Editer" at bounding box center [746, 205] width 72 height 24
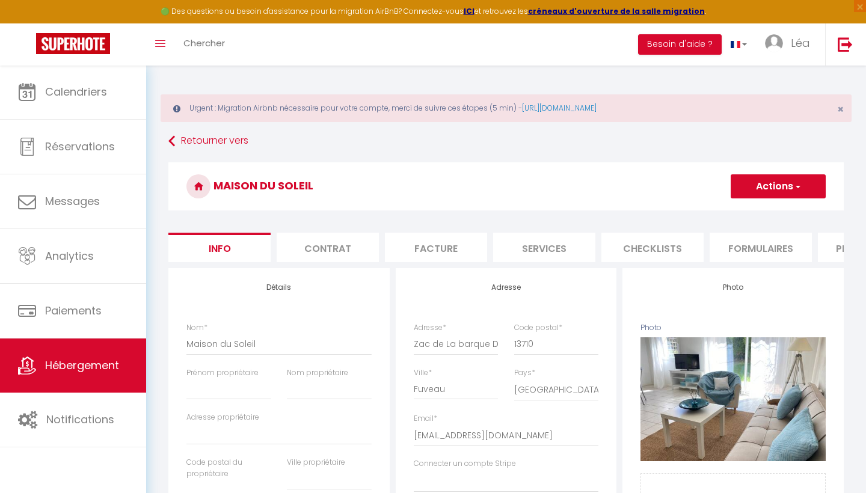
click at [840, 247] on li "Plateformes" at bounding box center [869, 247] width 102 height 29
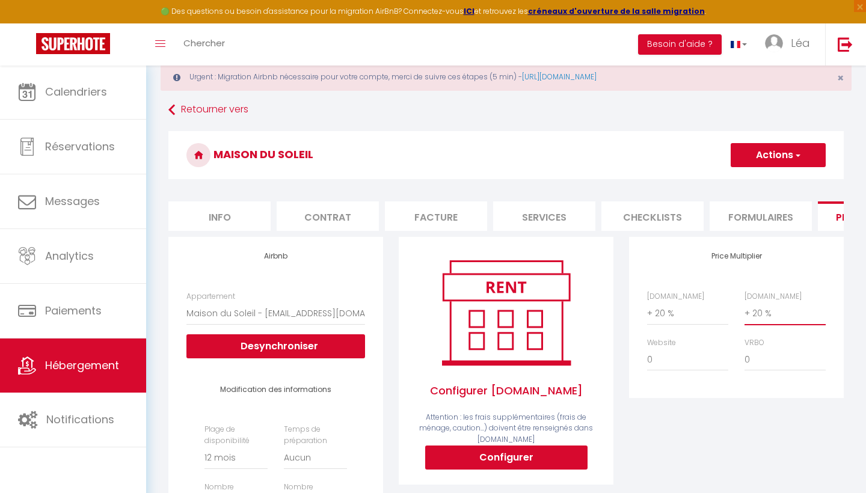
scroll to position [36, 0]
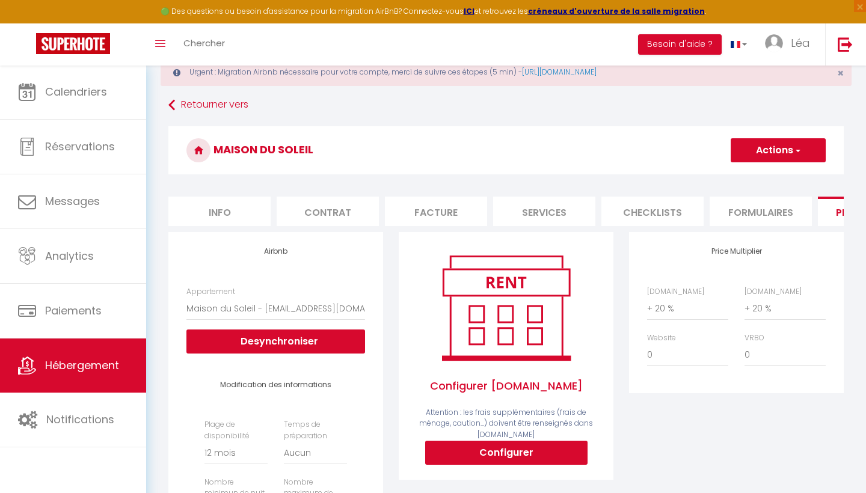
click at [120, 374] on link "Hébergement" at bounding box center [73, 366] width 146 height 54
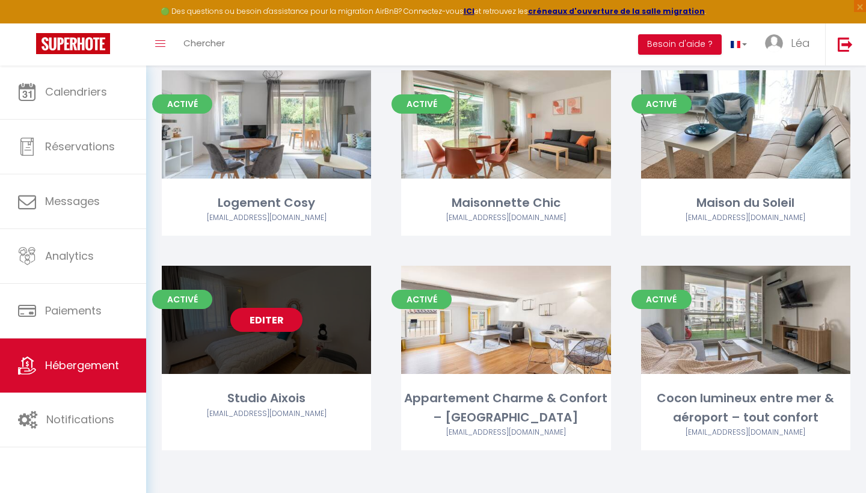
scroll to position [134, 0]
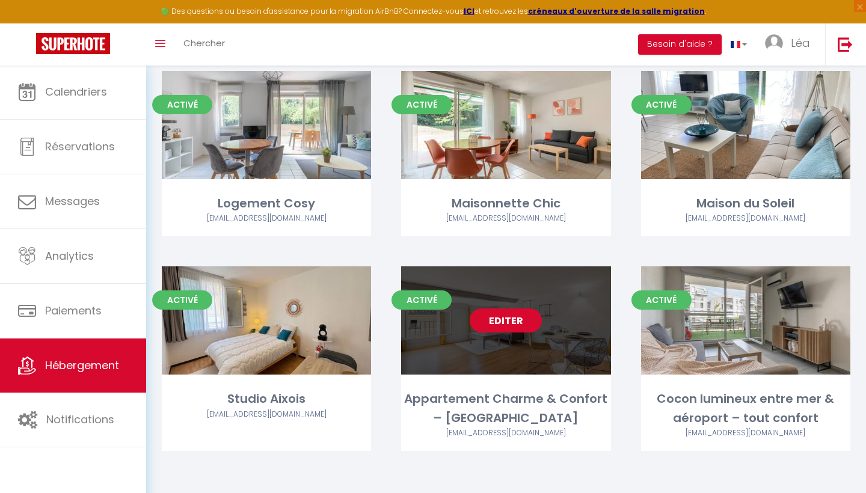
click at [510, 318] on link "Editer" at bounding box center [506, 321] width 72 height 24
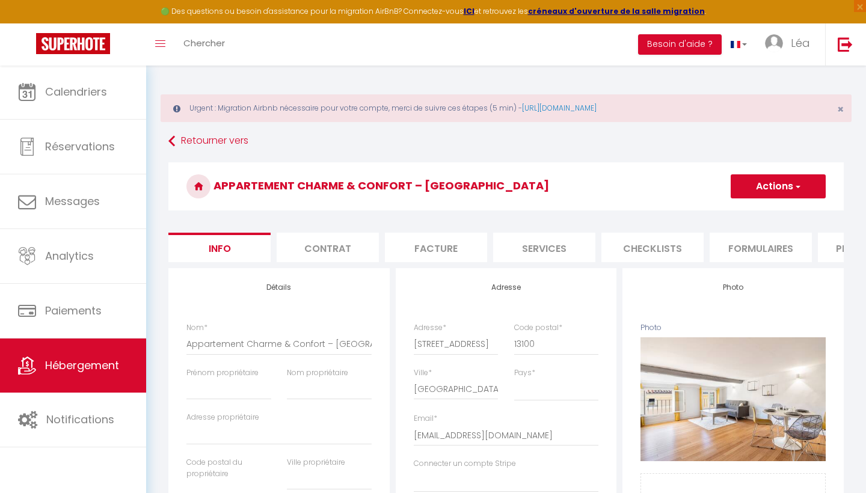
click at [832, 246] on li "Plateformes" at bounding box center [869, 247] width 102 height 29
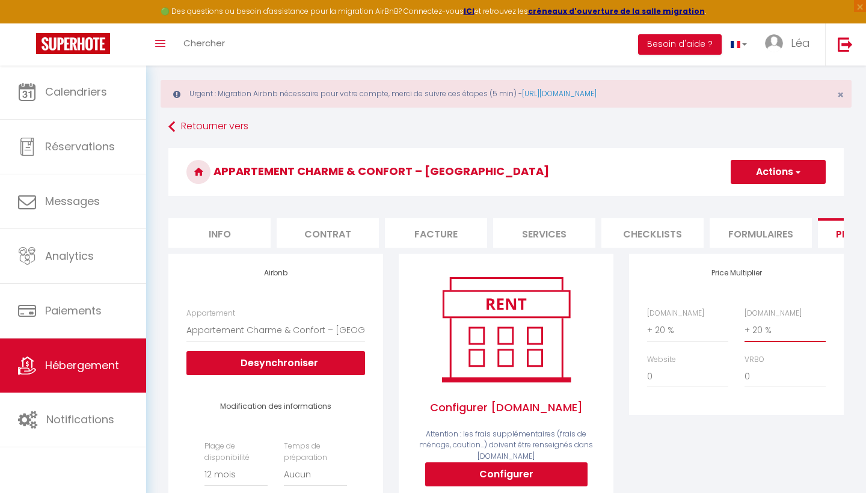
scroll to position [23, 0]
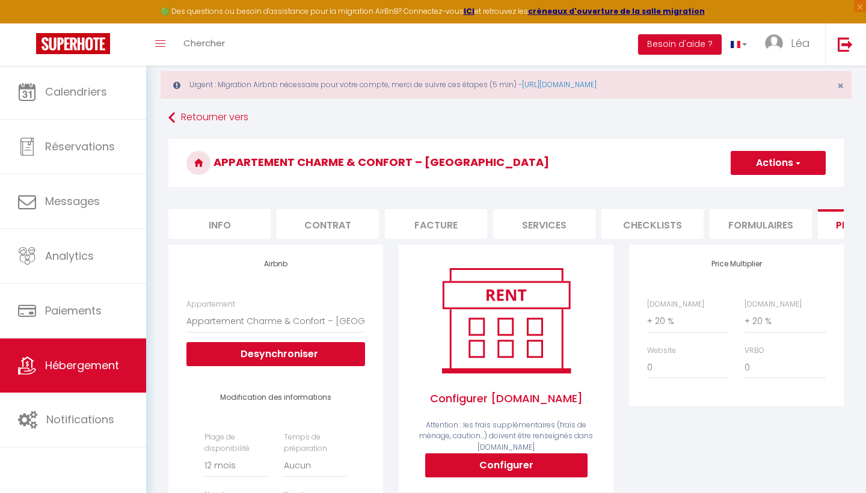
click at [783, 158] on button "Actions" at bounding box center [778, 163] width 95 height 24
click at [763, 185] on link "Enregistrer" at bounding box center [777, 190] width 95 height 16
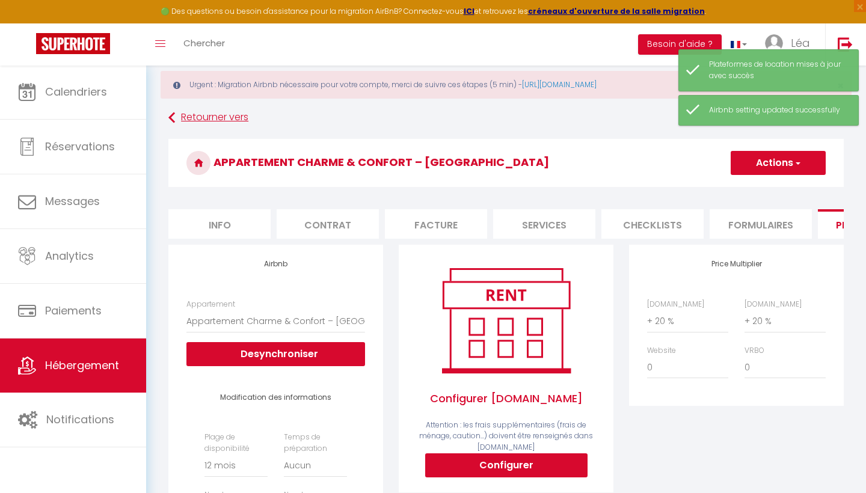
click at [180, 114] on link "Retourner vers" at bounding box center [506, 118] width 676 height 22
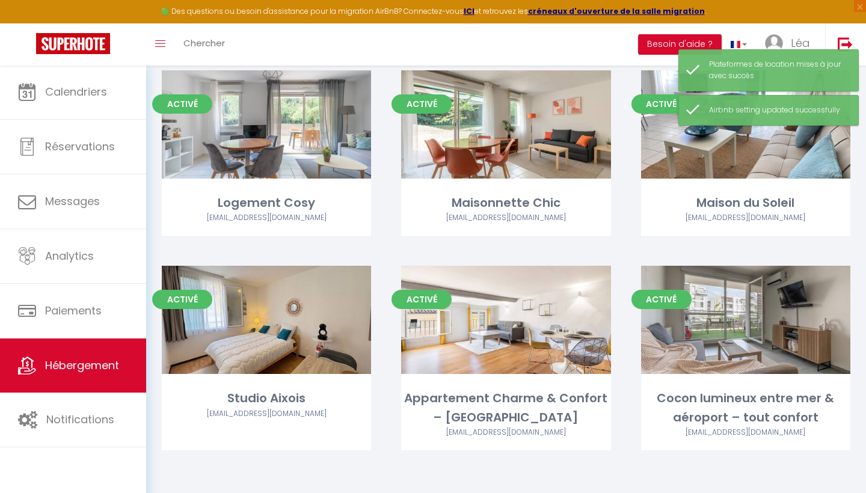
scroll to position [134, 0]
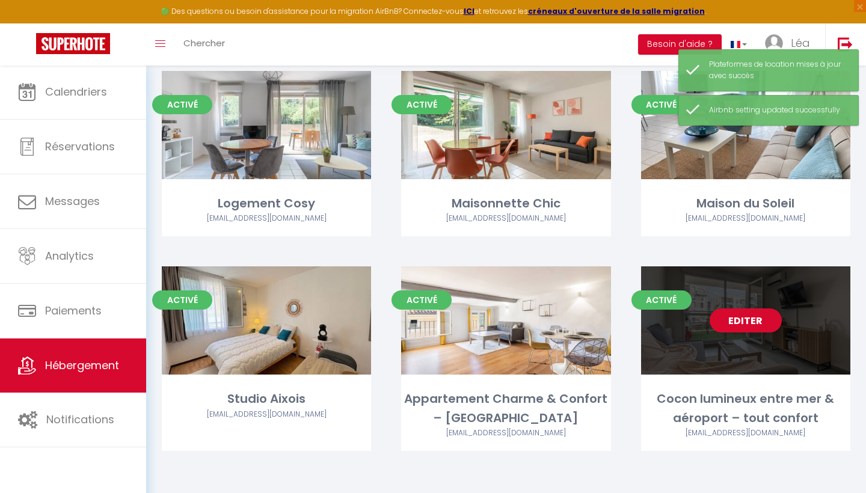
click at [737, 334] on div "Editer" at bounding box center [745, 321] width 209 height 108
click at [735, 319] on link "Editer" at bounding box center [746, 321] width 72 height 24
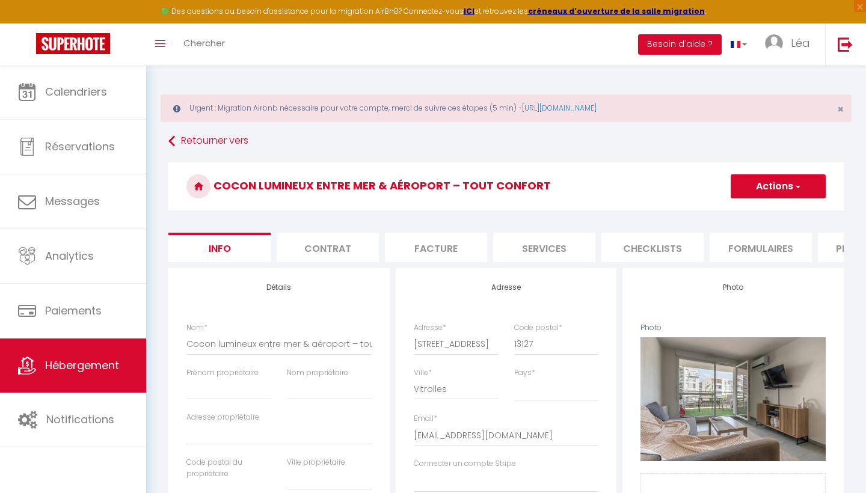
click at [836, 248] on li "Plateformes" at bounding box center [869, 247] width 102 height 29
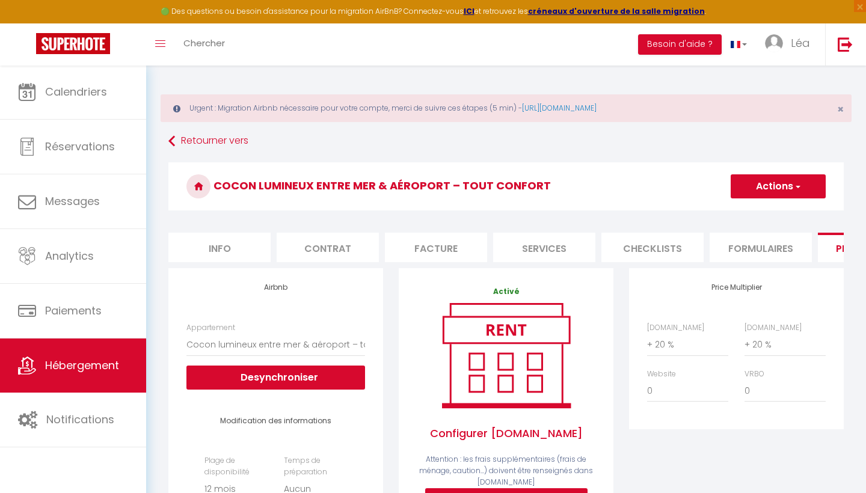
click at [785, 184] on button "Actions" at bounding box center [778, 186] width 95 height 24
click at [774, 216] on link "Enregistrer" at bounding box center [777, 213] width 95 height 16
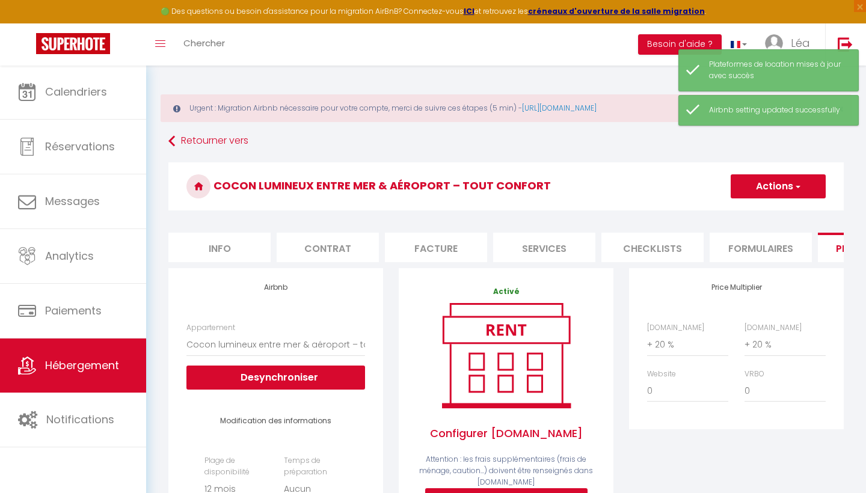
select select "19284-1461442235789904623"
select select "365"
select select
select select "EUR"
select select
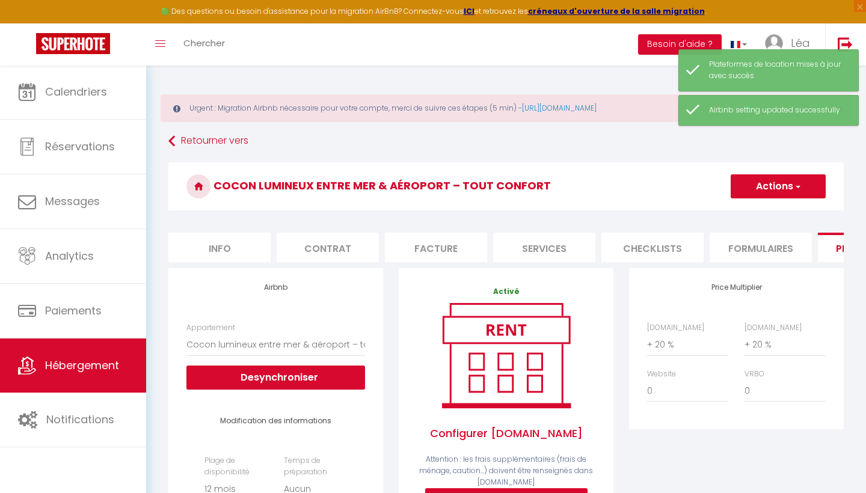
select select "+ 20 %"
click at [195, 131] on link "Retourner vers" at bounding box center [506, 142] width 676 height 22
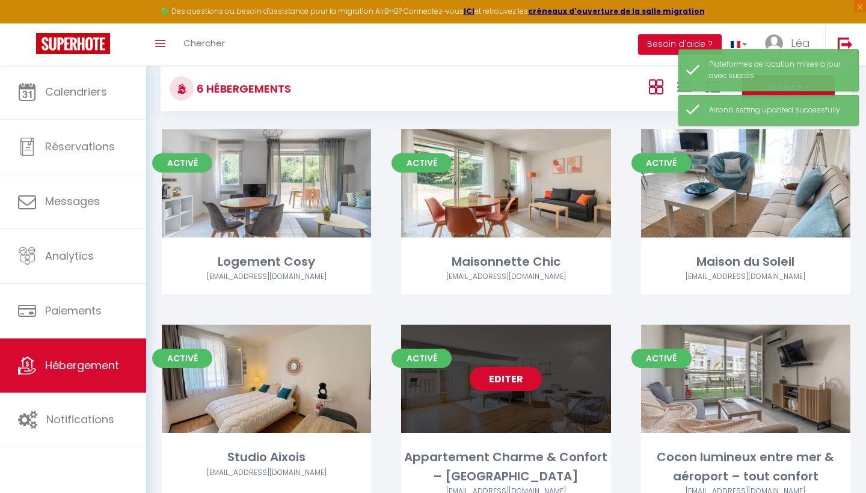
scroll to position [61, 0]
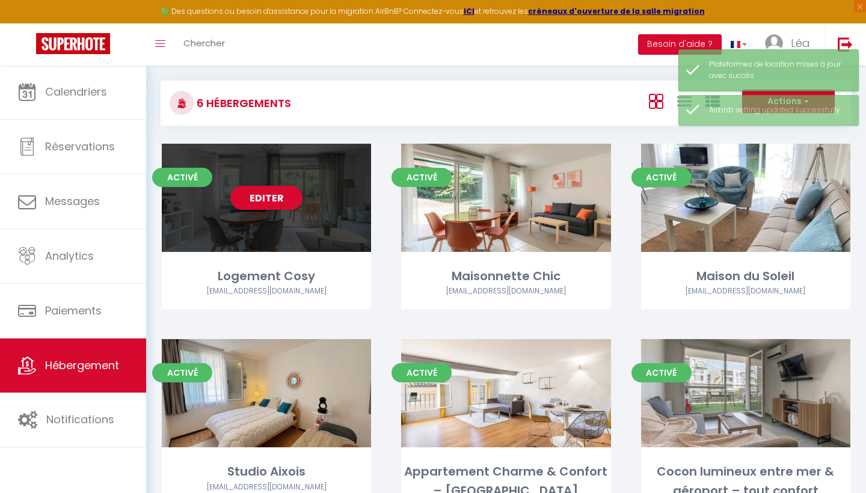
click at [285, 225] on div "Editer" at bounding box center [266, 198] width 209 height 108
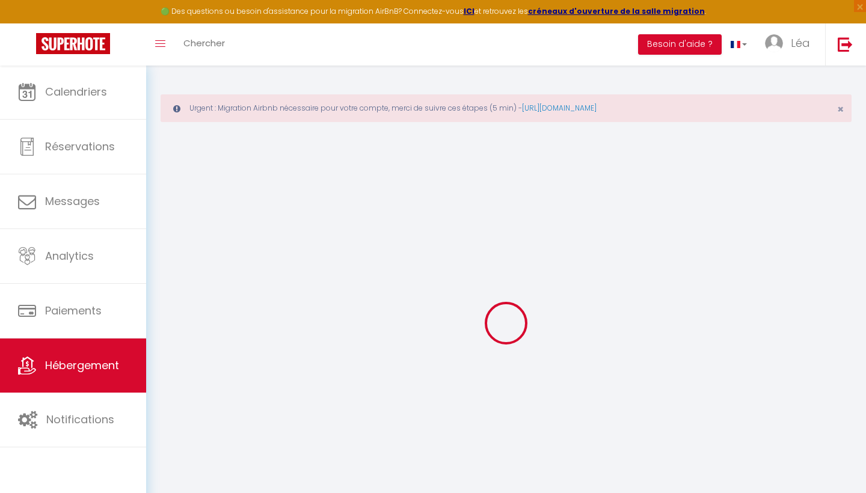
select select
checkbox input "false"
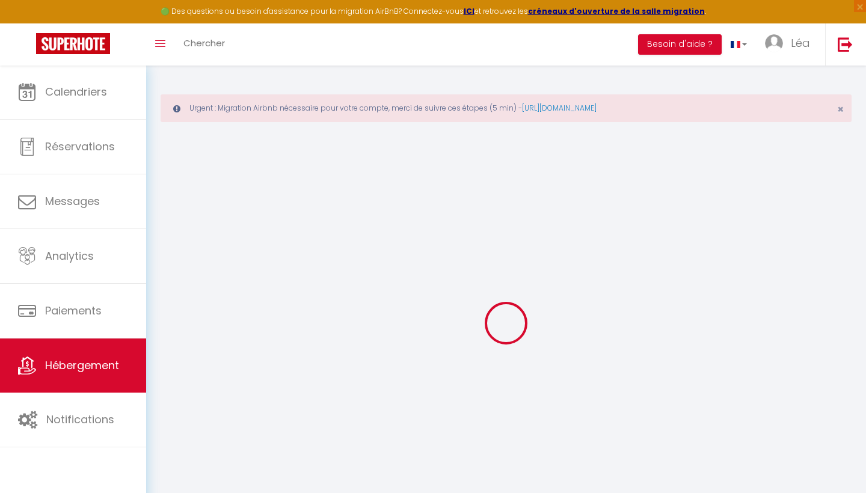
select select
checkbox input "false"
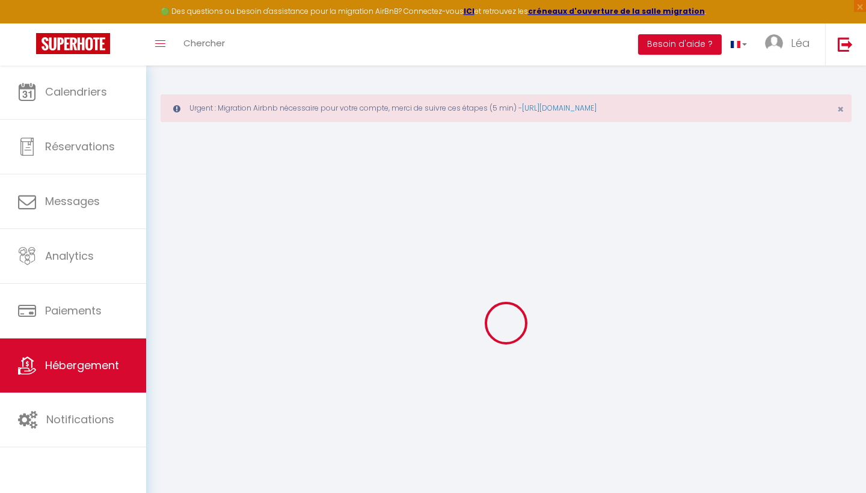
select select "16:00"
select select "23:45"
select select "10:00"
select select "30"
select select "120"
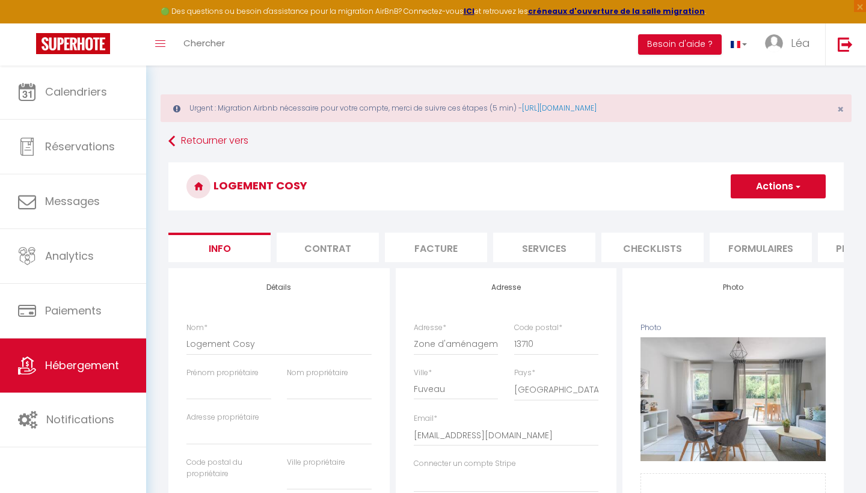
click at [834, 250] on li "Plateformes" at bounding box center [869, 247] width 102 height 29
select select
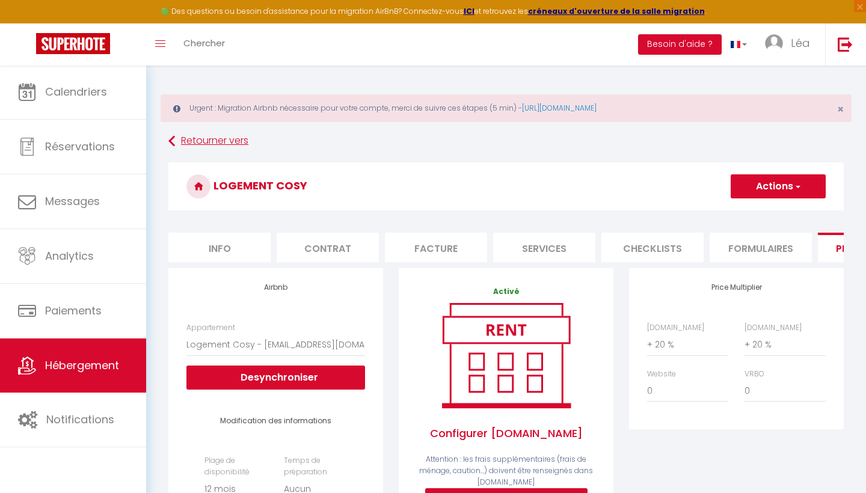
click at [181, 143] on link "Retourner vers" at bounding box center [506, 142] width 676 height 22
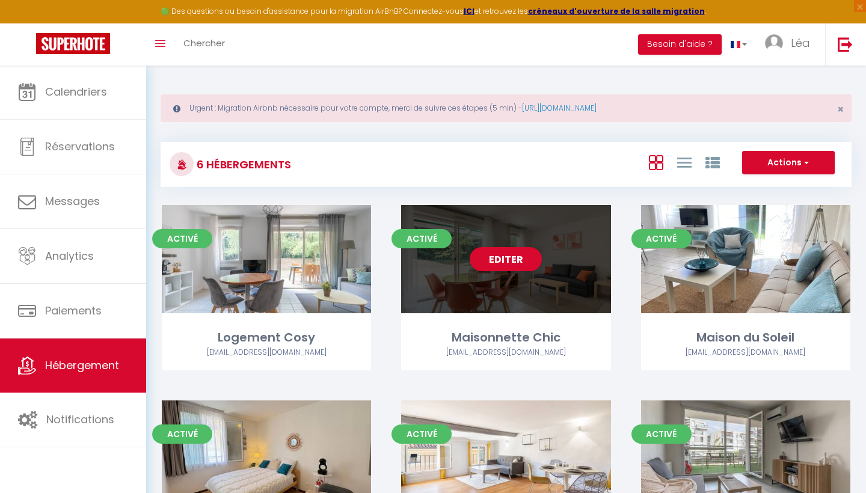
click at [435, 261] on div "Editer" at bounding box center [505, 259] width 209 height 108
click at [531, 280] on div "Editer" at bounding box center [505, 259] width 209 height 108
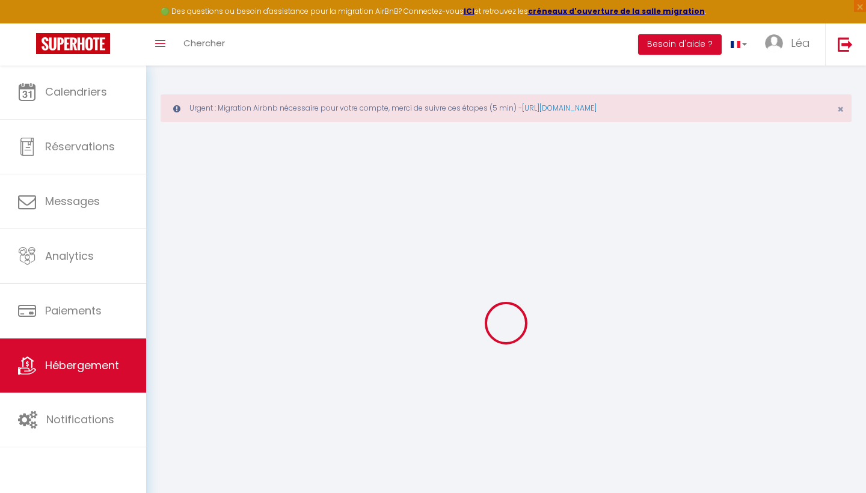
select select
checkbox input "false"
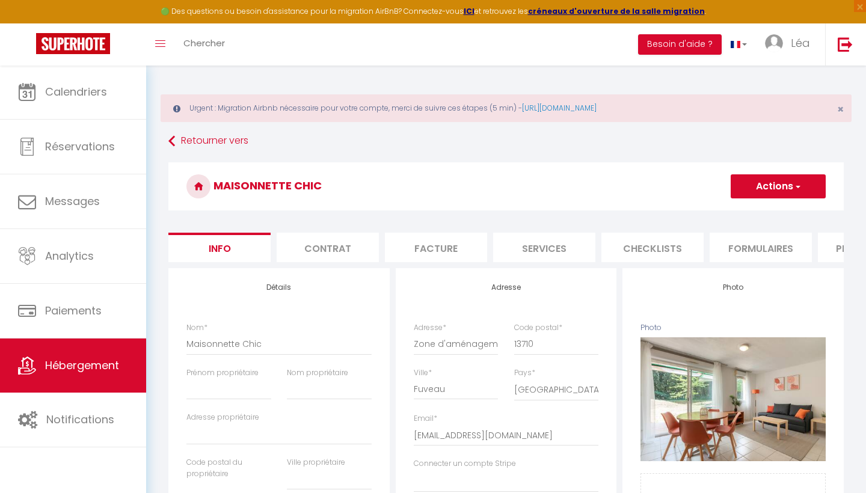
click at [836, 259] on li "Plateformes" at bounding box center [869, 247] width 102 height 29
select select
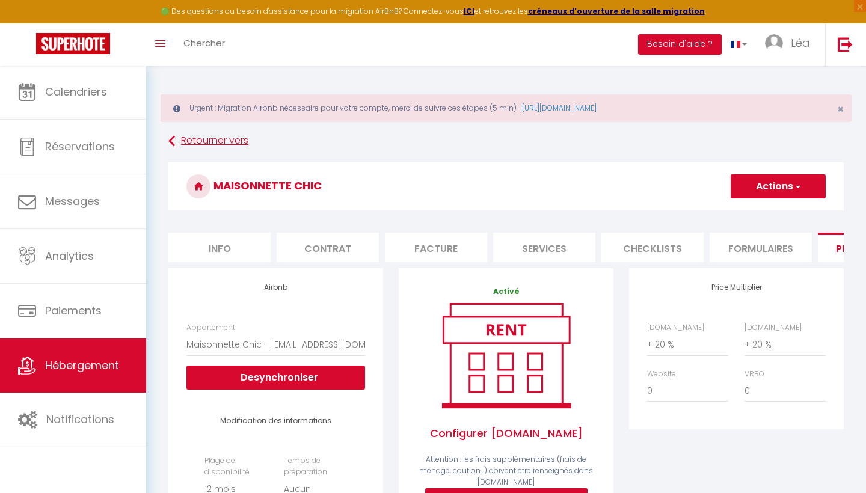
click at [177, 143] on link "Retourner vers" at bounding box center [506, 142] width 676 height 22
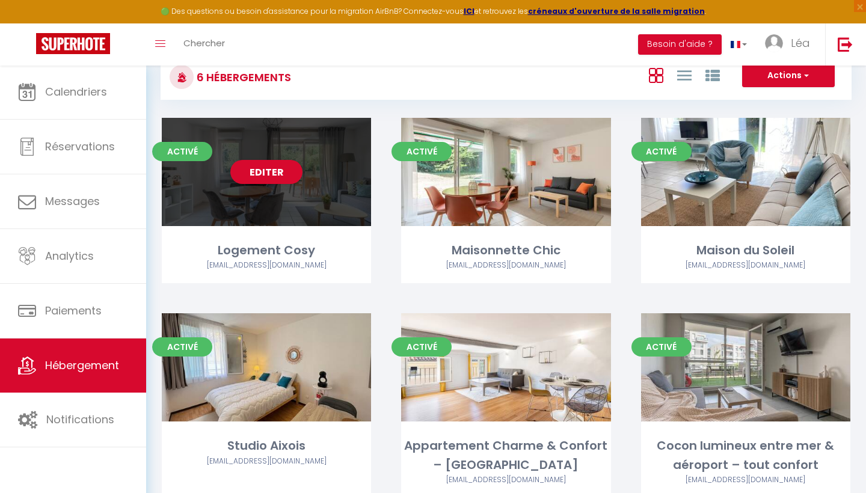
scroll to position [107, 0]
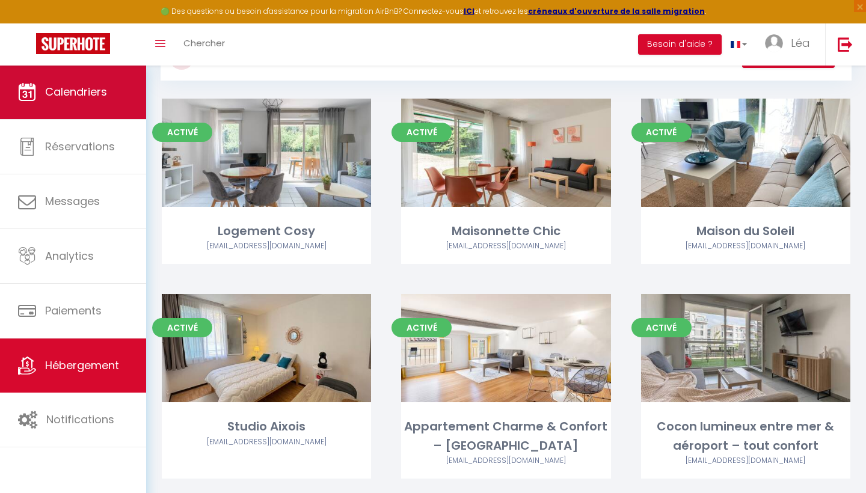
click at [119, 100] on link "Calendriers" at bounding box center [73, 92] width 146 height 54
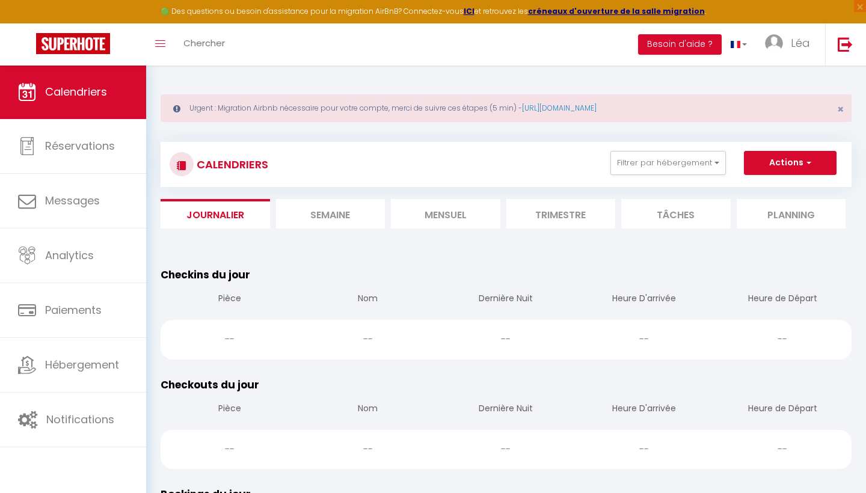
click at [690, 218] on li "Tâches" at bounding box center [677, 213] width 110 height 29
select select
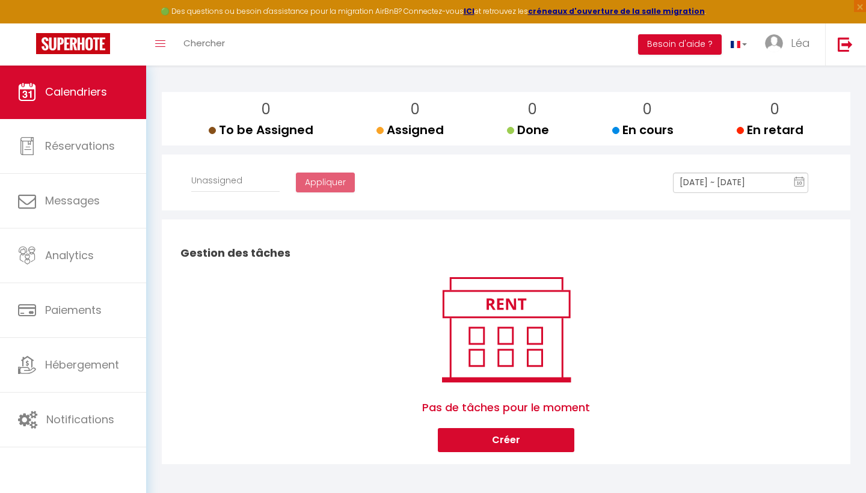
scroll to position [174, 0]
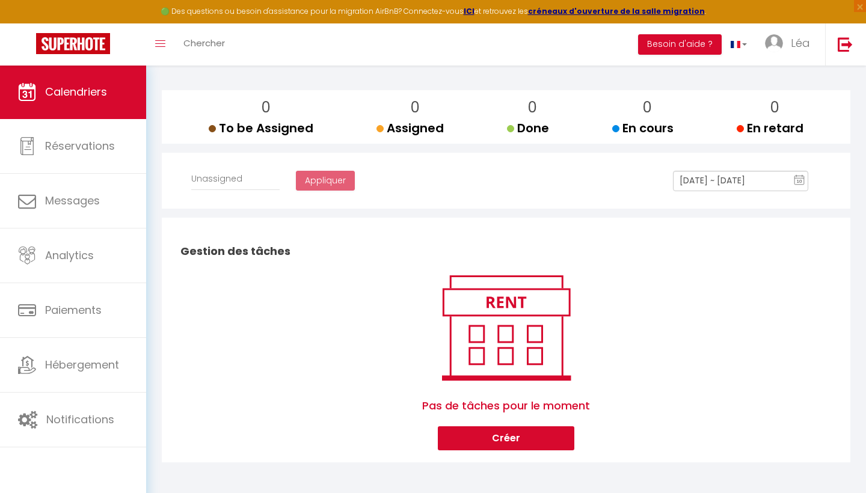
click at [545, 431] on button "Créer" at bounding box center [506, 439] width 137 height 24
select select
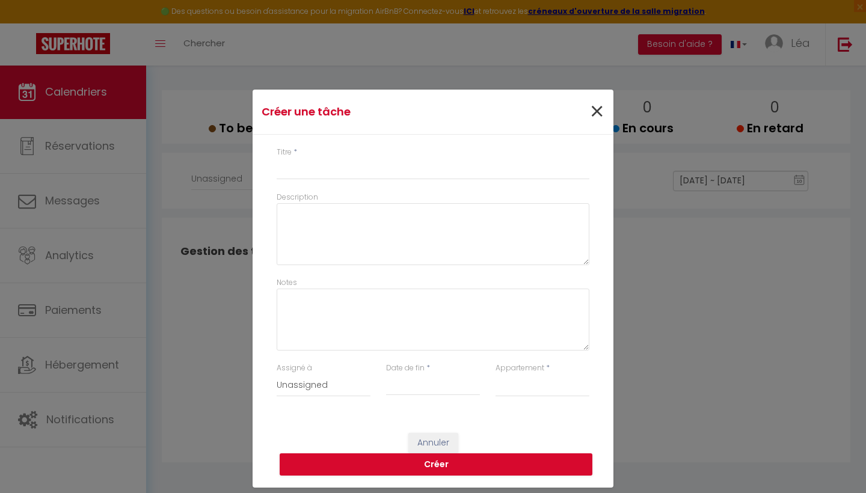
click at [595, 110] on span "×" at bounding box center [597, 112] width 15 height 36
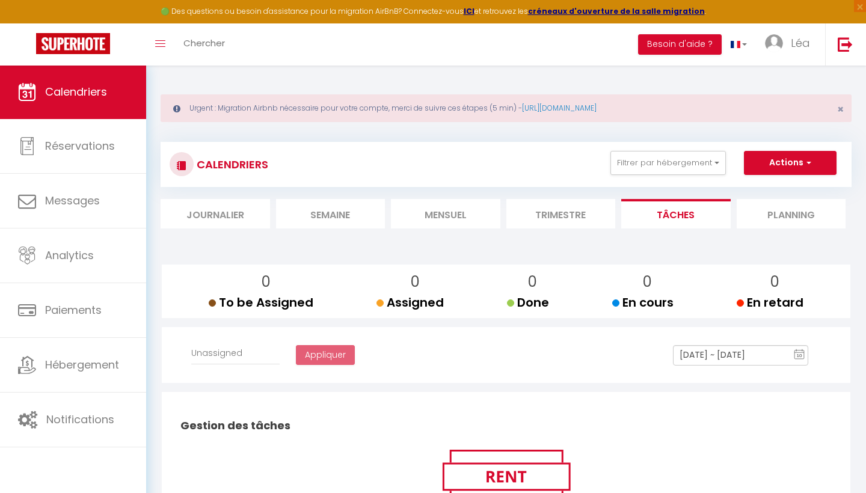
scroll to position [0, 0]
click at [792, 233] on div "CALENDRIERS Filtrer par hébergement Tous Logement Cosy Maisonnette Chic Maison …" at bounding box center [506, 393] width 691 height 525
click at [792, 220] on li "Planning" at bounding box center [792, 213] width 110 height 29
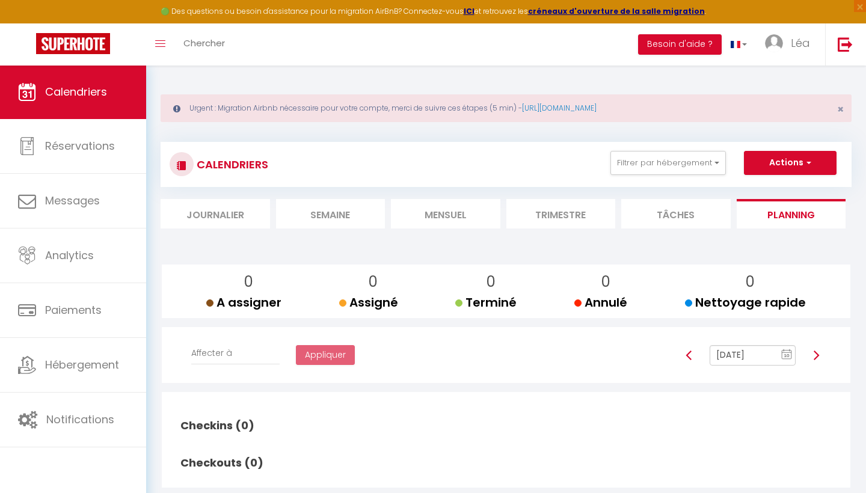
click at [237, 208] on li "Journalier" at bounding box center [216, 213] width 110 height 29
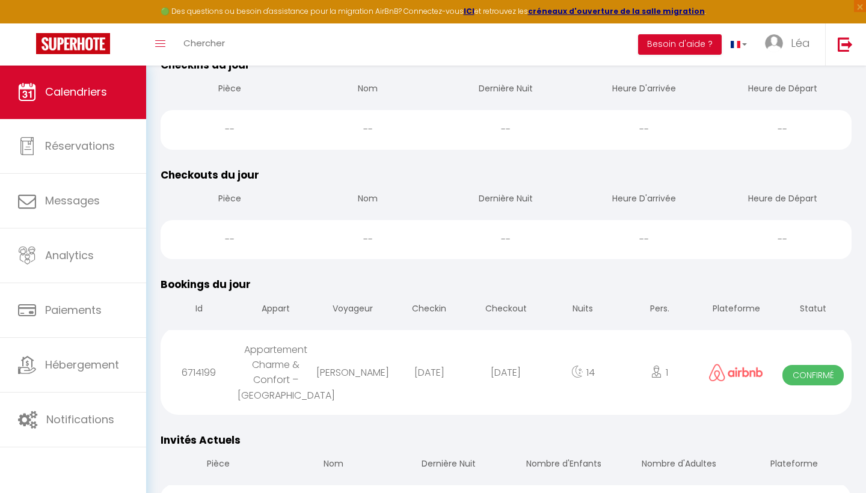
scroll to position [208, 1]
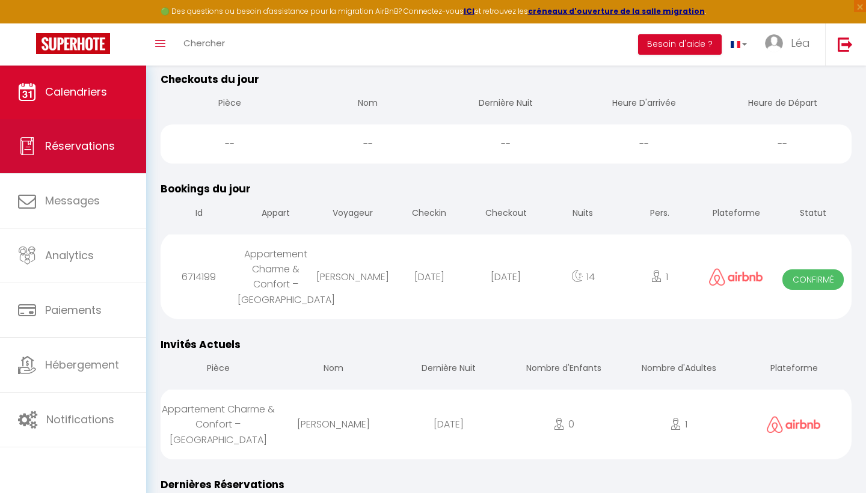
click at [51, 150] on span "Réservations" at bounding box center [80, 145] width 70 height 15
select select "not_cancelled"
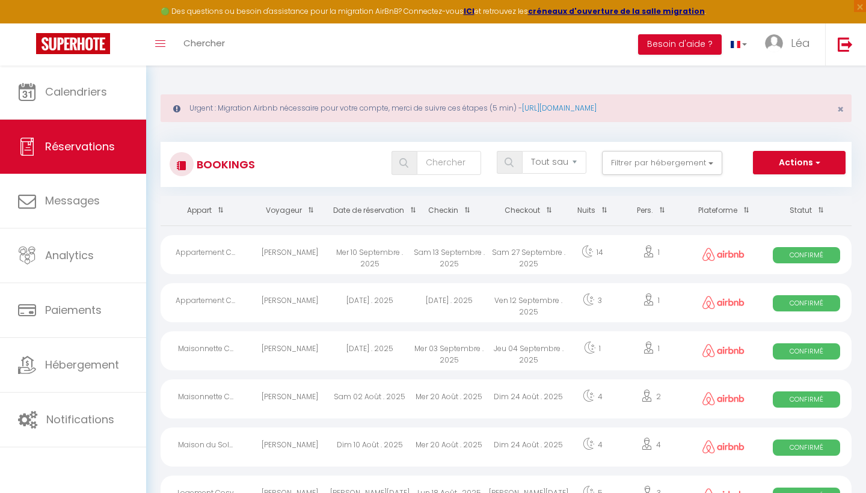
click at [212, 307] on div "Appartement C..." at bounding box center [206, 302] width 90 height 39
select select "OK"
select select "0"
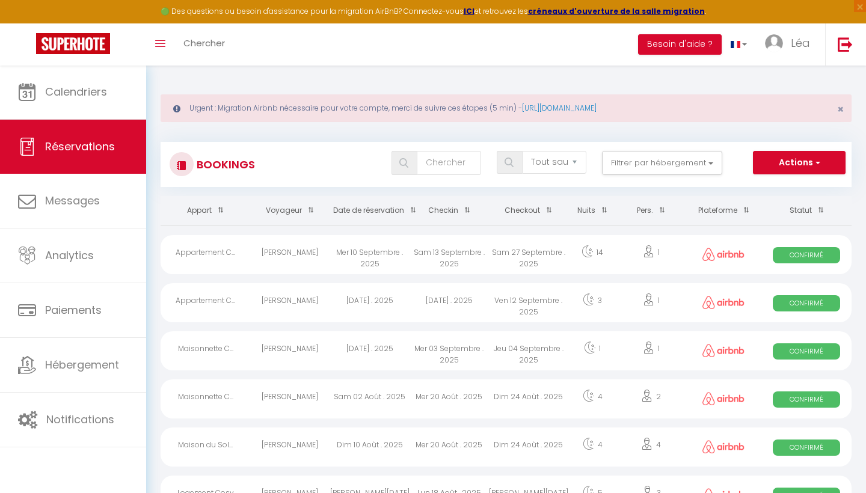
select select "1"
select select
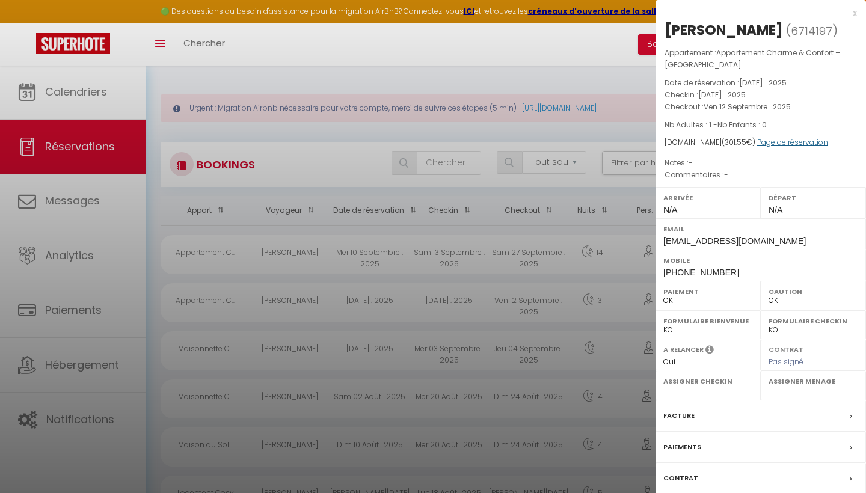
click at [792, 140] on link "Page de réservation" at bounding box center [793, 142] width 71 height 10
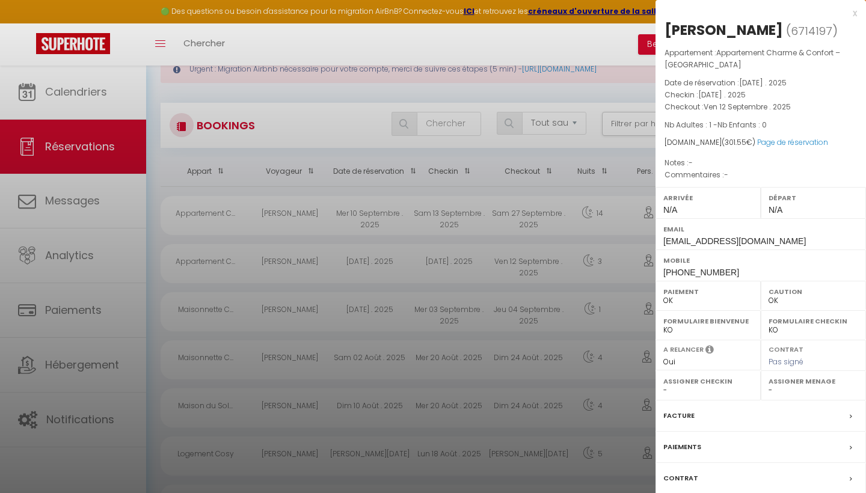
scroll to position [39, 0]
click at [708, 350] on icon at bounding box center [710, 351] width 8 height 13
click at [785, 361] on span "Pas signé" at bounding box center [786, 362] width 35 height 10
click at [797, 345] on label "Contrat" at bounding box center [786, 349] width 35 height 8
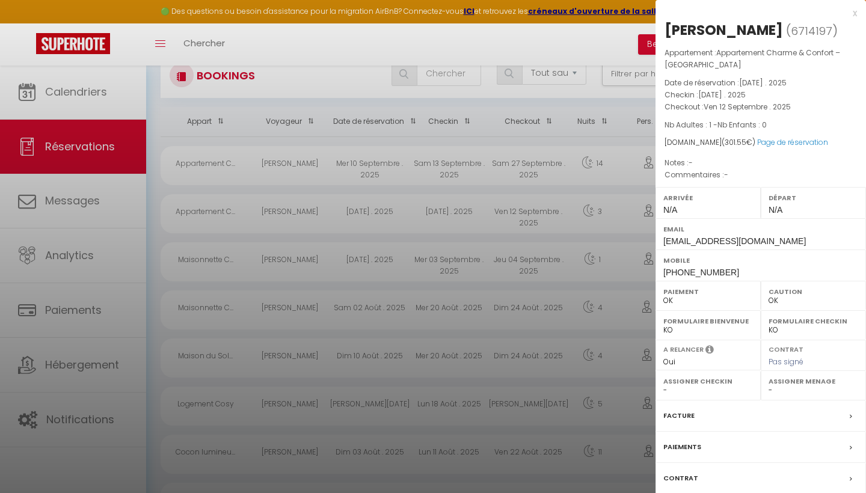
scroll to position [126, 0]
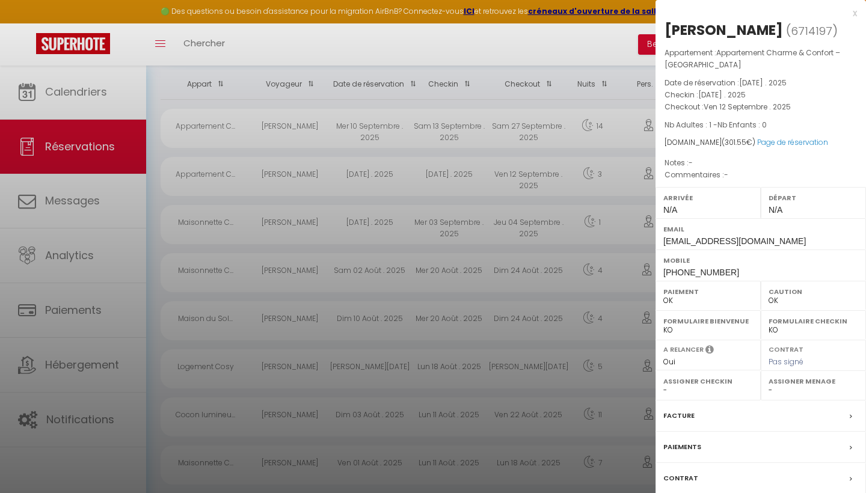
click at [733, 449] on div "Paiements" at bounding box center [761, 447] width 211 height 31
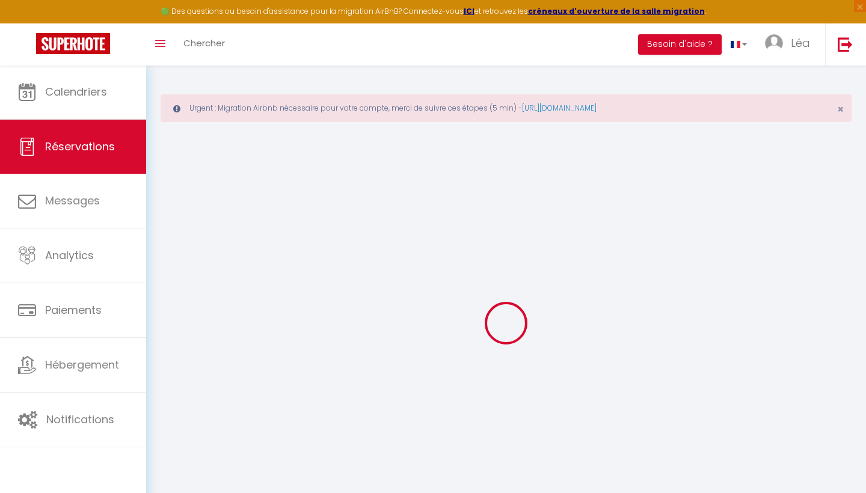
select select
checkbox input "false"
select select
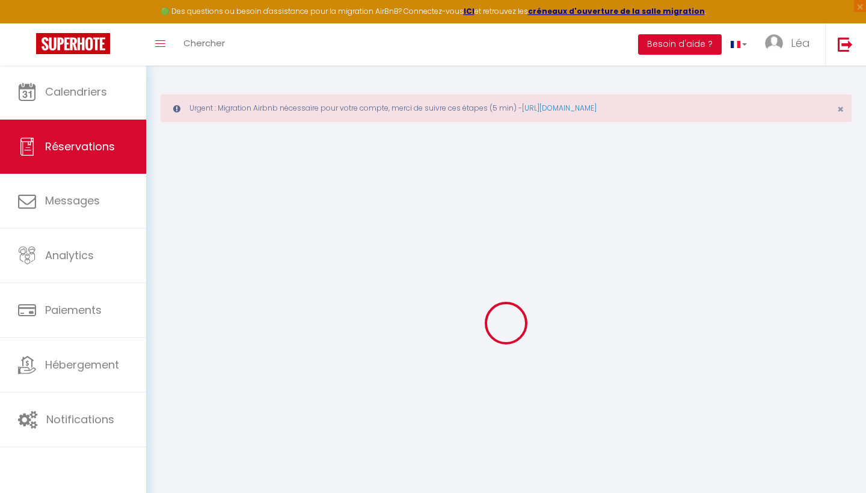
select select
checkbox input "false"
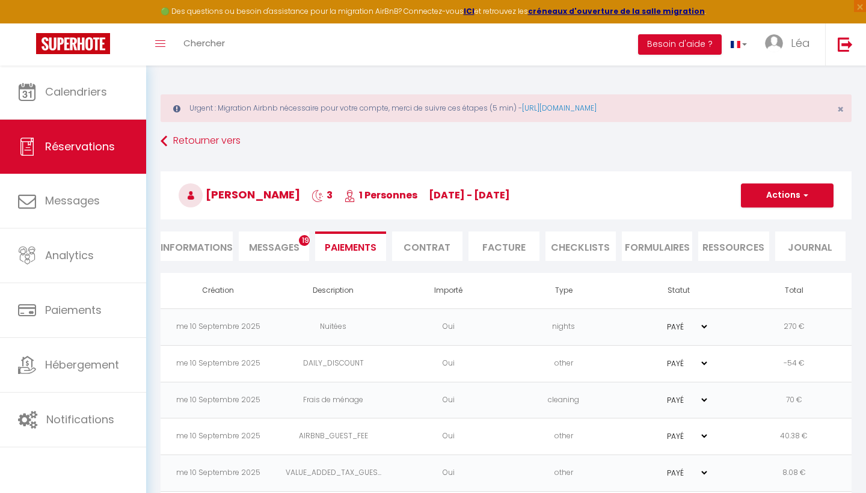
select select "not_cancelled"
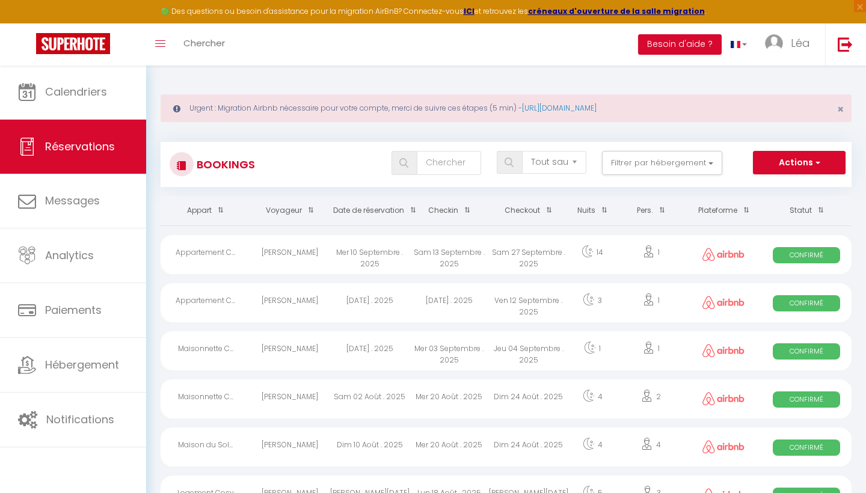
click at [818, 298] on span "Confirmé" at bounding box center [806, 303] width 67 height 16
select select "OK"
select select "0"
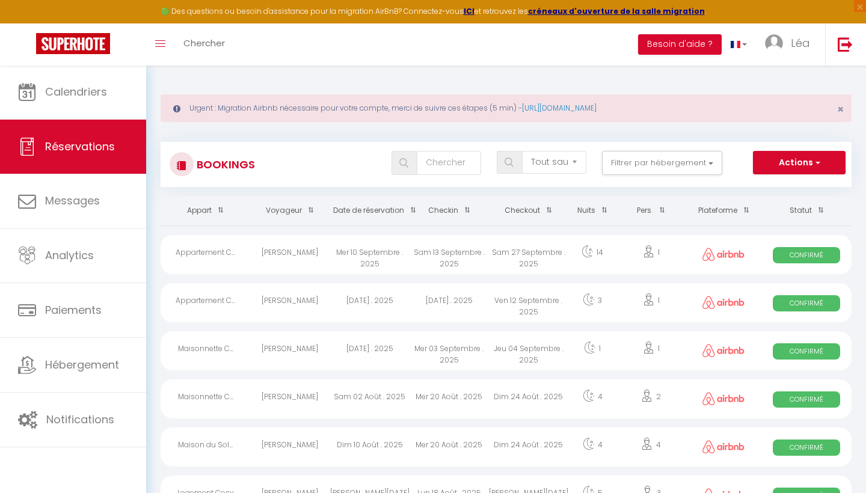
select select "1"
select select
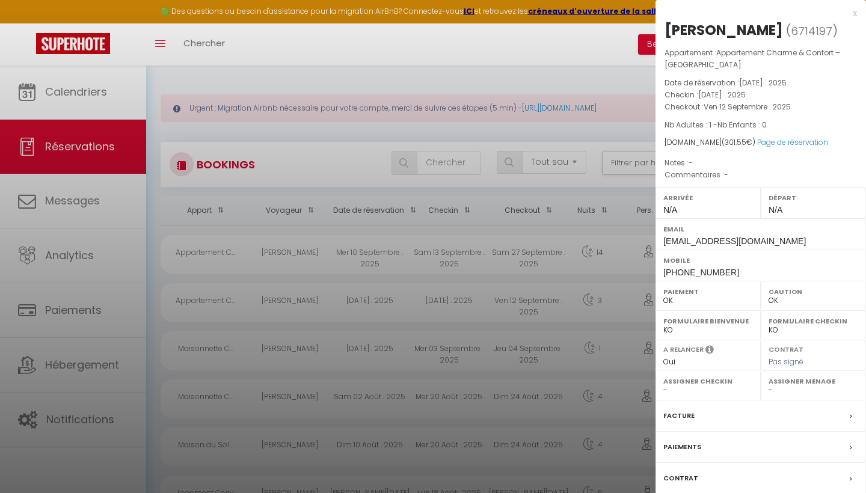
click at [853, 16] on div "x" at bounding box center [757, 13] width 202 height 14
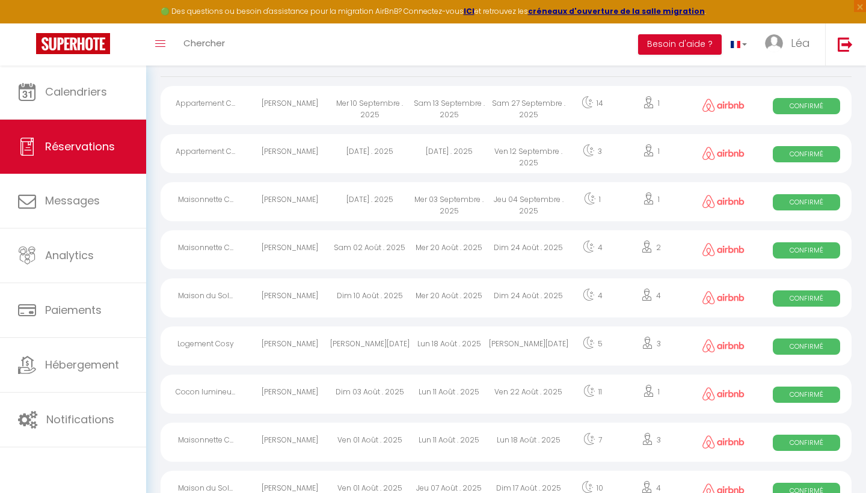
scroll to position [151, 0]
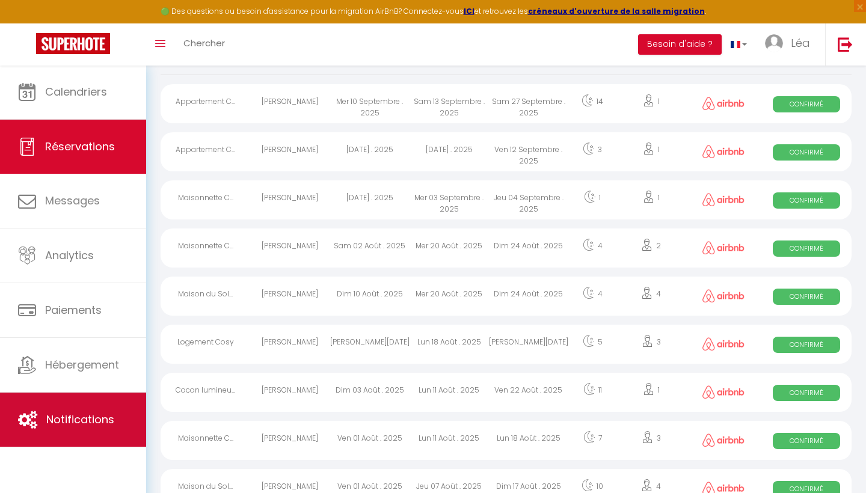
click at [105, 401] on link "Notifications" at bounding box center [73, 420] width 146 height 54
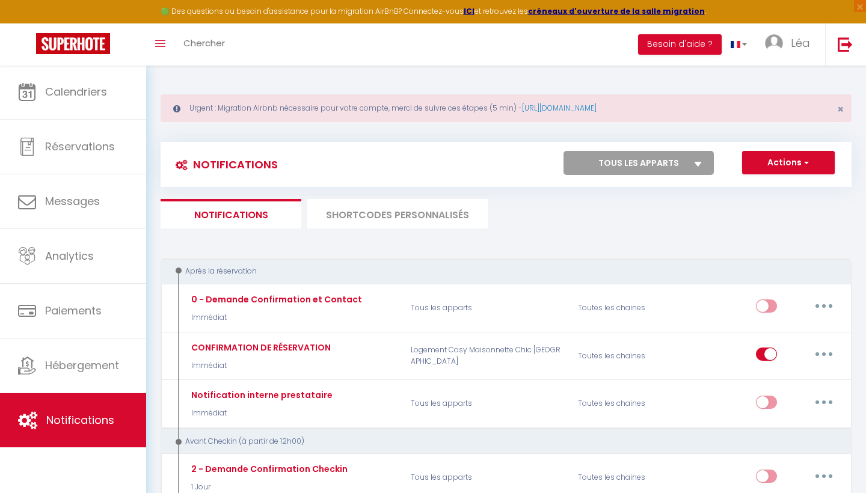
click at [359, 207] on li "SHORTCODES PERSONNALISÉS" at bounding box center [397, 213] width 181 height 29
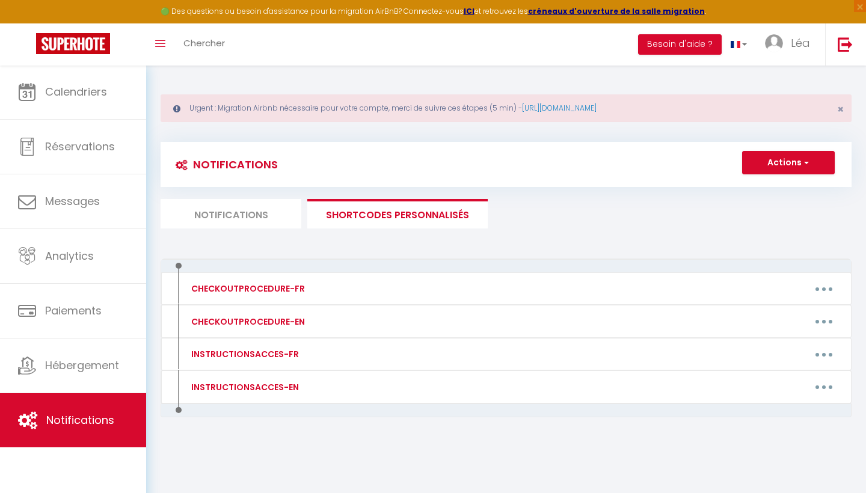
click at [280, 212] on li "Notifications" at bounding box center [231, 213] width 141 height 29
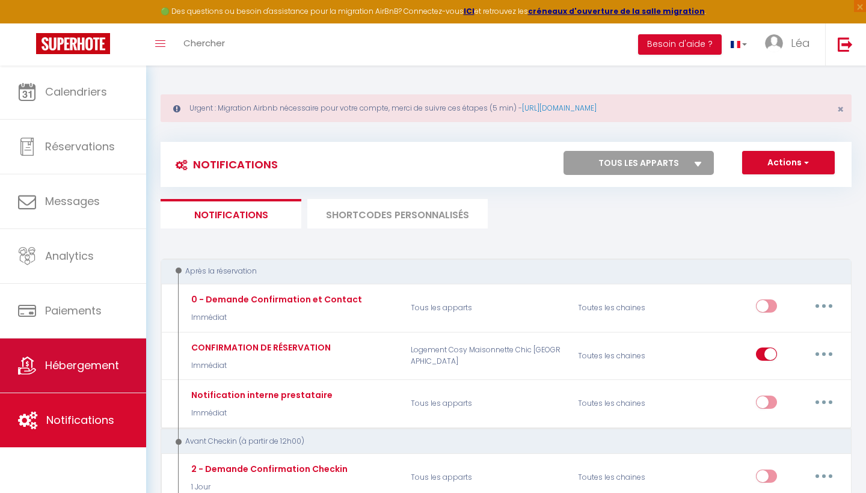
click at [90, 372] on span "Hébergement" at bounding box center [82, 365] width 74 height 15
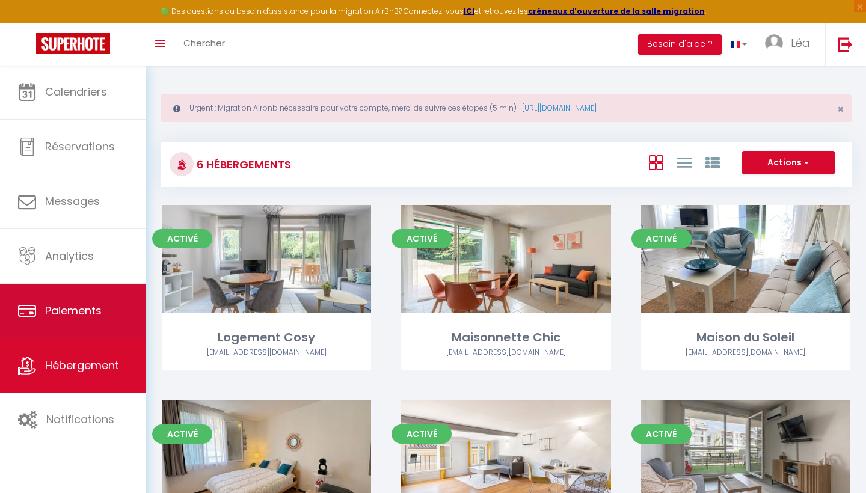
click at [75, 326] on link "Paiements" at bounding box center [73, 311] width 146 height 54
select select "2"
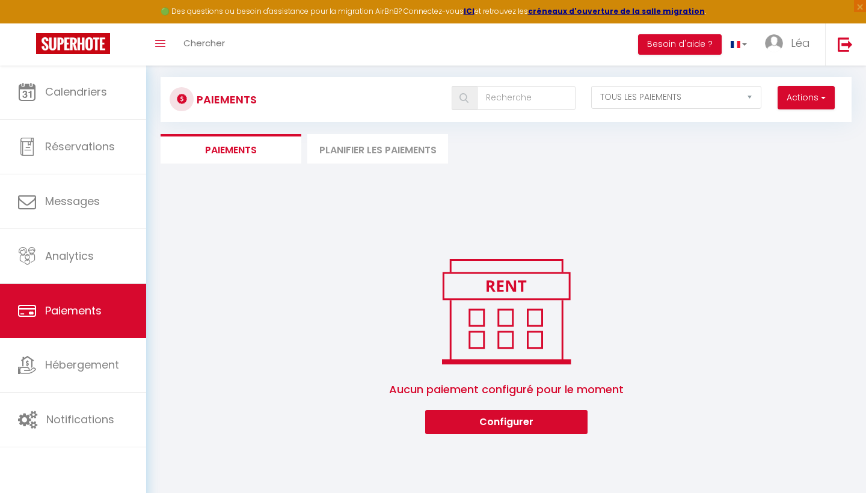
scroll to position [65, 0]
click at [446, 416] on button "Configurer" at bounding box center [506, 422] width 162 height 24
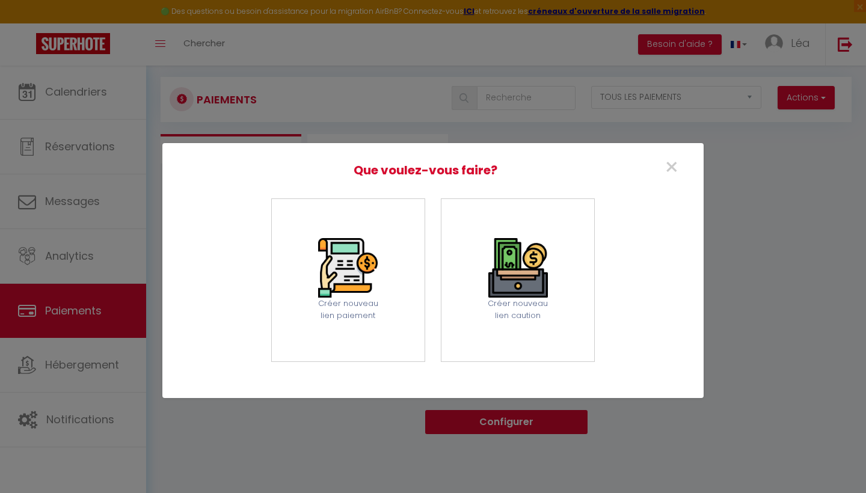
click at [687, 156] on div "× Que voulez-vous faire? Créer nouveau lien paiement Créer nouveau lien caution" at bounding box center [433, 258] width 542 height 230
click at [670, 173] on span "×" at bounding box center [672, 167] width 16 height 34
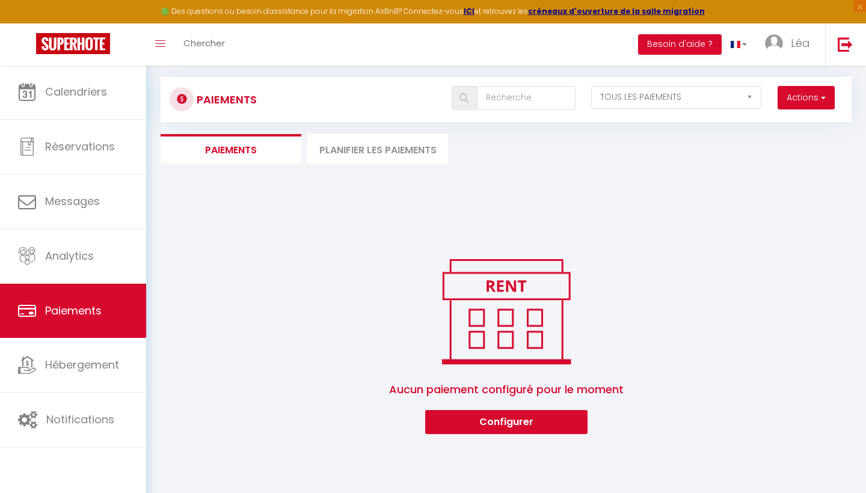
click at [359, 137] on li "Planifier les paiements" at bounding box center [377, 148] width 141 height 29
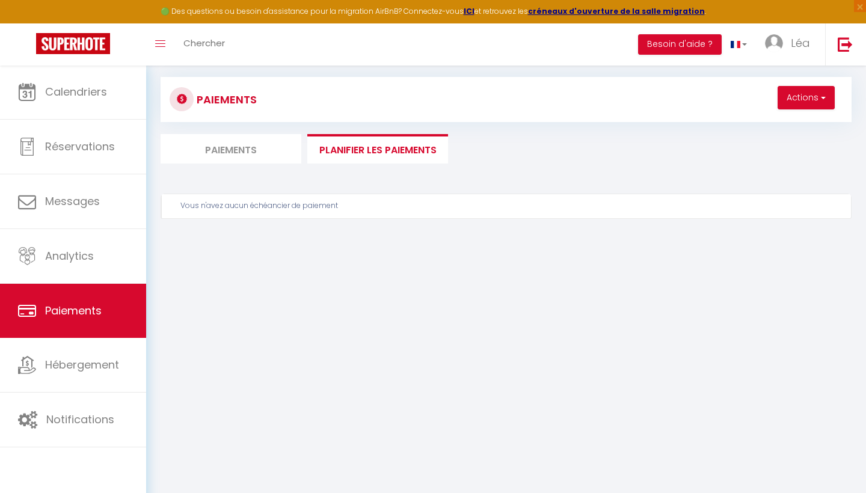
click at [366, 150] on li "Planifier les paiements" at bounding box center [377, 148] width 141 height 29
click at [284, 152] on li "Paiements" at bounding box center [231, 148] width 141 height 29
select select "2"
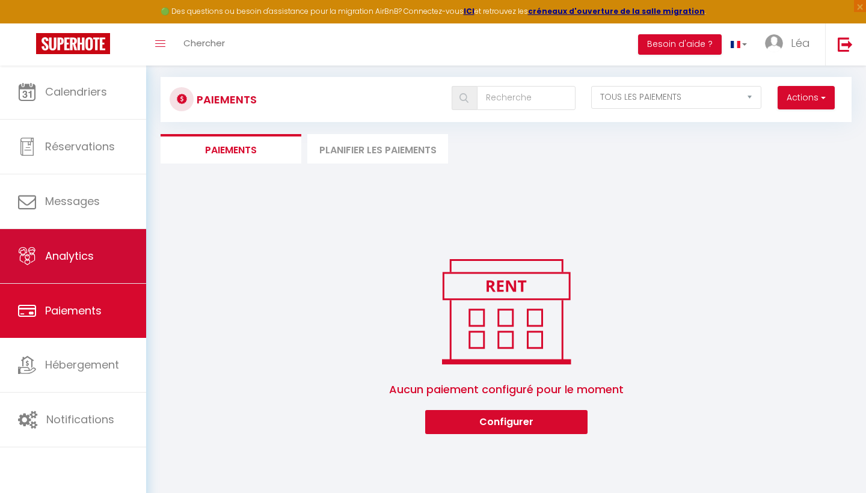
click at [122, 255] on link "Analytics" at bounding box center [73, 256] width 146 height 54
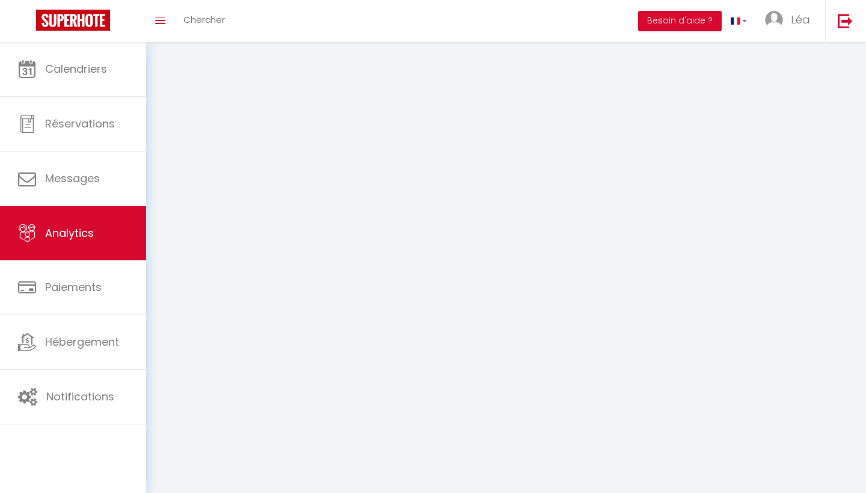
select select "2025"
select select "9"
